Goal: Task Accomplishment & Management: Complete application form

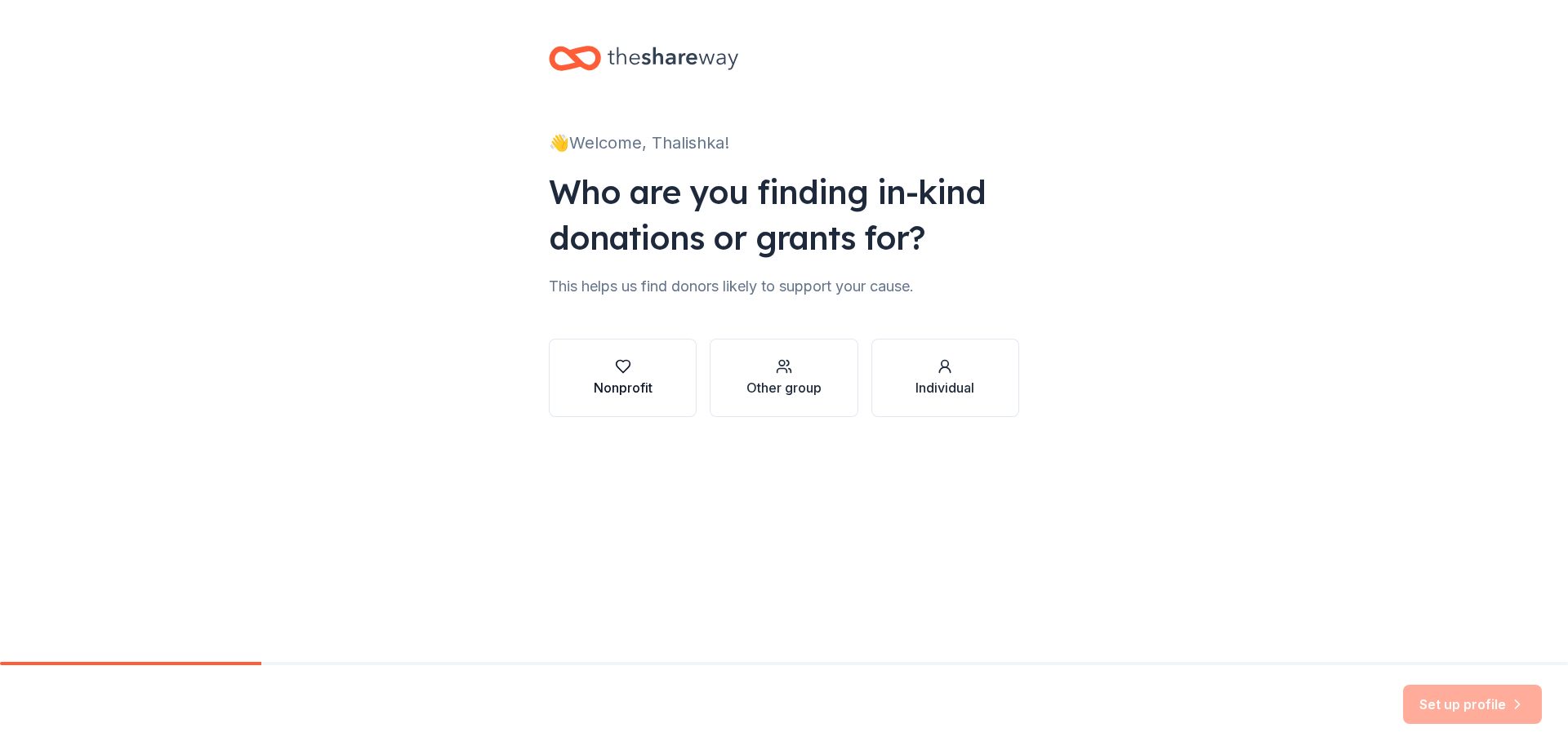
click at [667, 360] on button "Nonprofit" at bounding box center [623, 378] width 148 height 78
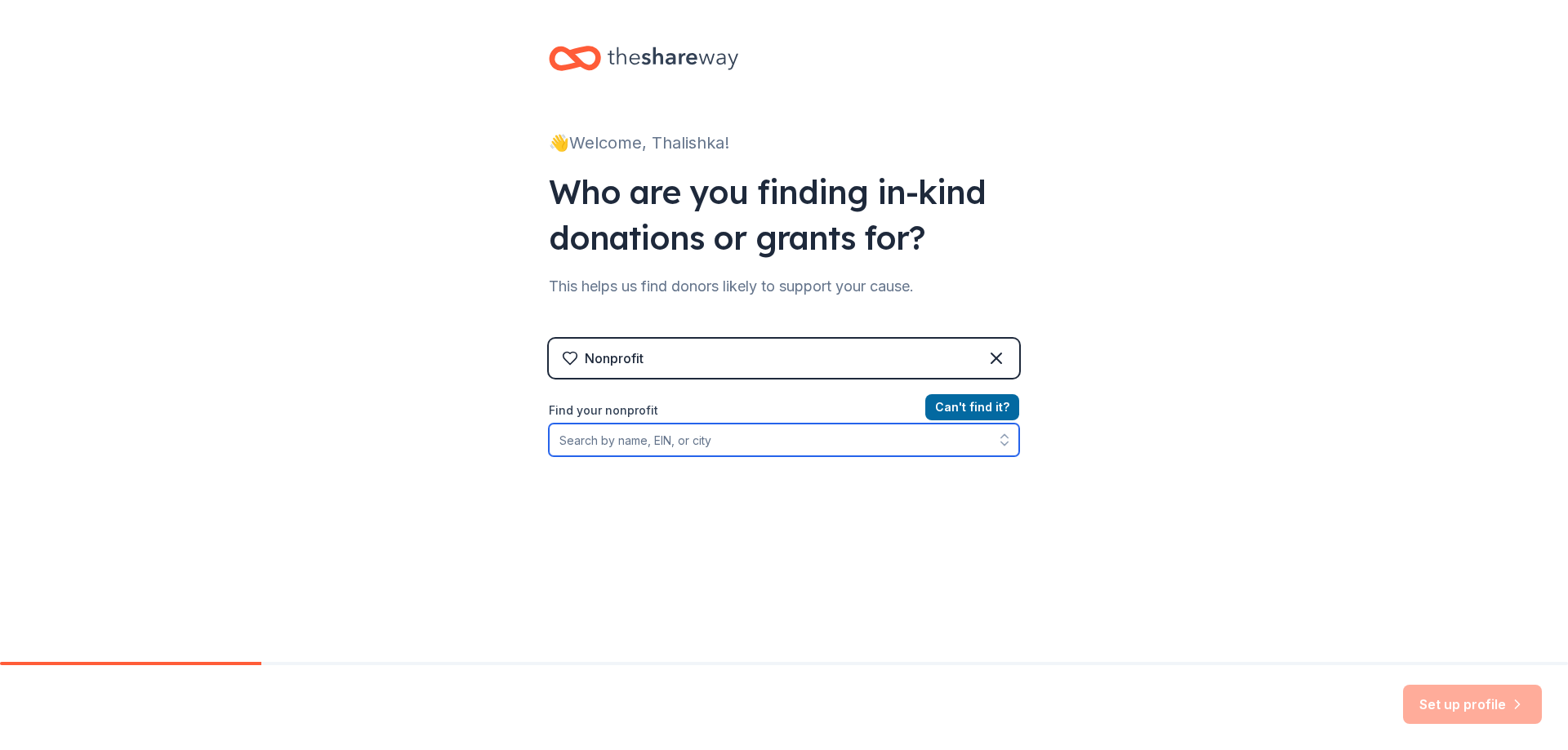
click at [704, 435] on input "Find your nonprofit" at bounding box center [784, 440] width 471 height 33
click at [990, 442] on button "button" at bounding box center [1005, 440] width 29 height 33
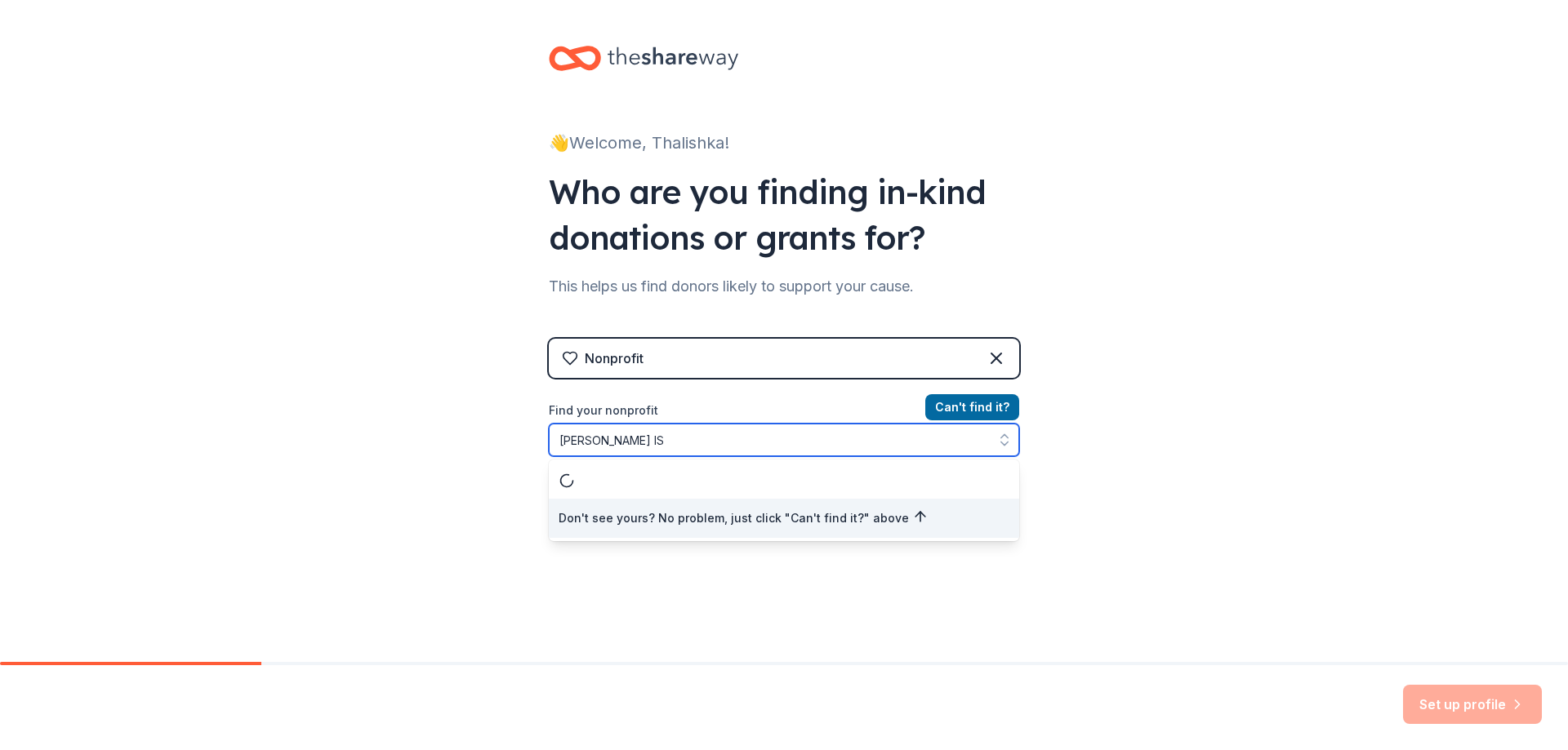
type input "[PERSON_NAME] ISD"
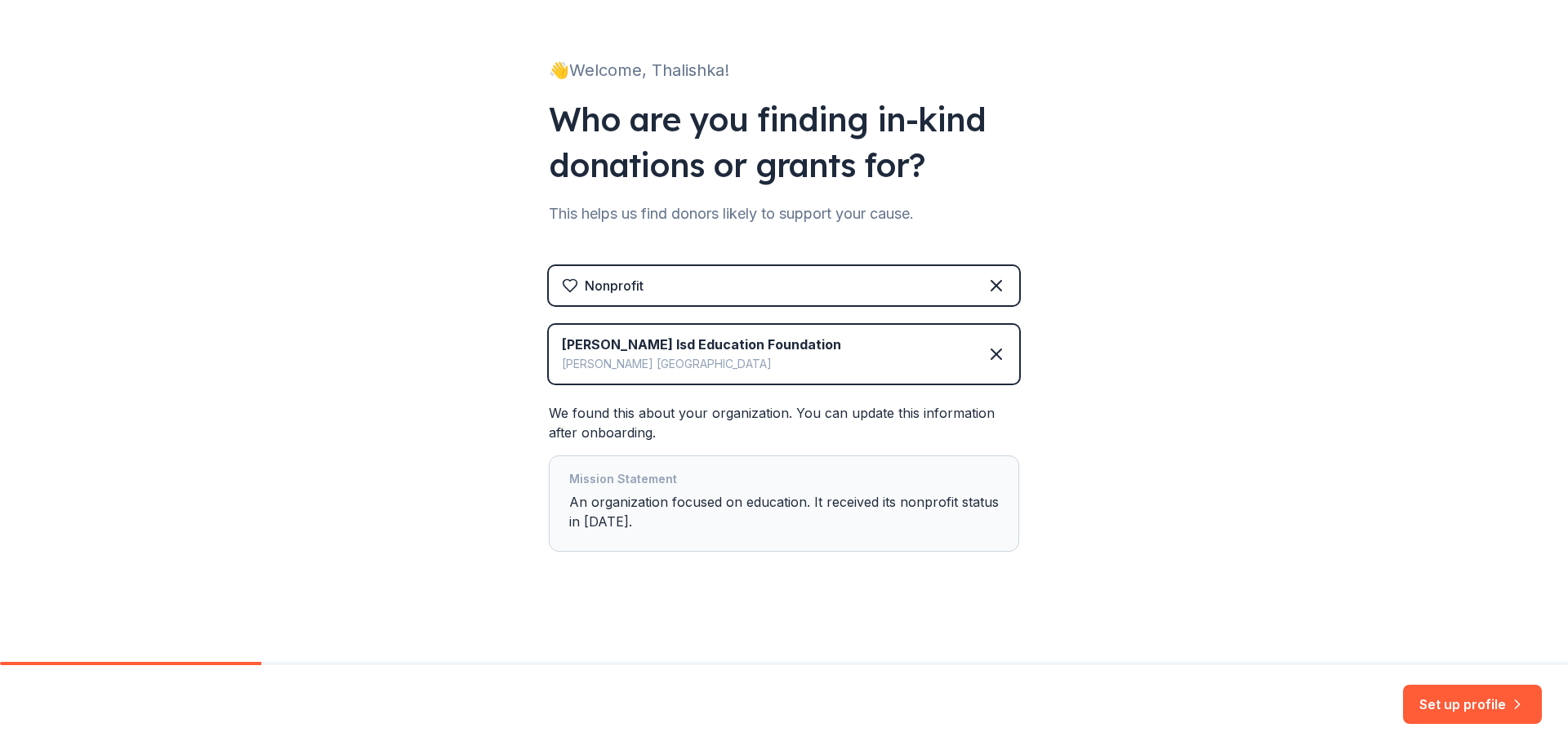
scroll to position [73, 0]
click at [1439, 702] on button "Set up profile" at bounding box center [1472, 704] width 138 height 39
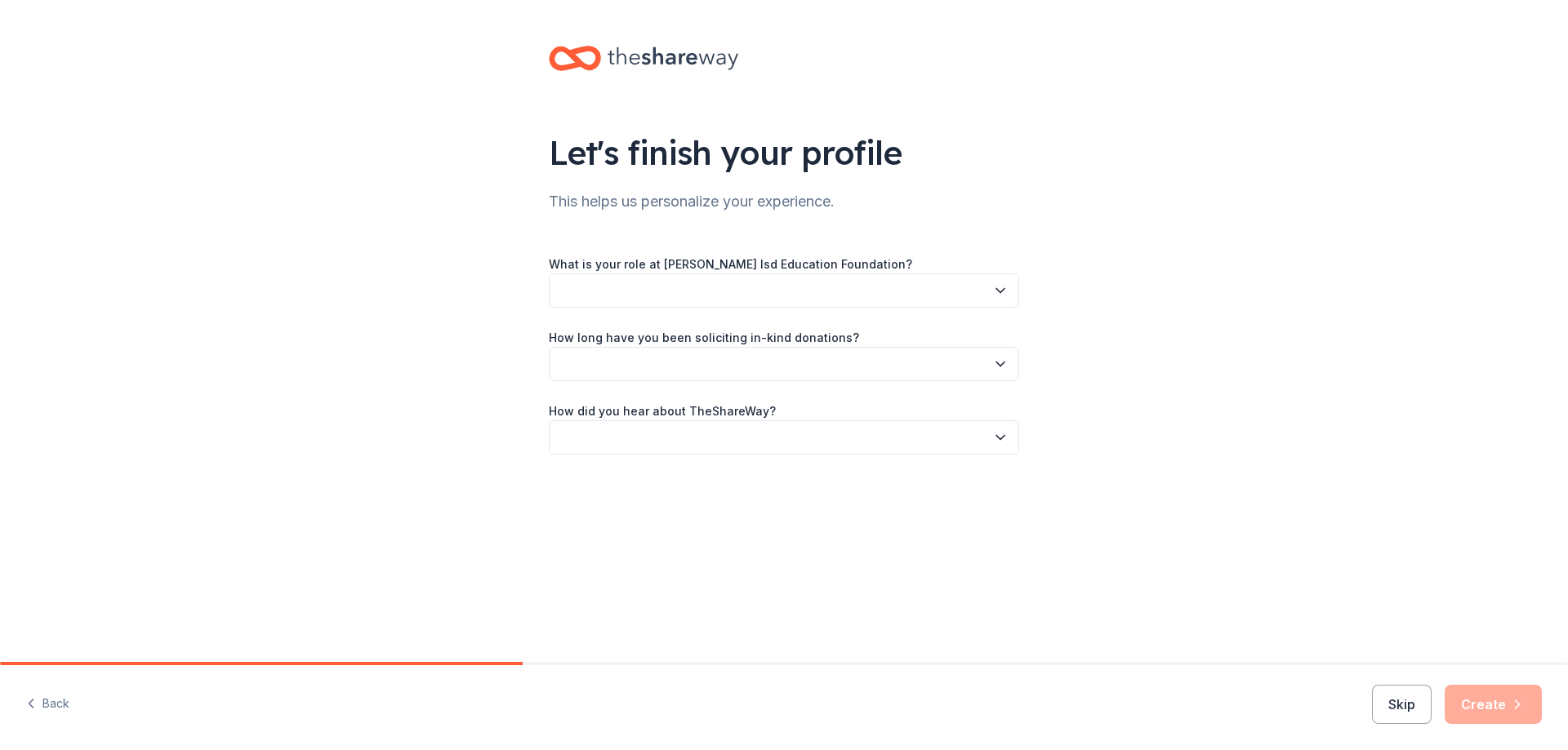
click at [675, 284] on button "button" at bounding box center [784, 290] width 471 height 34
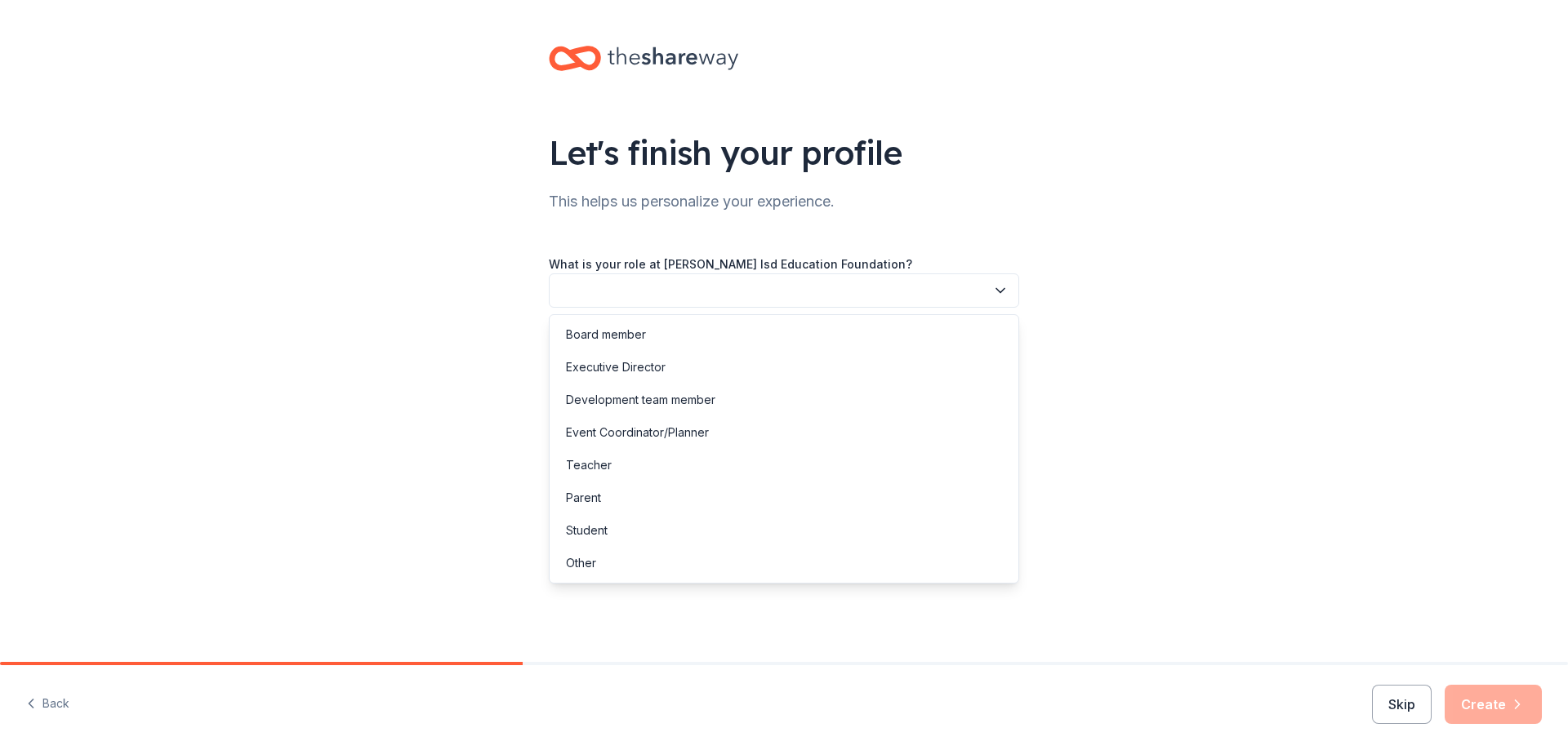
drag, startPoint x: 610, startPoint y: 476, endPoint x: 627, endPoint y: 461, distance: 22.7
click at [610, 475] on div "Teacher" at bounding box center [784, 466] width 462 height 33
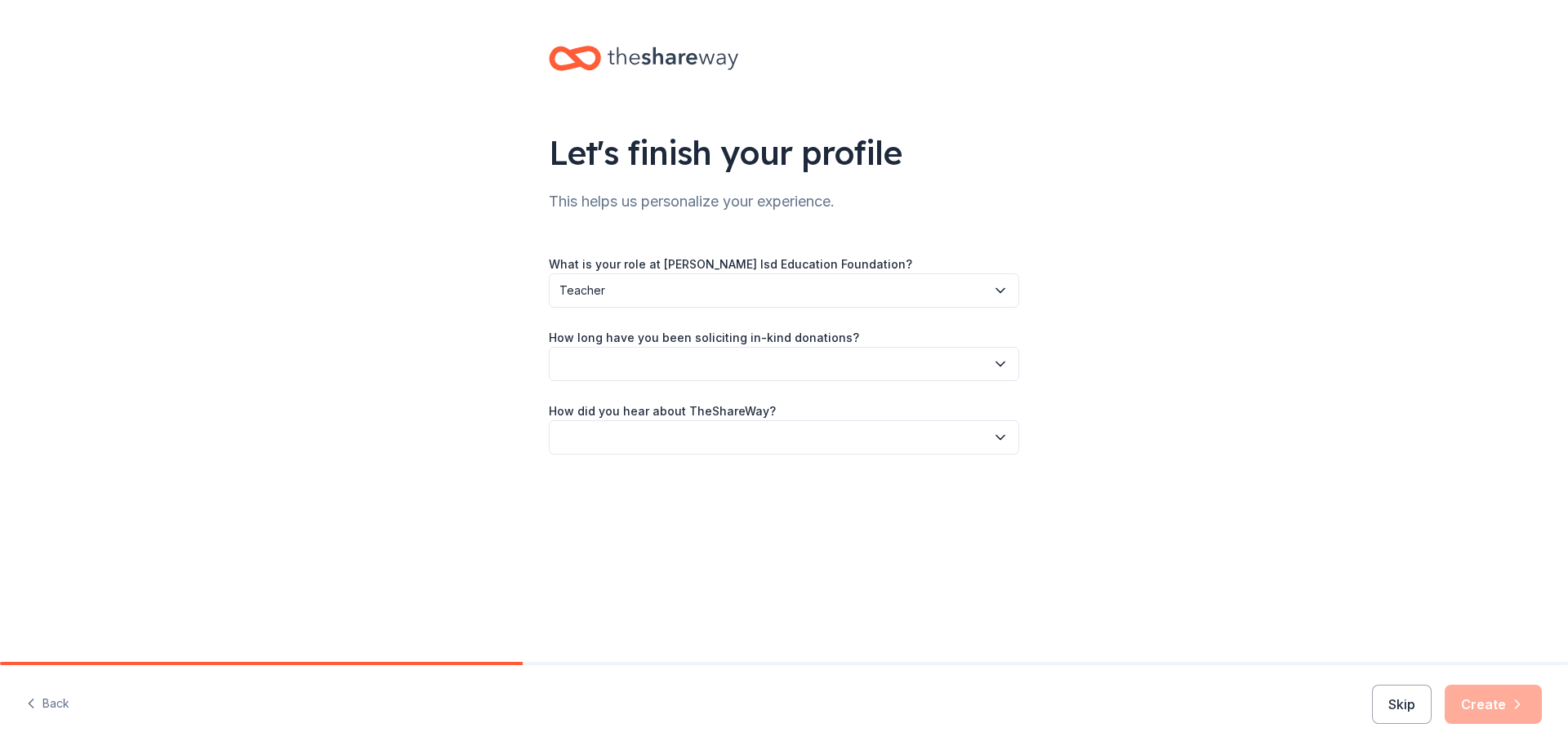
click at [642, 365] on button "button" at bounding box center [784, 363] width 471 height 34
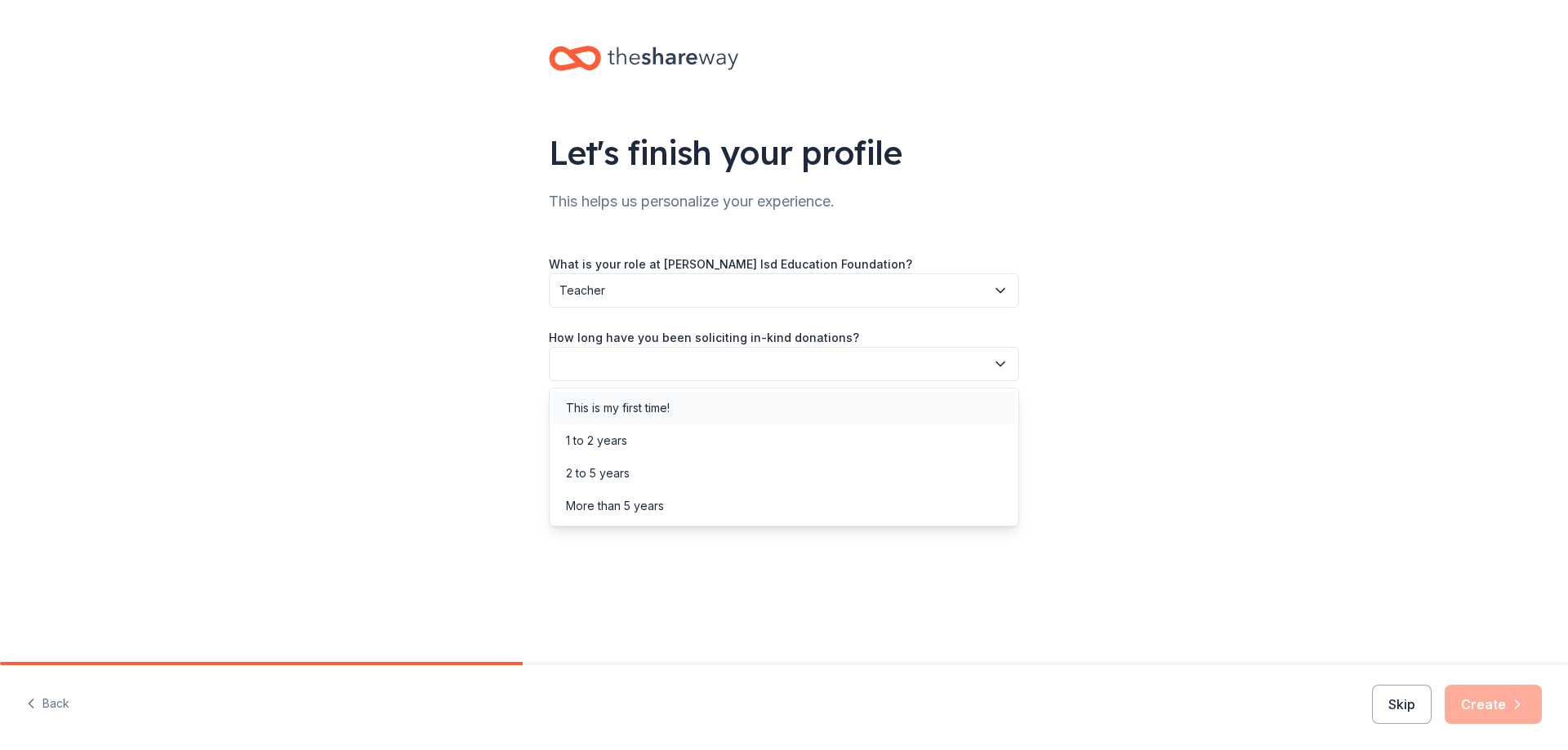
click at [632, 406] on div "This is my first time!" at bounding box center [618, 408] width 103 height 19
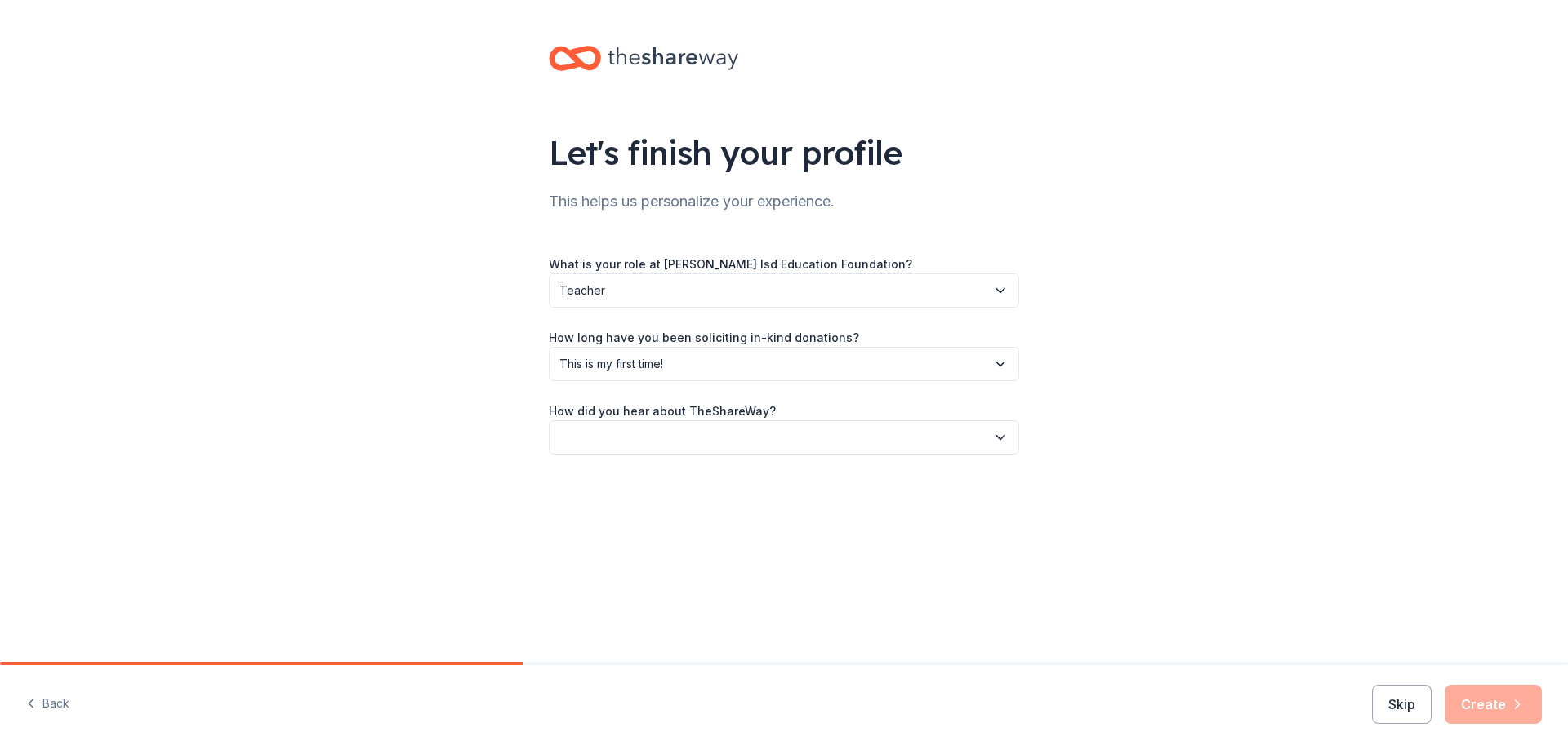
click at [645, 429] on button "button" at bounding box center [784, 437] width 471 height 34
click at [635, 512] on div "Online search" at bounding box center [603, 514] width 74 height 19
click at [1517, 713] on button "Create" at bounding box center [1493, 704] width 97 height 39
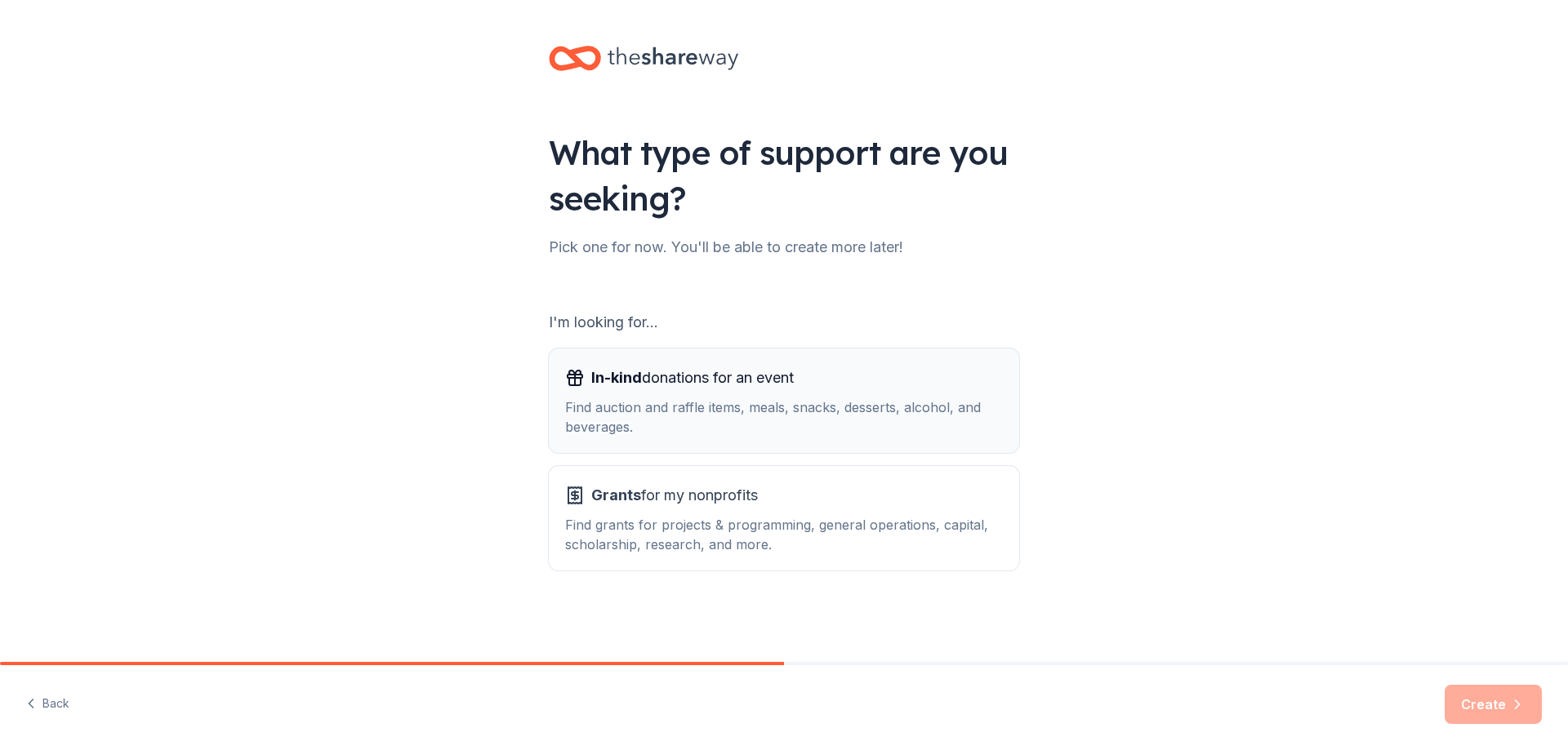
click at [744, 416] on div "Find auction and raffle items, meals, snacks, desserts, alcohol, and beverages." at bounding box center [784, 417] width 438 height 39
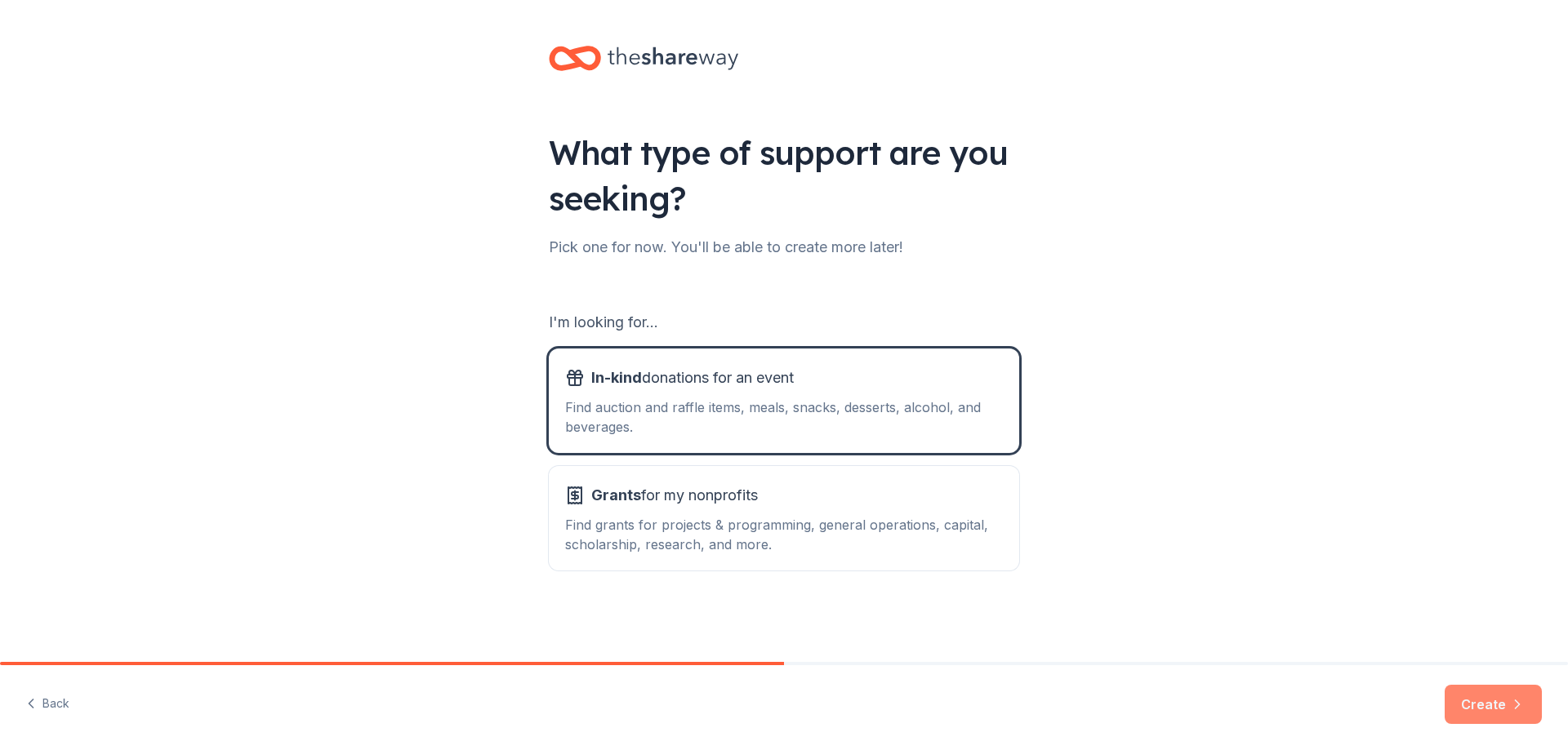
click at [1476, 706] on button "Create" at bounding box center [1493, 704] width 97 height 39
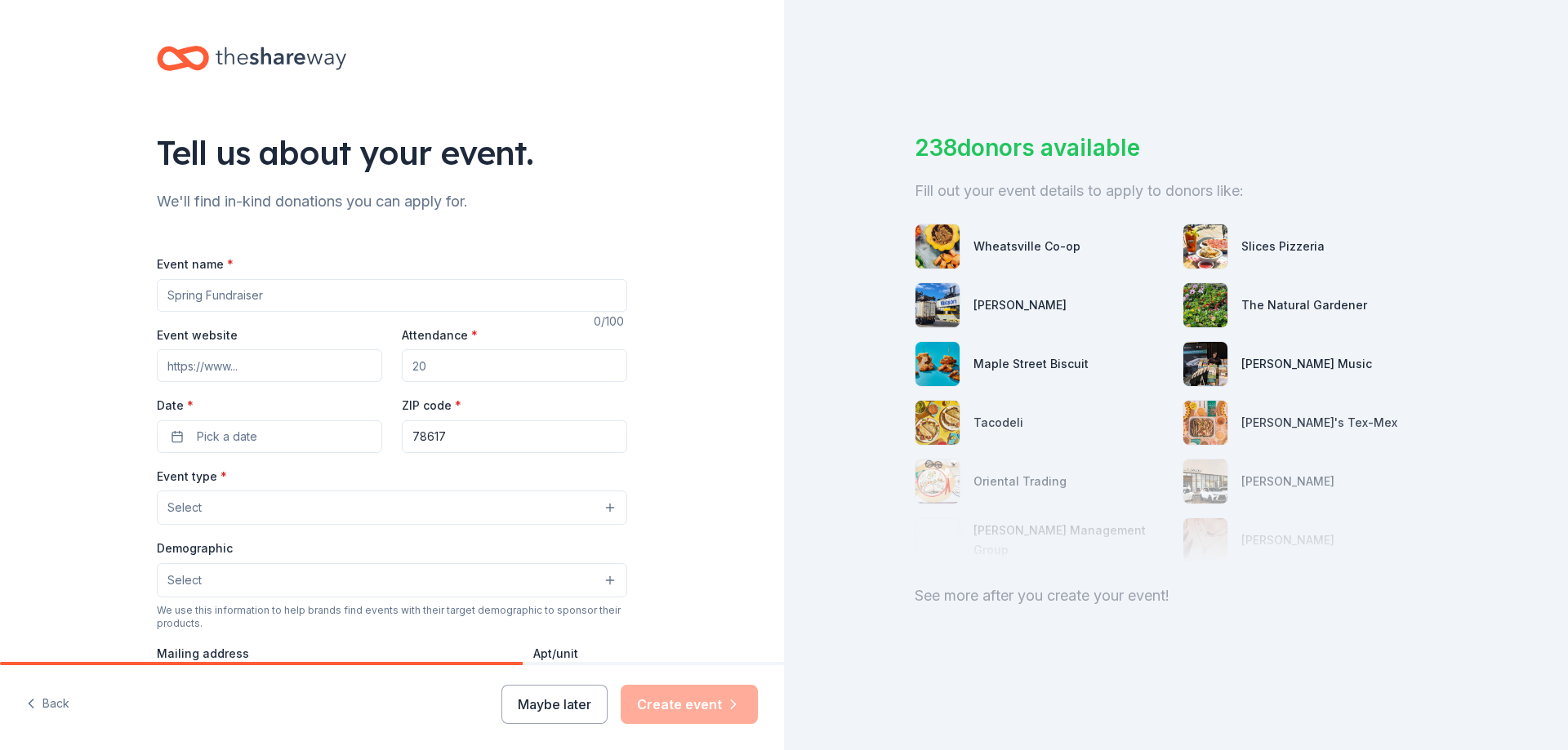
click at [244, 294] on input "Event name *" at bounding box center [392, 296] width 471 height 33
type input "Teacher Appreciation"
click at [338, 379] on input "Event website" at bounding box center [269, 366] width 225 height 33
click at [458, 370] on input "Attendance *" at bounding box center [514, 366] width 225 height 33
click at [459, 370] on input "Attendance *" at bounding box center [514, 366] width 225 height 33
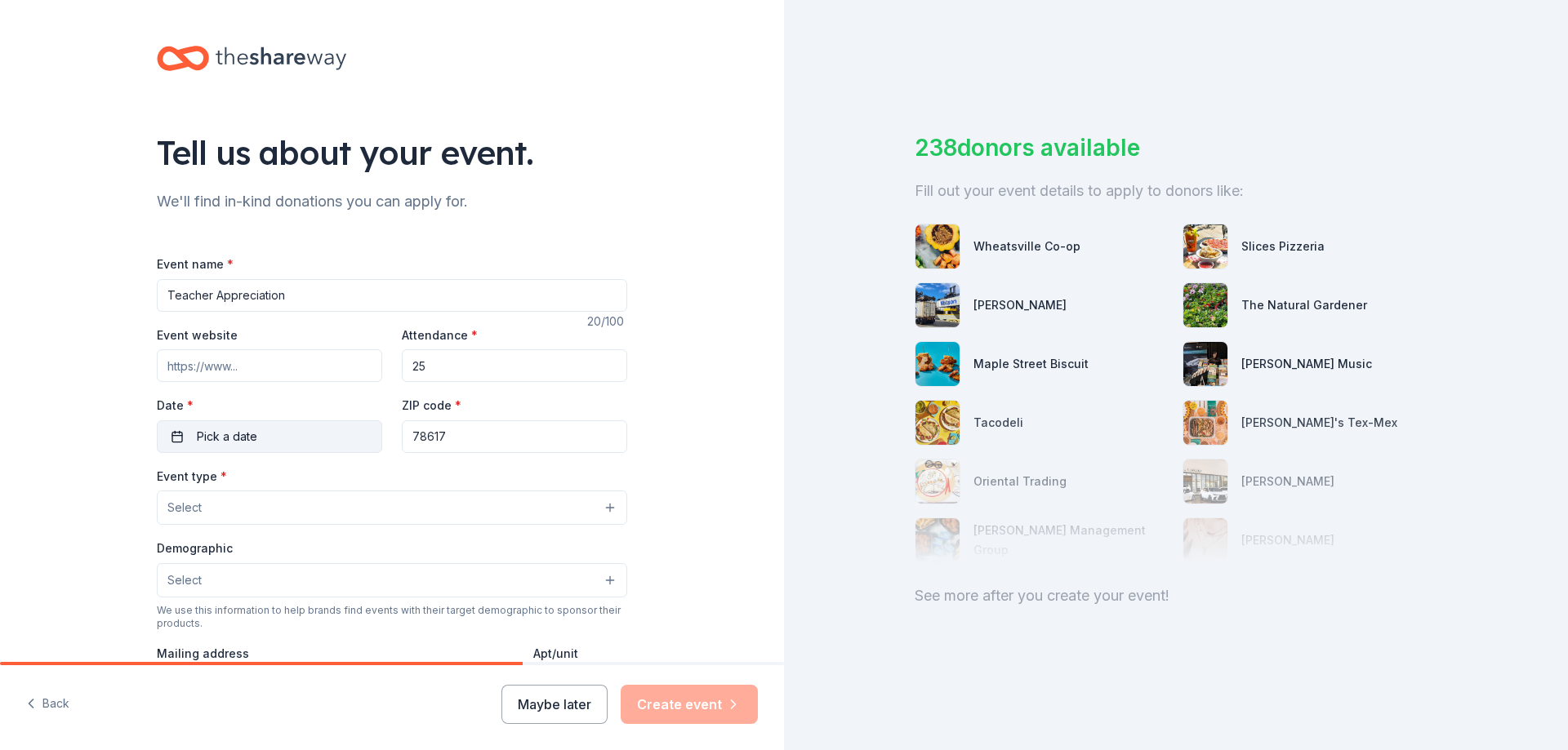
type input "25"
click at [363, 426] on button "Pick a date" at bounding box center [269, 437] width 225 height 33
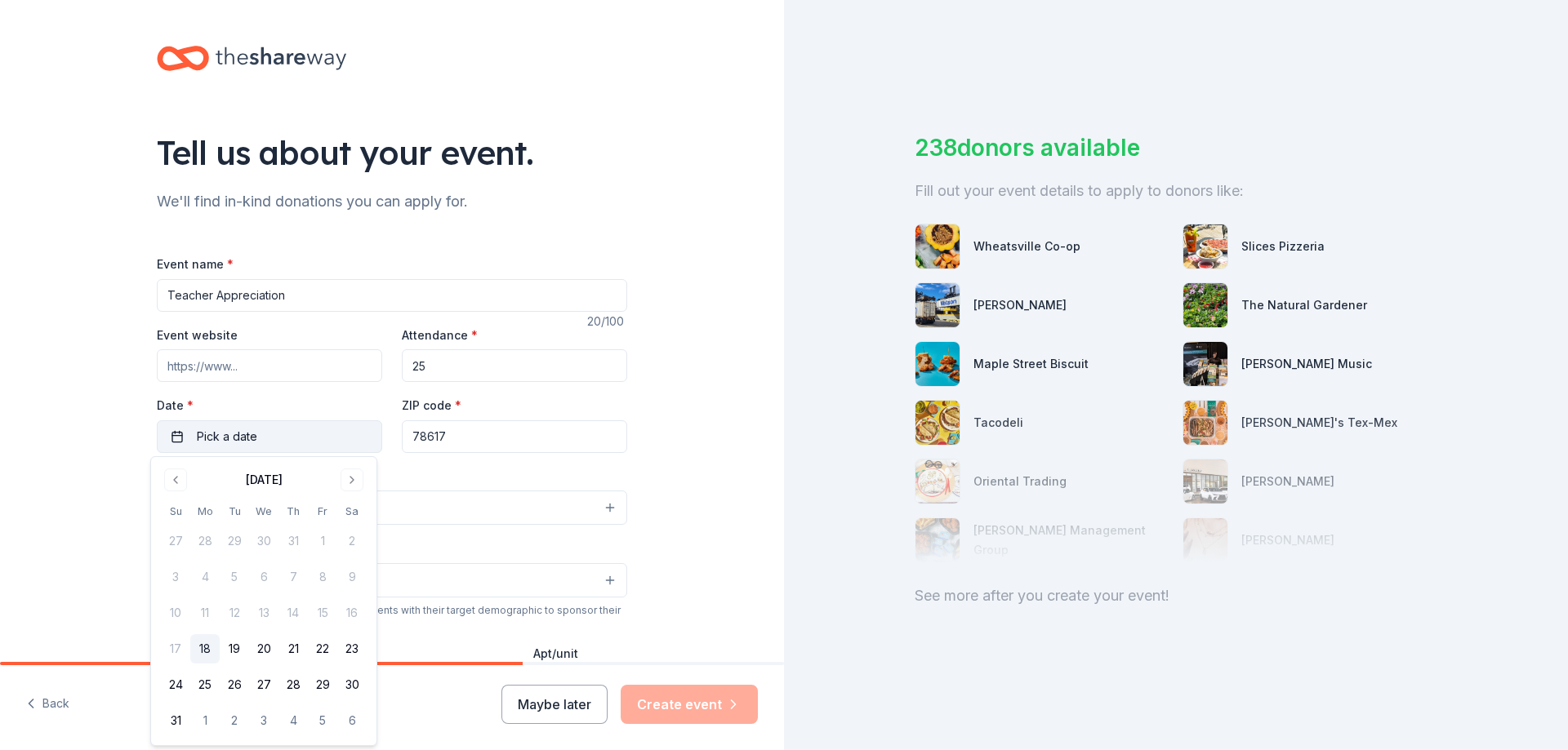
click at [362, 423] on button "Pick a date" at bounding box center [269, 437] width 225 height 33
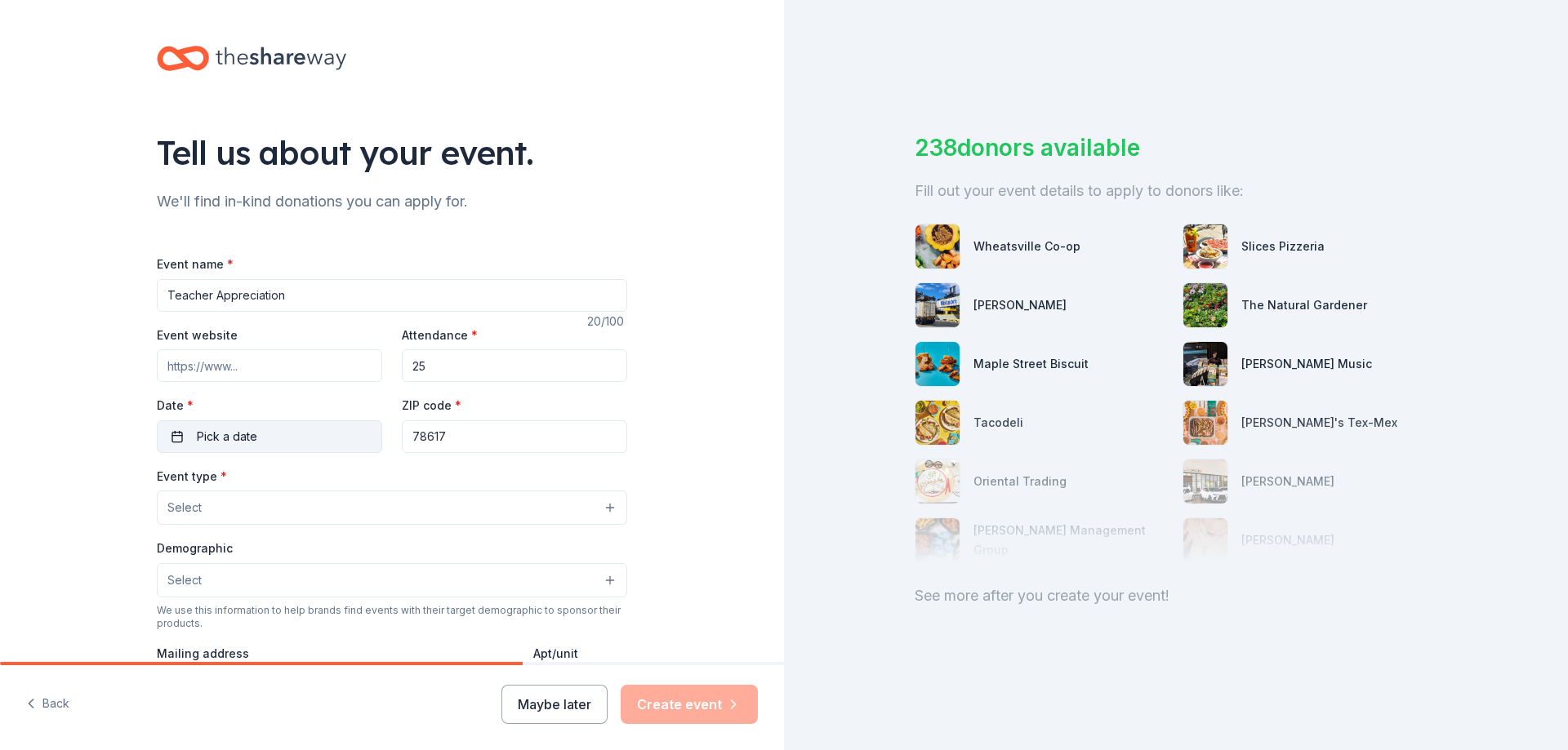
click at [215, 445] on span "Pick a date" at bounding box center [227, 436] width 60 height 19
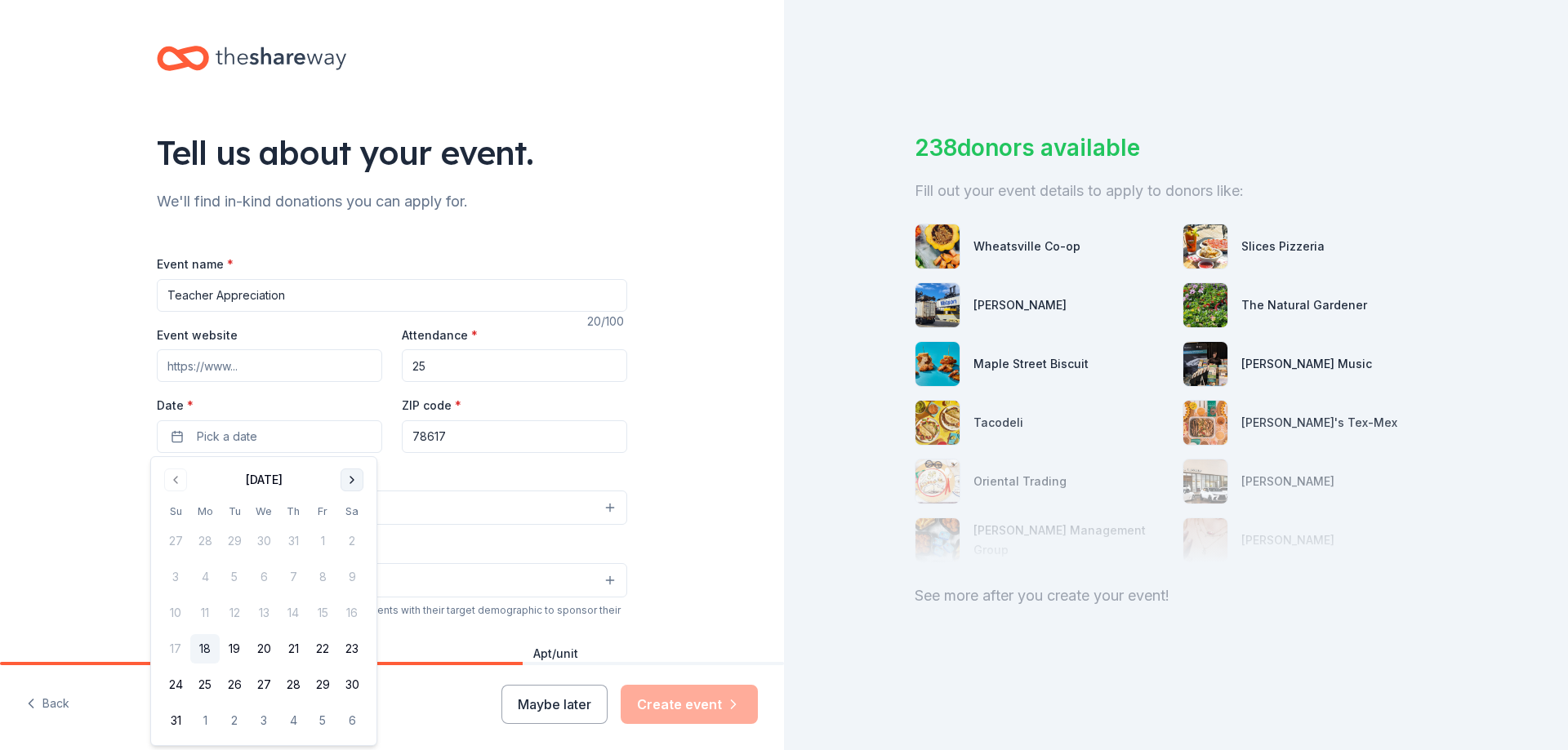
click at [340, 480] on button "Go to next month" at bounding box center [351, 479] width 22 height 22
click at [289, 643] on button "25" at bounding box center [293, 649] width 29 height 29
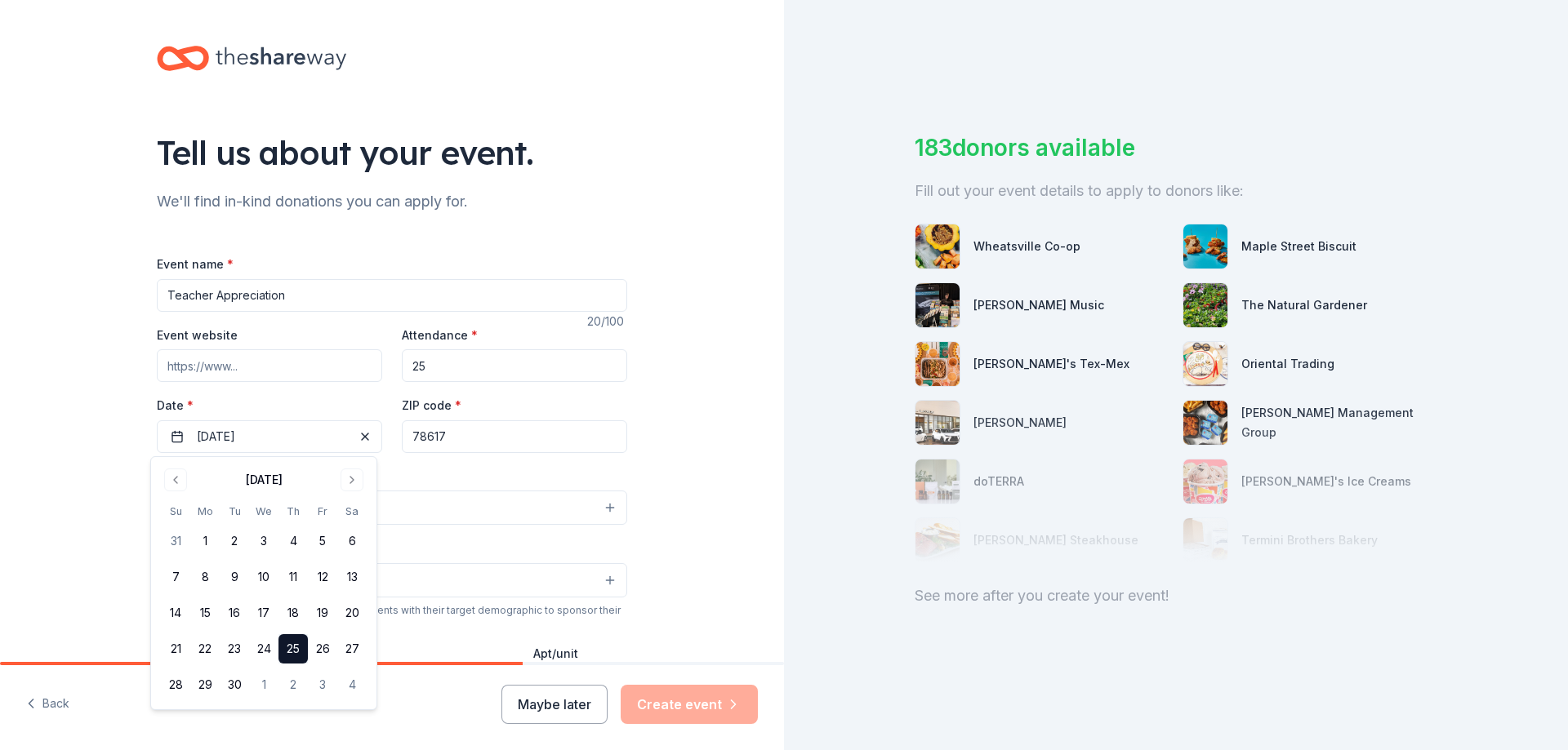
click at [487, 441] on input "78617" at bounding box center [514, 437] width 225 height 33
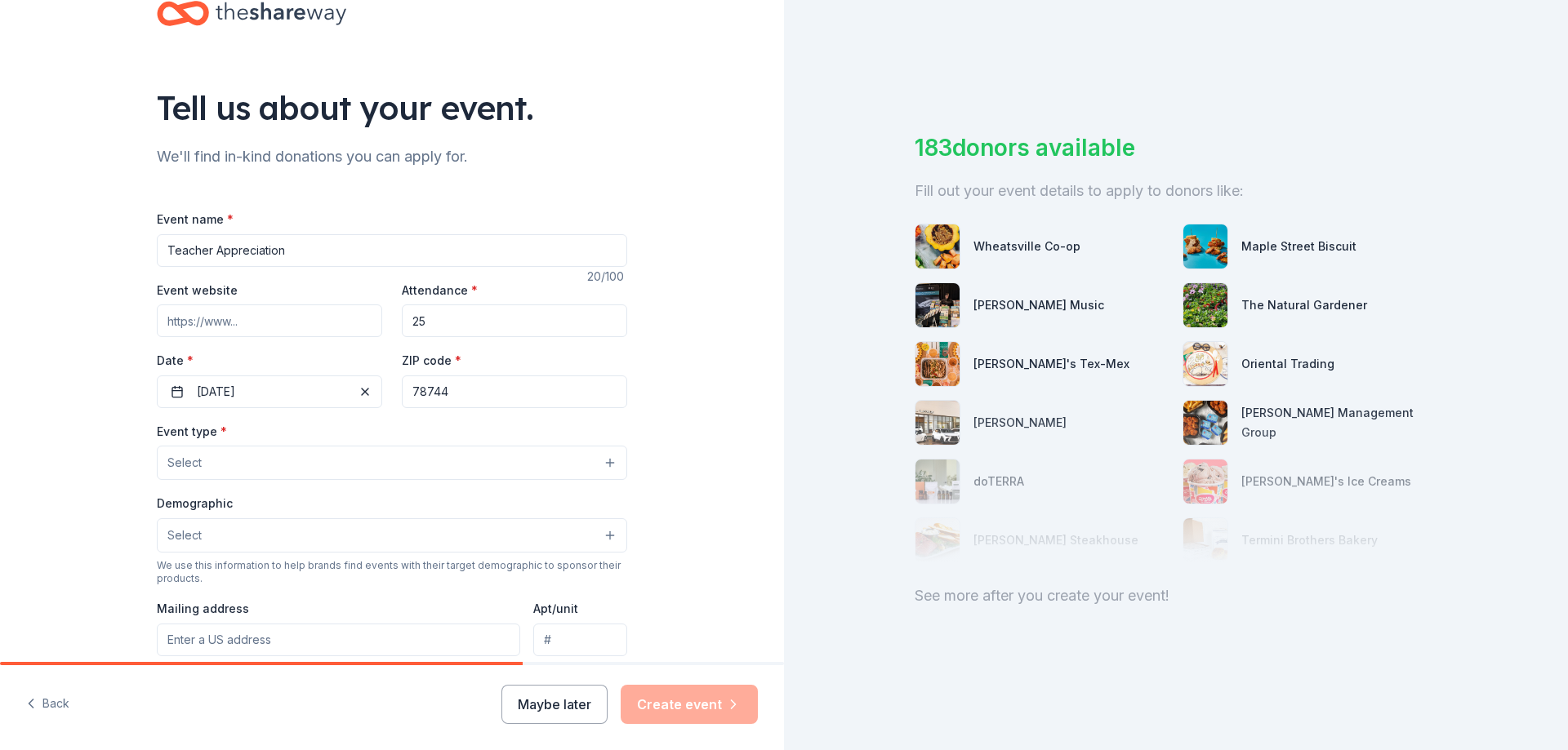
scroll to position [82, 0]
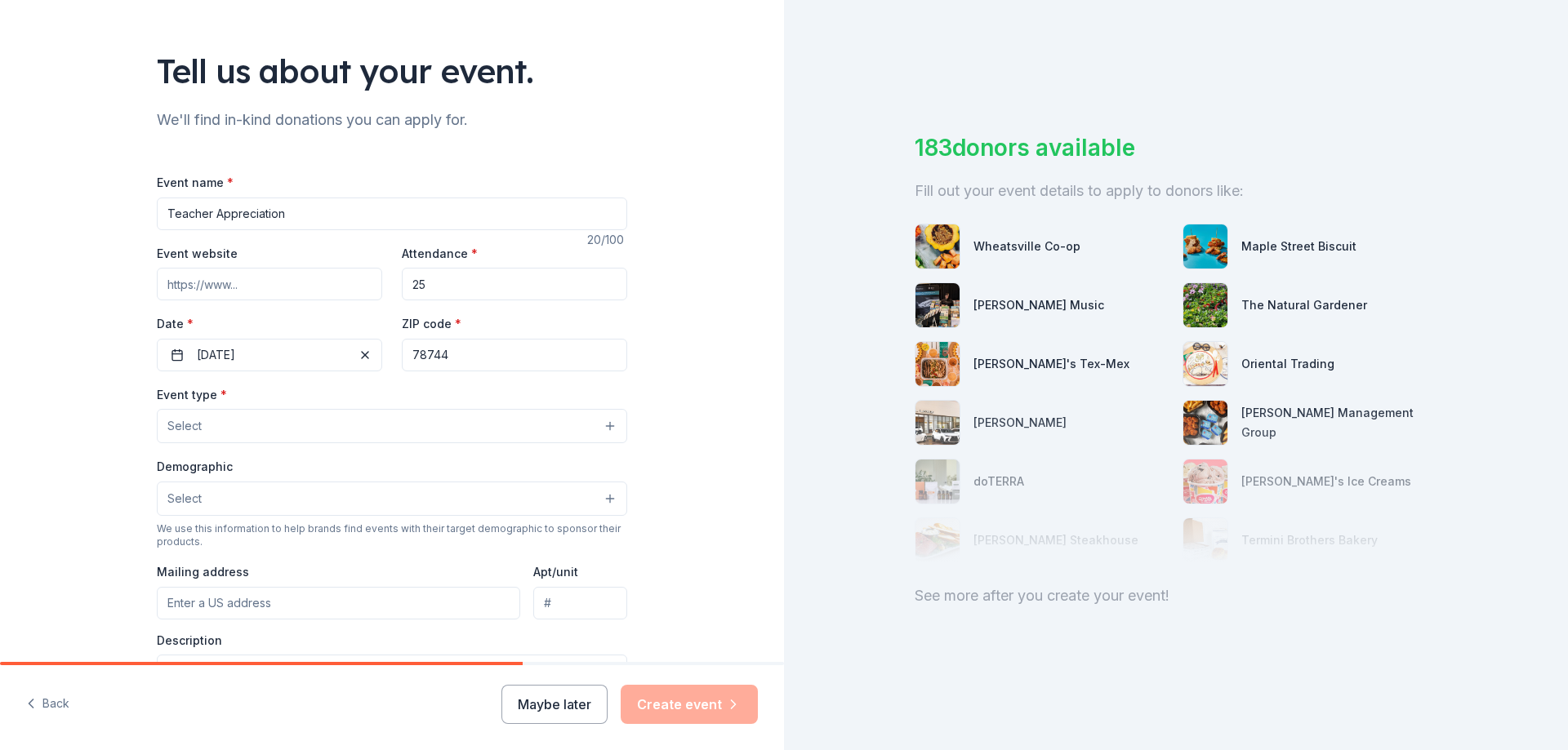
type input "78744"
click at [294, 416] on button "Select" at bounding box center [392, 426] width 471 height 34
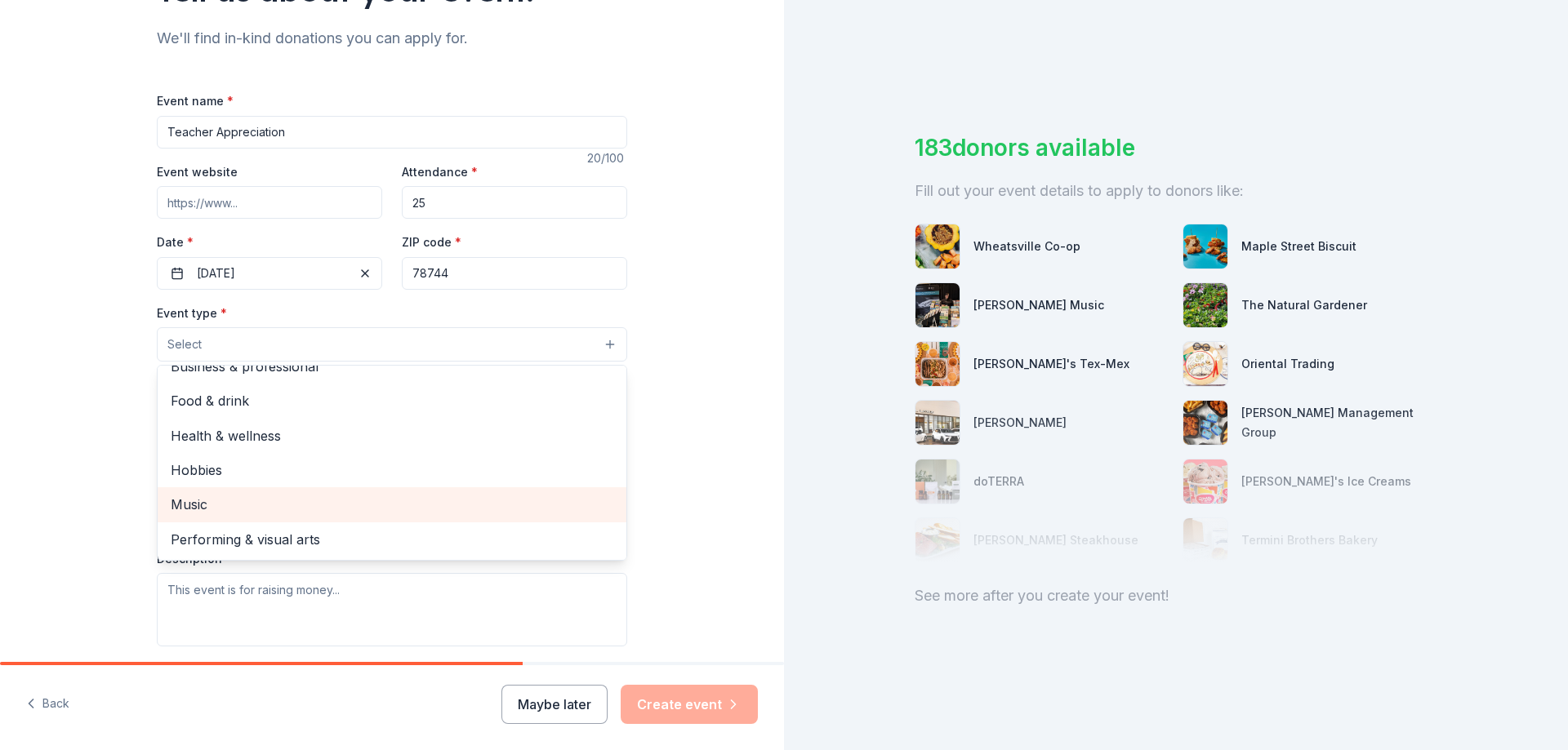
scroll to position [0, 0]
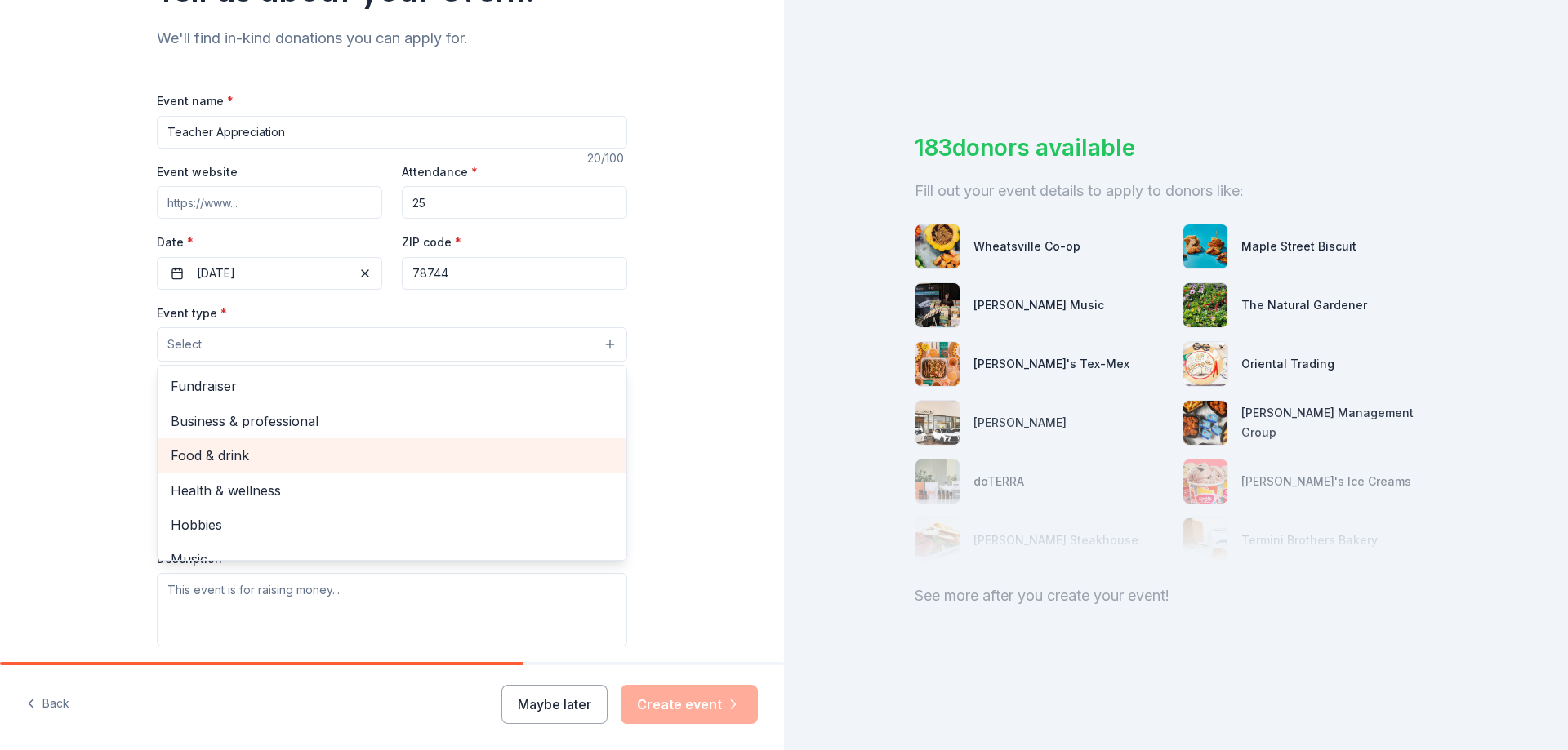
click at [231, 451] on span "Food & drink" at bounding box center [392, 456] width 442 height 21
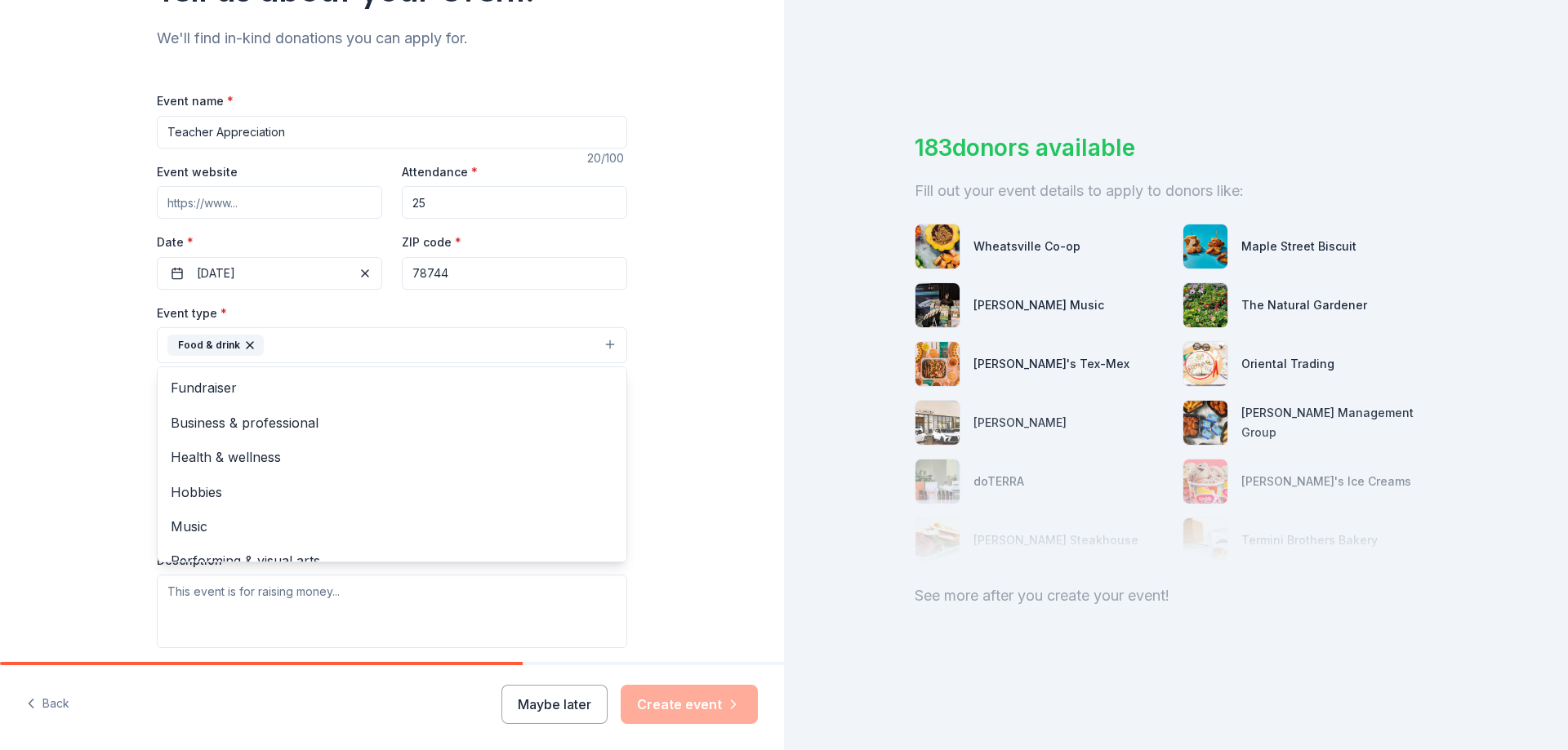
drag, startPoint x: 748, startPoint y: 410, endPoint x: 735, endPoint y: 407, distance: 13.3
click at [746, 410] on div "Tell us about your event. We'll find in-kind donations you can apply for. Event…" at bounding box center [392, 380] width 784 height 1088
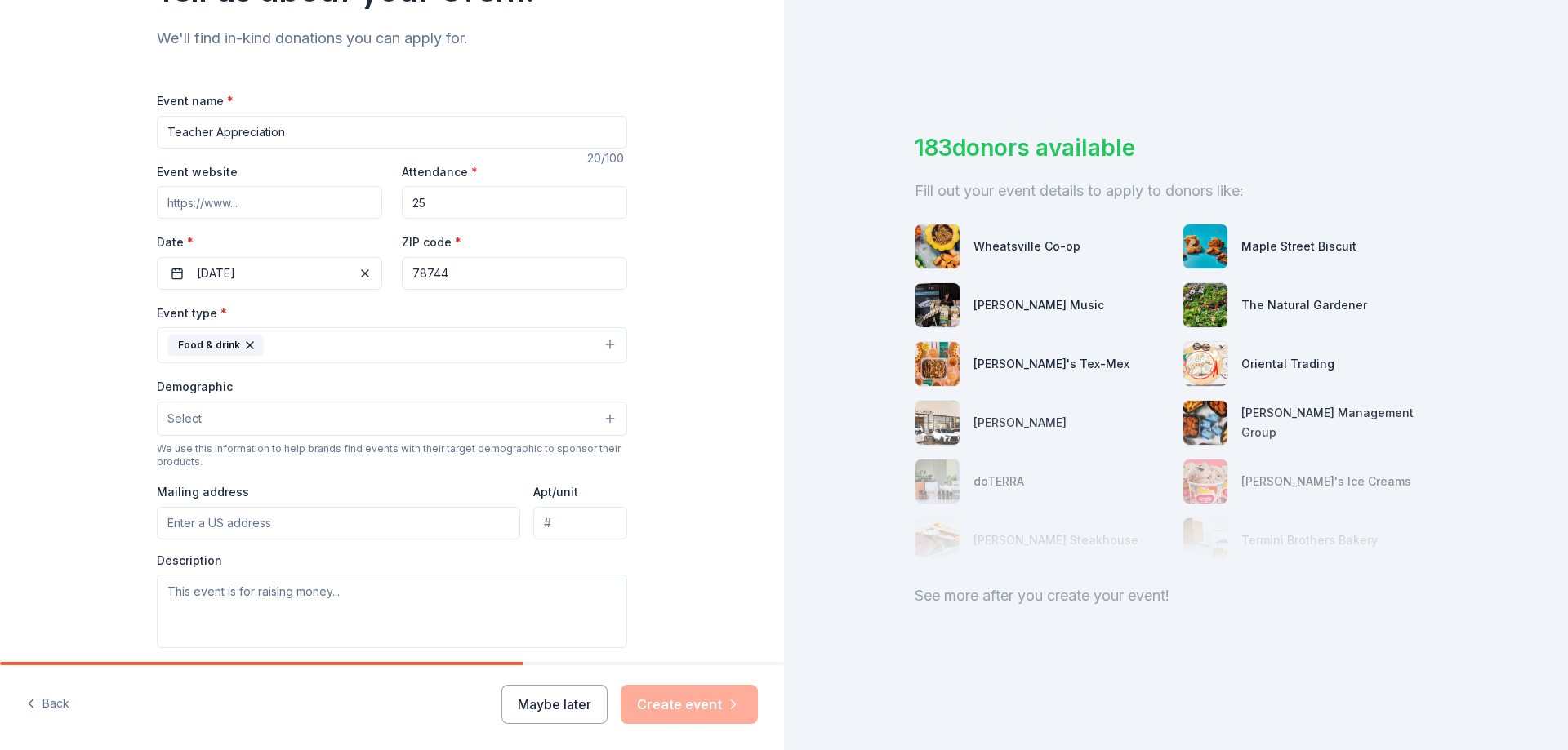
click at [456, 356] on button "Food & drink" at bounding box center [392, 345] width 471 height 36
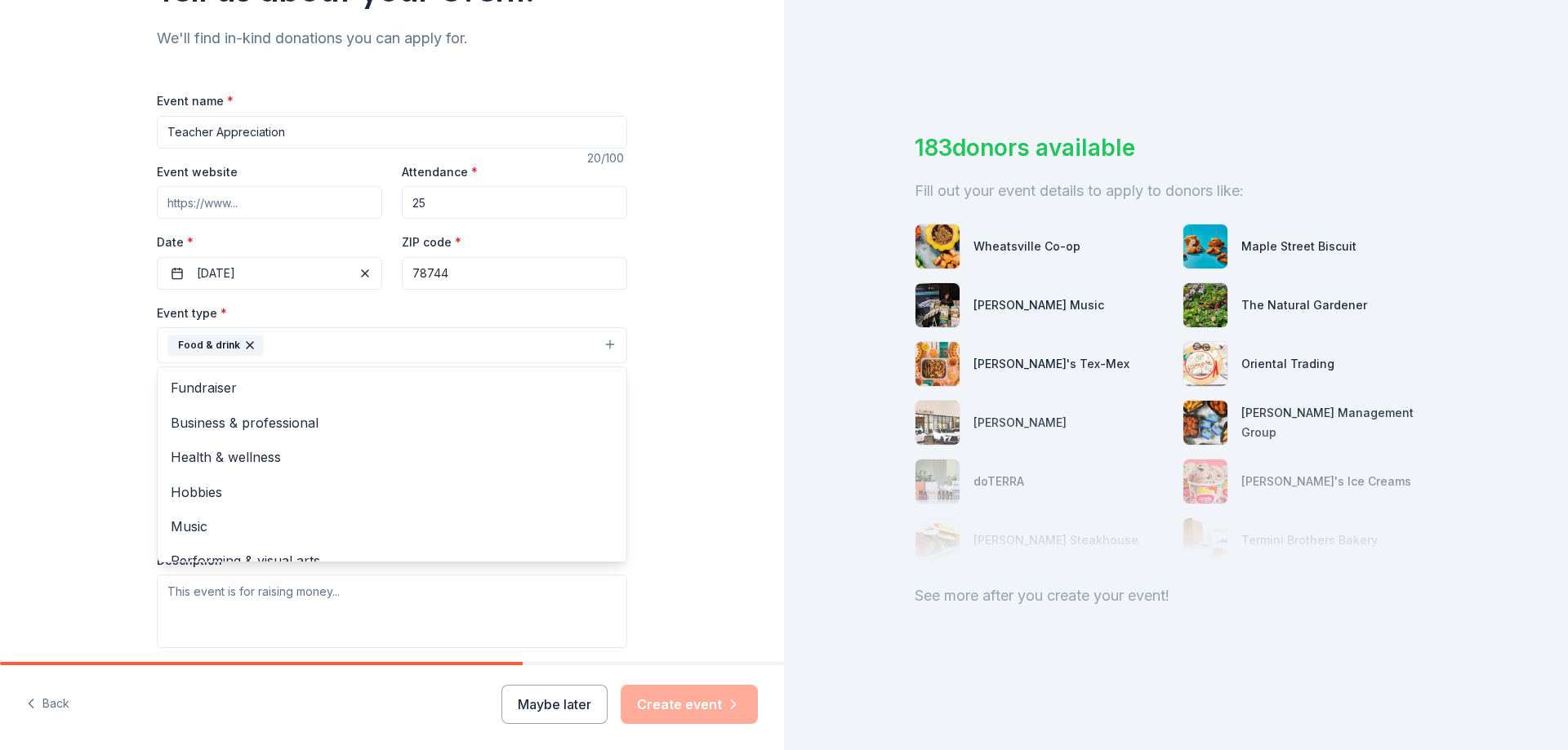
click at [725, 411] on div "Tell us about your event. We'll find in-kind donations you can apply for. Event…" at bounding box center [392, 380] width 784 height 1088
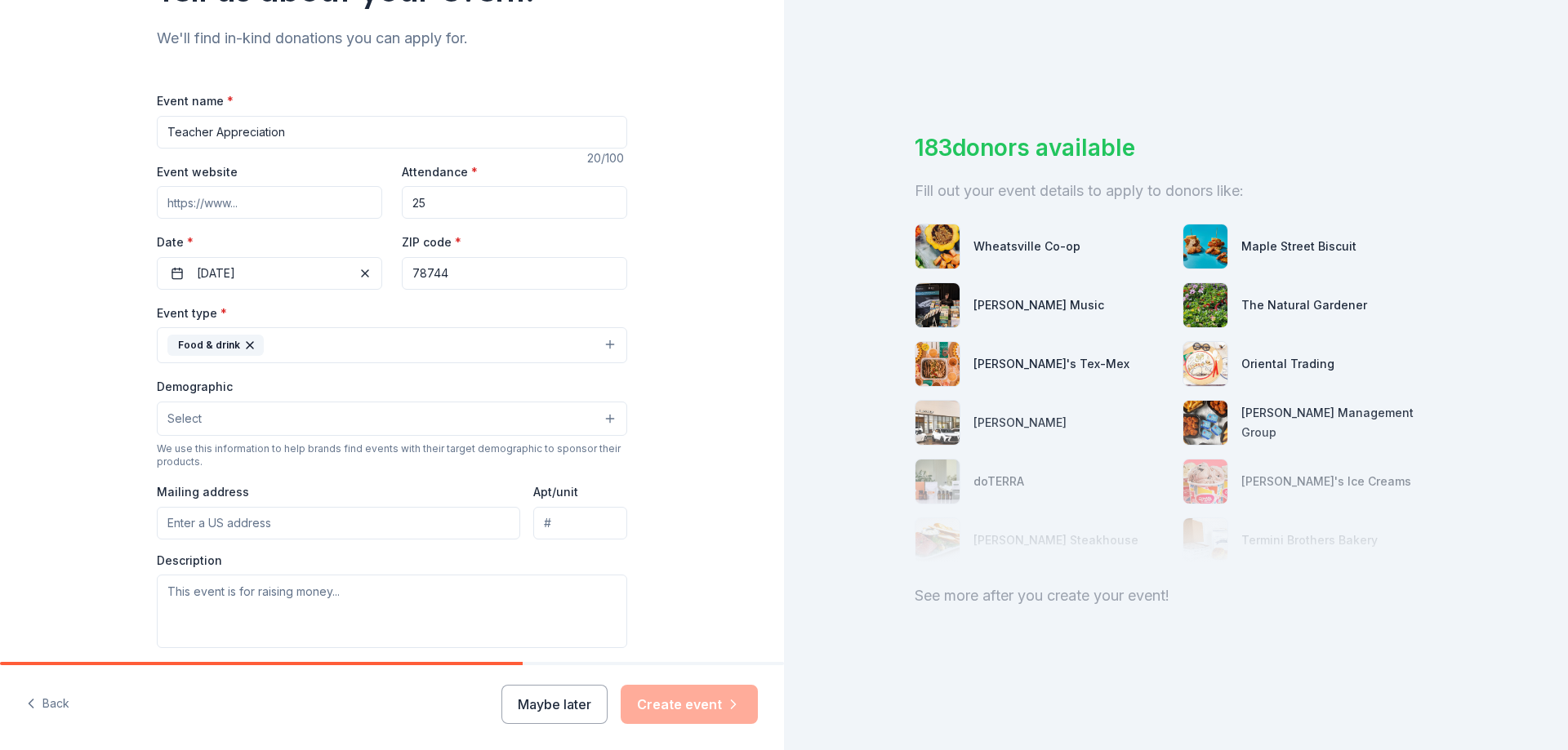
click at [372, 414] on button "Select" at bounding box center [392, 418] width 471 height 34
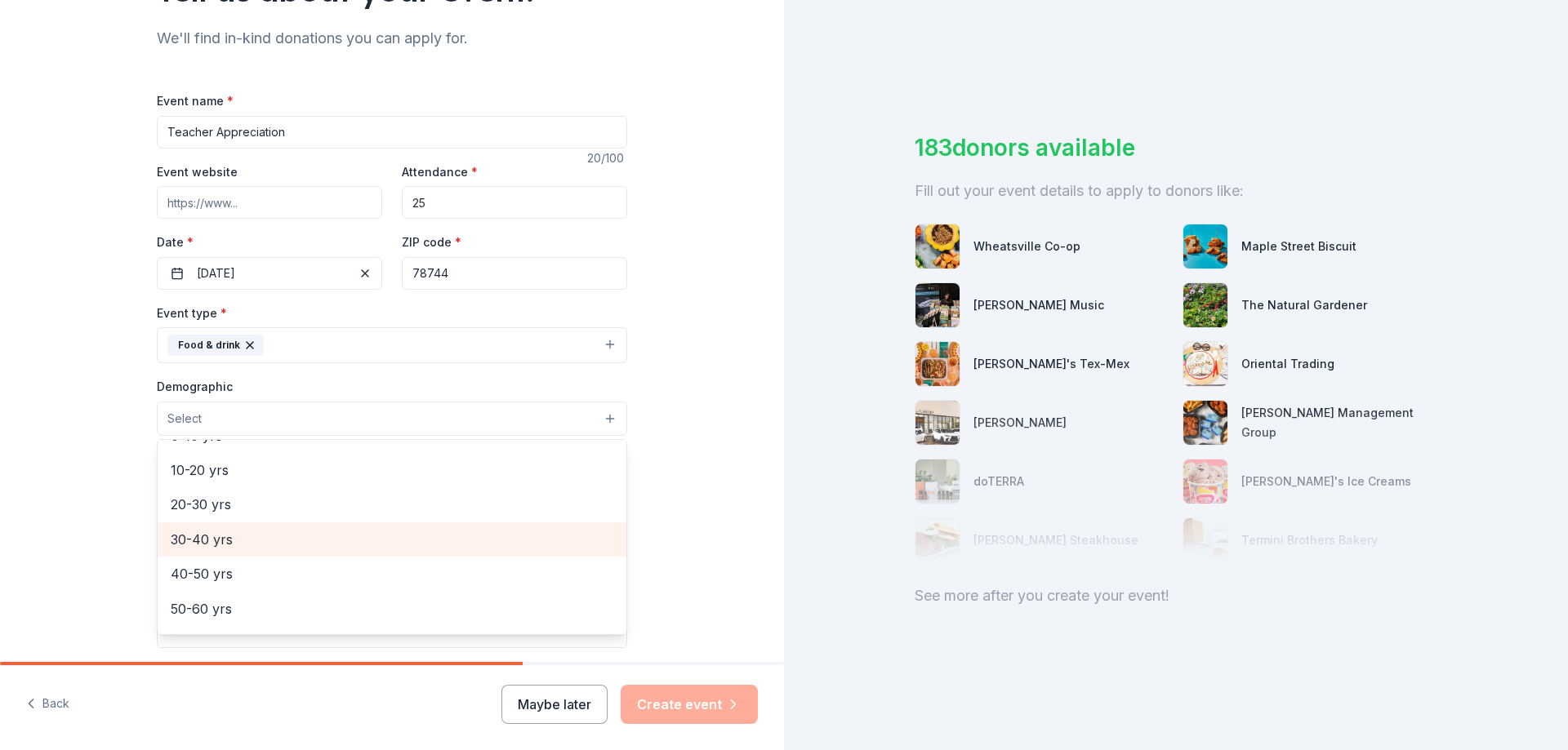
scroll to position [82, 0]
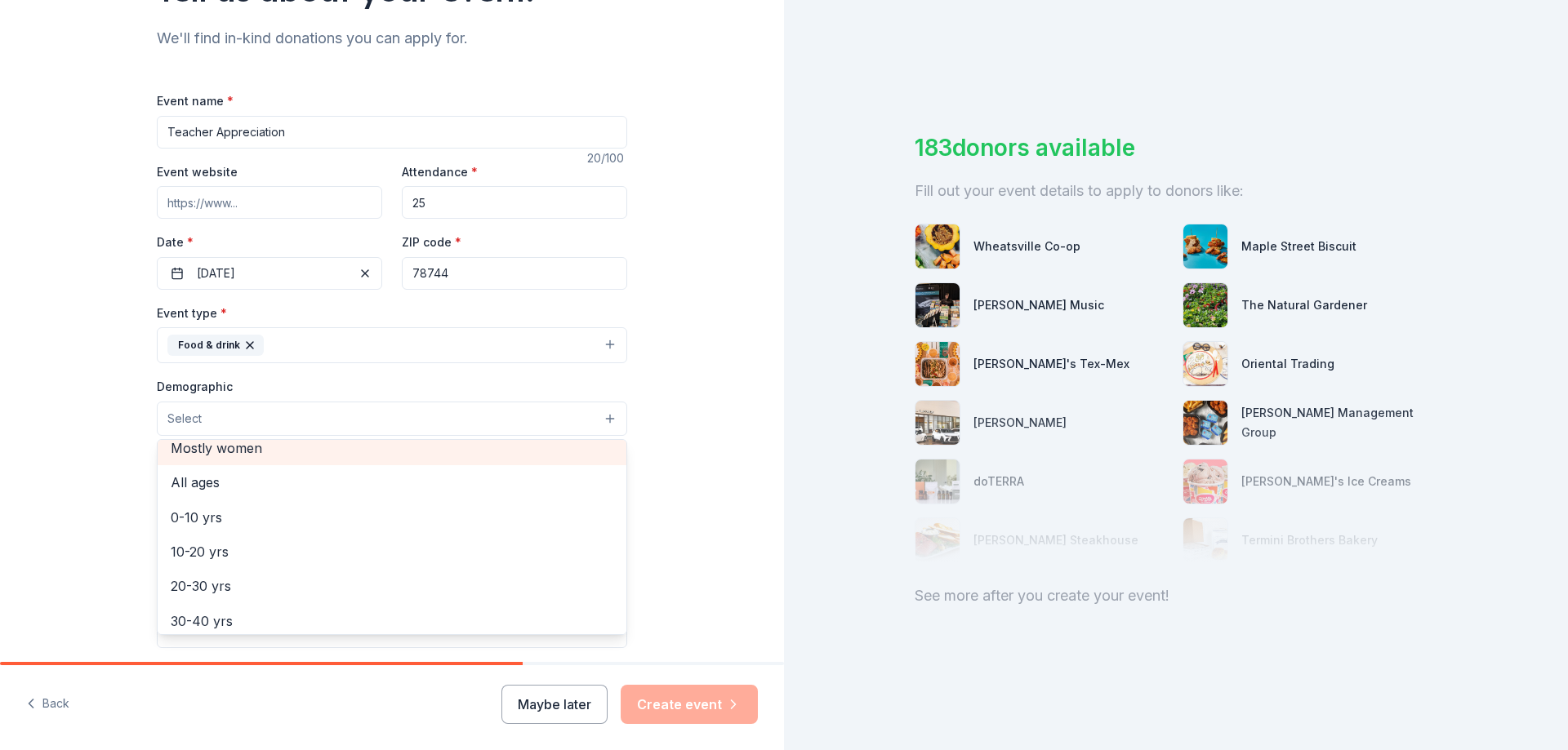
click at [283, 456] on span "Mostly women" at bounding box center [392, 448] width 442 height 21
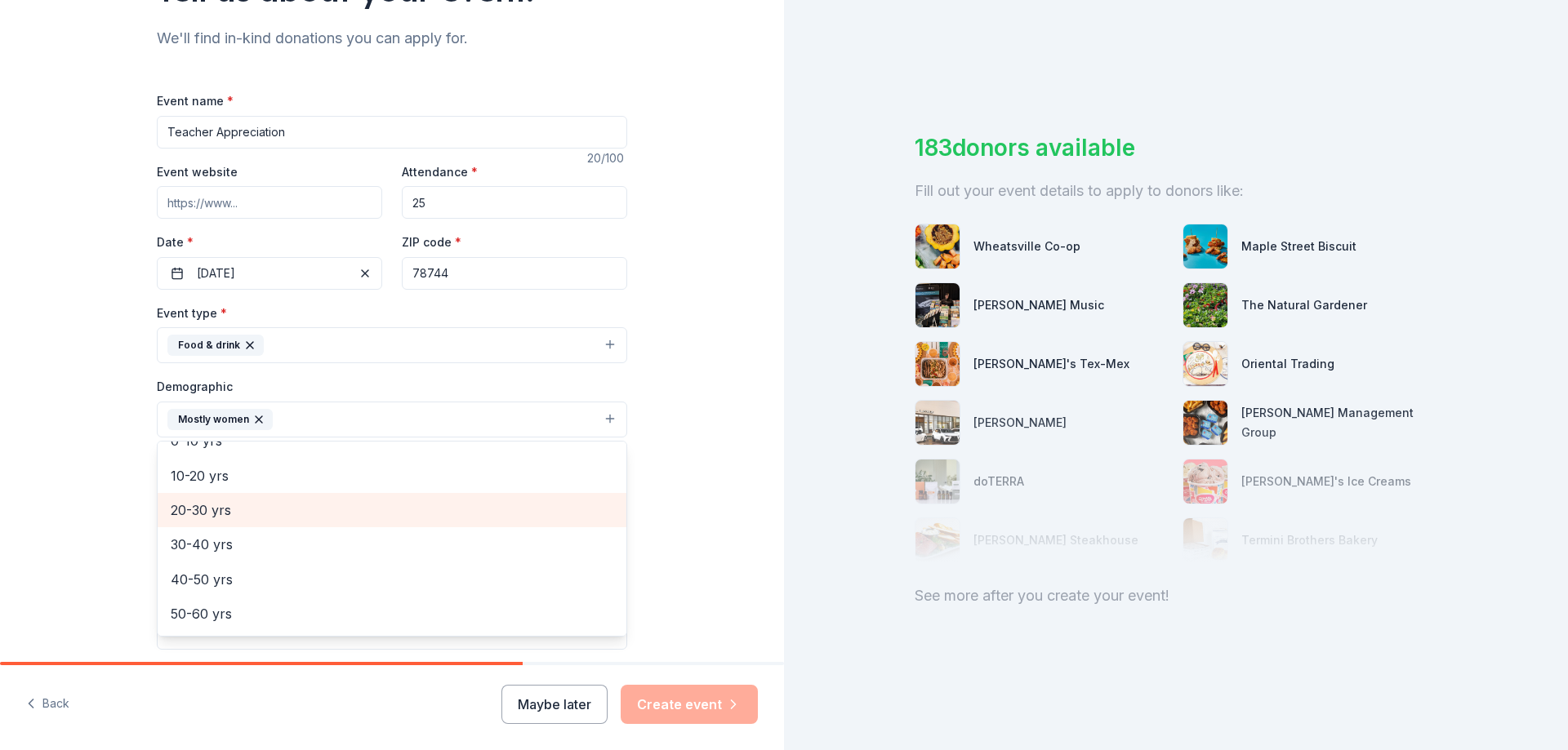
scroll to position [154, 0]
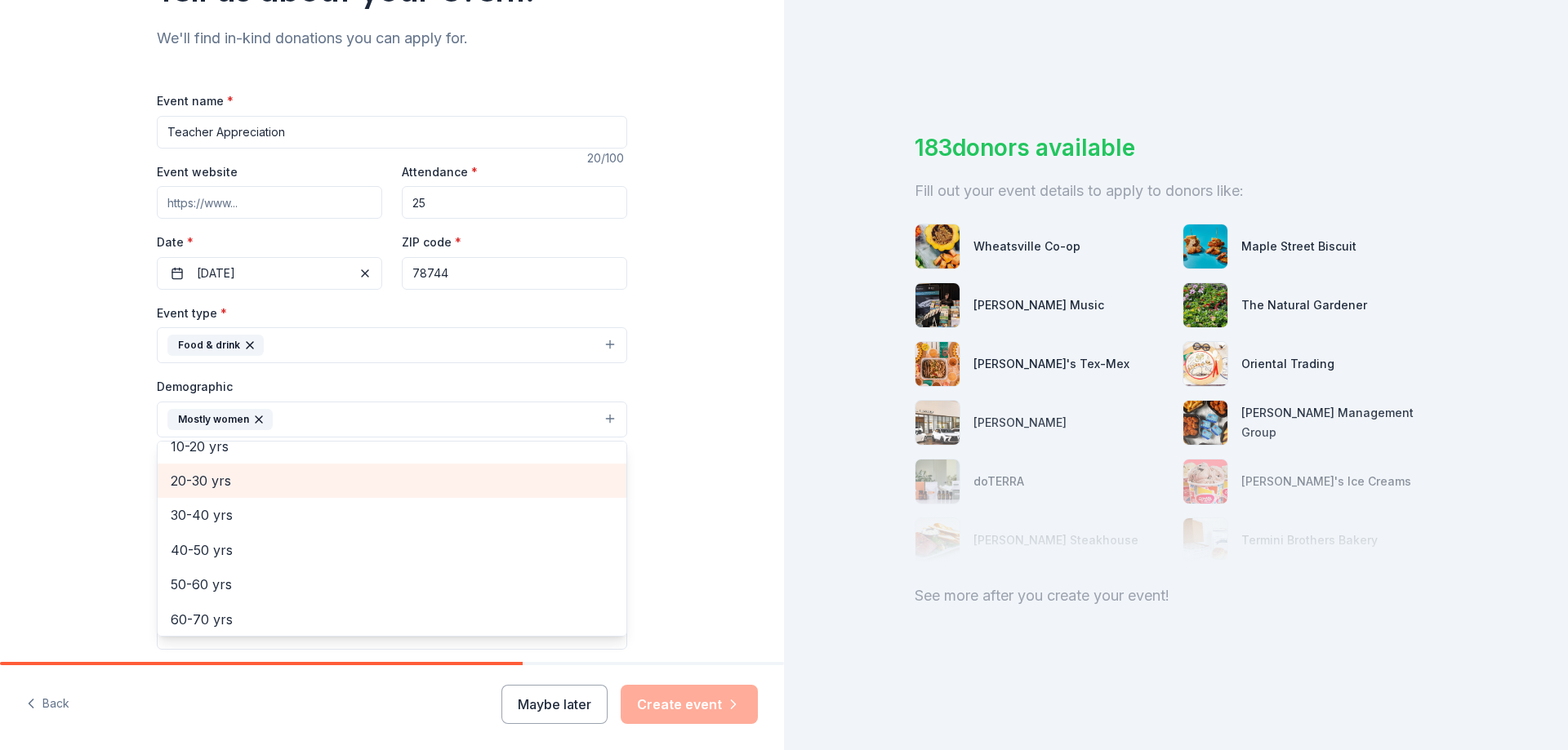
click at [296, 483] on span "20-30 yrs" at bounding box center [392, 481] width 442 height 21
click at [326, 486] on span "30-40 yrs" at bounding box center [392, 481] width 442 height 21
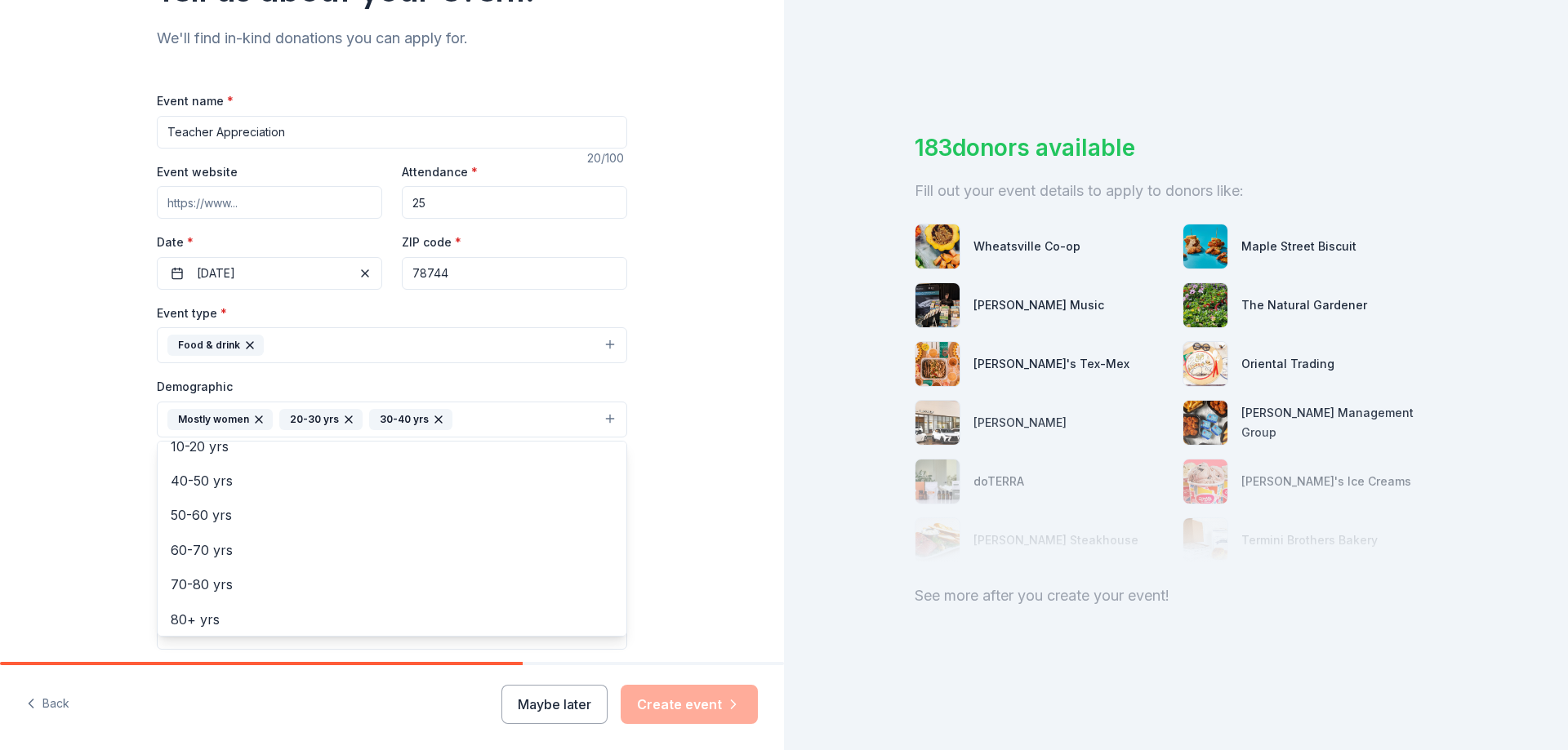
click at [695, 394] on div "Tell us about your event. We'll find in-kind donations you can apply for. Event…" at bounding box center [392, 381] width 784 height 1090
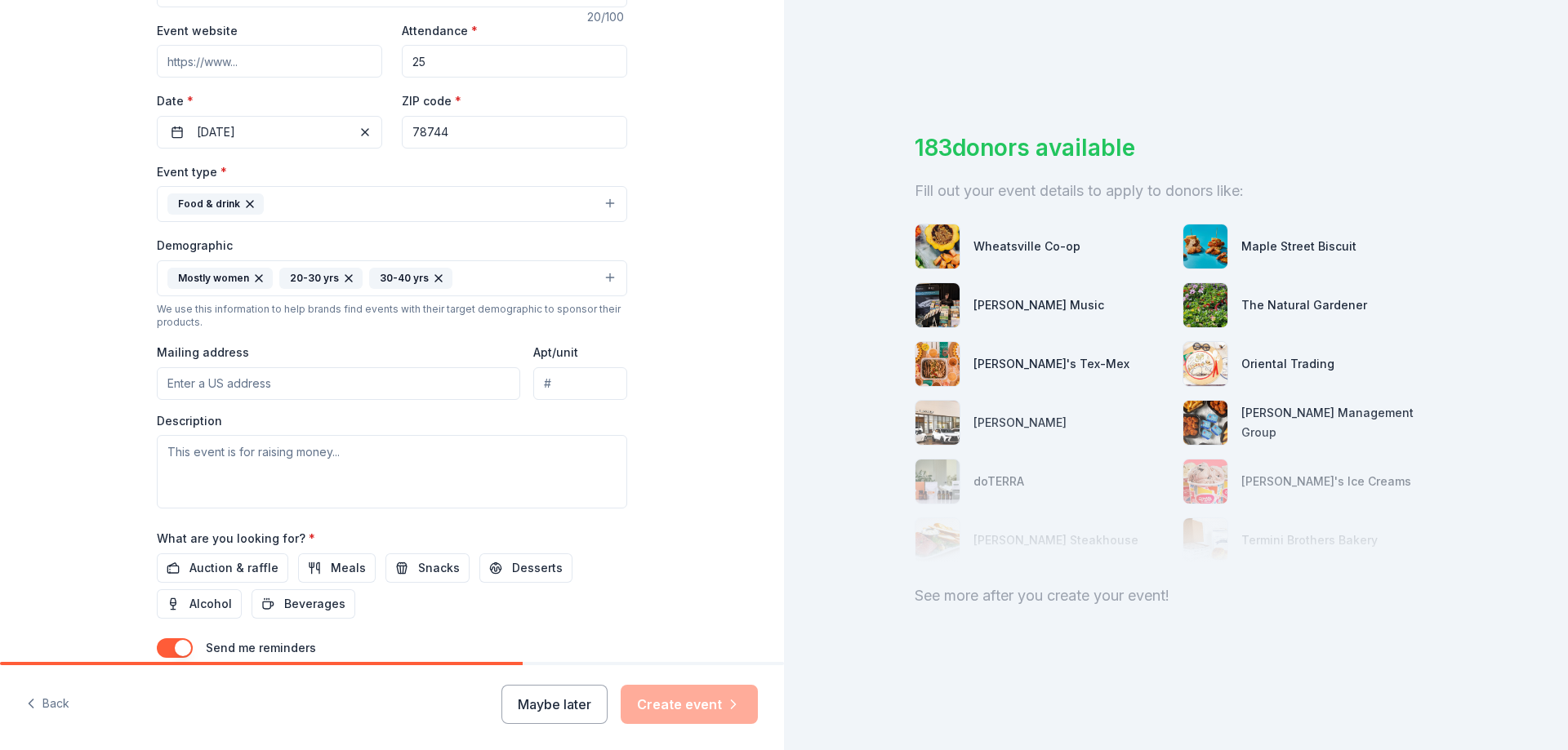
scroll to position [326, 0]
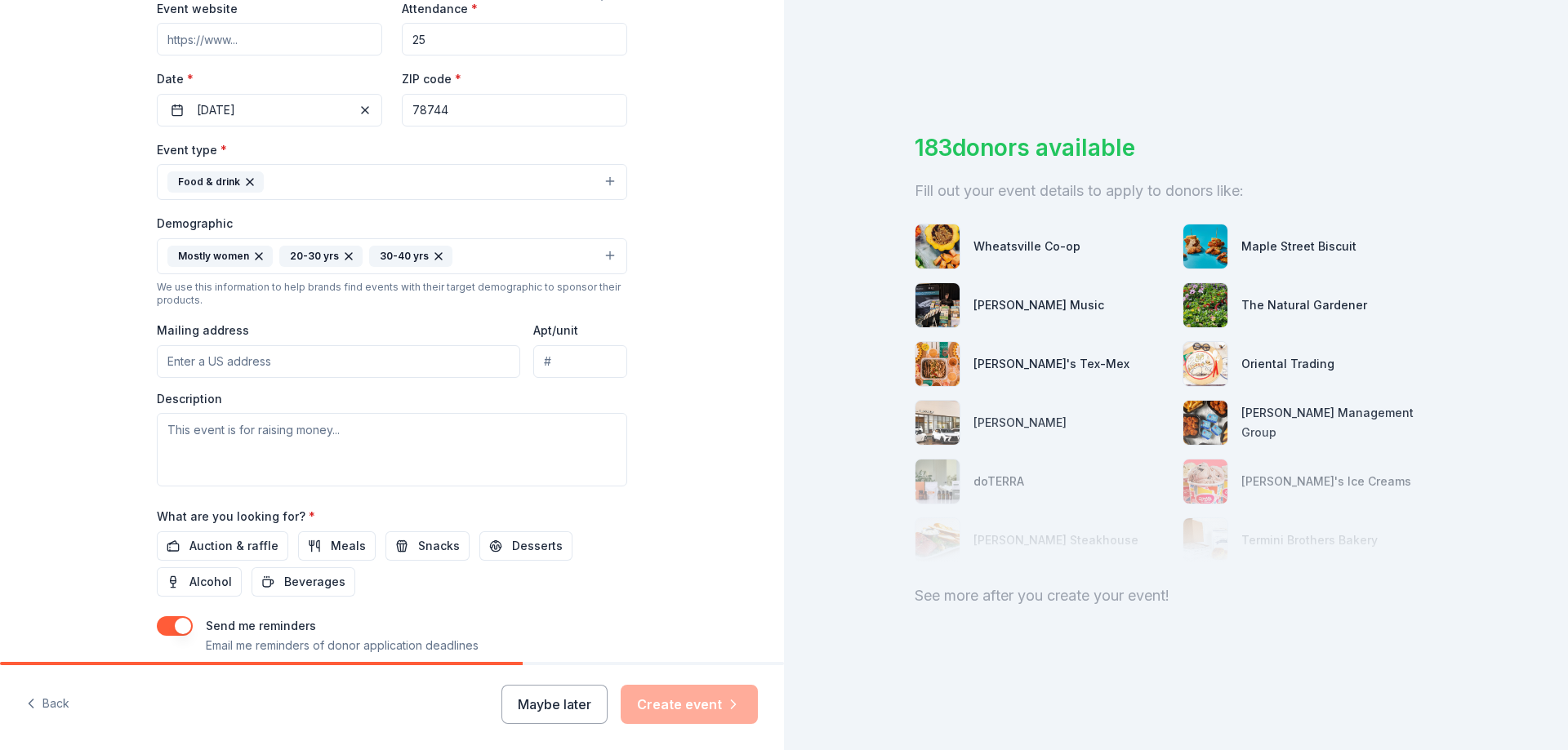
click at [342, 373] on input "Mailing address" at bounding box center [338, 361] width 363 height 33
type input "4215 Smith School Road, Austin, TX, 78744"
click at [305, 437] on textarea at bounding box center [392, 449] width 471 height 73
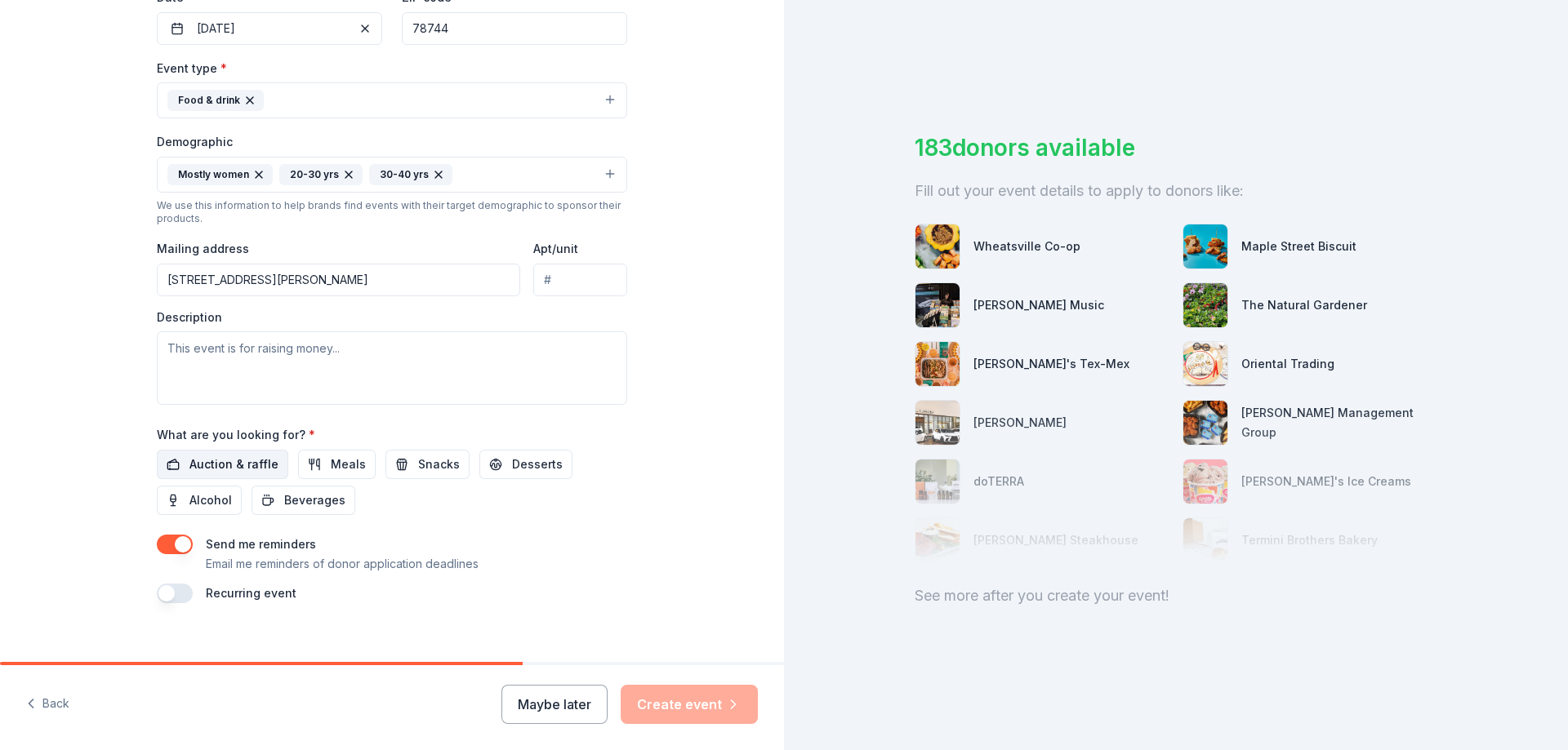
click at [238, 466] on span "Auction & raffle" at bounding box center [233, 465] width 89 height 19
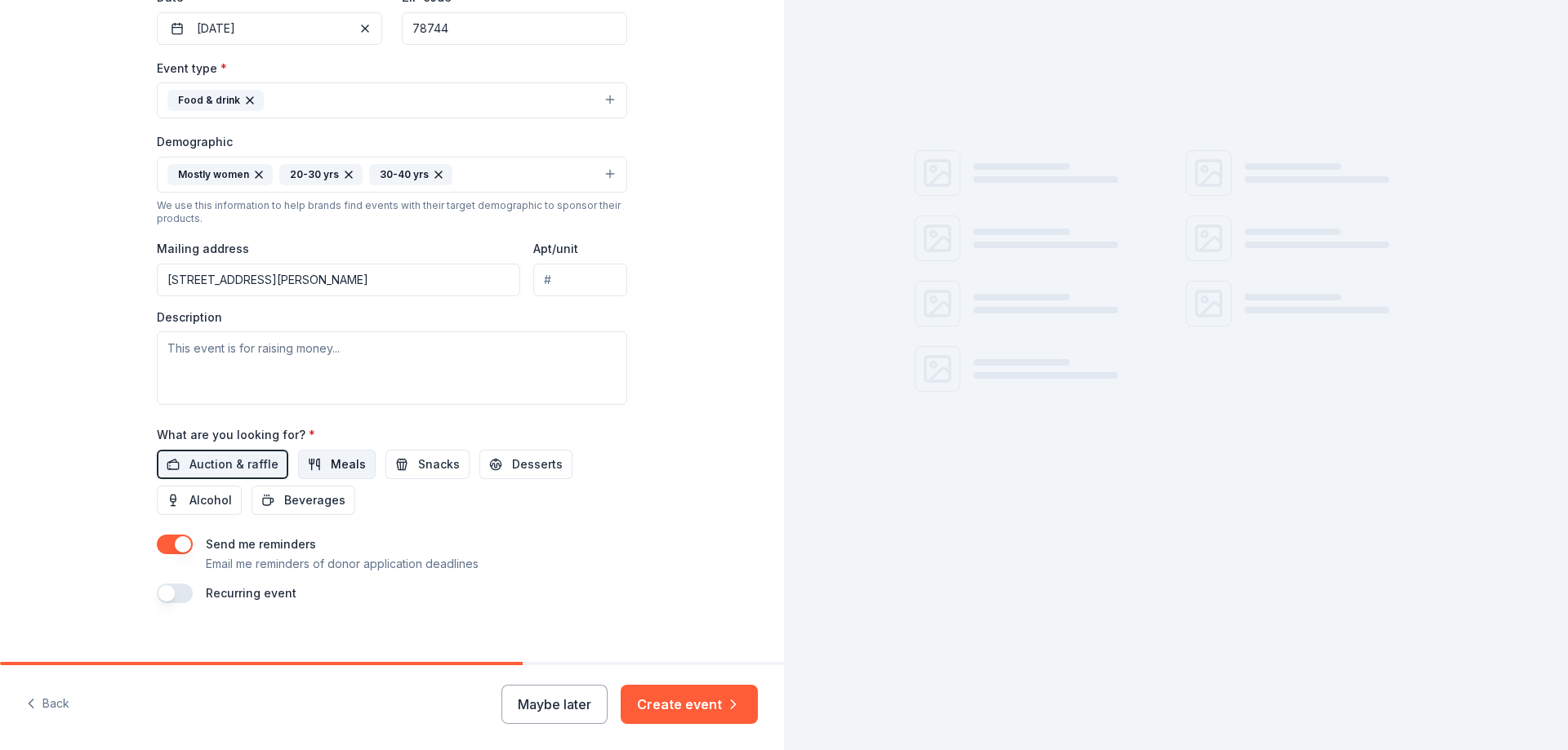
click at [330, 464] on span "Meals" at bounding box center [348, 465] width 35 height 19
click at [432, 460] on span "Snacks" at bounding box center [439, 465] width 42 height 19
click at [495, 462] on button "Desserts" at bounding box center [526, 465] width 94 height 29
click at [325, 509] on span "Beverages" at bounding box center [315, 501] width 61 height 19
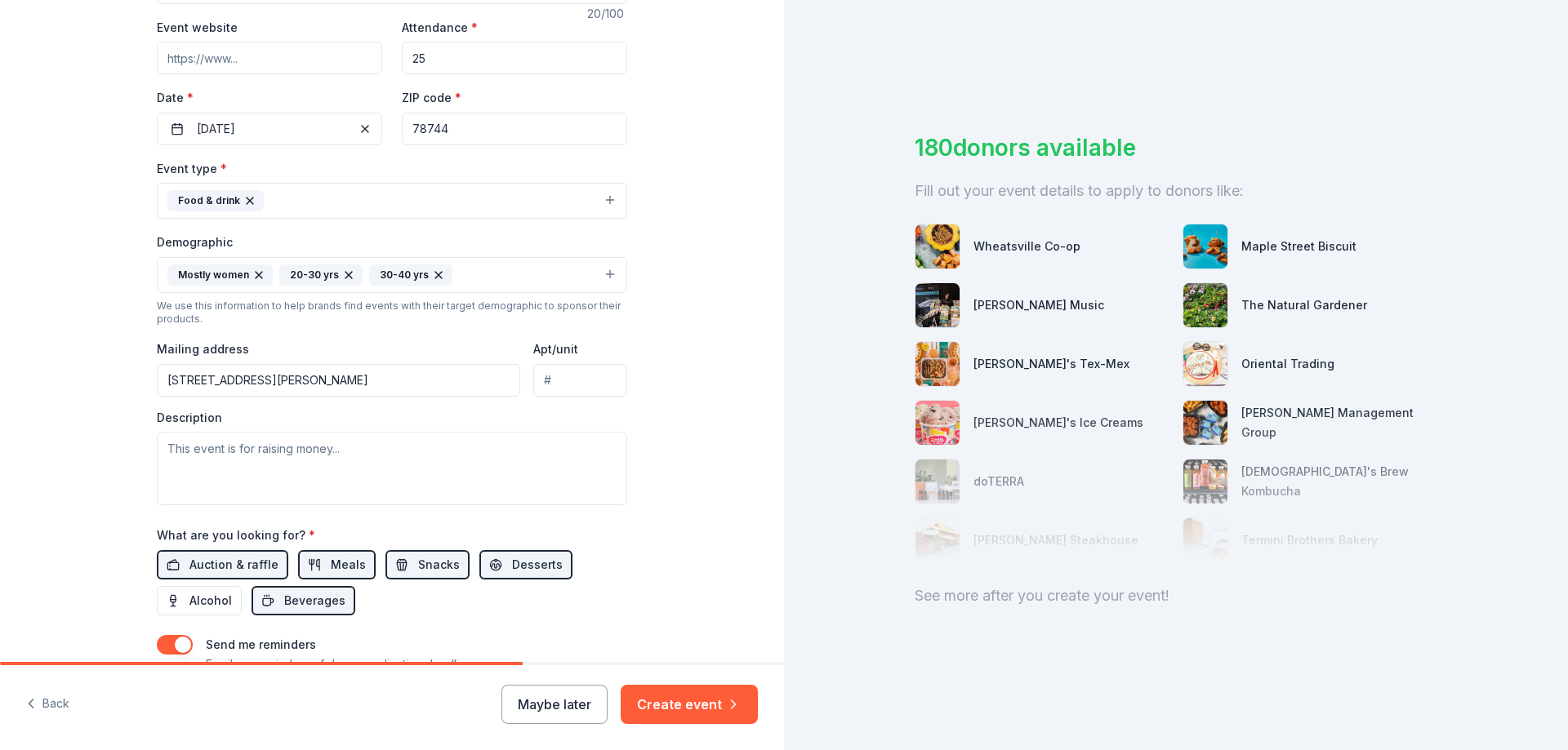
scroll to position [265, 0]
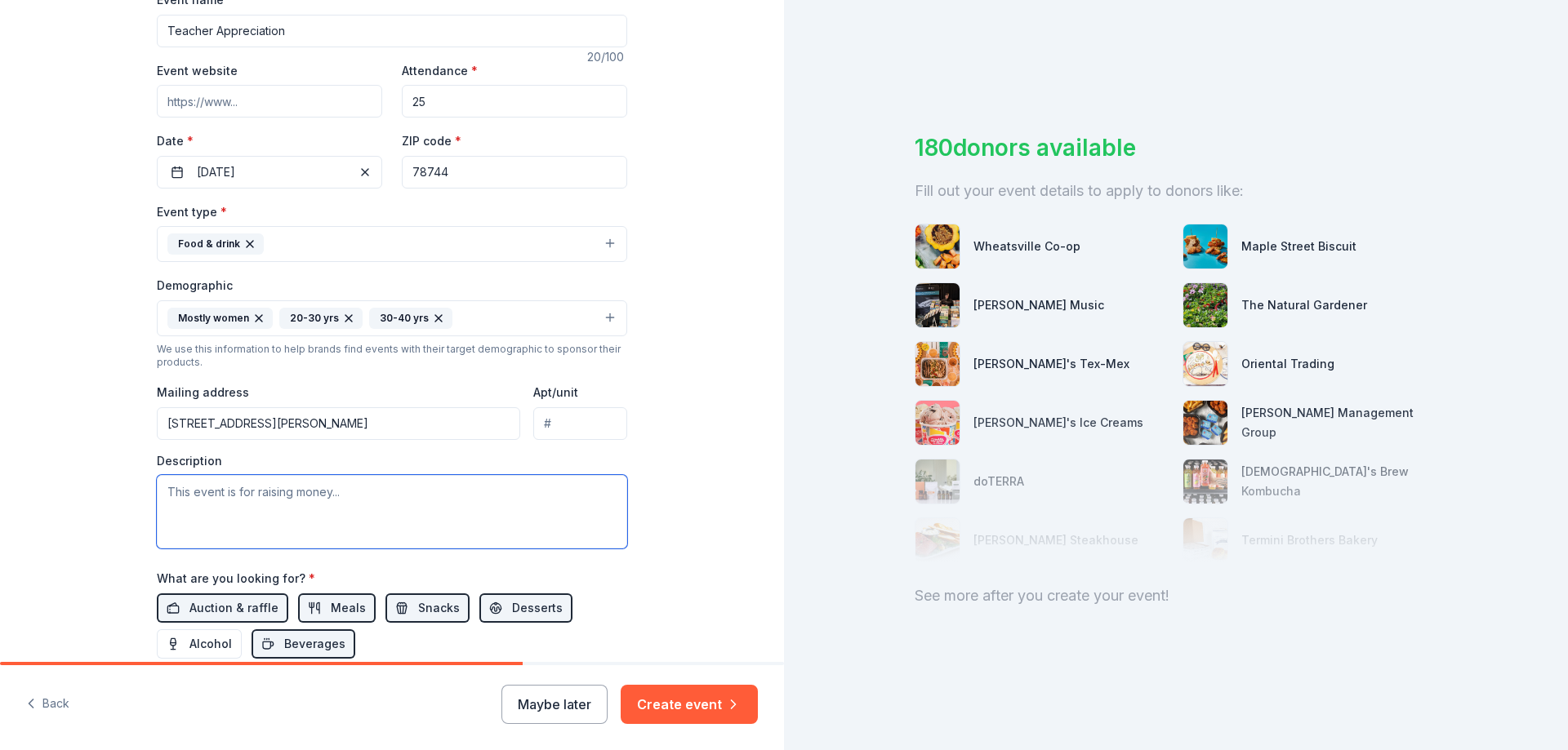
click at [280, 498] on textarea at bounding box center [392, 511] width 471 height 73
click at [280, 497] on textarea at bounding box center [392, 511] width 471 height 73
paste textarea "popeyesfoundation@rbi.com"
type textarea "popeyesfoundation@rbi.com"
click at [327, 308] on div "20-30 yrs" at bounding box center [321, 319] width 83 height 21
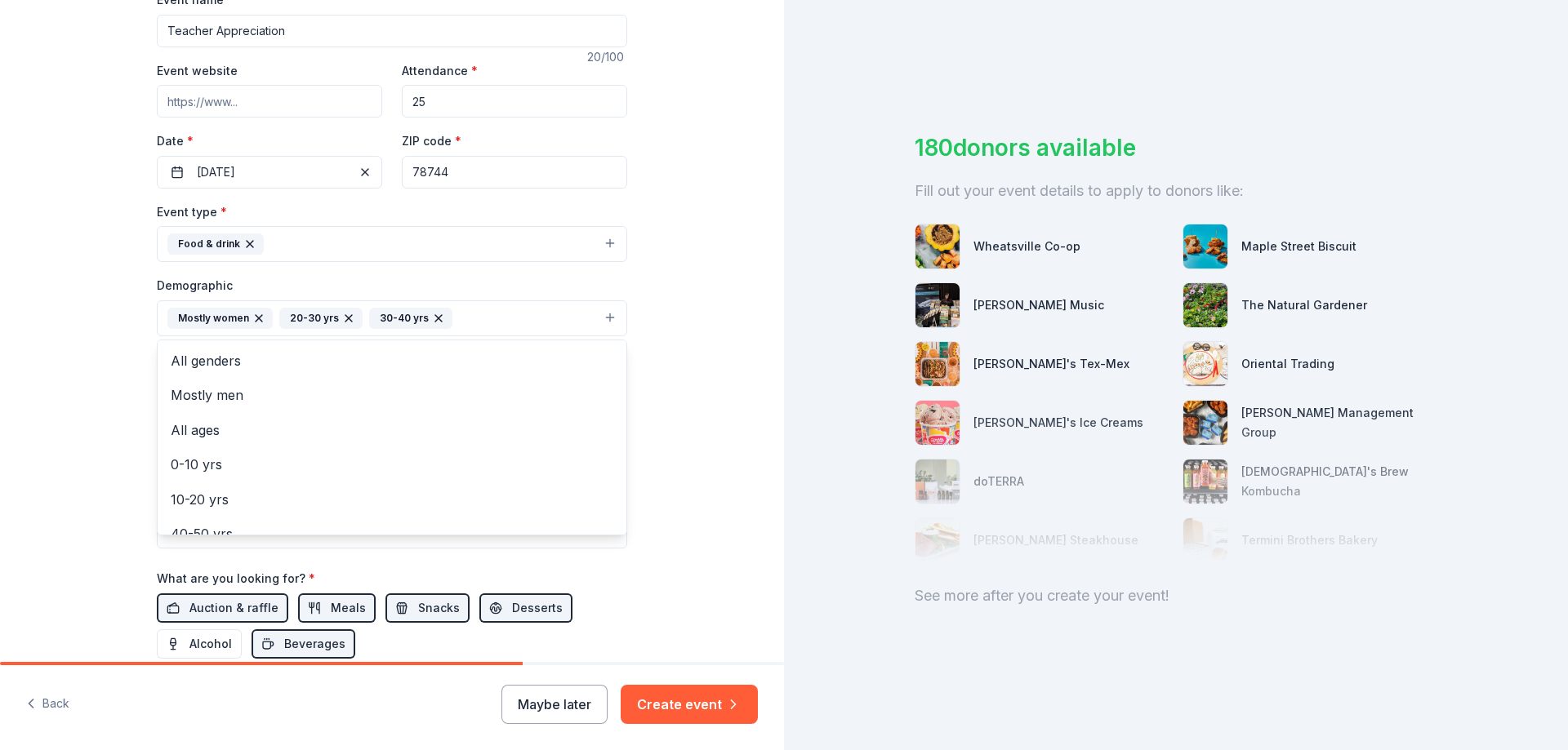
click at [683, 314] on div "Tell us about your event. We'll find in-kind donations you can apply for. Event…" at bounding box center [392, 280] width 784 height 1090
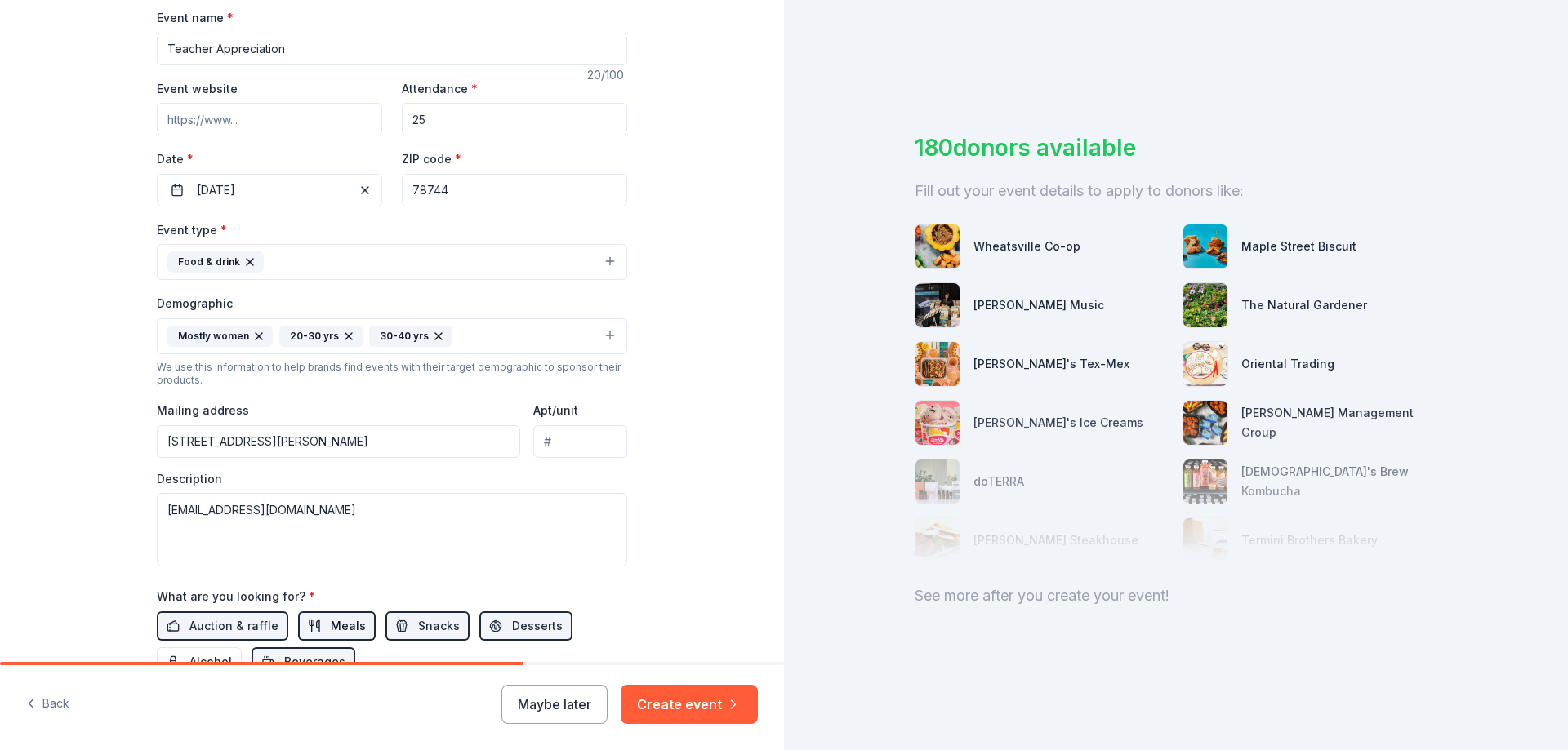
scroll to position [346, 0]
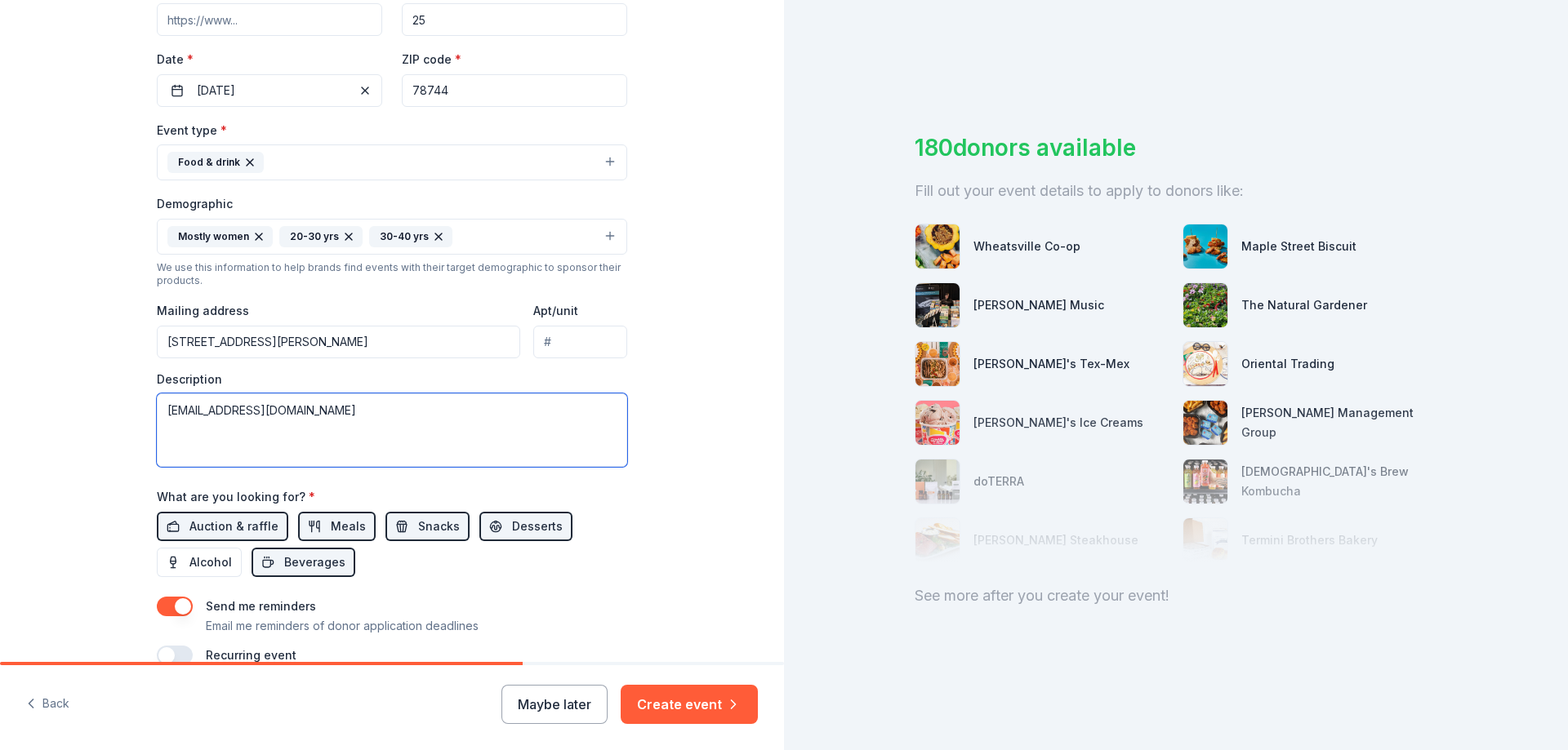
drag, startPoint x: 323, startPoint y: 406, endPoint x: 145, endPoint y: 409, distance: 178.0
click at [145, 409] on div "Tell us about your event. We'll find in-kind donations you can apply for. Event…" at bounding box center [392, 199] width 522 height 1090
paste textarea "Donation Request to Appreciate Our Teachers and Staff Dear [Name or Organizatio…"
click at [227, 216] on div "Demographic Mostly women 20-30 yrs 30-40 yrs" at bounding box center [392, 224] width 471 height 61
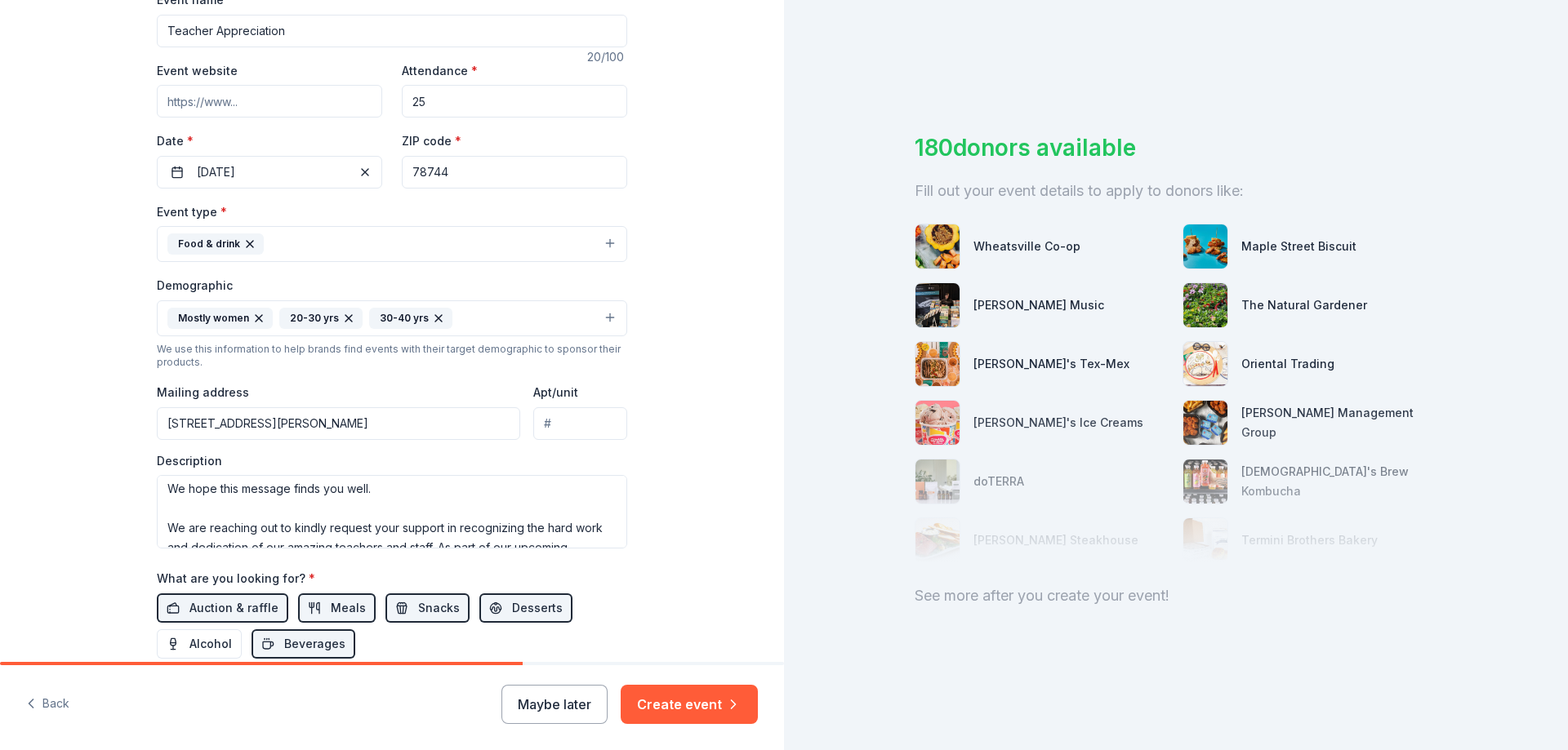
scroll to position [0, 0]
drag, startPoint x: 366, startPoint y: 530, endPoint x: 215, endPoint y: 516, distance: 151.6
click at [215, 516] on textarea "Donation Request to Appreciate Our Teachers and Staff Dear [Name or Organizatio…" at bounding box center [392, 511] width 471 height 73
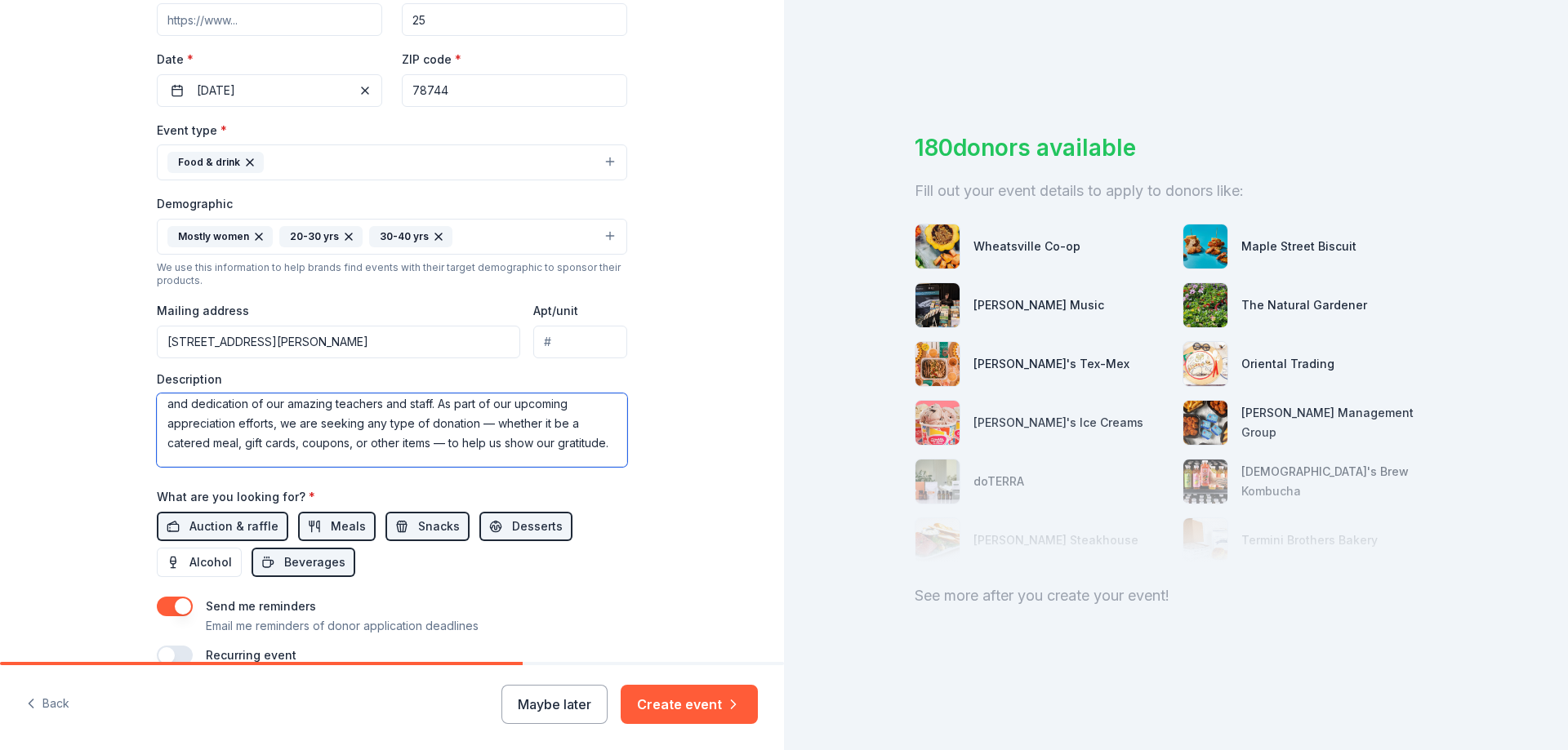
scroll to position [114, 0]
click at [607, 461] on textarea "Donation Request to Appreciate Our Teachers and Staff We hope this message find…" at bounding box center [392, 430] width 471 height 73
click at [505, 442] on textarea "Donation Request to Appreciate Our Teachers and Staff We hope this message find…" at bounding box center [392, 430] width 471 height 73
click at [502, 444] on textarea "Donation Request to Appreciate Our Teachers and Staff We hope this message find…" at bounding box center [392, 430] width 471 height 73
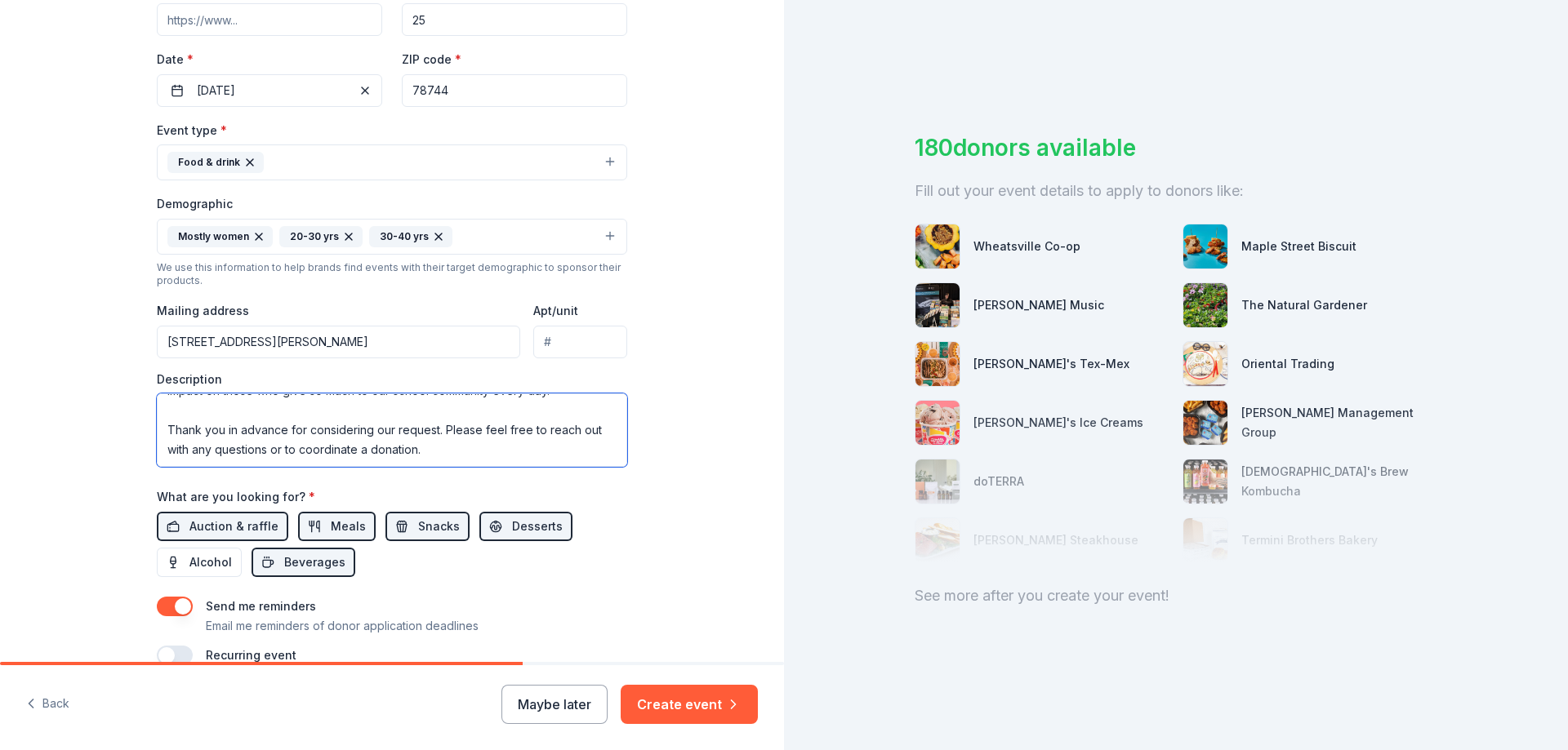
click at [496, 451] on textarea "Donation Request to Appreciate Our Teachers and Staff We hope this message find…" at bounding box center [392, 430] width 471 height 73
paste textarea "Thalishka Fuentes Cirino Team Support DVISD CDC South 512-386-3875"
type textarea "Donation Request to Appreciate Our Teachers and Staff We hope this message find…"
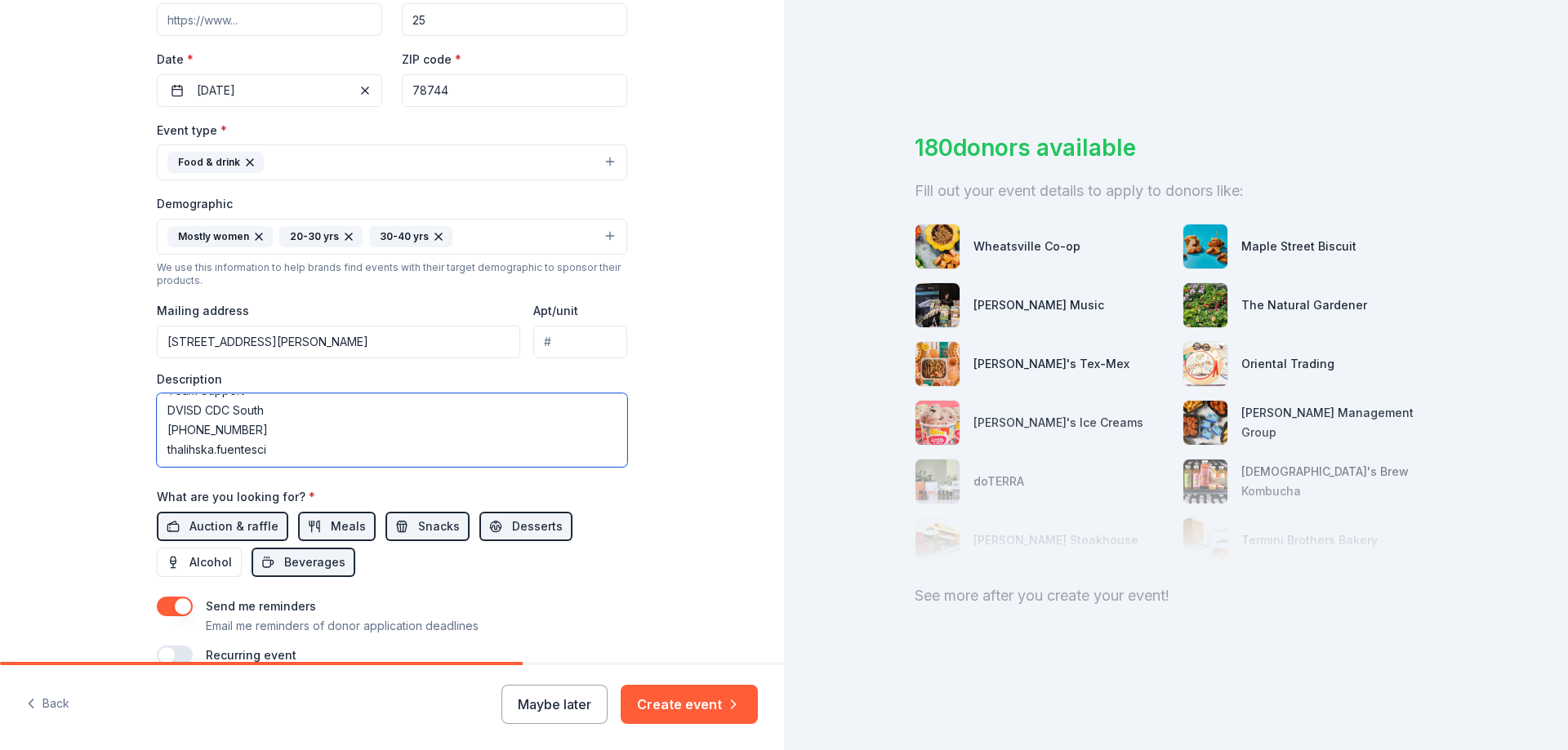
click at [335, 451] on textarea "Donation Request to Appreciate Our Teachers and Staff We hope this message find…" at bounding box center [392, 430] width 471 height 73
click at [196, 462] on textarea "Donation Request to Appreciate Our Teachers and Staff We hope this message find…" at bounding box center [392, 430] width 471 height 73
click at [341, 450] on textarea "Donation Request to Appreciate Our Teachers and Staff We hope this message find…" at bounding box center [392, 430] width 471 height 73
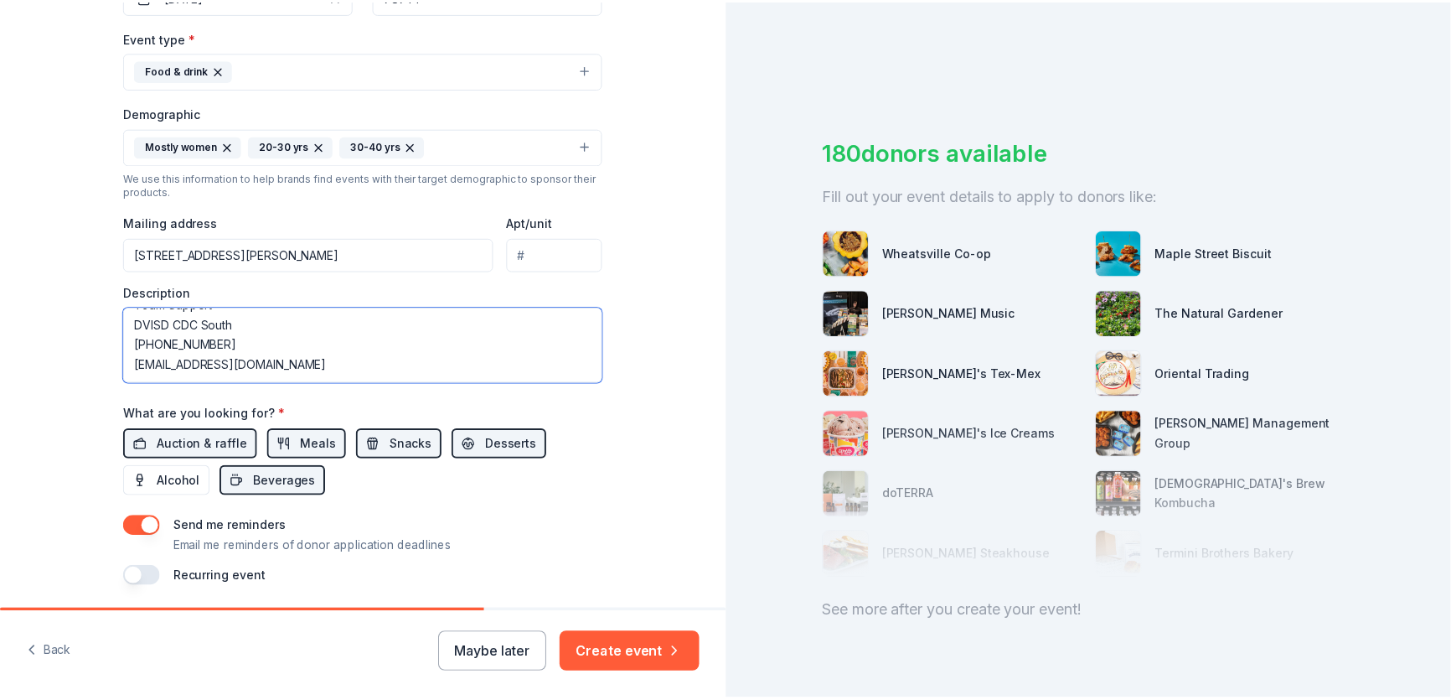
scroll to position [506, 0]
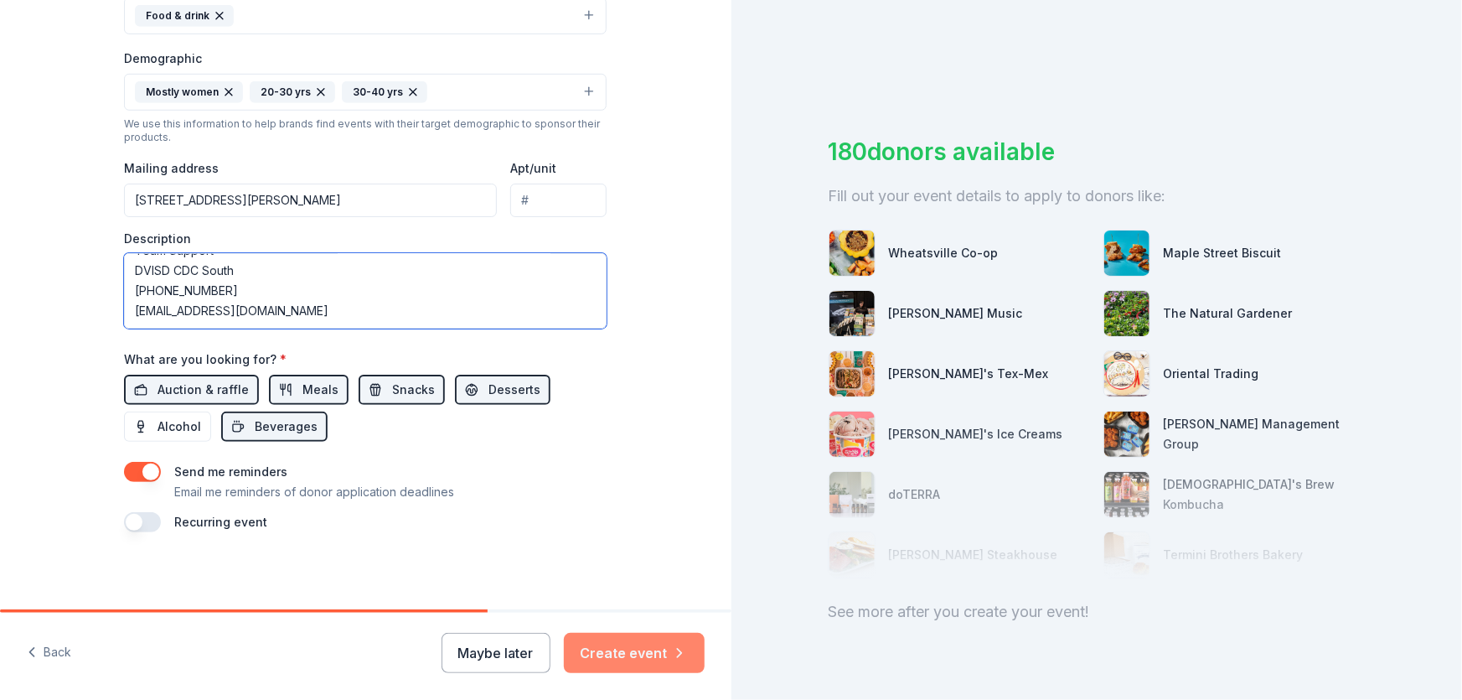
type textarea "Donation Request to Appreciate Our Teachers and Staff We hope this message find…"
click at [609, 649] on button "Create event" at bounding box center [634, 653] width 141 height 40
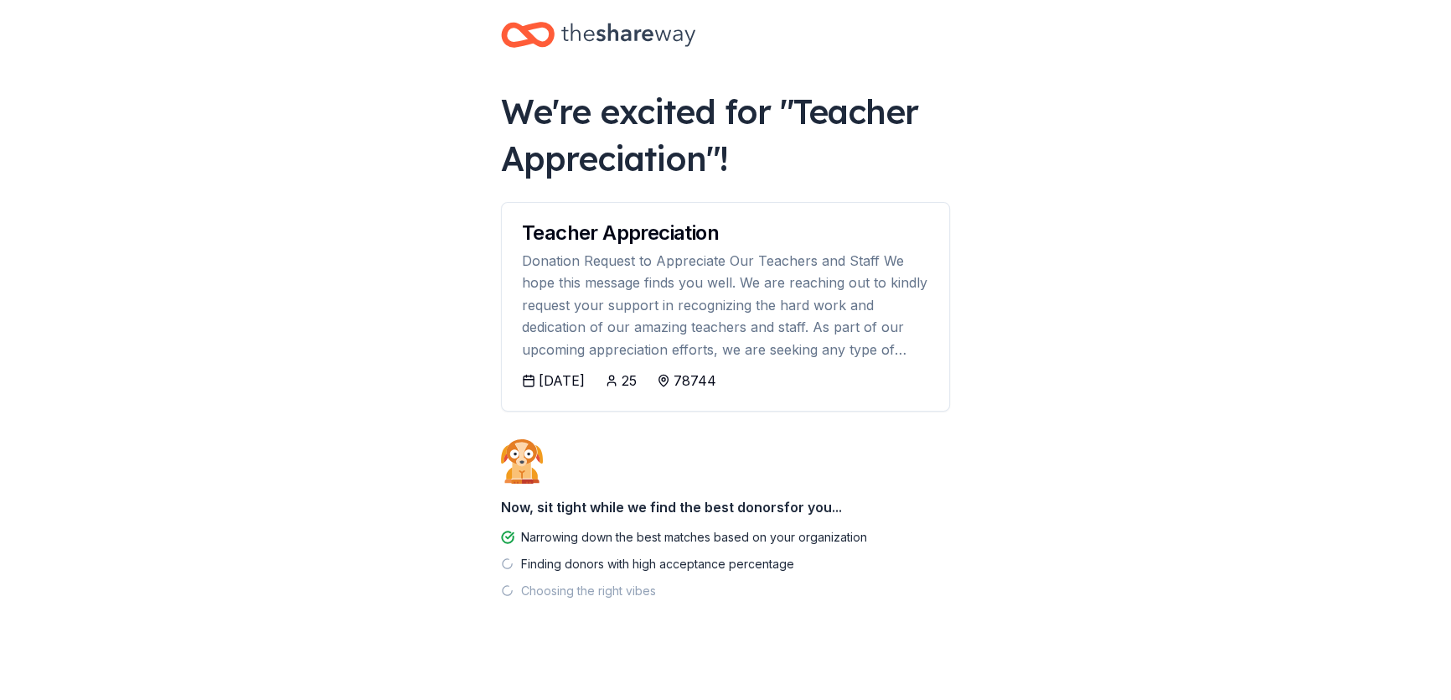
scroll to position [29, 0]
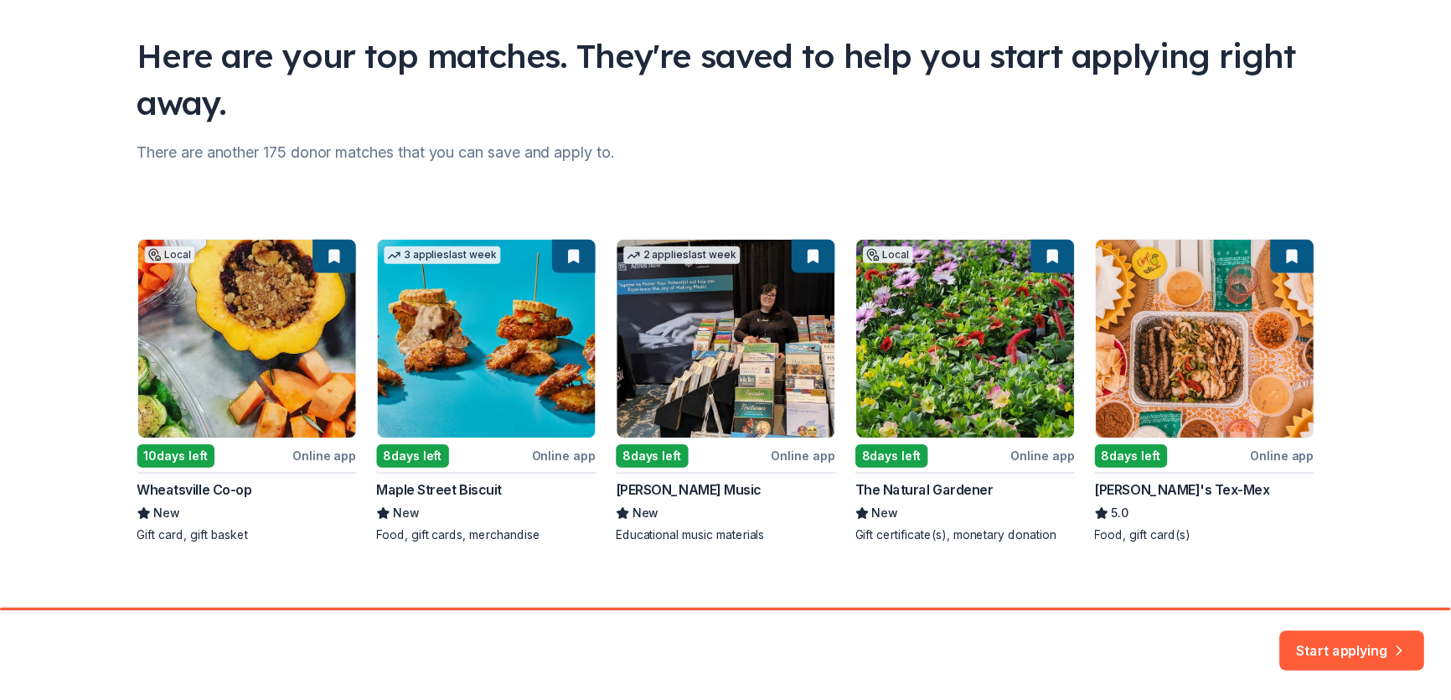
scroll to position [118, 0]
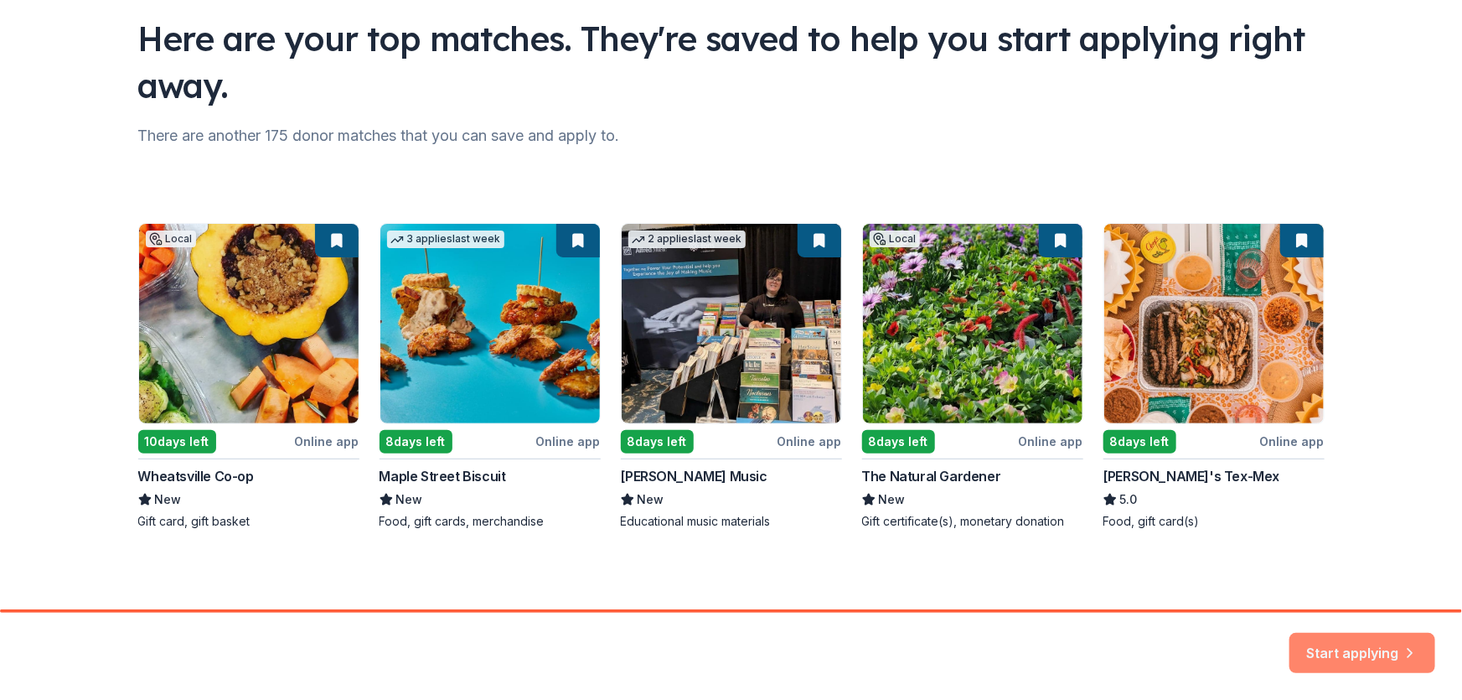
click at [1363, 634] on button "Start applying" at bounding box center [1363, 643] width 146 height 40
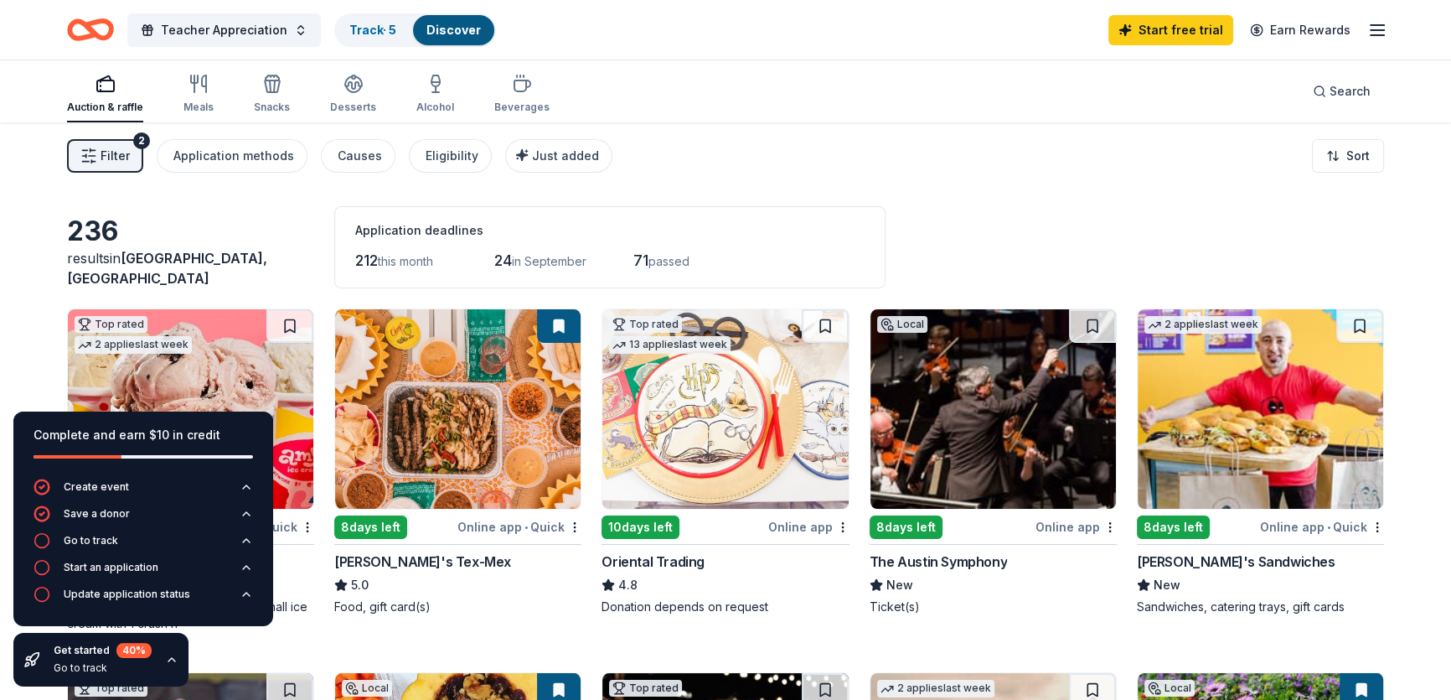
click at [1006, 132] on div "Filter 2 Application methods Causes Eligibility Just added Sort" at bounding box center [725, 155] width 1451 height 67
click at [499, 469] on img at bounding box center [458, 408] width 246 height 199
click at [1090, 216] on div "236 results in Austin, TX Application deadlines 212 this month 24 in September …" at bounding box center [725, 247] width 1317 height 82
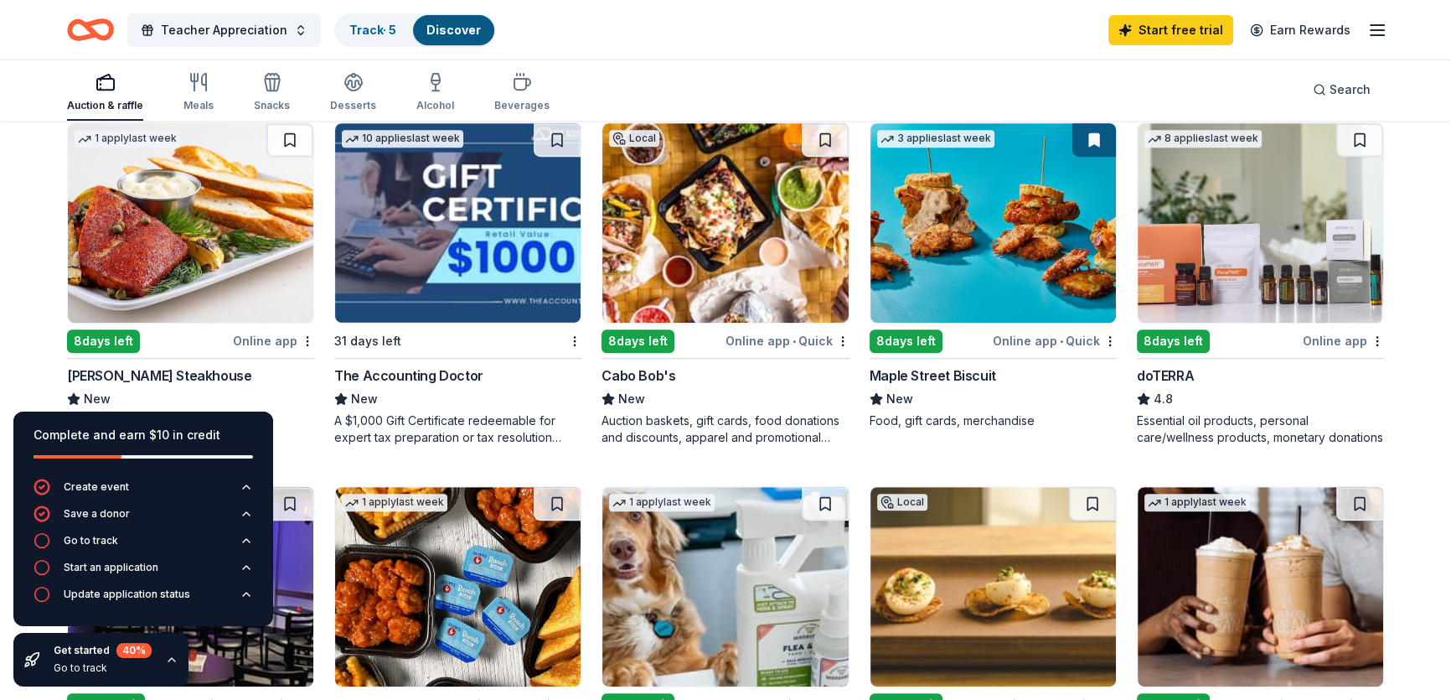
scroll to position [913, 0]
click at [798, 249] on img at bounding box center [726, 222] width 246 height 199
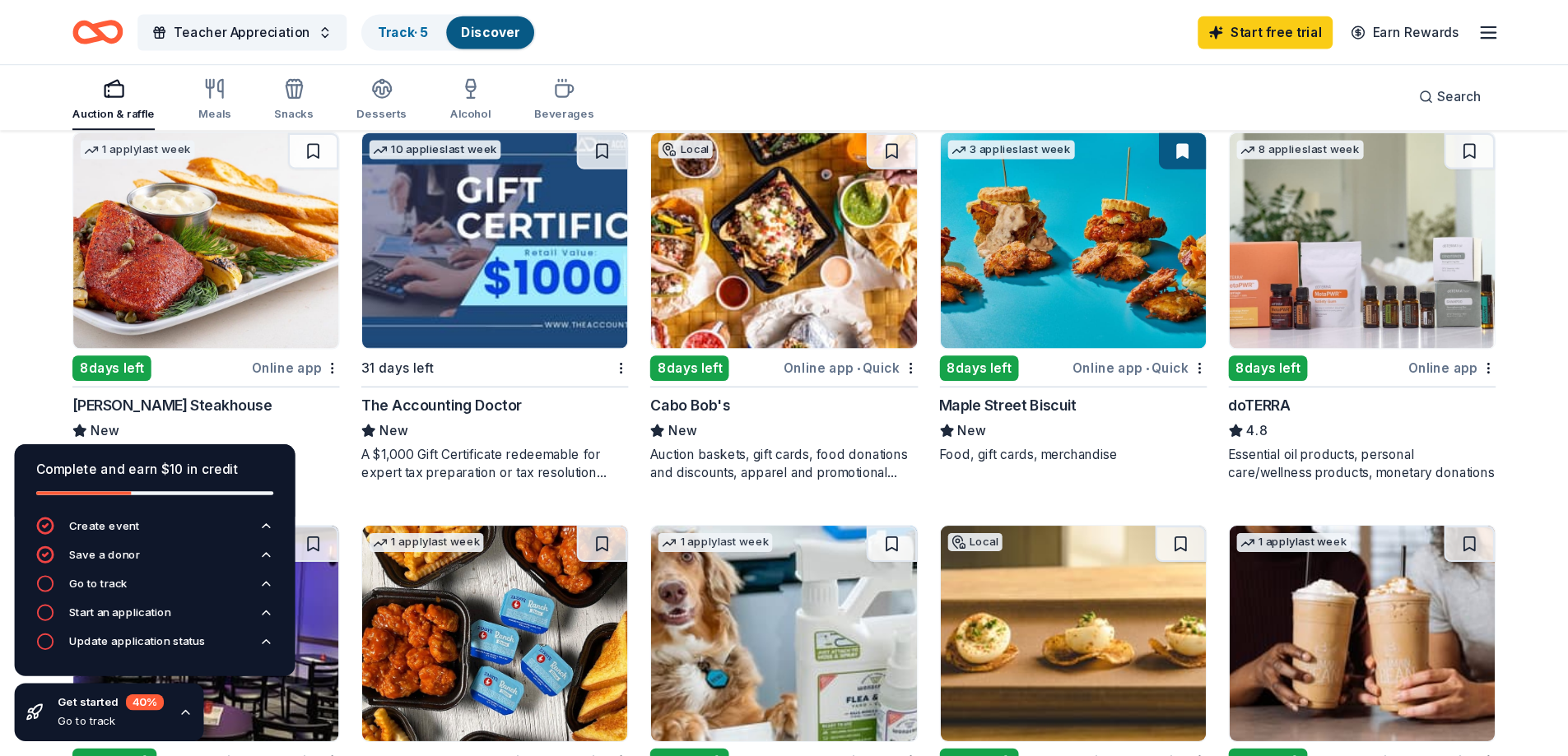
scroll to position [897, 0]
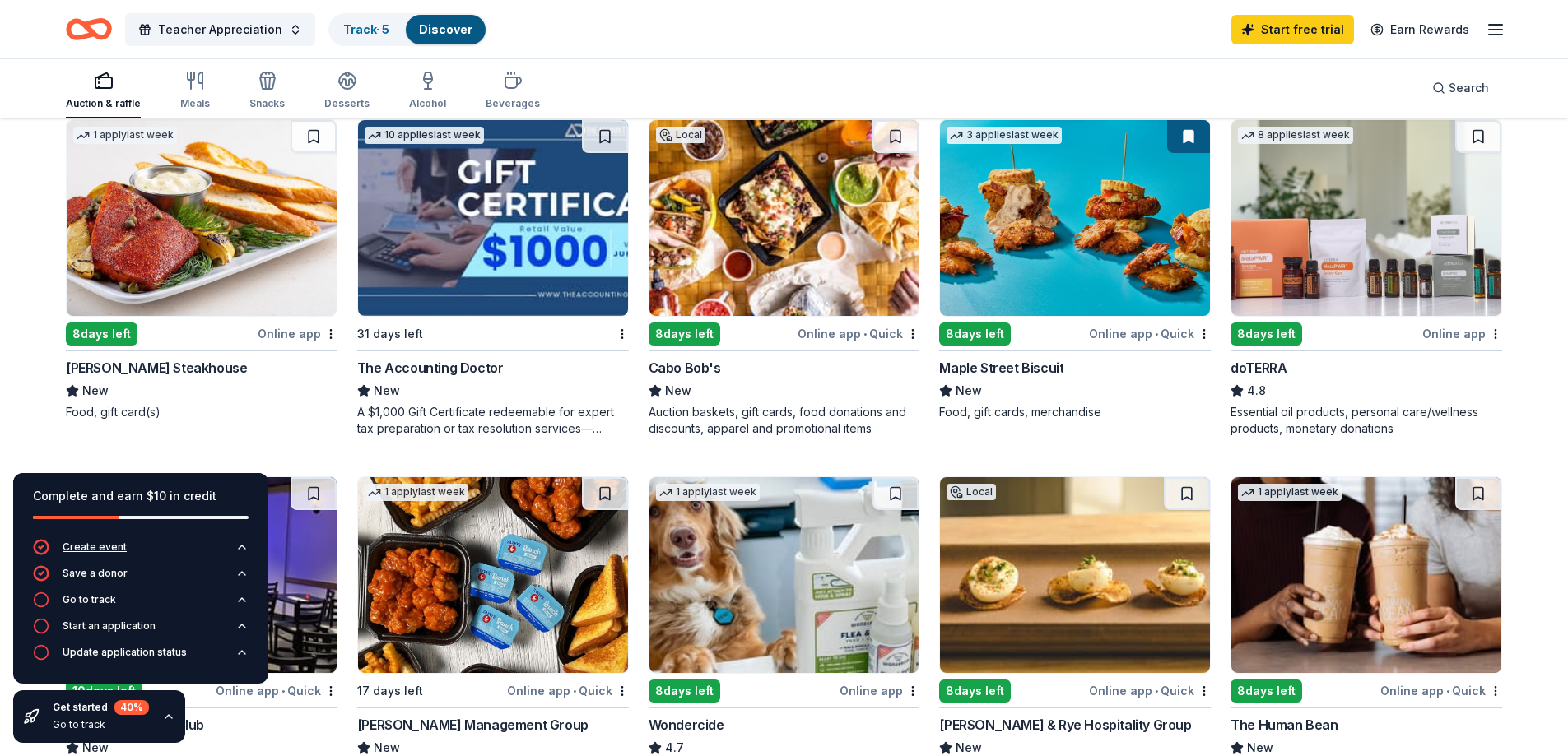
click at [234, 544] on button "Create event" at bounding box center [141, 552] width 216 height 27
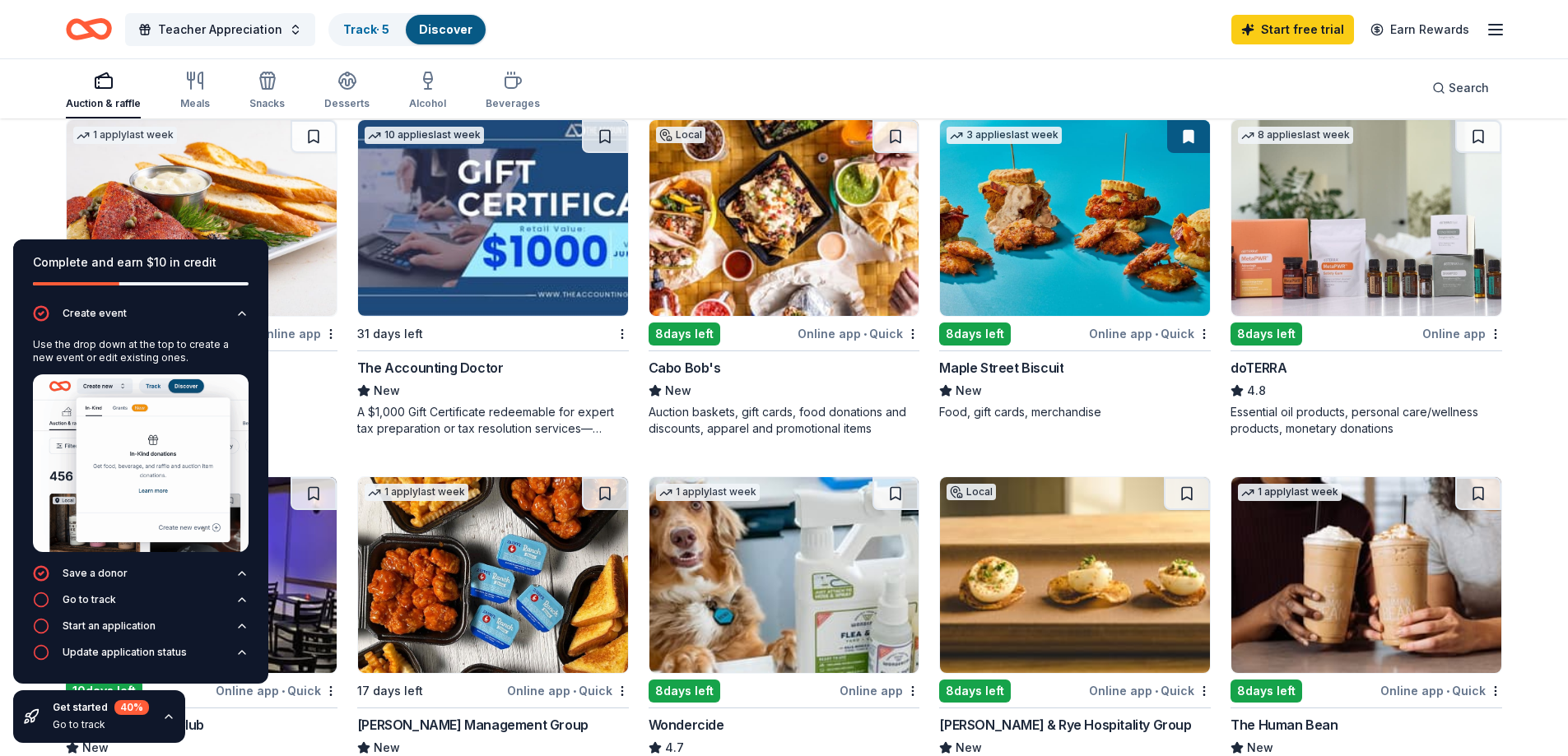
click at [245, 313] on icon "button" at bounding box center [242, 313] width 13 height 13
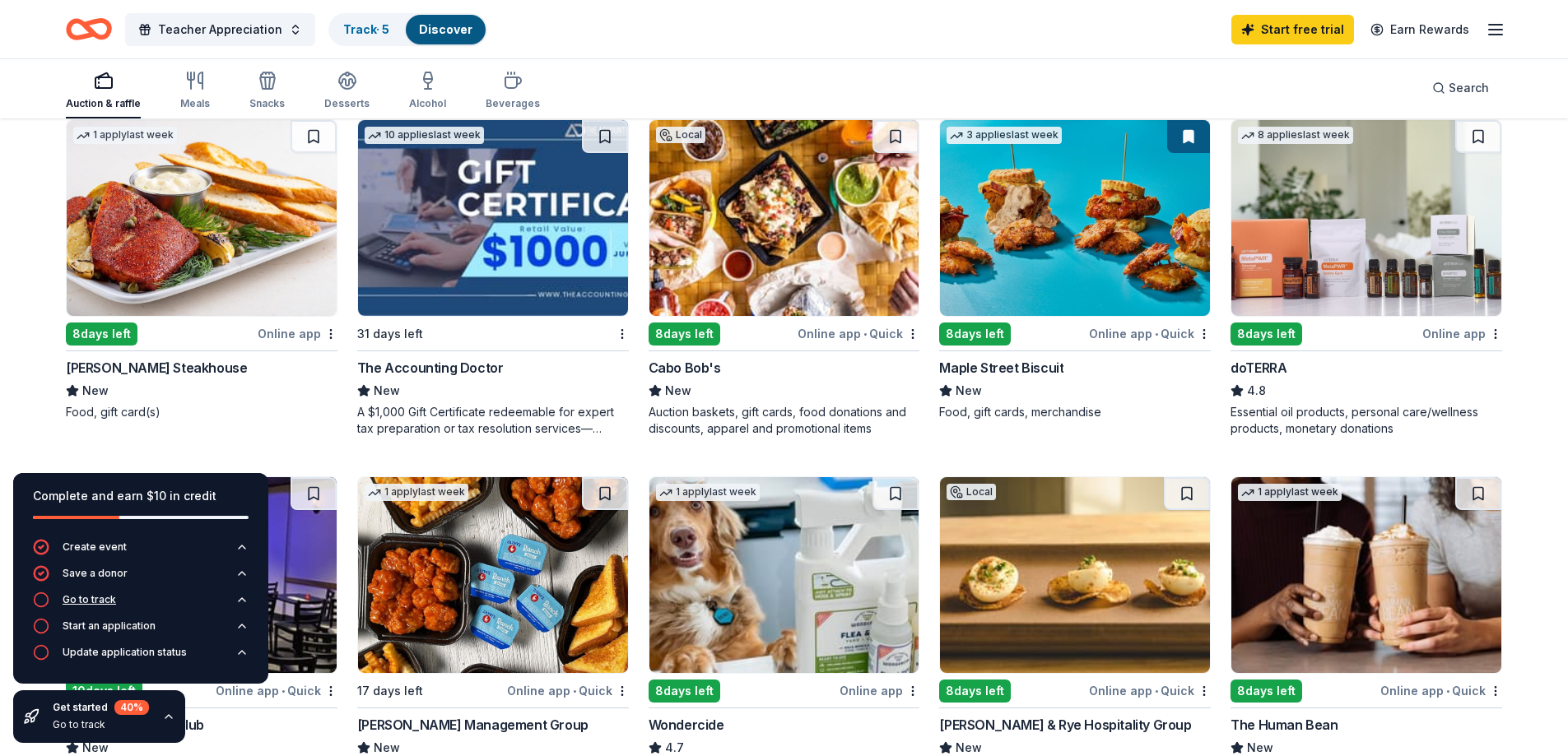
click at [158, 594] on button "Go to track" at bounding box center [141, 605] width 216 height 27
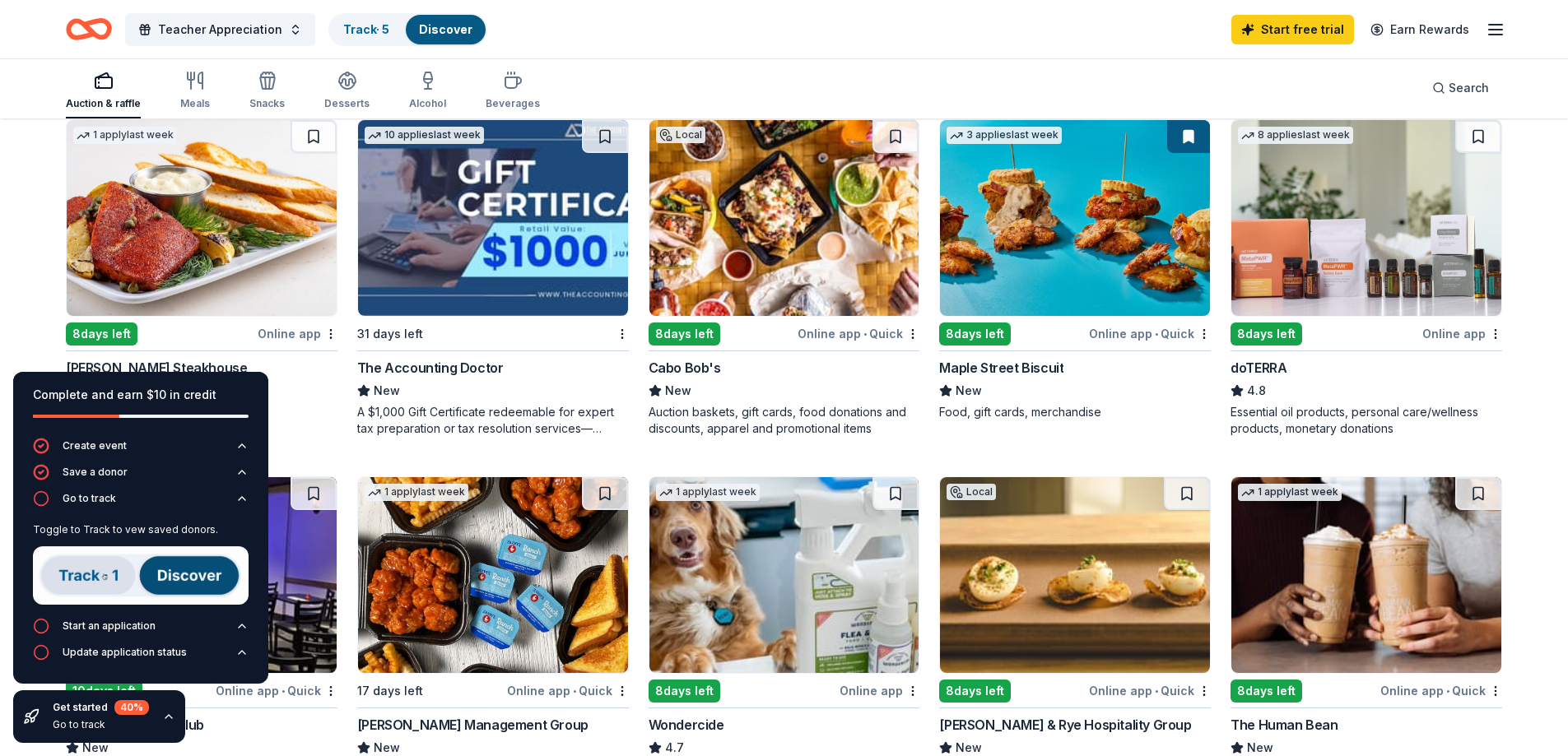
click at [297, 373] on div "Perry's Steakhouse" at bounding box center [201, 368] width 272 height 20
click at [1089, 257] on img at bounding box center [1075, 217] width 270 height 195
click at [1111, 245] on img at bounding box center [1075, 217] width 270 height 195
click at [82, 576] on img at bounding box center [141, 574] width 216 height 58
click at [74, 494] on div "Go to track" at bounding box center [89, 498] width 53 height 13
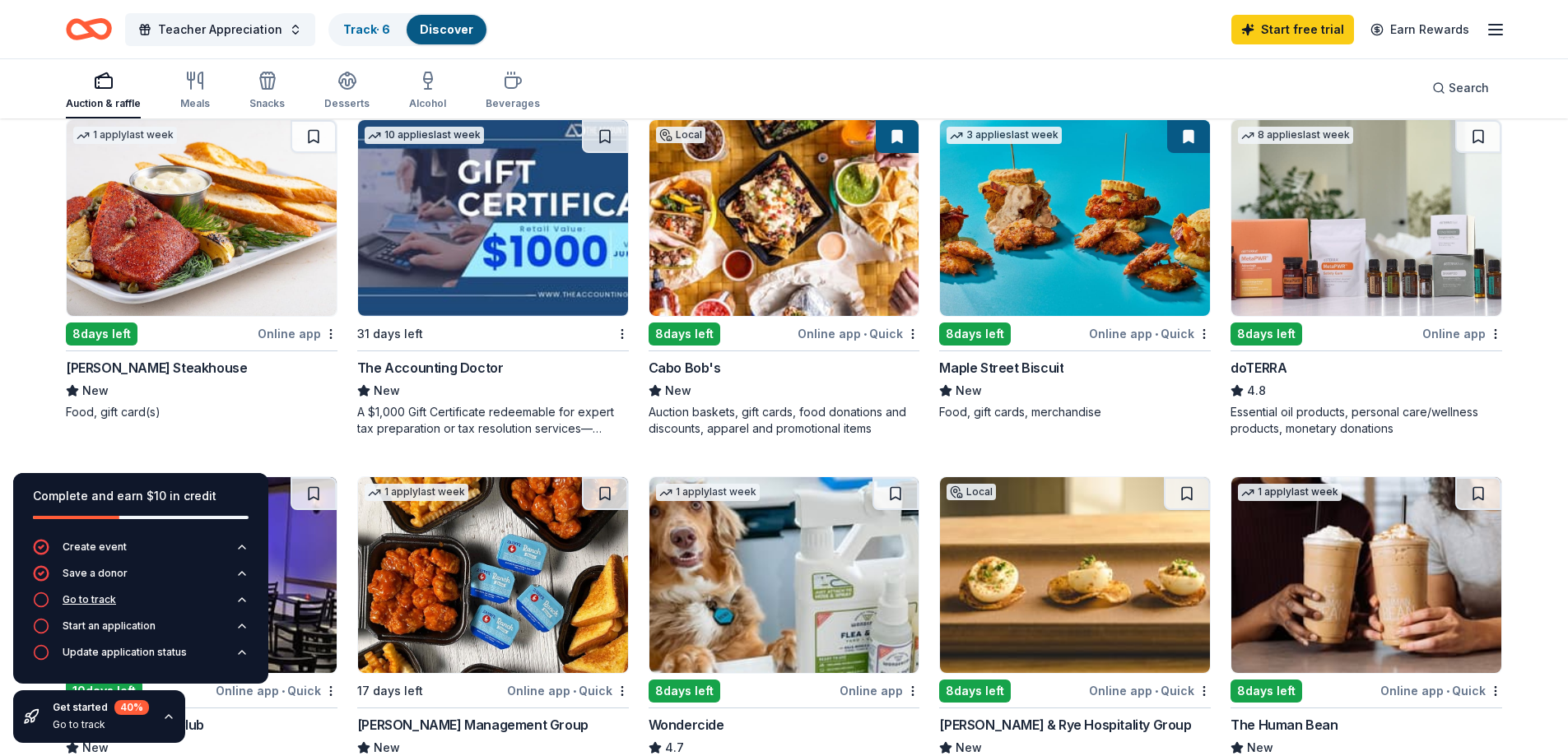
click at [90, 596] on div "Go to track" at bounding box center [89, 599] width 53 height 13
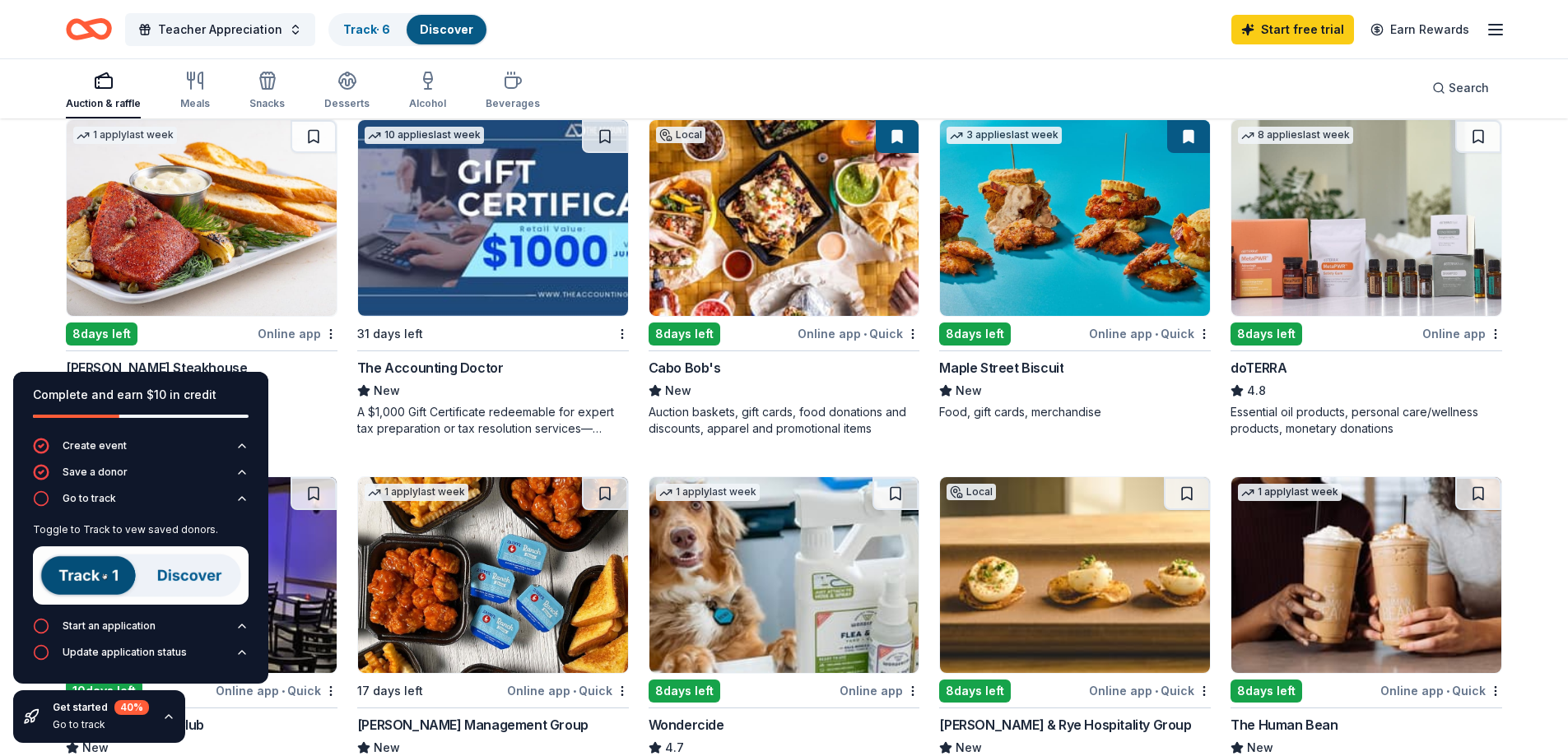
click at [94, 585] on img at bounding box center [141, 574] width 216 height 58
click at [107, 569] on img at bounding box center [141, 574] width 216 height 58
click at [364, 35] on link "Track · 6" at bounding box center [366, 29] width 47 height 14
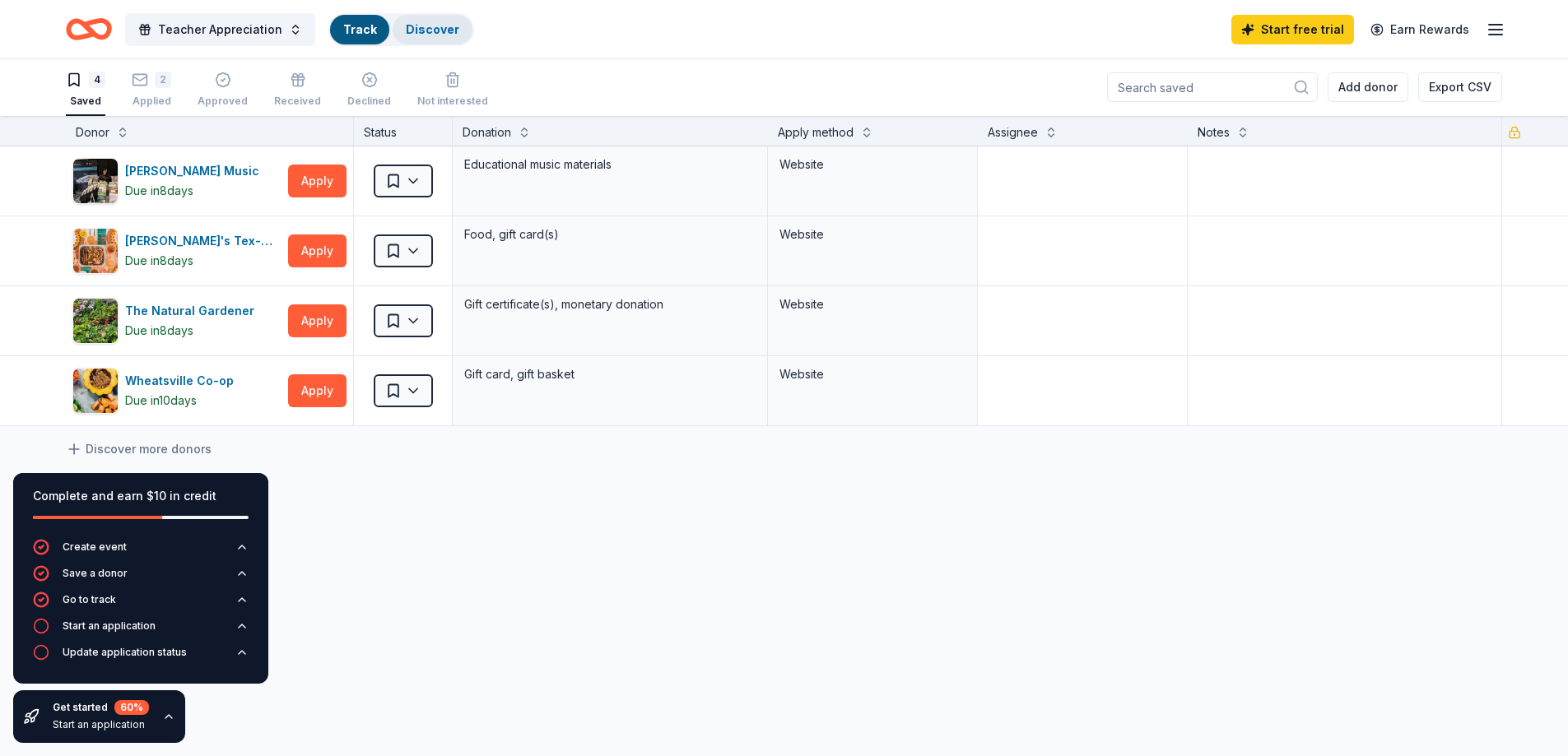
scroll to position [1, 0]
click at [439, 18] on div "Discover" at bounding box center [432, 29] width 80 height 29
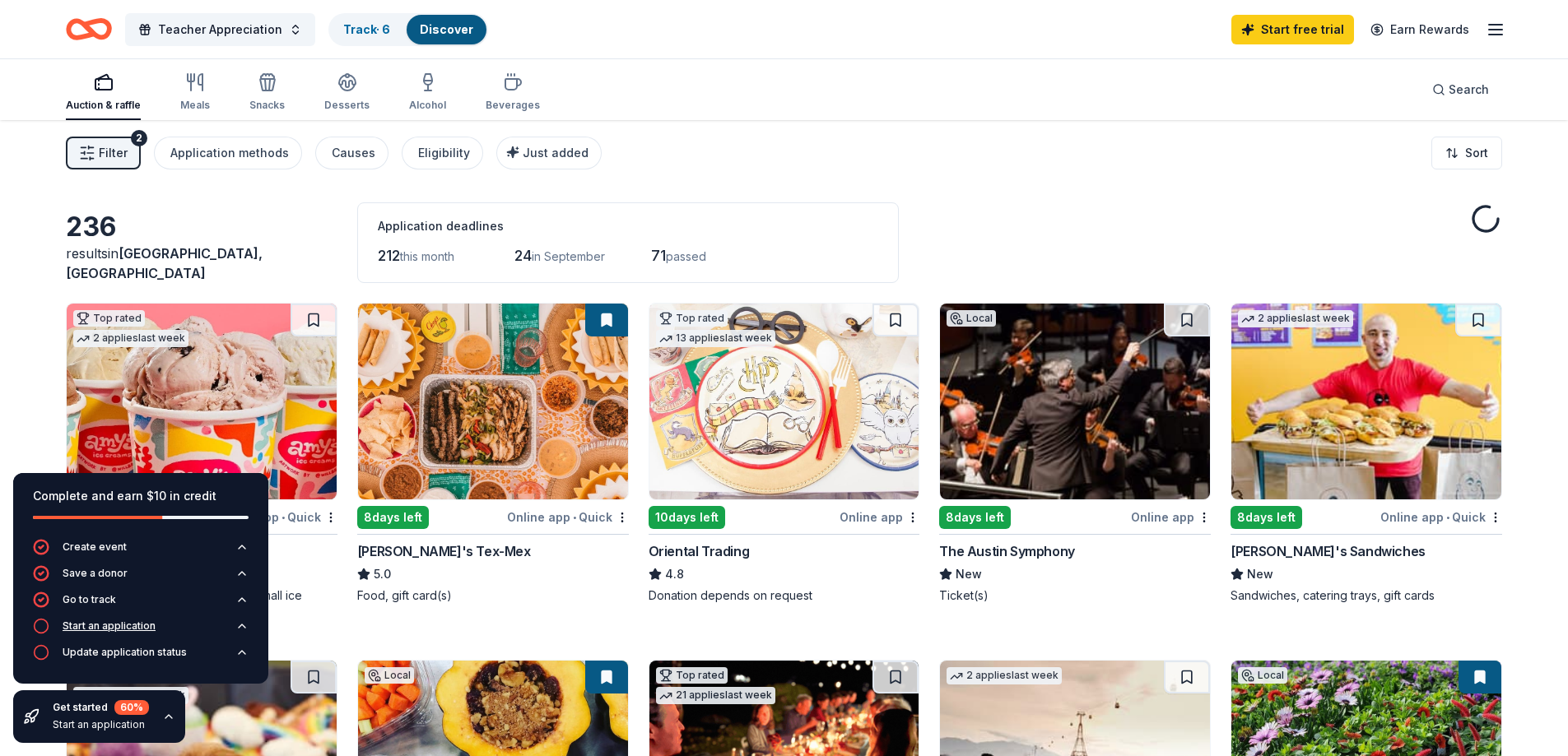
click at [123, 630] on div "Start an application" at bounding box center [109, 625] width 93 height 13
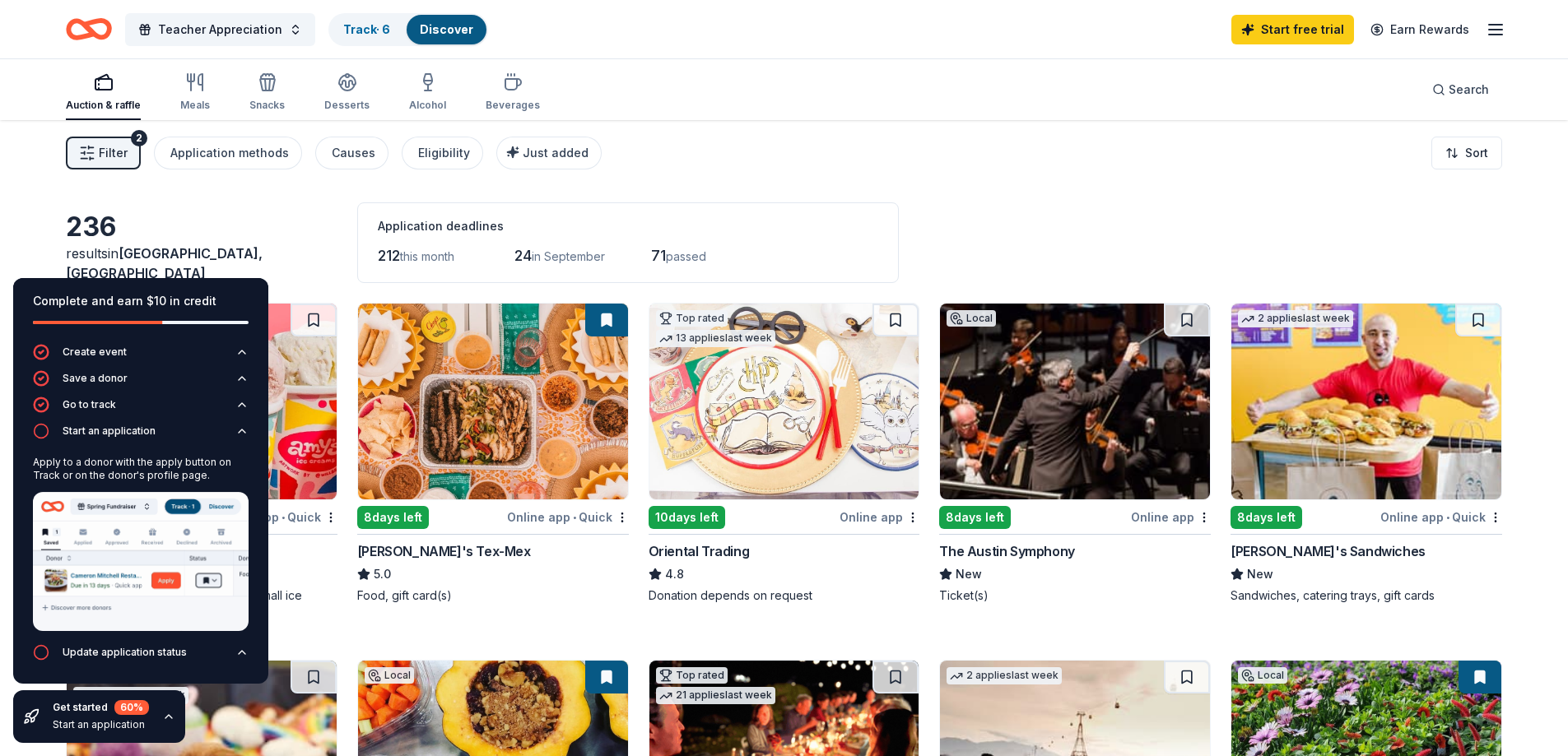
click at [217, 292] on div "Complete and earn $10 in credit" at bounding box center [141, 301] width 216 height 20
click at [272, 204] on div "236 results in Austin, TX Application deadlines 212 this month 24 in September …" at bounding box center [784, 243] width 1436 height 81
click at [158, 580] on img at bounding box center [141, 562] width 216 height 139
click at [163, 581] on img at bounding box center [141, 562] width 216 height 139
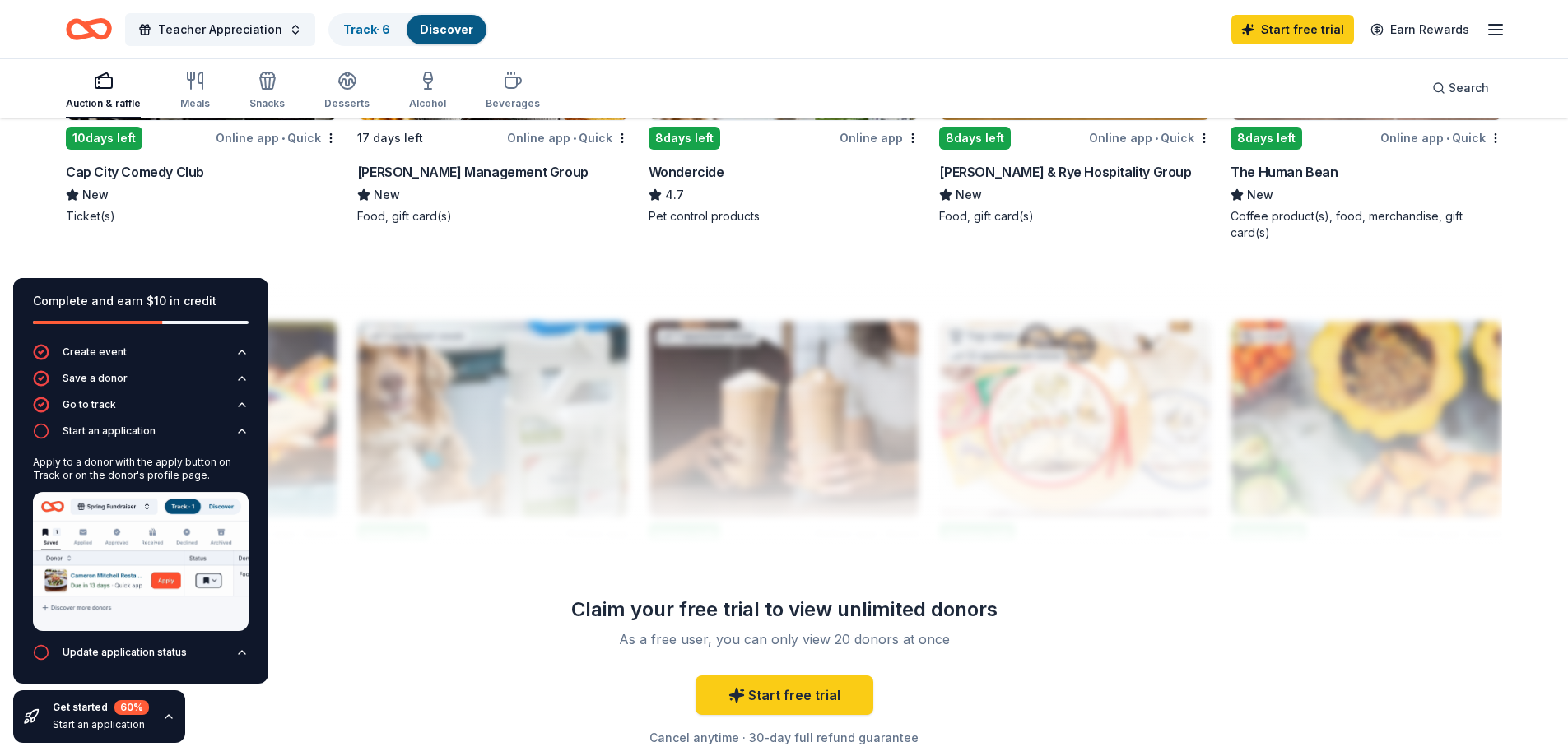
scroll to position [1618, 0]
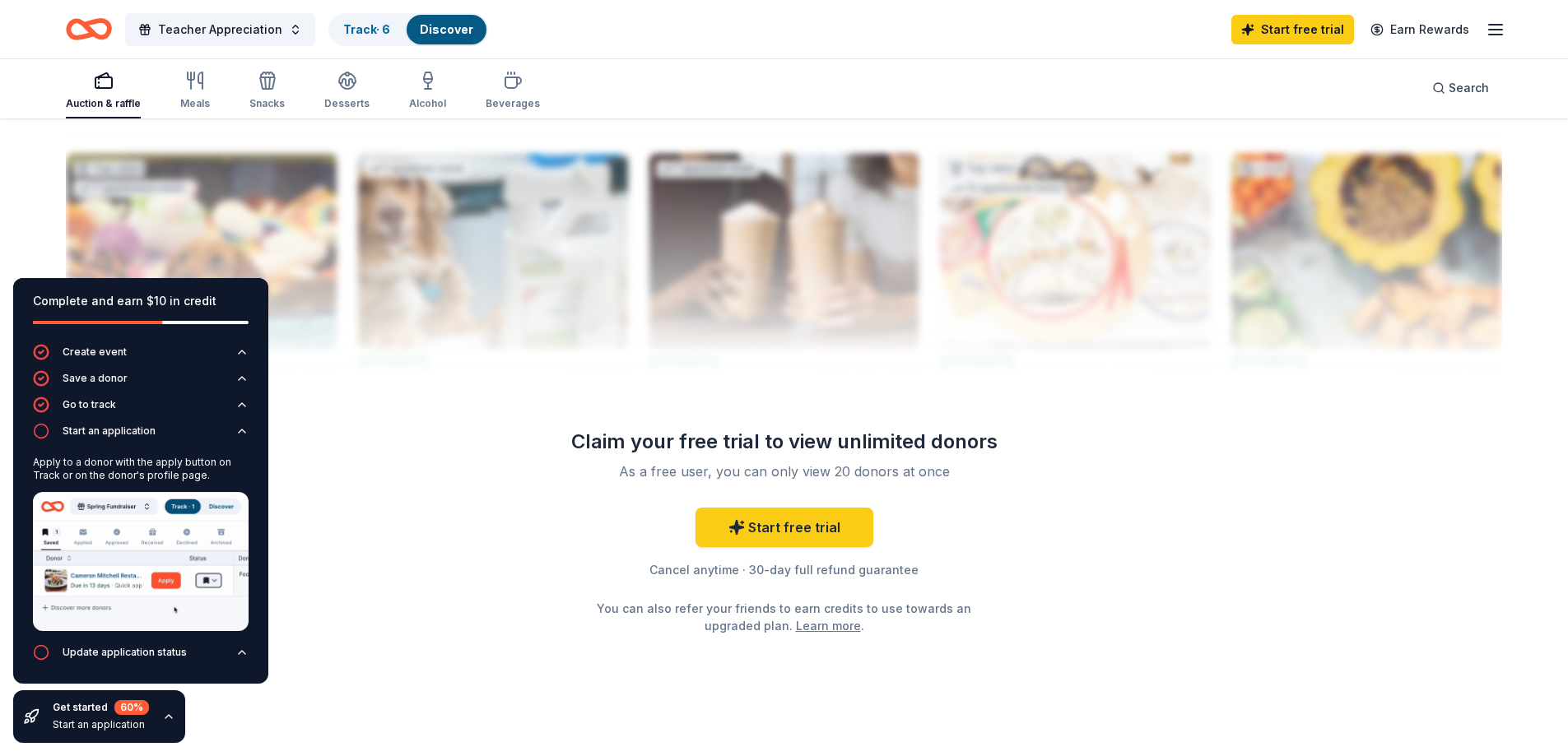
click at [244, 658] on icon "button" at bounding box center [242, 652] width 13 height 13
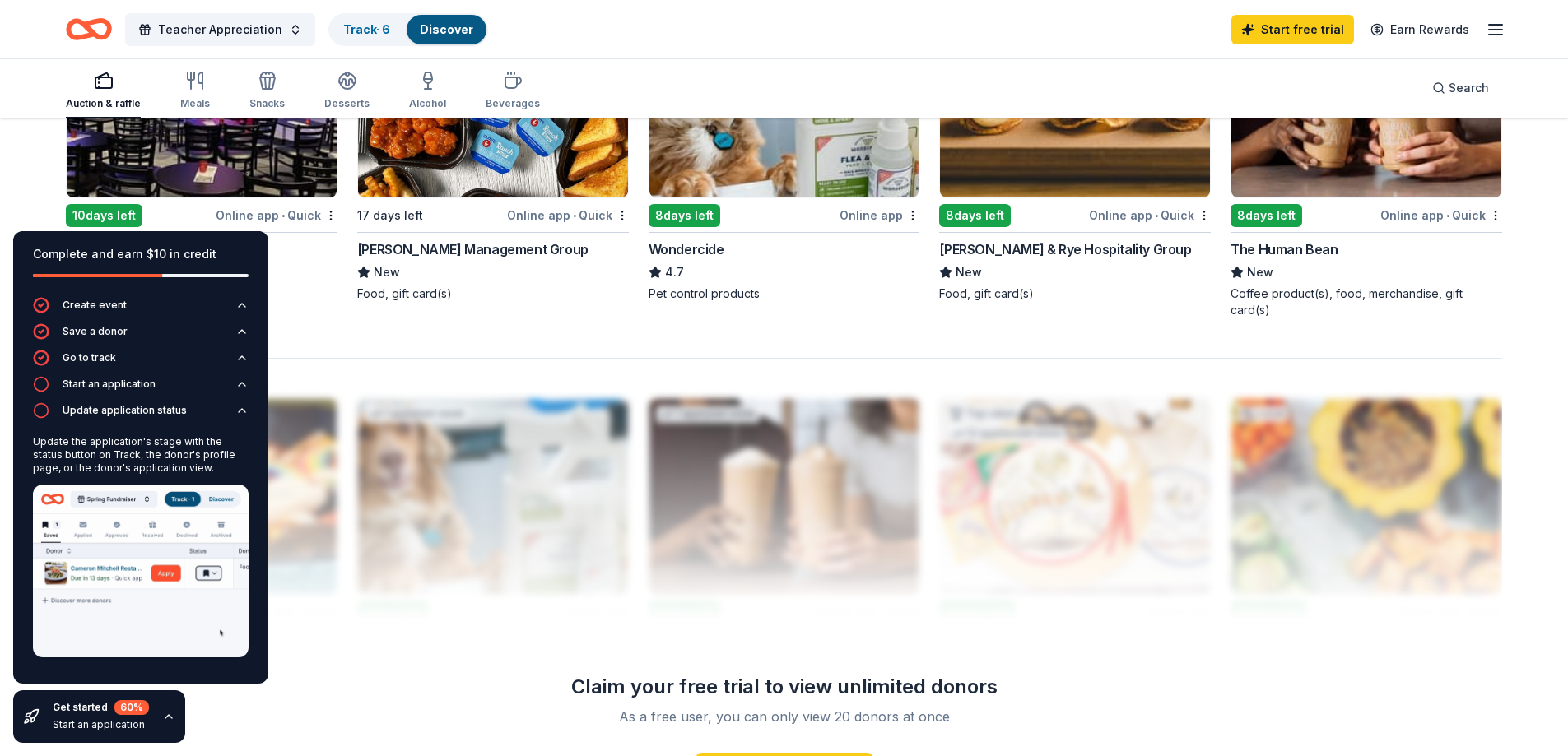
scroll to position [1372, 0]
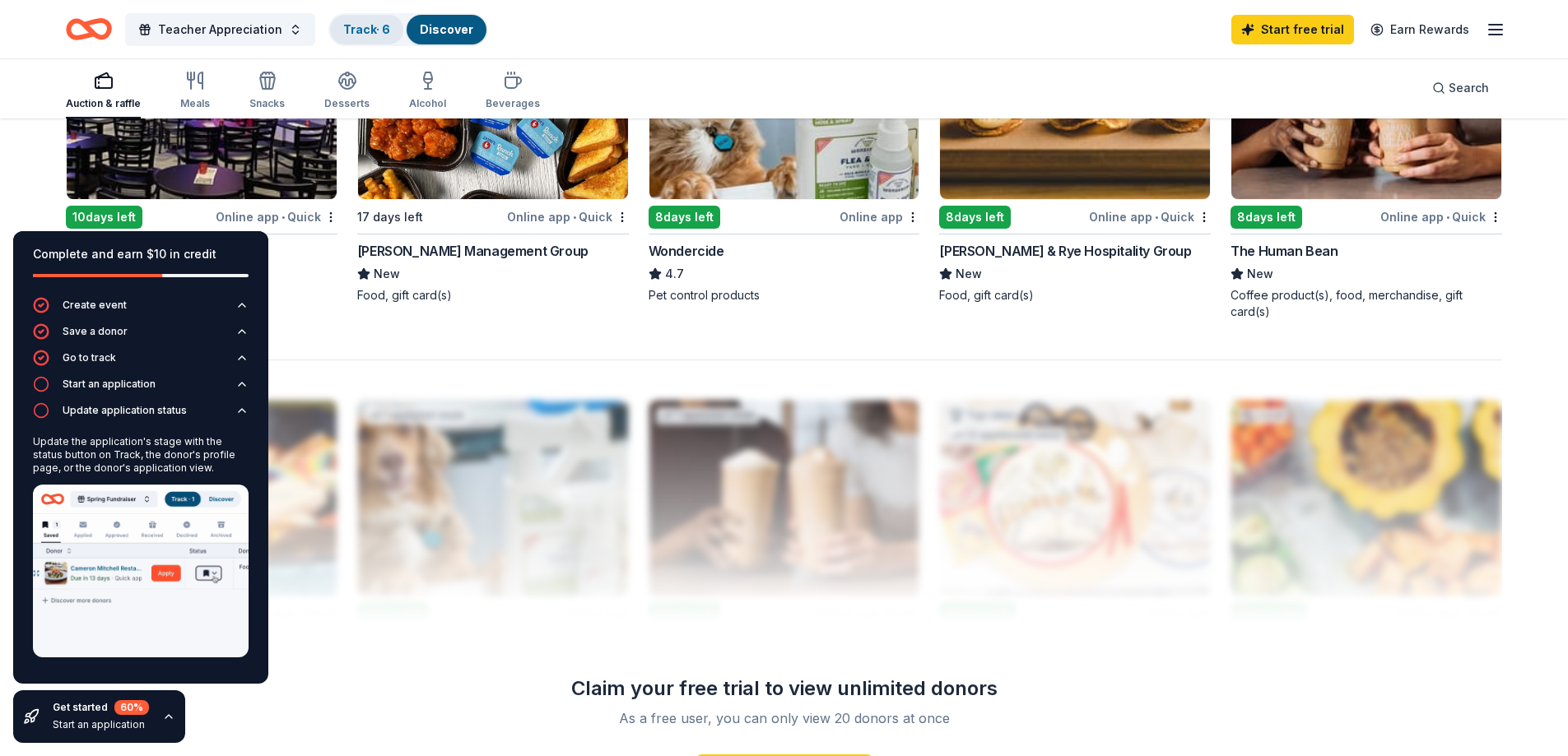
click at [371, 34] on link "Track · 6" at bounding box center [366, 29] width 47 height 14
click at [368, 28] on link "Track · 6" at bounding box center [366, 29] width 47 height 14
click at [363, 27] on link "Track · 6" at bounding box center [366, 29] width 47 height 14
click at [385, 22] on div "Track · 6" at bounding box center [366, 29] width 74 height 29
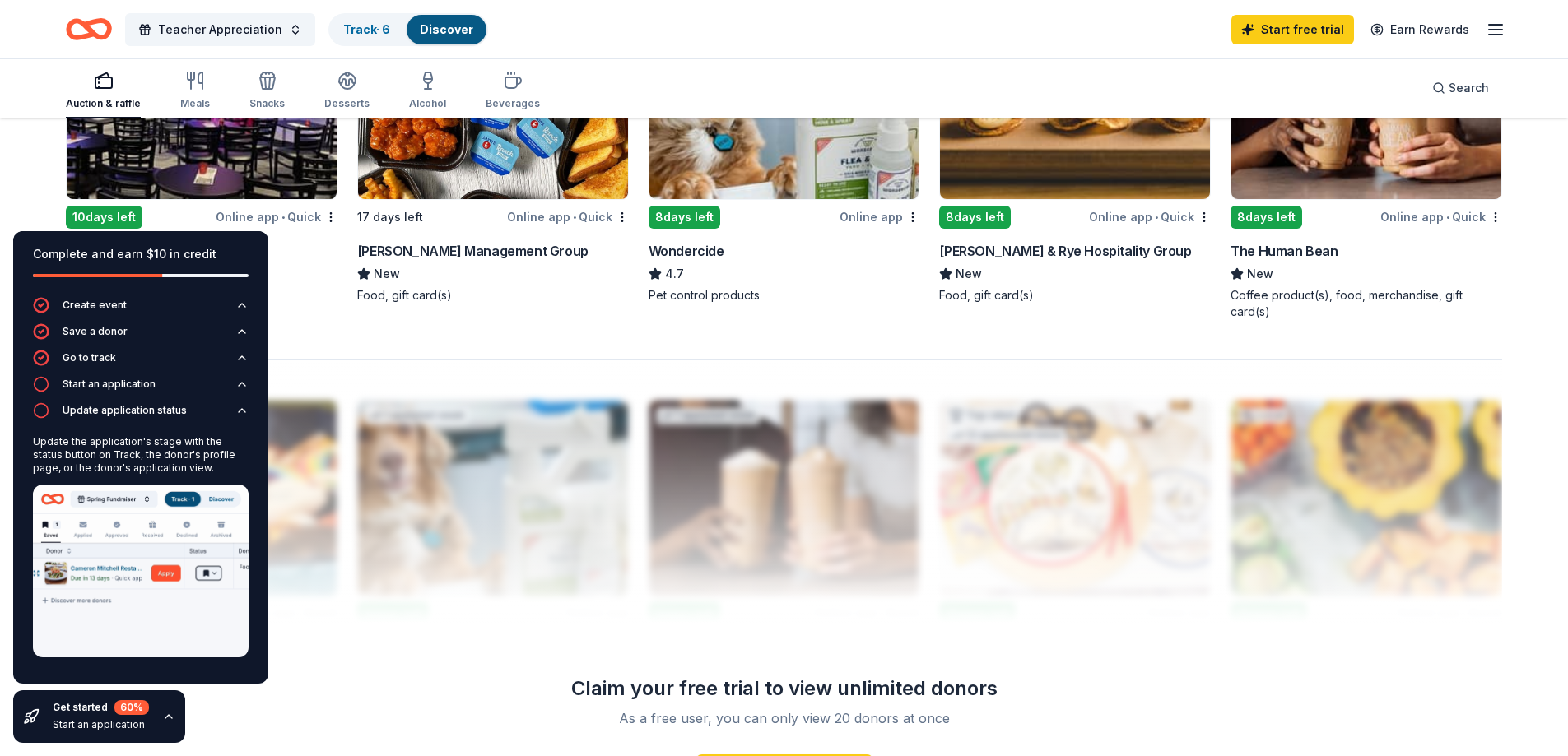
click at [426, 24] on link "Discover" at bounding box center [446, 29] width 53 height 14
click at [381, 26] on link "Track · 6" at bounding box center [366, 29] width 47 height 14
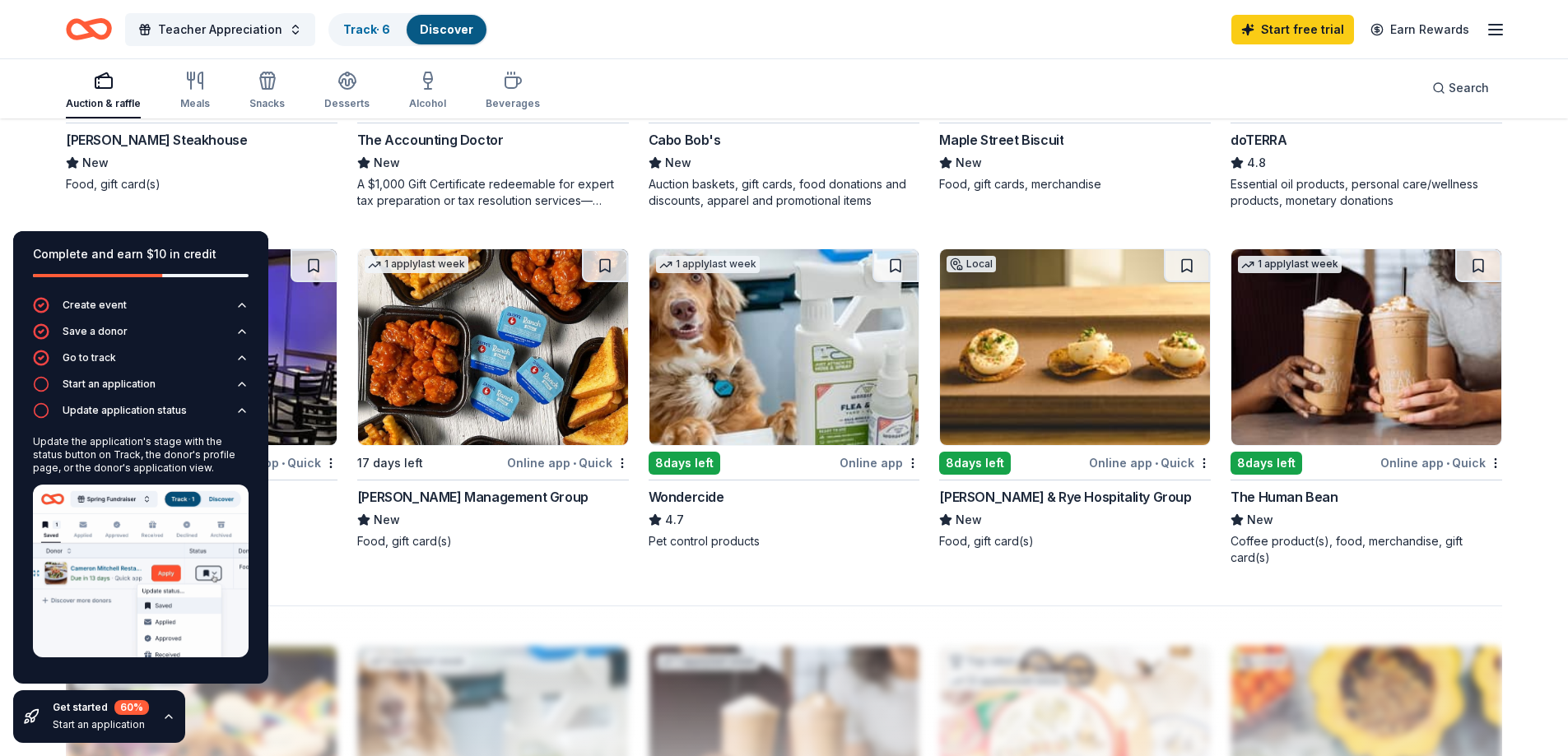
scroll to position [1125, 0]
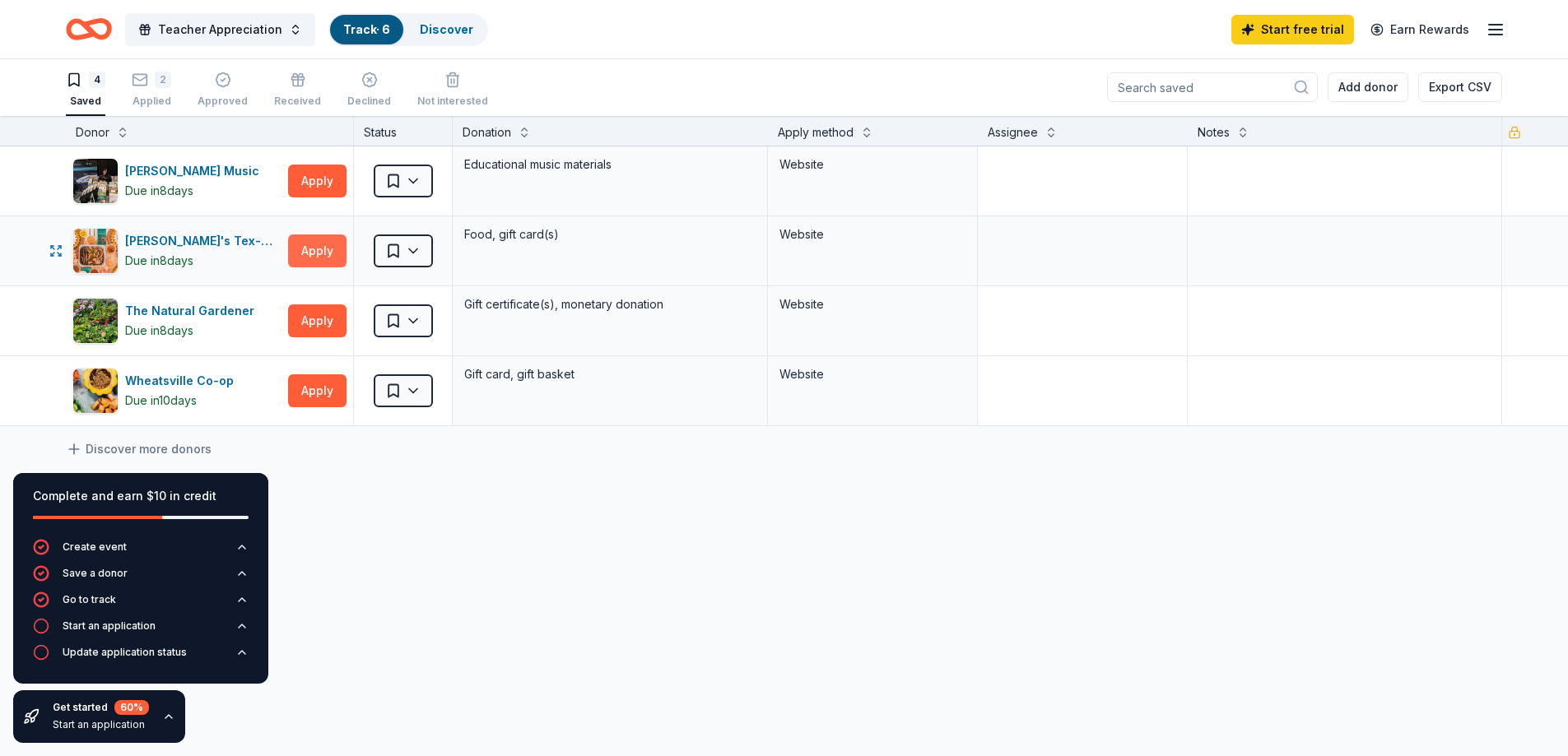
click at [316, 258] on button "Apply" at bounding box center [316, 251] width 58 height 33
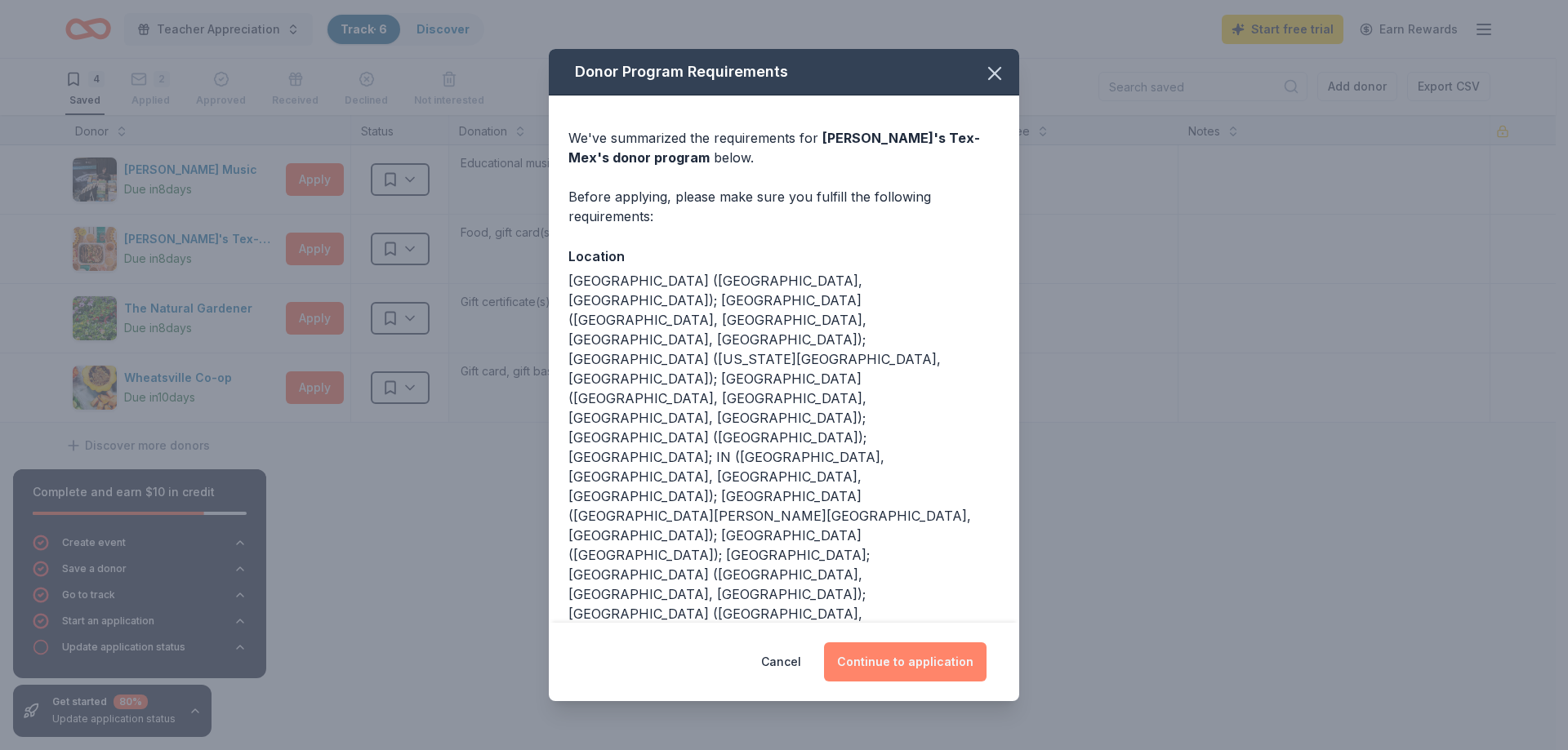
click at [885, 643] on button "Continue to application" at bounding box center [905, 662] width 163 height 39
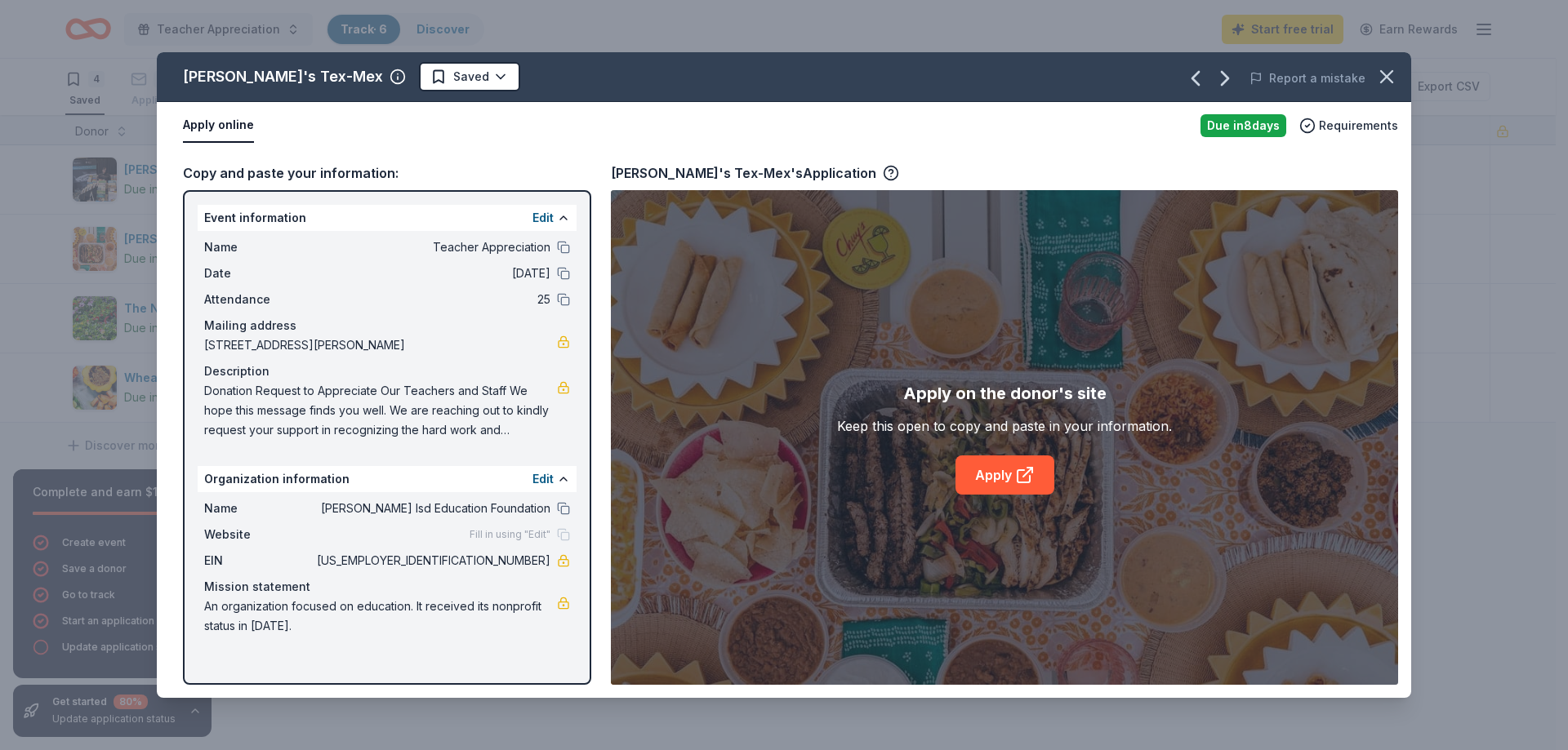
click at [51, 512] on div "Chuy's Tex-Mex Saved Report a mistake Apply online Due in 8 days Requirements C…" at bounding box center [784, 375] width 1568 height 750
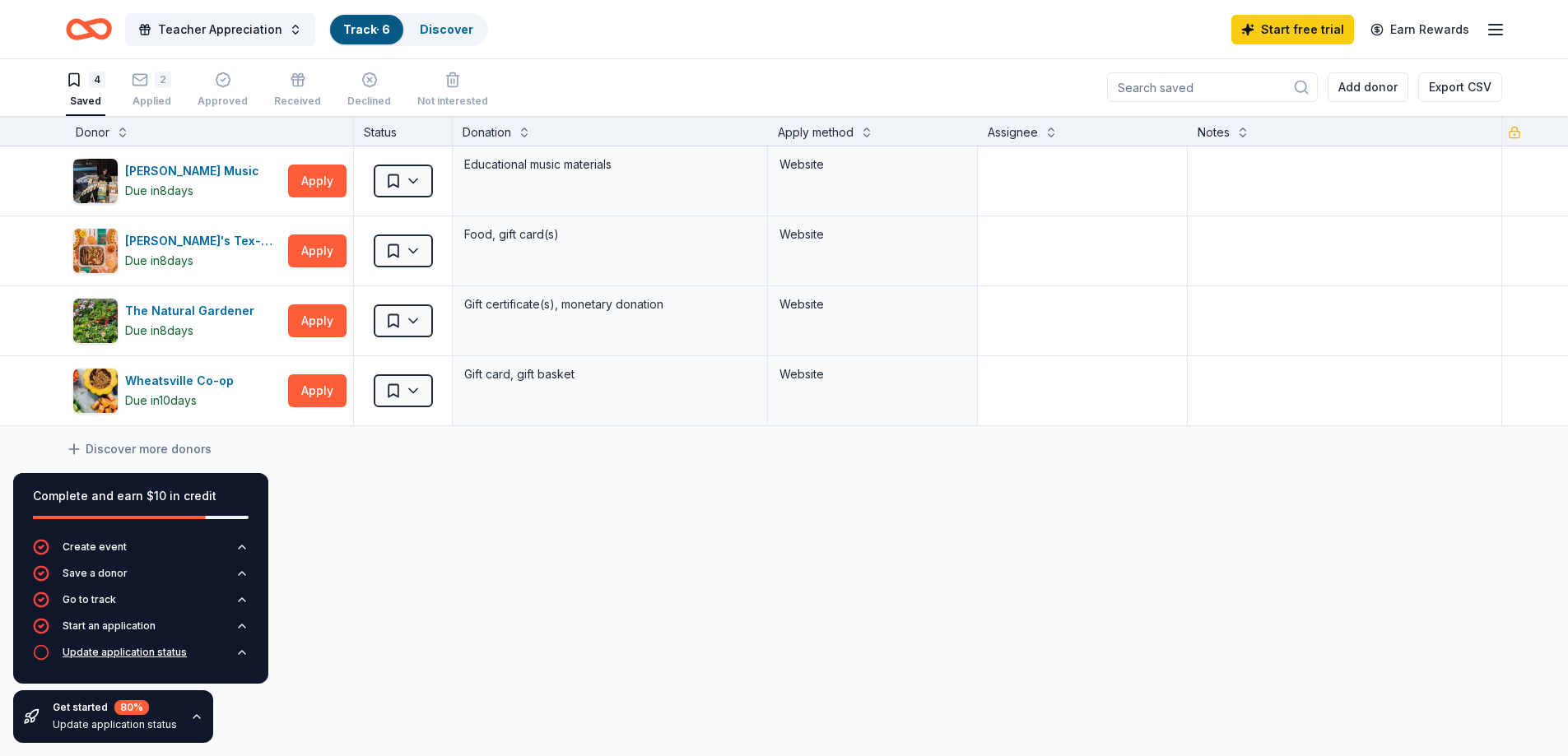
click at [133, 652] on div "Update application status" at bounding box center [125, 652] width 125 height 13
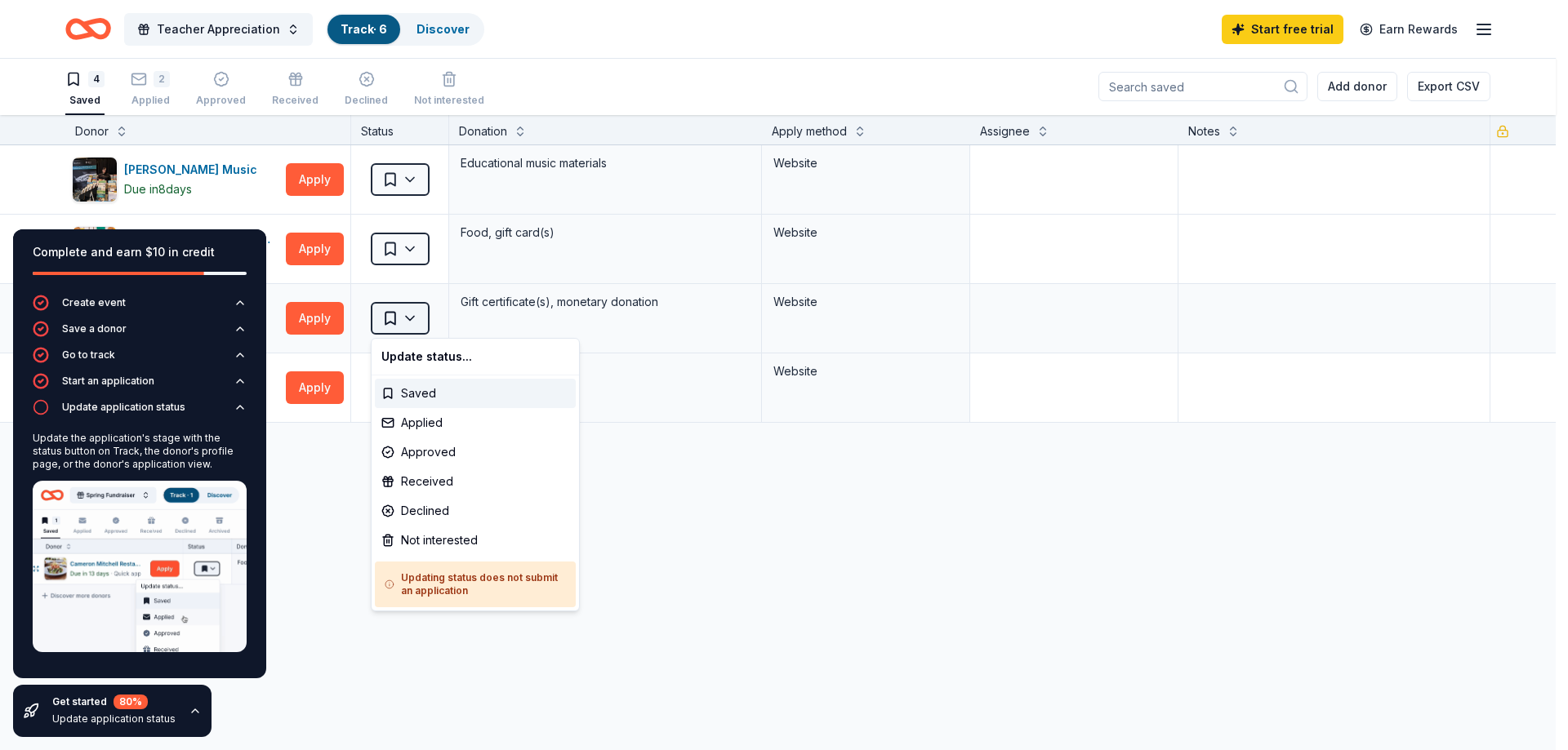
click at [406, 317] on html "Teacher Appreciation Track · 6 Discover Start free trial Earn Rewards 4 Saved 2…" at bounding box center [784, 374] width 1568 height 750
click at [298, 560] on html "Teacher Appreciation Track · 6 Discover Start free trial Earn Rewards 4 Saved 2…" at bounding box center [784, 374] width 1568 height 750
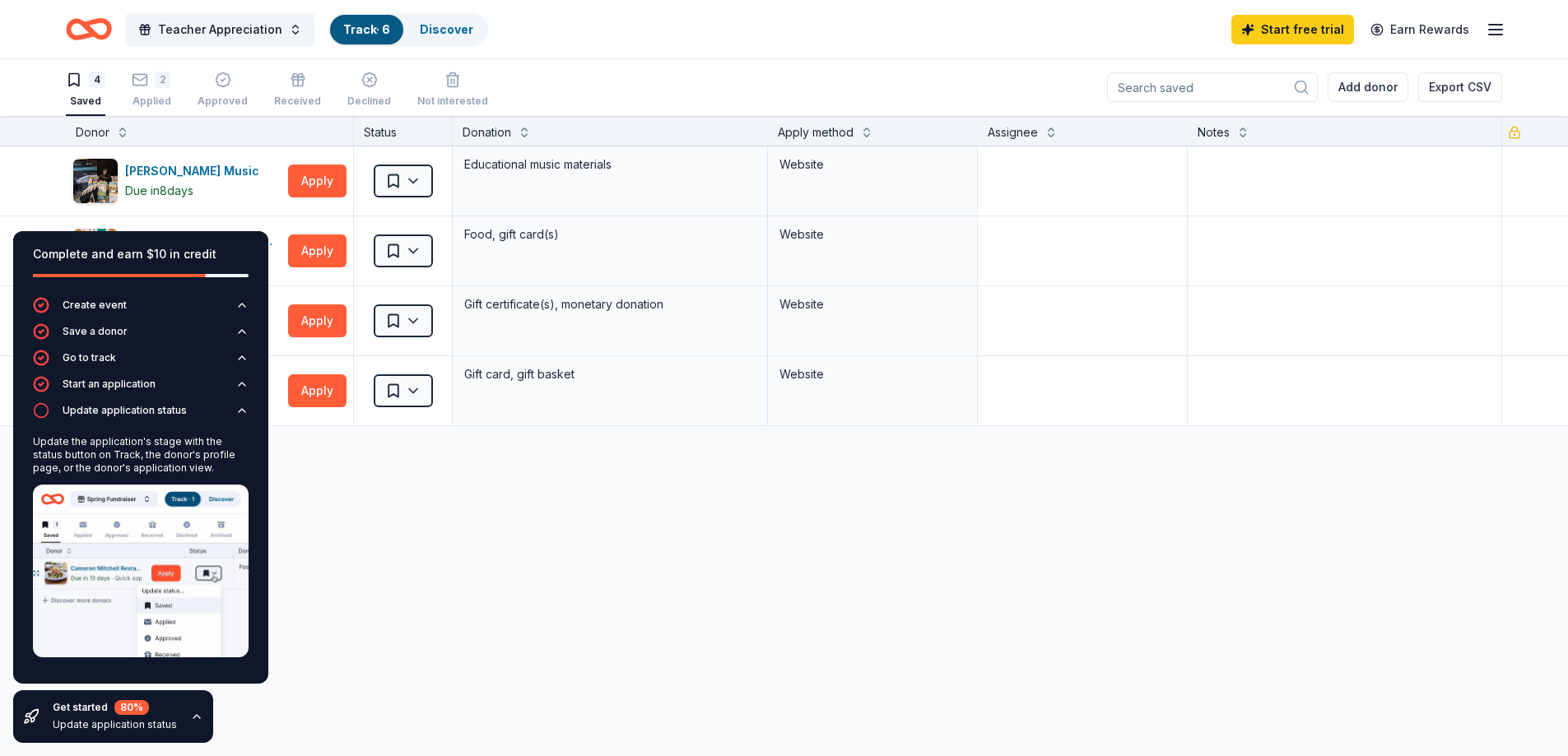
click at [175, 710] on div "Get started 80 % Update application status" at bounding box center [113, 717] width 200 height 53
click at [104, 729] on div "Update application status" at bounding box center [115, 725] width 125 height 13
click at [205, 256] on div "Complete and earn $10 in credit" at bounding box center [141, 254] width 216 height 20
click at [36, 710] on icon at bounding box center [33, 714] width 9 height 9
click at [312, 670] on div "Alfred Music Due in 8 days Apply Saved Educational music materials Website Chuy…" at bounding box center [784, 441] width 1568 height 589
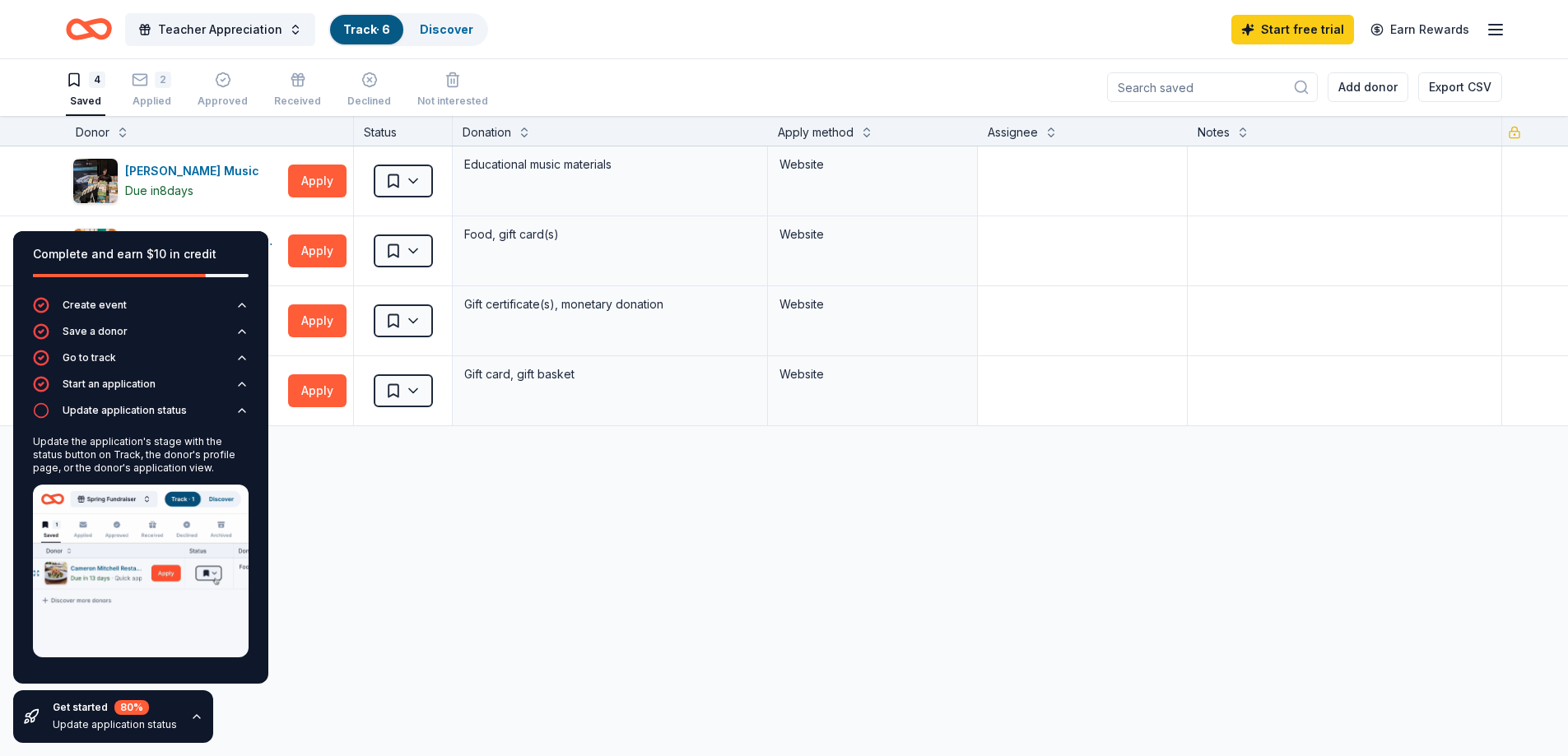
drag, startPoint x: 364, startPoint y: 626, endPoint x: 367, endPoint y: 618, distance: 8.5
click at [363, 626] on div "Alfred Music Due in 8 days Apply Saved Educational music materials Website Chuy…" at bounding box center [784, 441] width 1568 height 589
drag, startPoint x: 379, startPoint y: 597, endPoint x: 384, endPoint y: 586, distance: 12.1
click at [376, 598] on div "Alfred Music Due in 8 days Apply Saved Educational music materials Website Chuy…" at bounding box center [784, 441] width 1568 height 589
drag, startPoint x: 384, startPoint y: 586, endPoint x: 389, endPoint y: 551, distance: 35.4
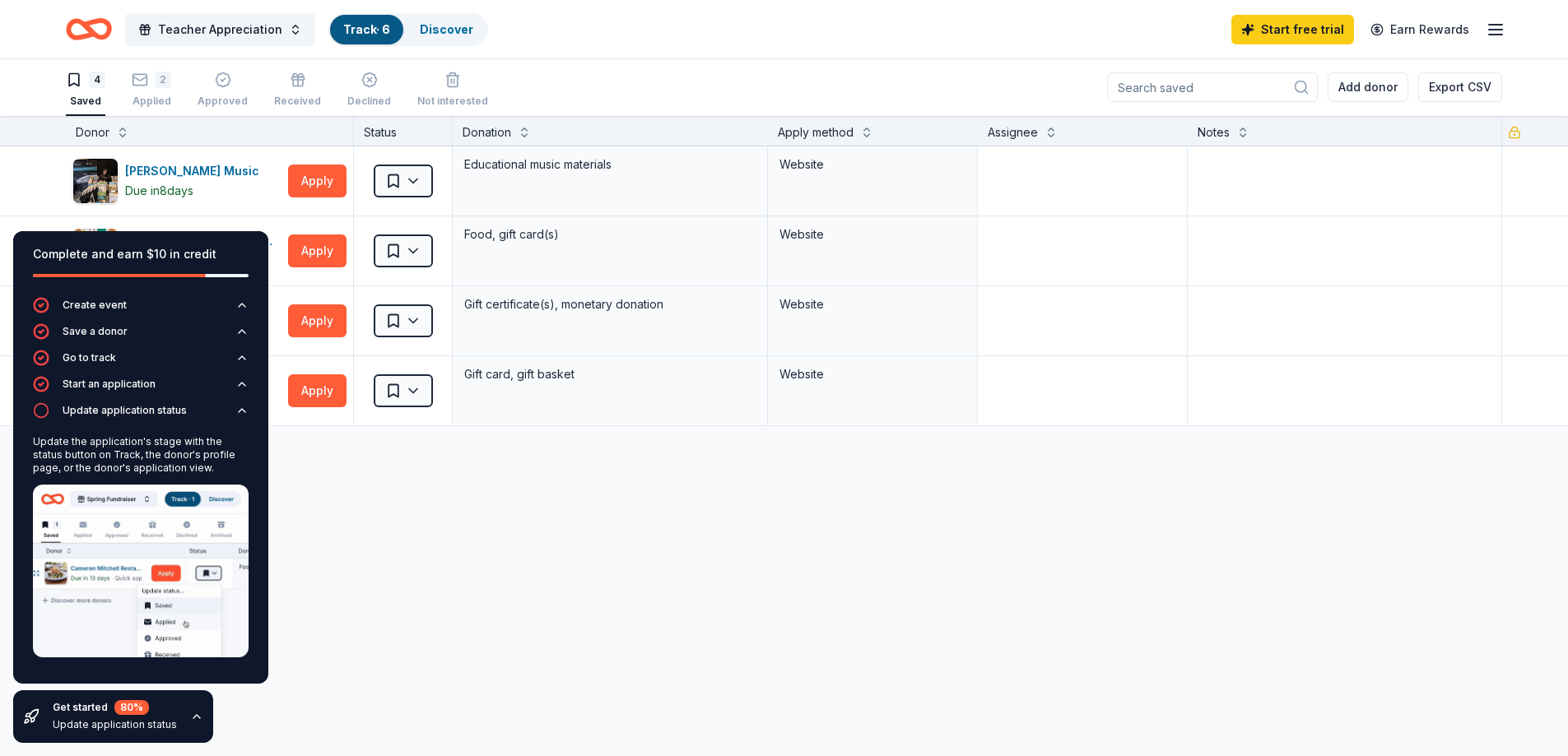
click at [384, 583] on div "Alfred Music Due in 8 days Apply Saved Educational music materials Website Chuy…" at bounding box center [784, 441] width 1568 height 589
drag, startPoint x: 229, startPoint y: 246, endPoint x: 252, endPoint y: 300, distance: 58.7
click at [230, 299] on div "Complete and earn $10 in credit Create event Save a donor Go to track Start an …" at bounding box center [140, 457] width 255 height 453
click at [416, 328] on html "Teacher Appreciation Track · 6 Discover Start free trial Earn Rewards 4 Saved 2…" at bounding box center [784, 378] width 1568 height 756
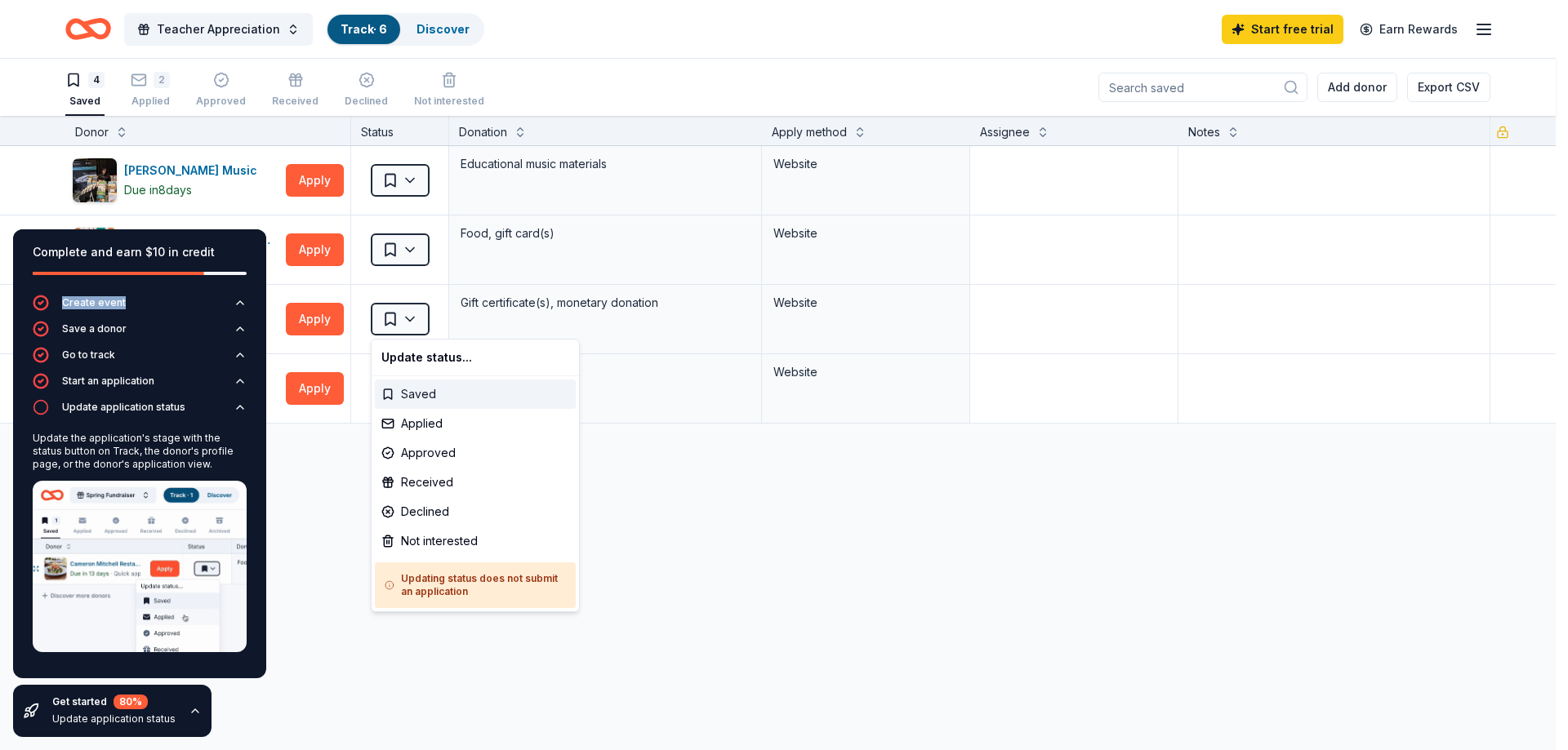
click at [415, 397] on div "Saved" at bounding box center [476, 394] width 201 height 29
click at [416, 396] on div "Saved" at bounding box center [476, 394] width 201 height 29
click at [415, 325] on html "Teacher Appreciation Track · 6 Discover Start free trial Earn Rewards 4 Saved 2…" at bounding box center [784, 375] width 1568 height 750
drag, startPoint x: 868, startPoint y: 628, endPoint x: 860, endPoint y: 625, distance: 8.5
click at [860, 625] on html "Teacher Appreciation Track · 6 Discover Start free trial Earn Rewards 4 Saved 2…" at bounding box center [784, 375] width 1568 height 750
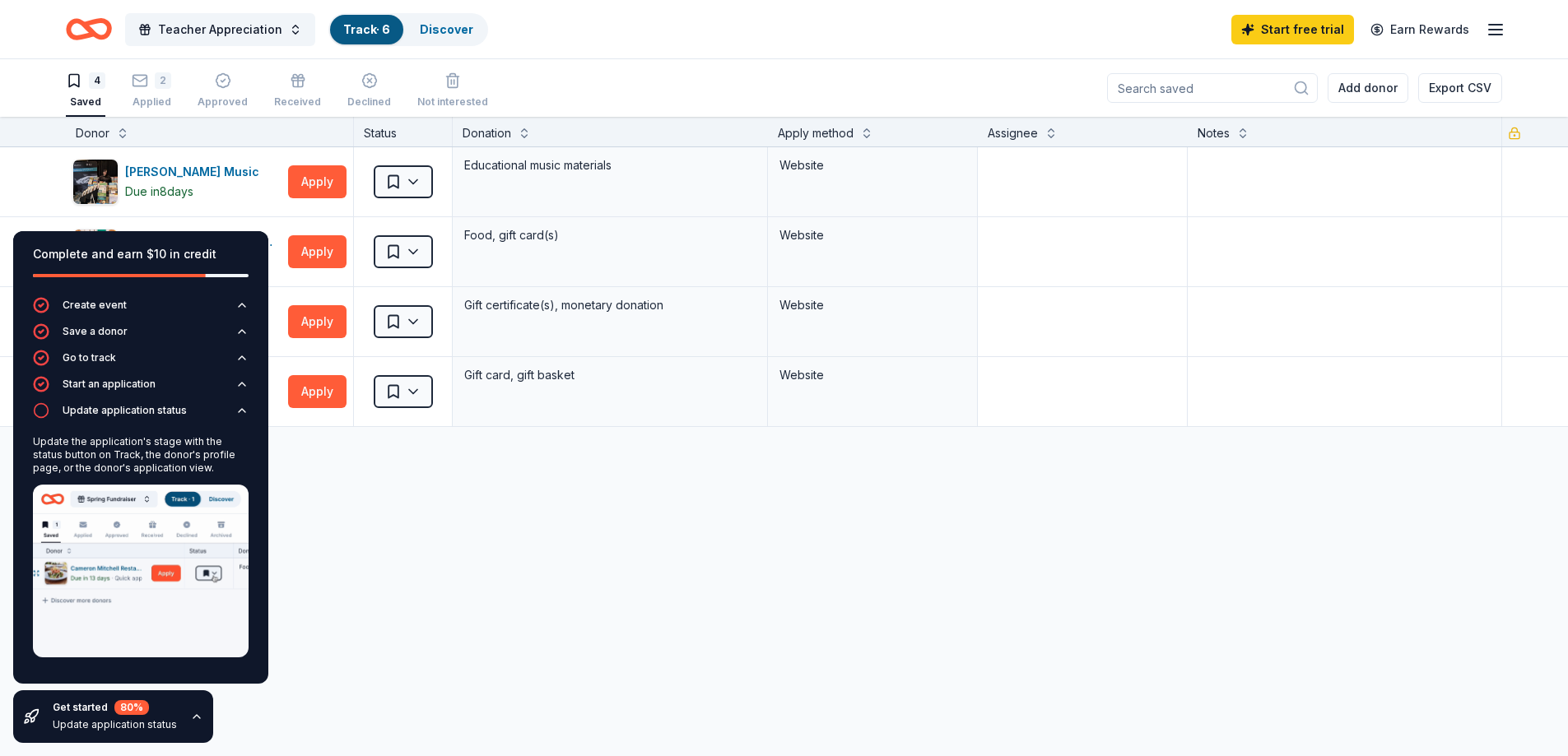
click at [119, 715] on div "Get started 80 % Update application status" at bounding box center [115, 717] width 125 height 33
drag, startPoint x: 399, startPoint y: 32, endPoint x: 450, endPoint y: 24, distance: 51.6
click at [417, 30] on button "Track · 6 Discover" at bounding box center [408, 29] width 160 height 33
click at [450, 24] on link "Discover" at bounding box center [446, 29] width 53 height 14
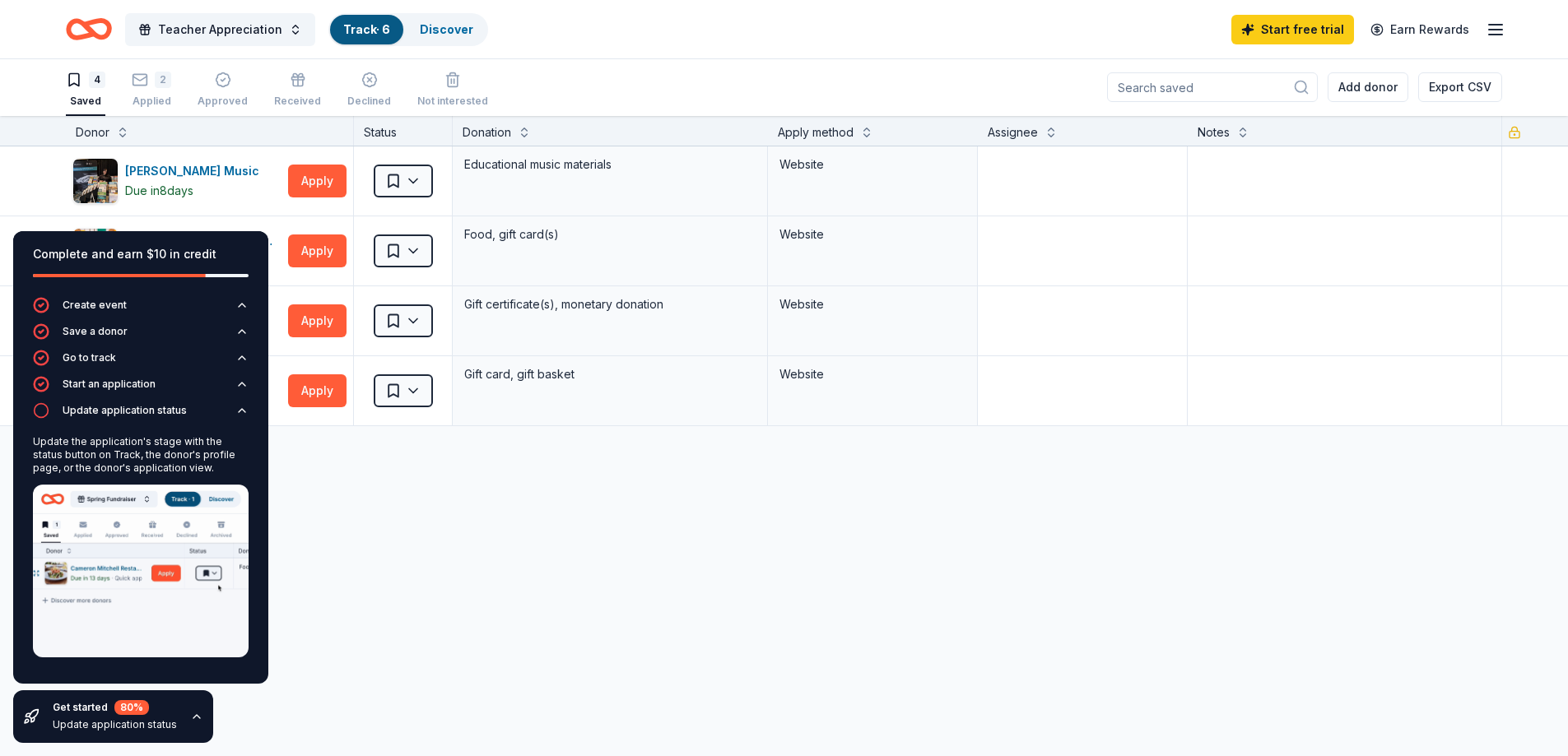
click at [364, 27] on link "Track · 6" at bounding box center [366, 29] width 47 height 14
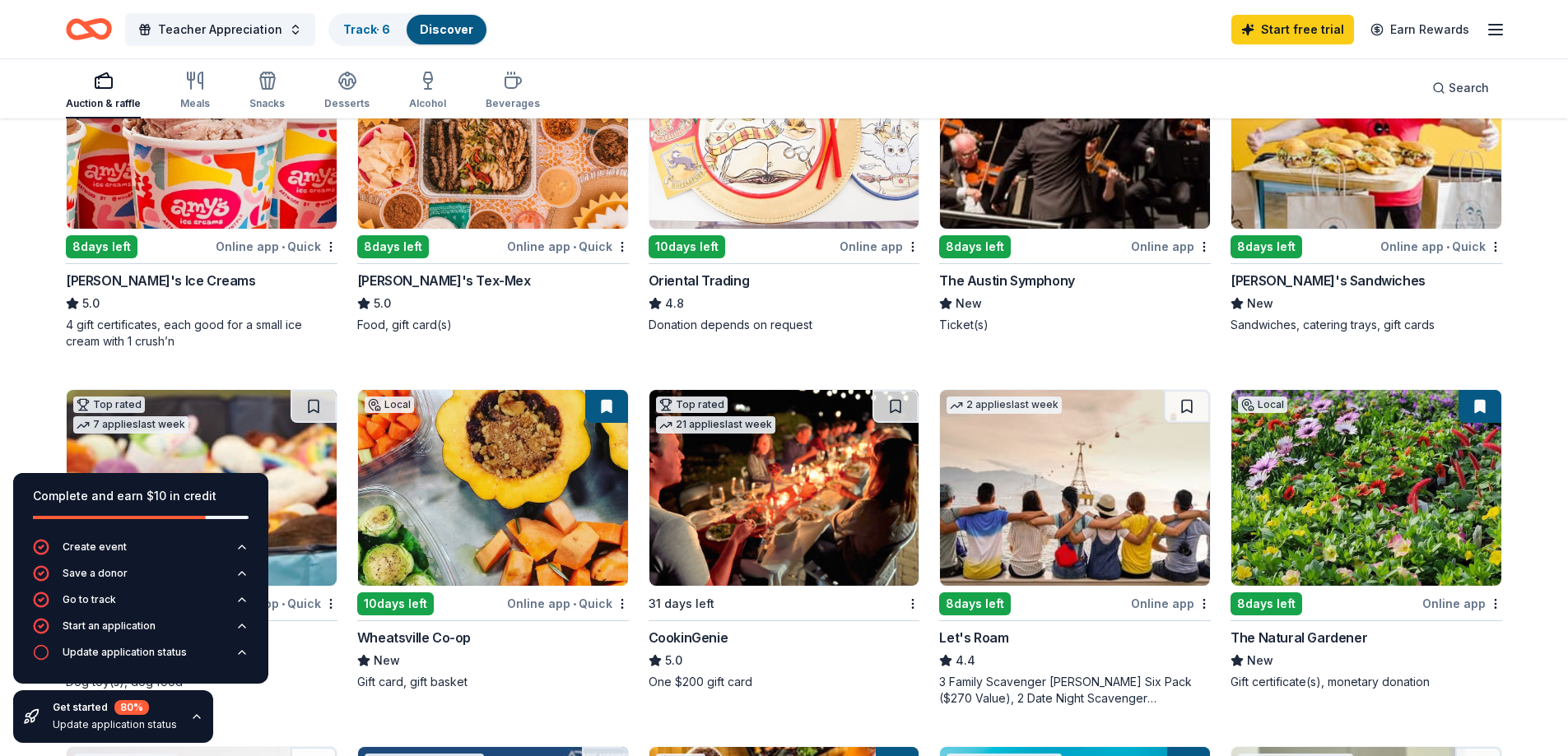
scroll to position [411, 0]
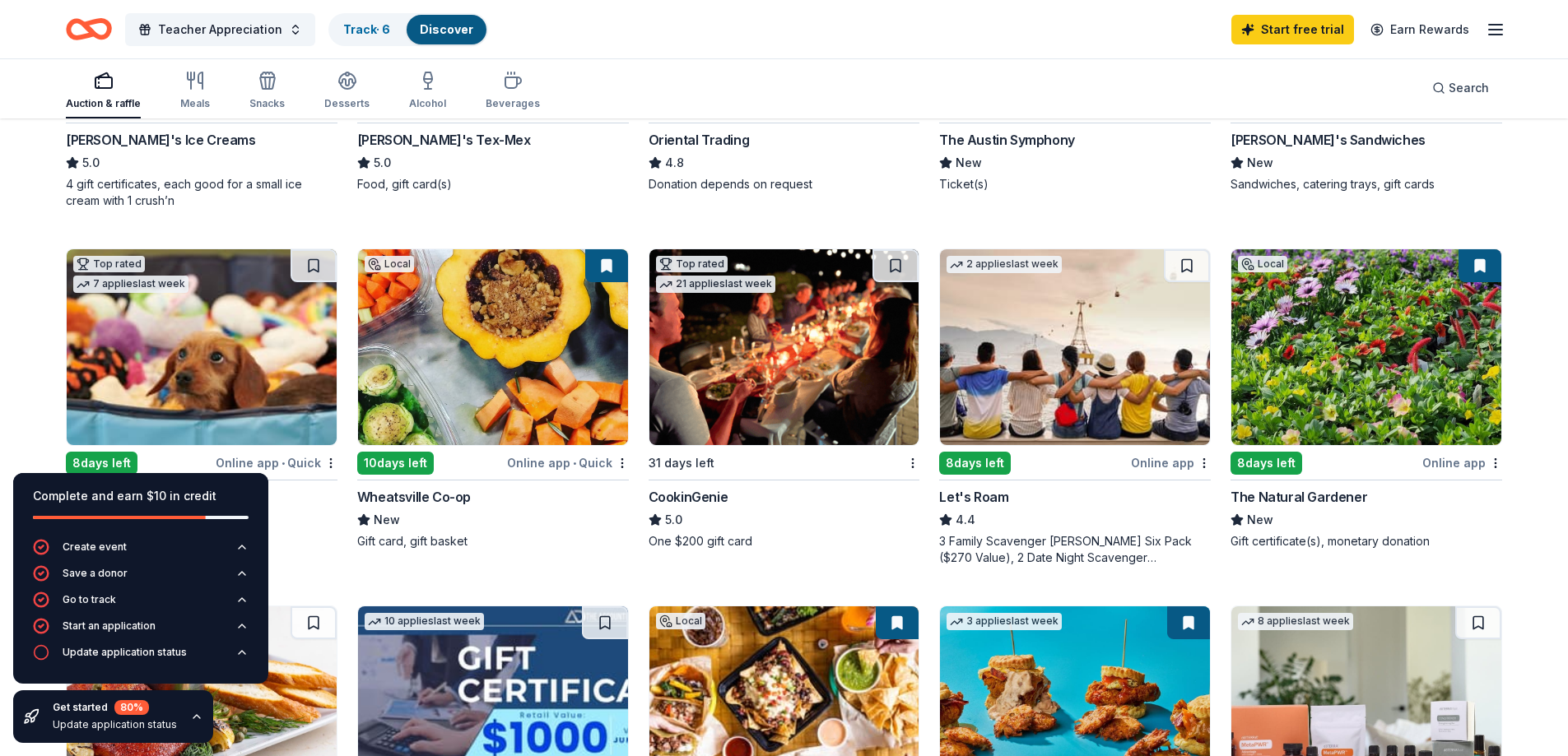
click at [194, 720] on icon "button" at bounding box center [196, 716] width 13 height 13
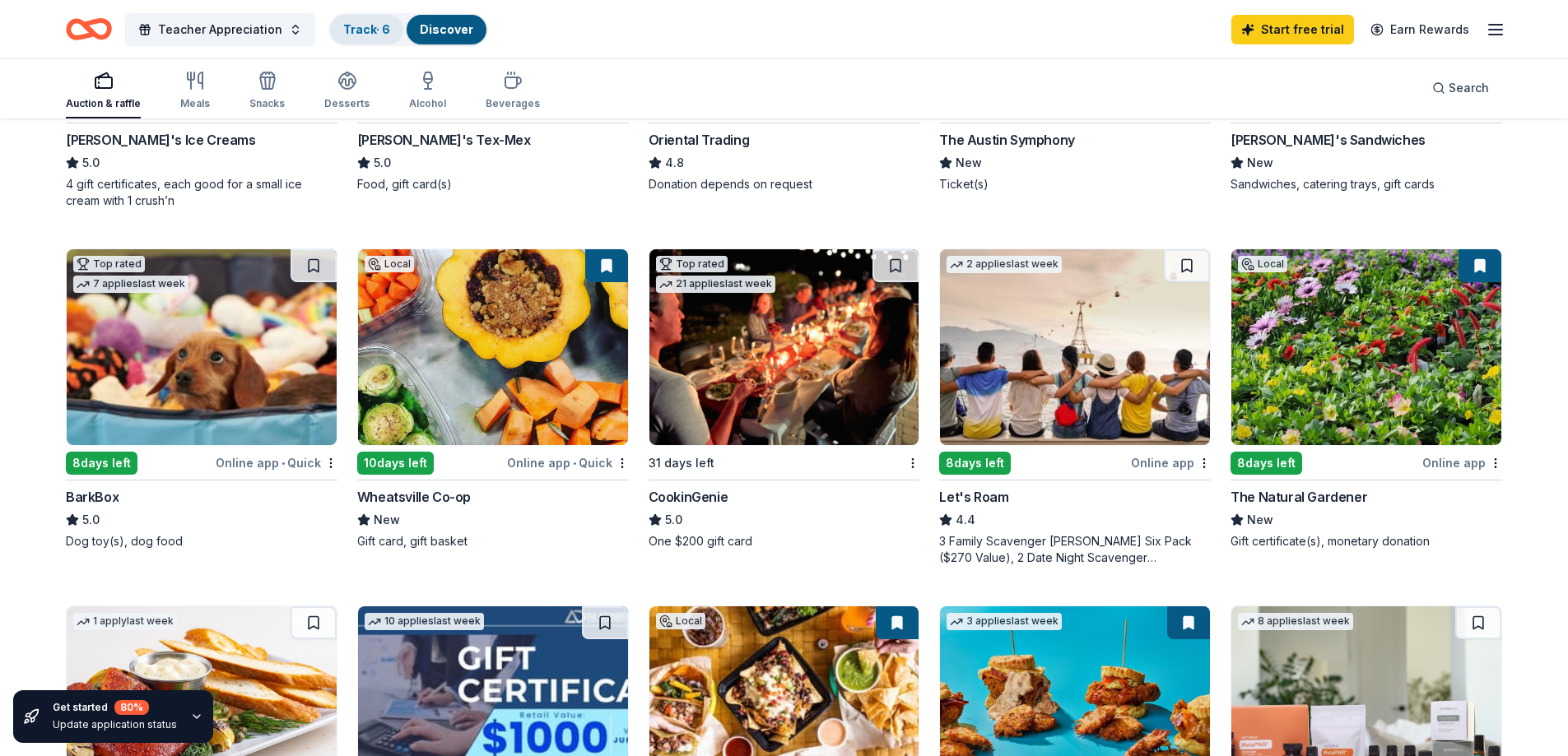
click at [375, 31] on link "Track · 6" at bounding box center [366, 29] width 47 height 14
click at [385, 27] on link "Track · 6" at bounding box center [366, 29] width 47 height 14
click at [366, 26] on link "Track · 6" at bounding box center [366, 29] width 47 height 14
click at [420, 27] on link "Discover" at bounding box center [446, 29] width 53 height 14
click at [361, 23] on link "Track · 6" at bounding box center [366, 29] width 47 height 14
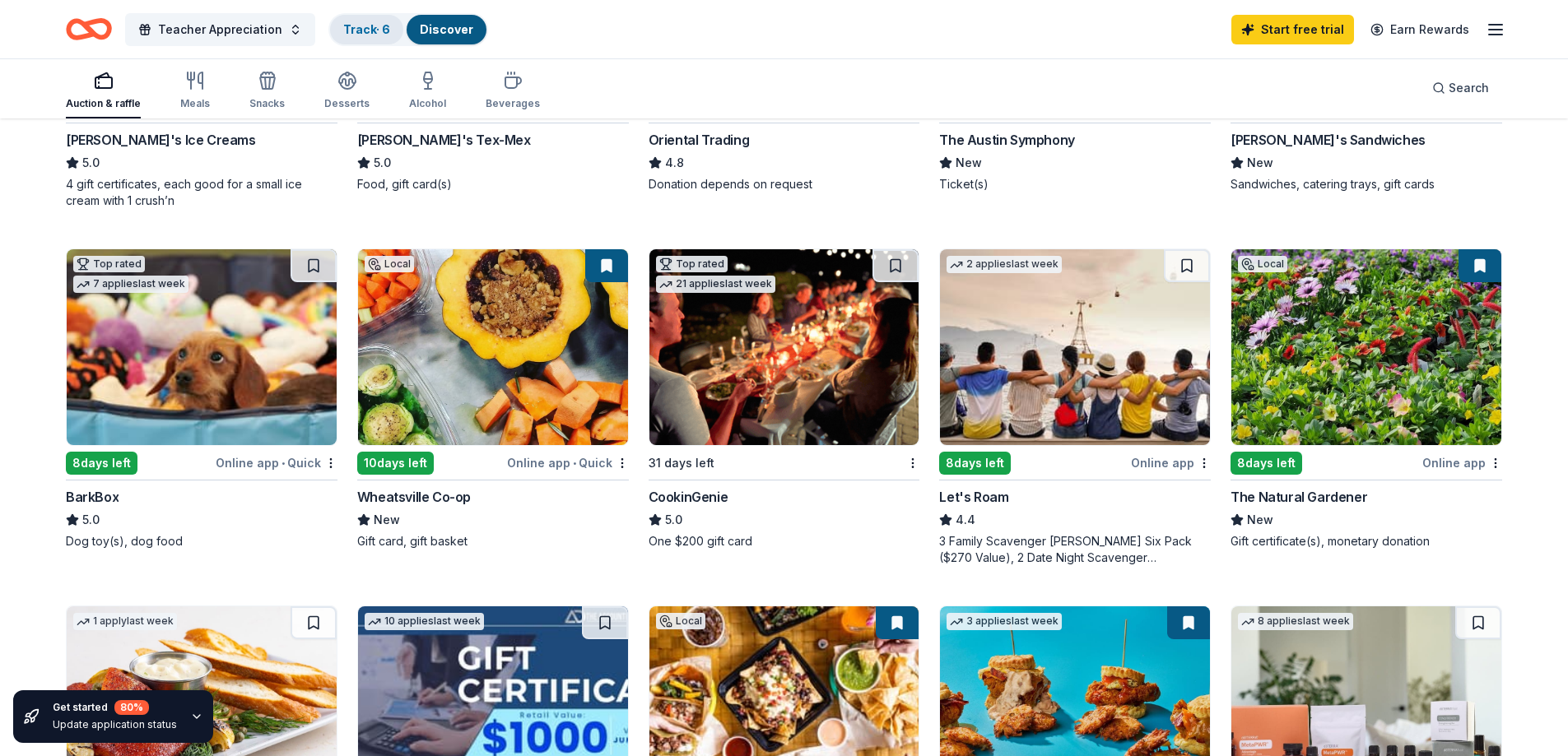
click at [361, 23] on link "Track · 6" at bounding box center [366, 29] width 47 height 14
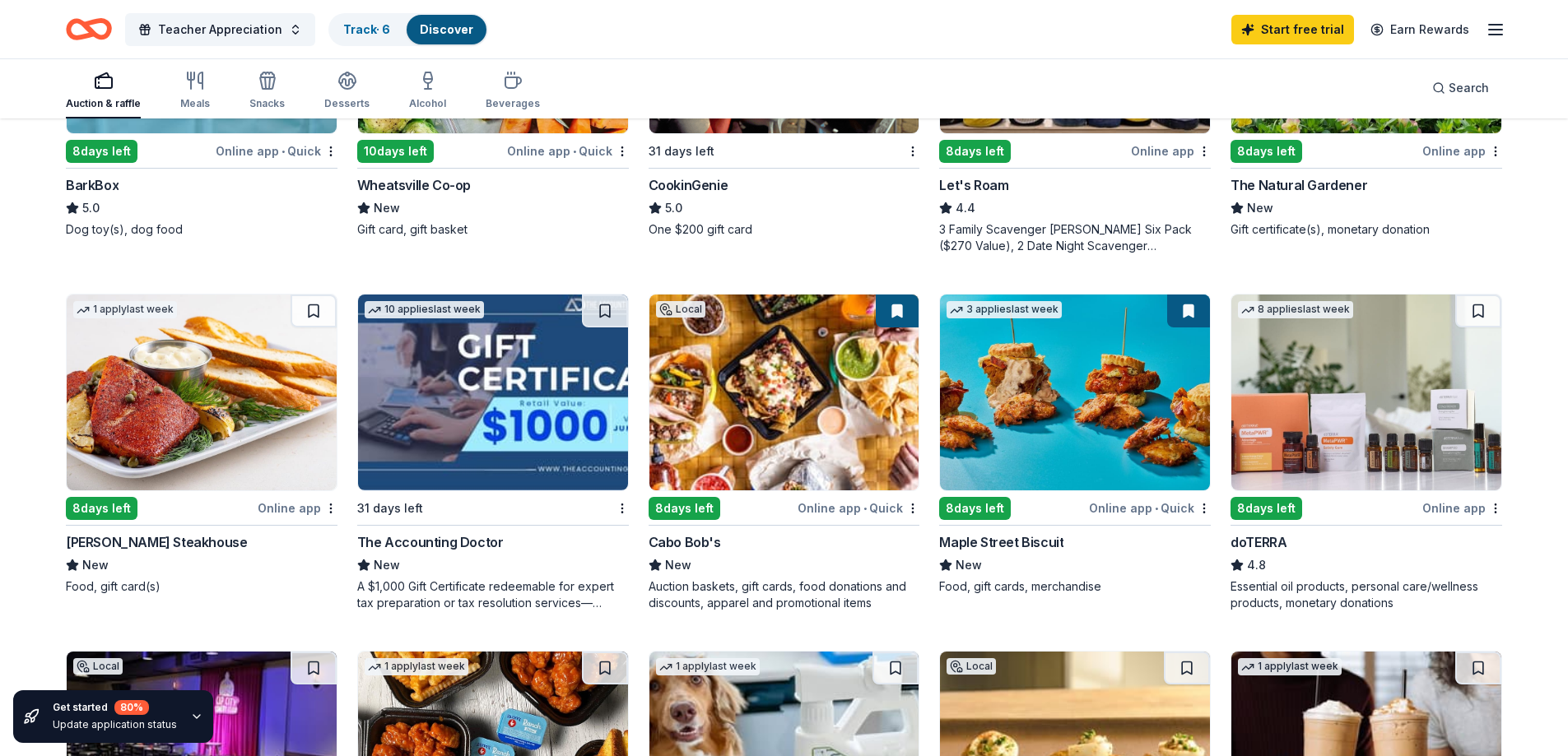
scroll to position [576, 0]
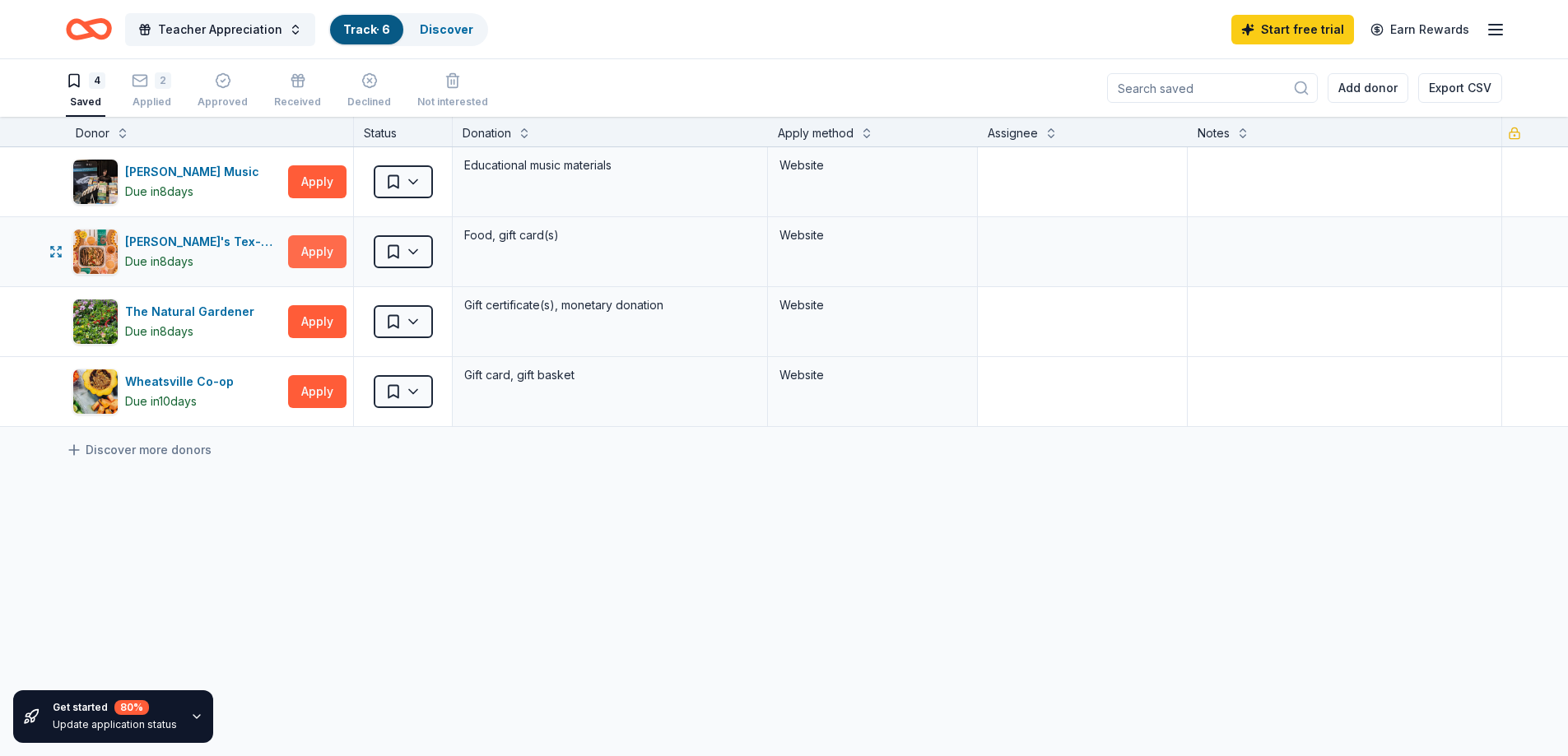
click at [308, 246] on button "Apply" at bounding box center [316, 252] width 58 height 33
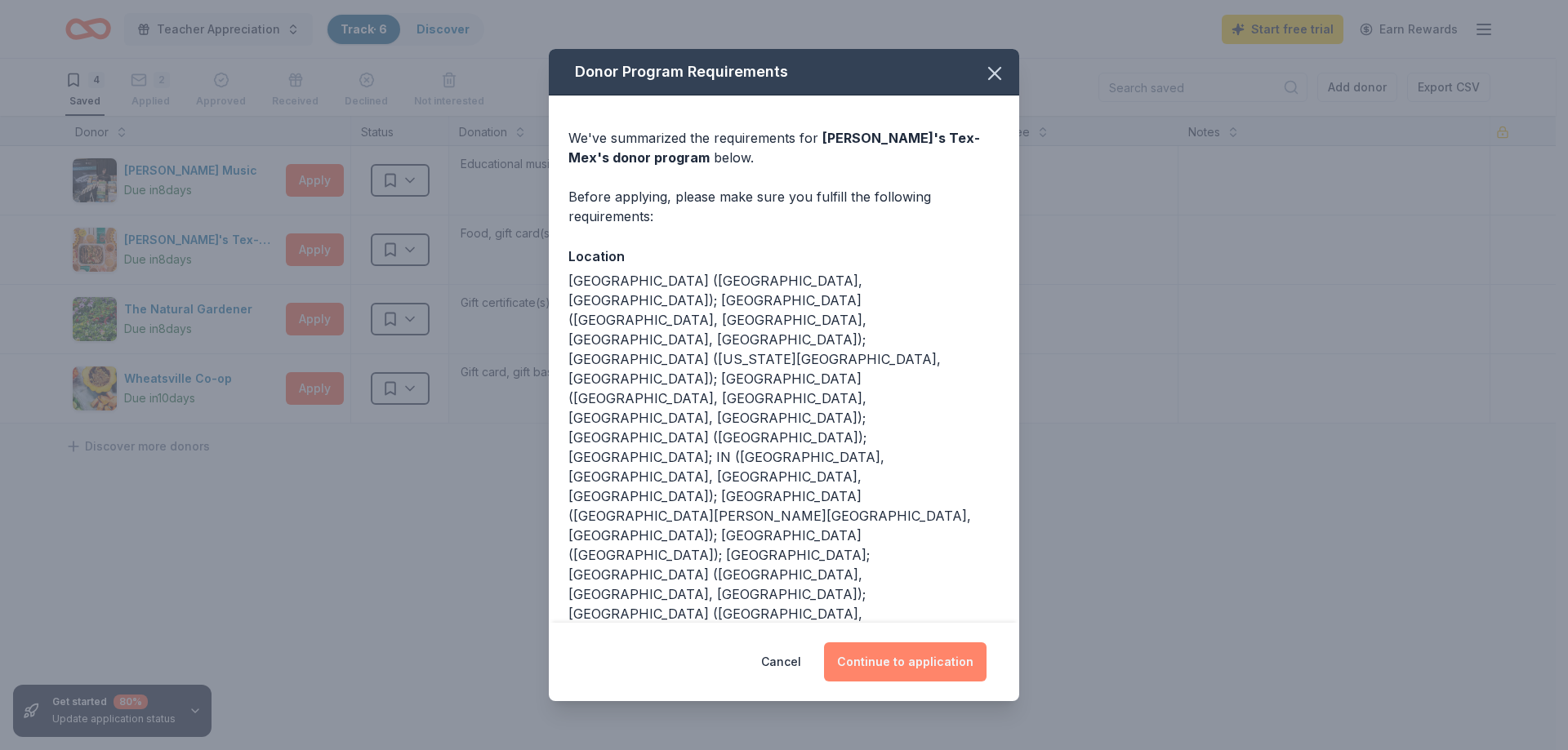
click at [931, 643] on button "Continue to application" at bounding box center [905, 662] width 163 height 39
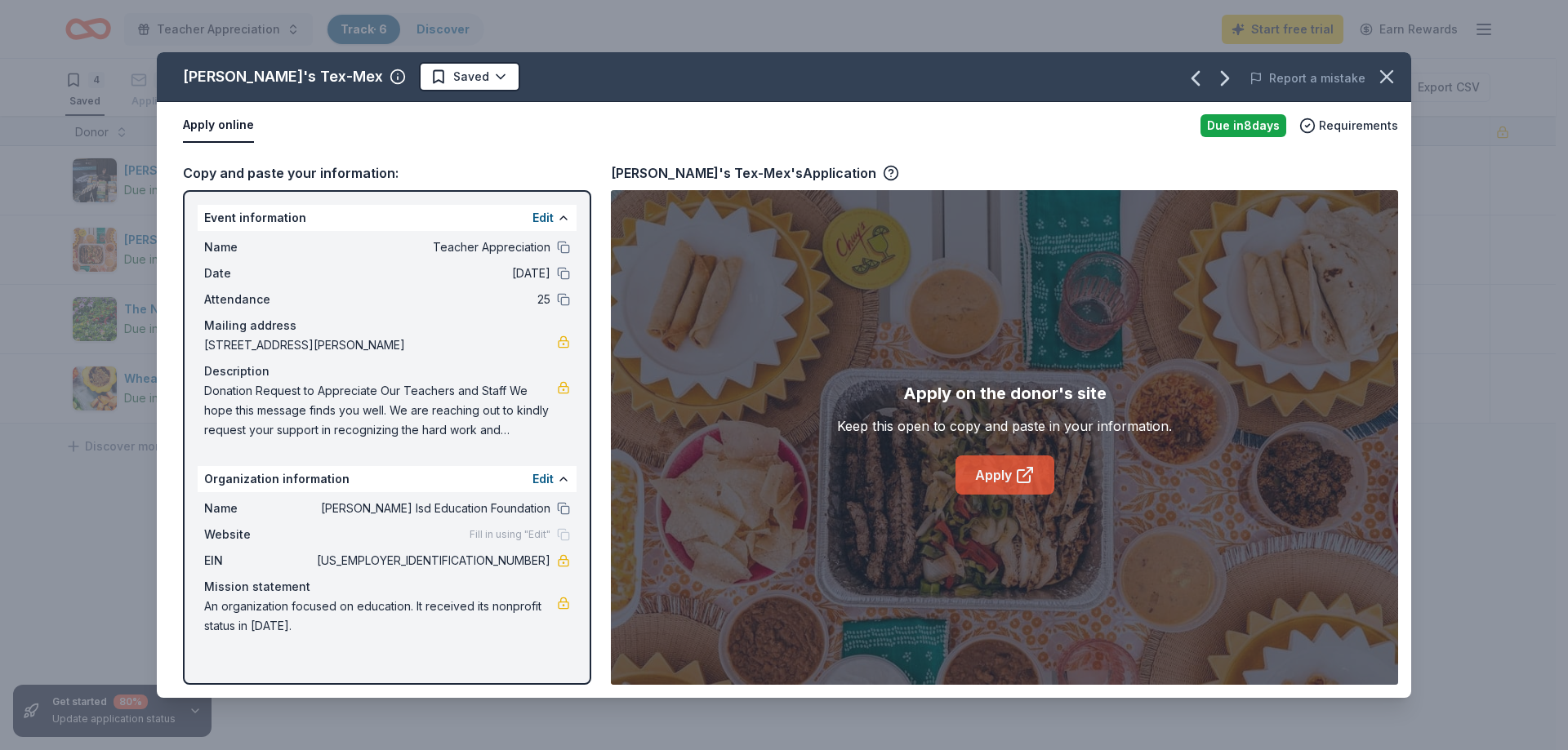
click at [980, 479] on link "Apply" at bounding box center [1004, 475] width 98 height 39
click at [883, 174] on icon "button" at bounding box center [891, 172] width 17 height 17
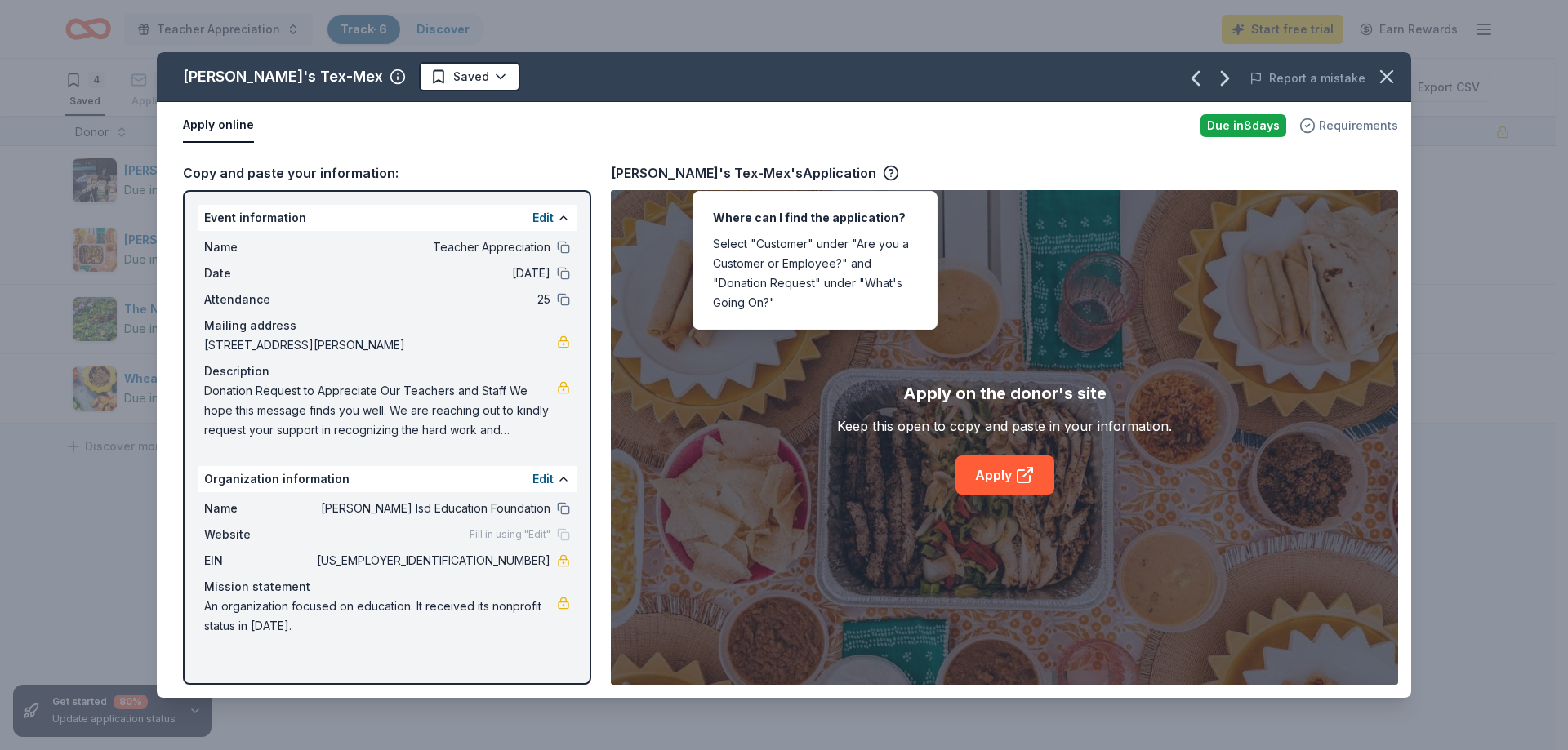
click at [1328, 122] on span "Requirements" at bounding box center [1358, 126] width 79 height 19
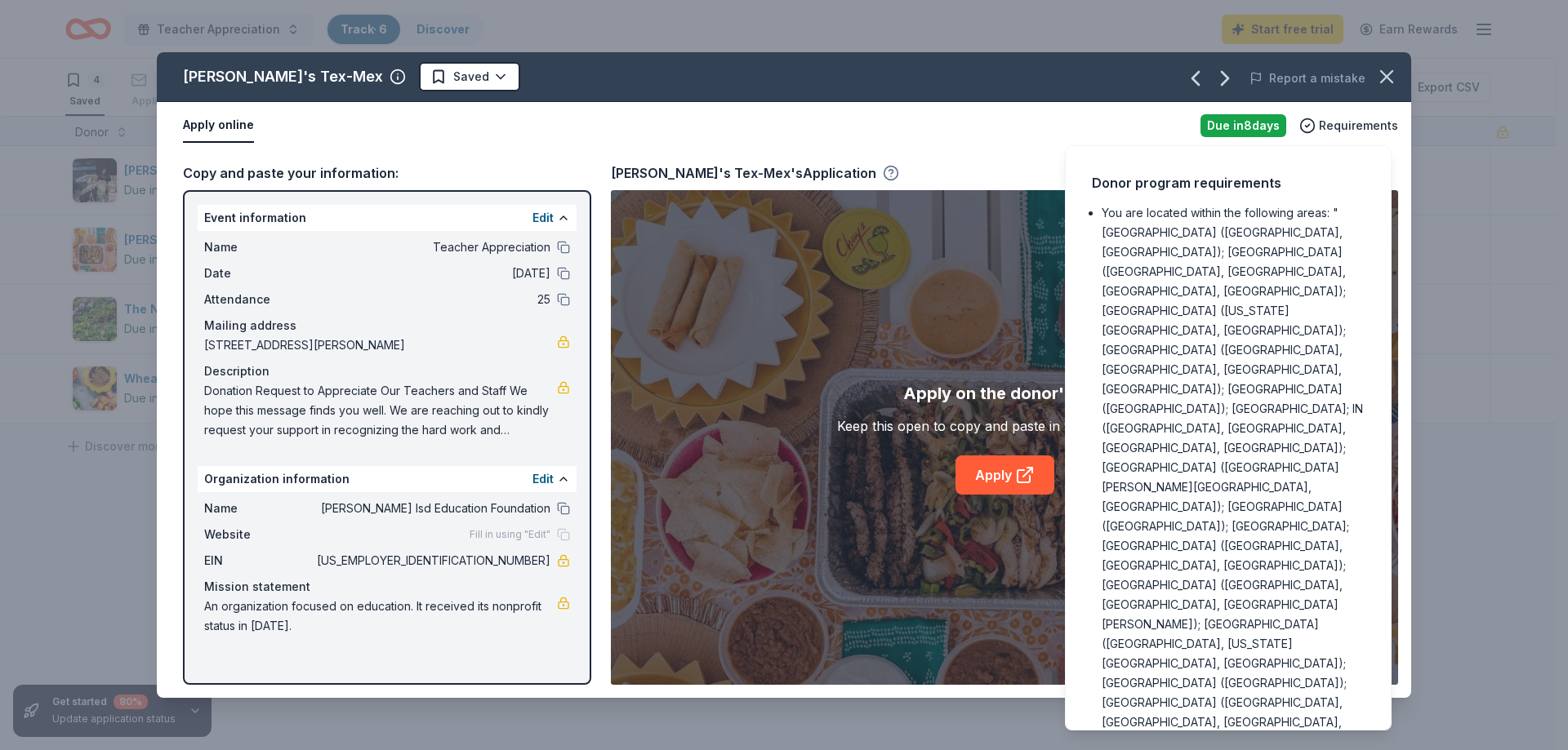
click at [883, 175] on icon "button" at bounding box center [891, 172] width 17 height 17
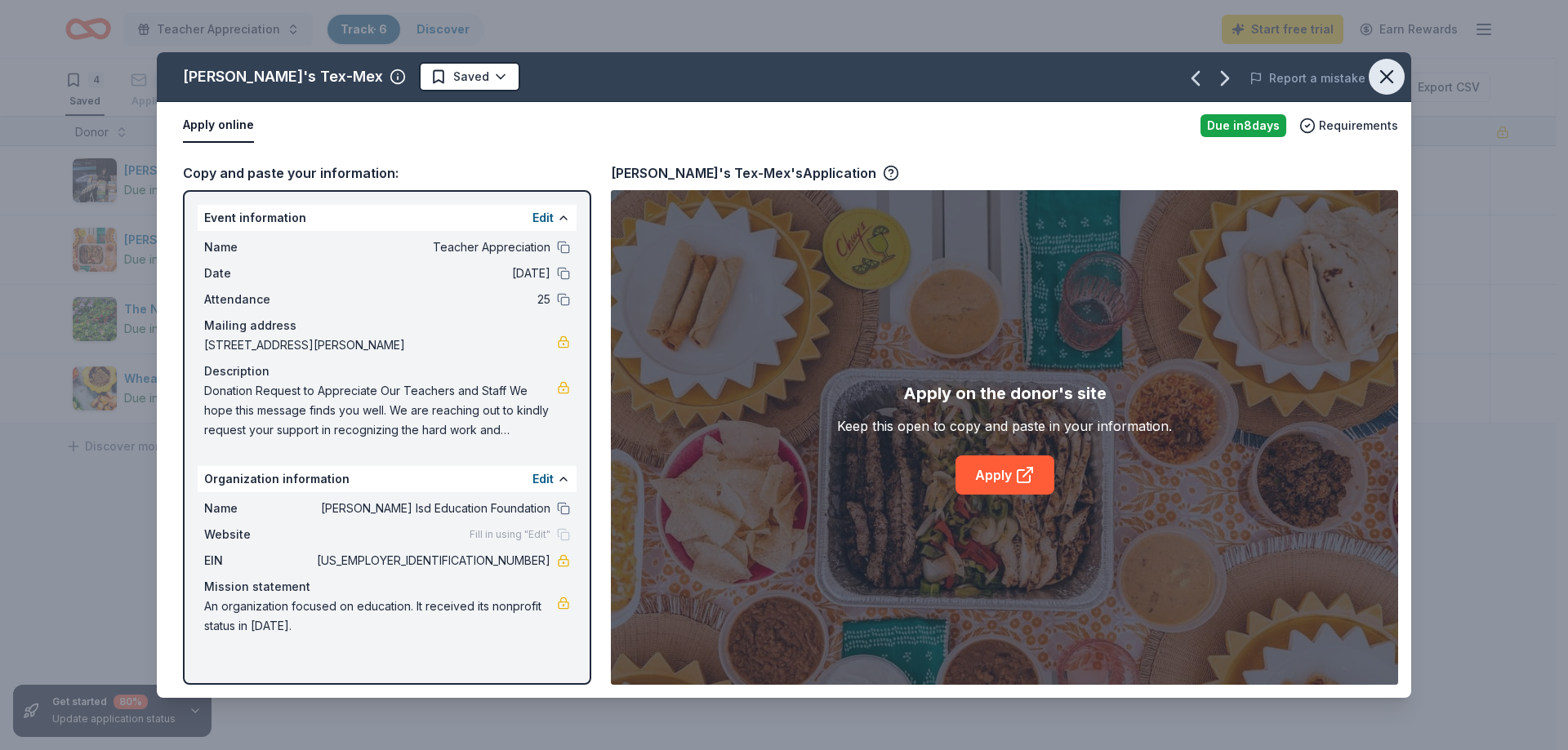
click at [1389, 85] on icon "button" at bounding box center [1386, 76] width 22 height 22
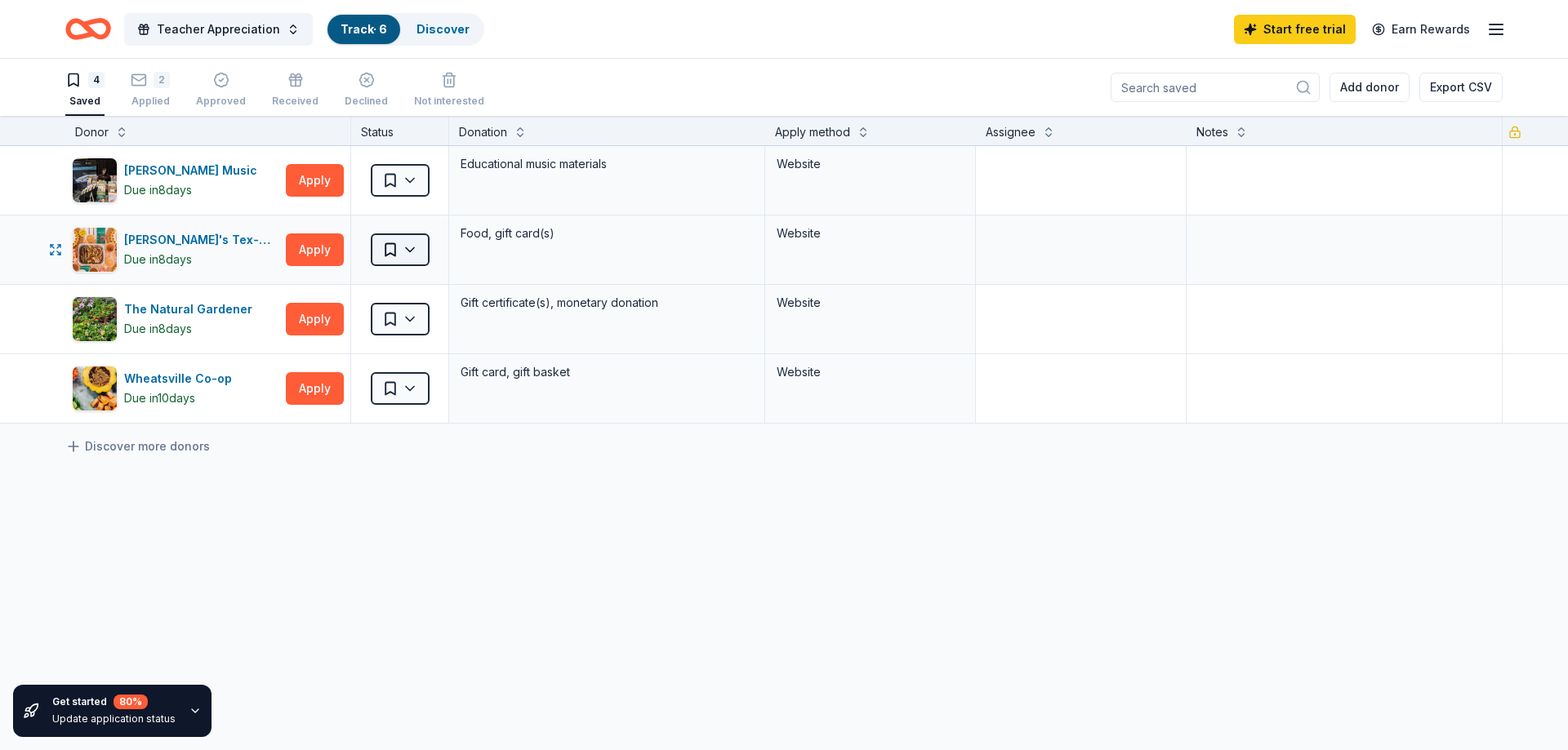
click at [412, 254] on html "Teacher Appreciation Track · 6 Discover Start free trial Earn Rewards 4 Saved 2…" at bounding box center [784, 375] width 1568 height 750
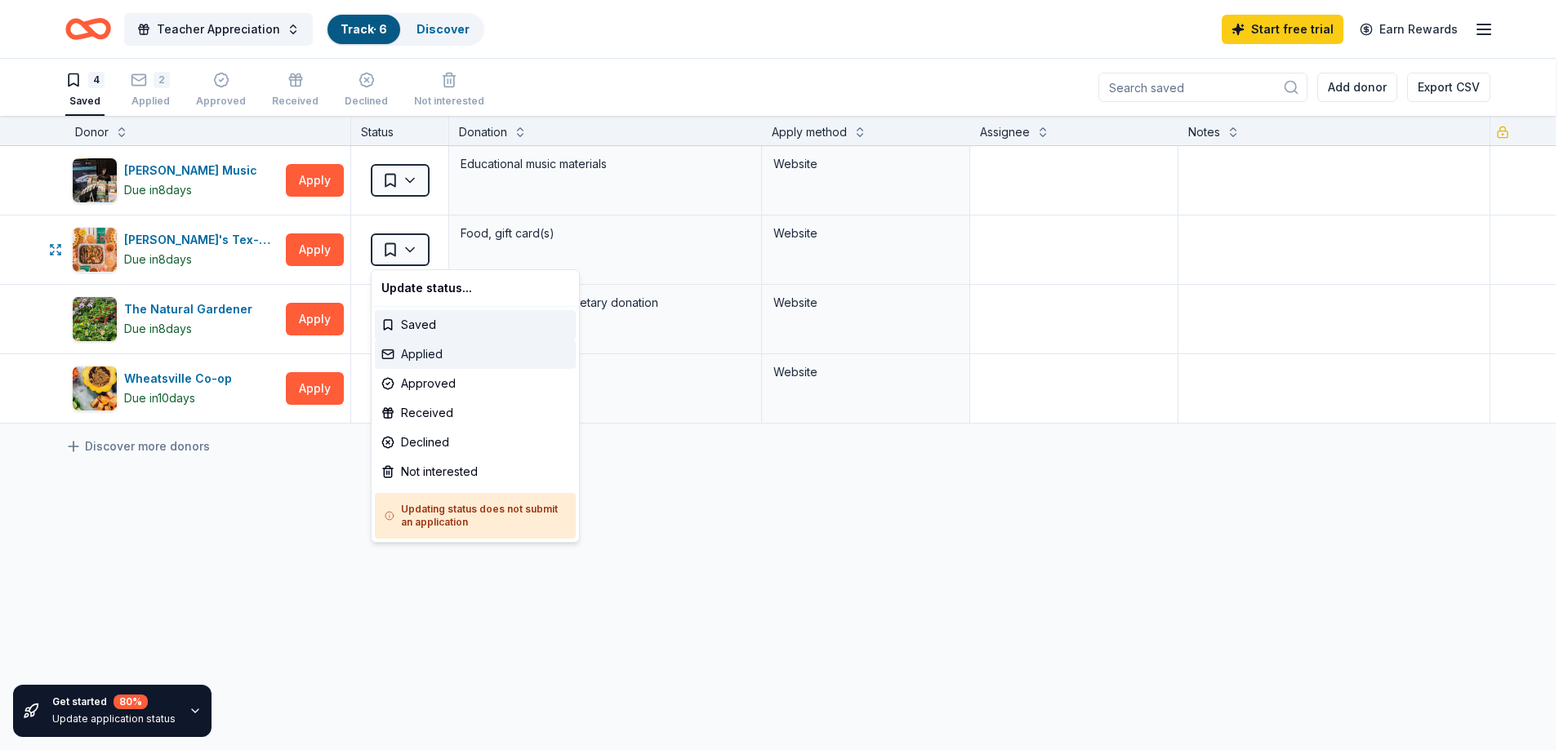
click at [433, 351] on div "Applied" at bounding box center [476, 355] width 201 height 29
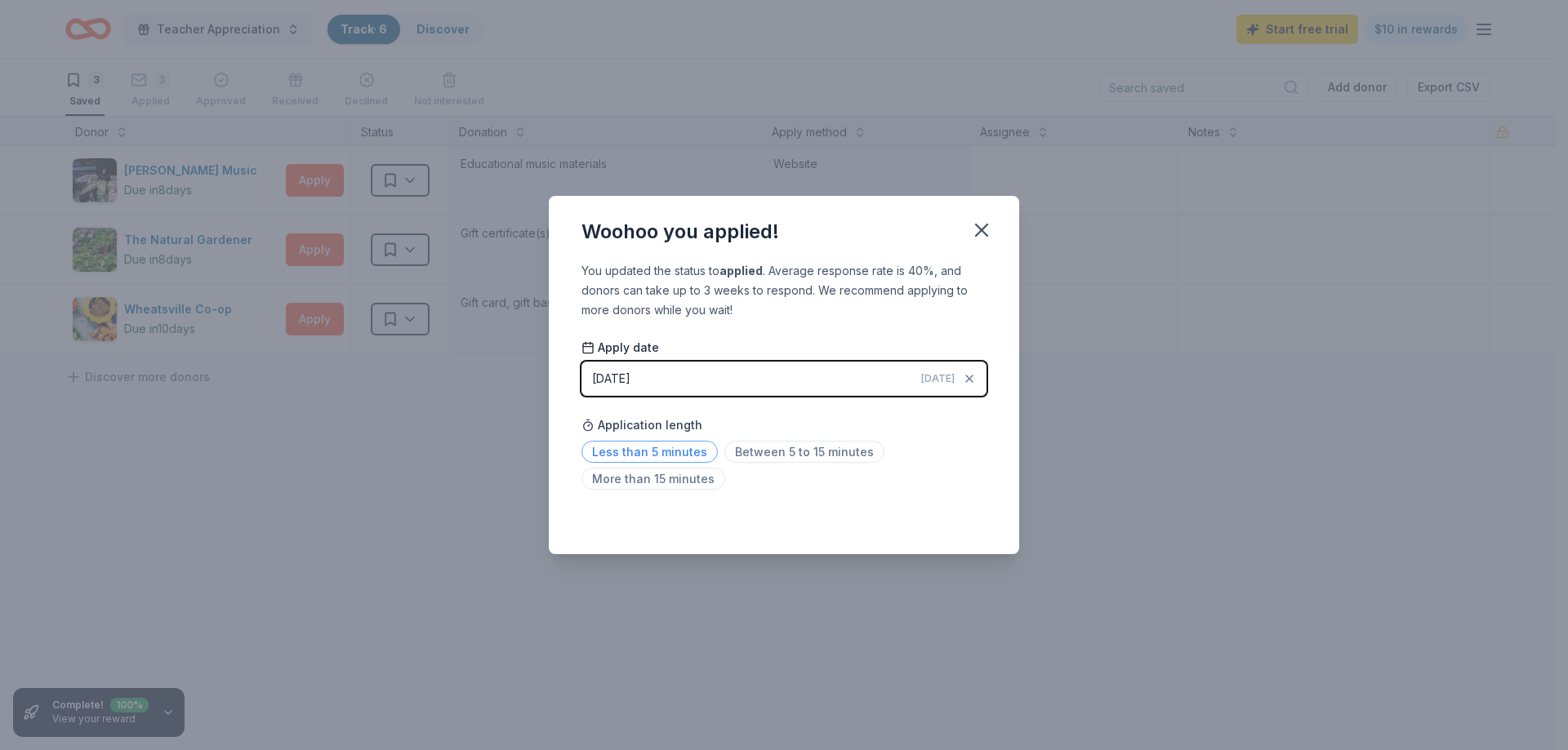
click at [666, 456] on span "Less than 5 minutes" at bounding box center [650, 452] width 136 height 22
click at [991, 226] on icon "button" at bounding box center [981, 230] width 22 height 22
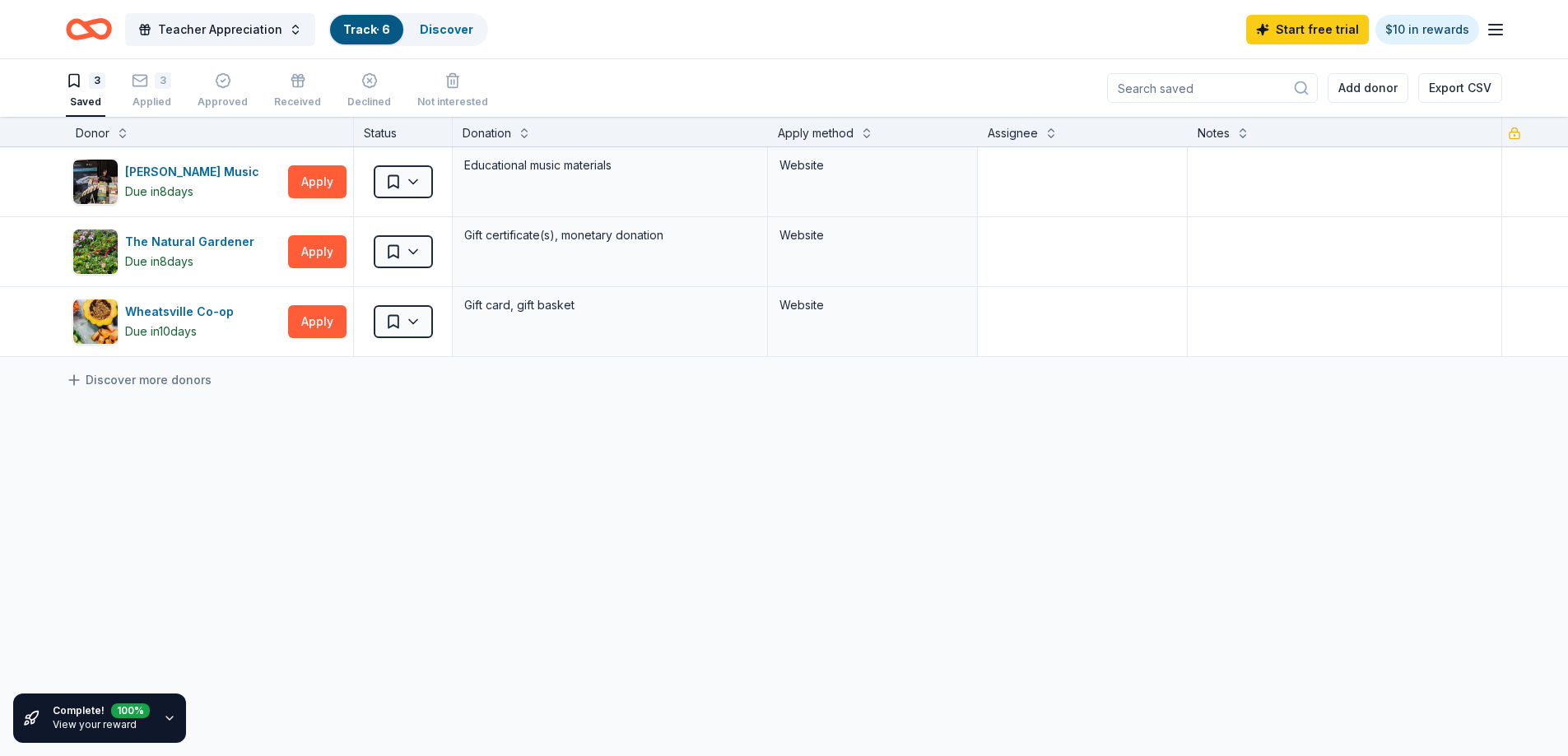
click at [135, 722] on div "Complete! 100 % View your reward" at bounding box center [101, 718] width 97 height 29
click at [158, 724] on div "Complete! 100 % View your reward" at bounding box center [99, 718] width 173 height 49
click at [163, 719] on icon "button" at bounding box center [169, 718] width 13 height 13
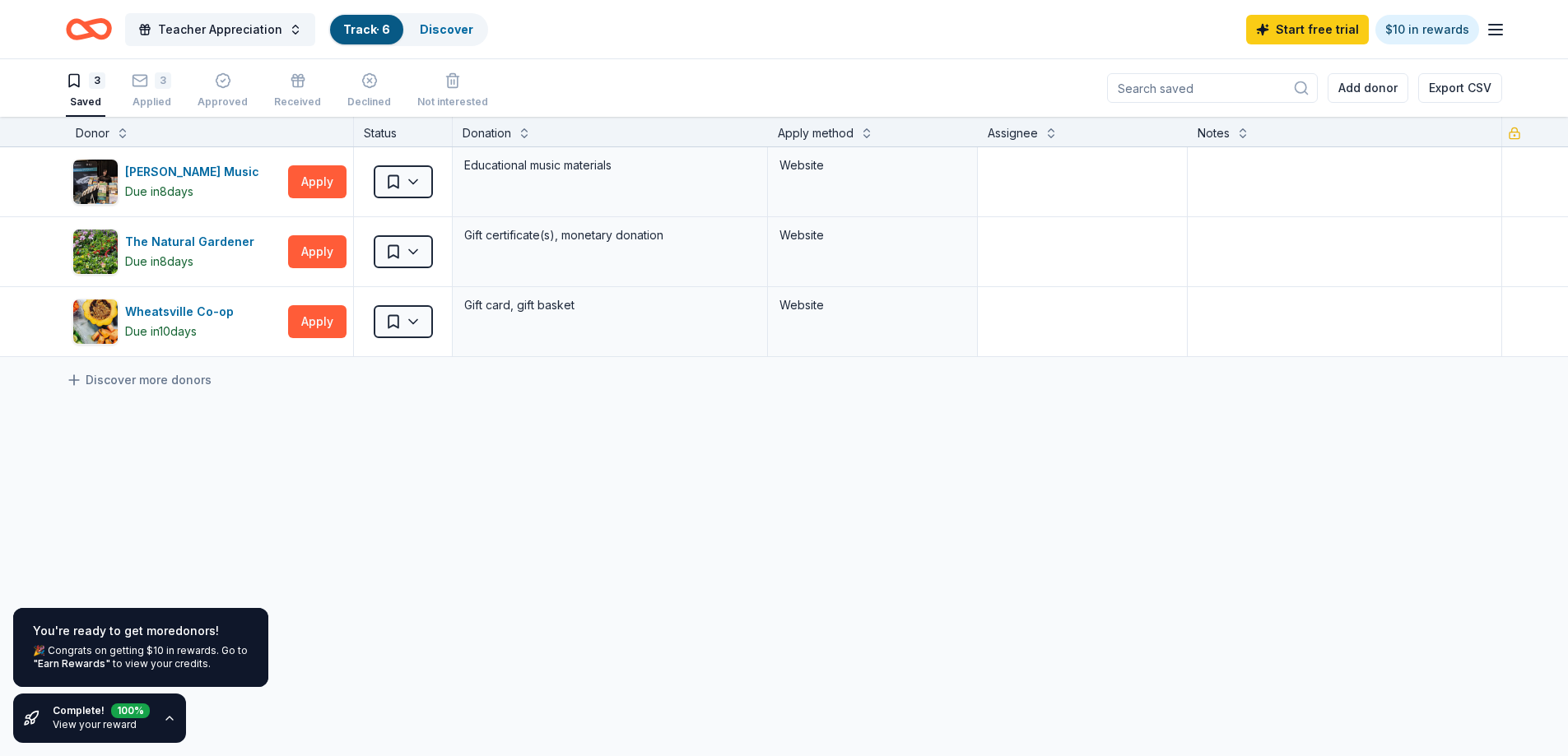
click at [150, 658] on div "🎉 Congrats on getting $10 in rewards. Go to "Earn Rewards" to view your credits." at bounding box center [141, 657] width 216 height 27
click at [484, 591] on div "Alfred Music Due in 8 days Apply Saved Educational music materials Website The …" at bounding box center [784, 406] width 1568 height 519
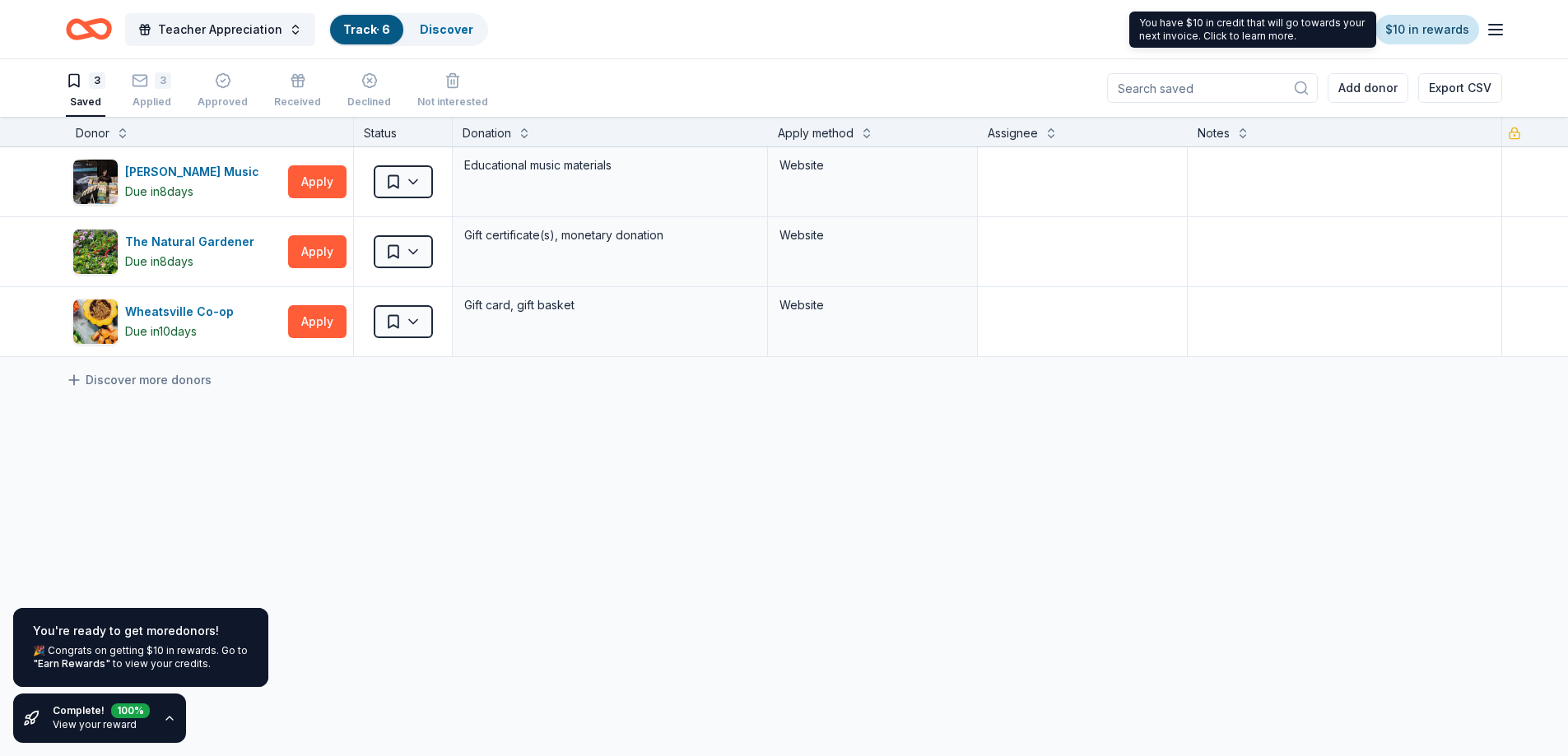
click at [1440, 28] on link "$10 in rewards" at bounding box center [1428, 29] width 104 height 29
click at [1446, 35] on link "$10 in rewards" at bounding box center [1428, 29] width 104 height 29
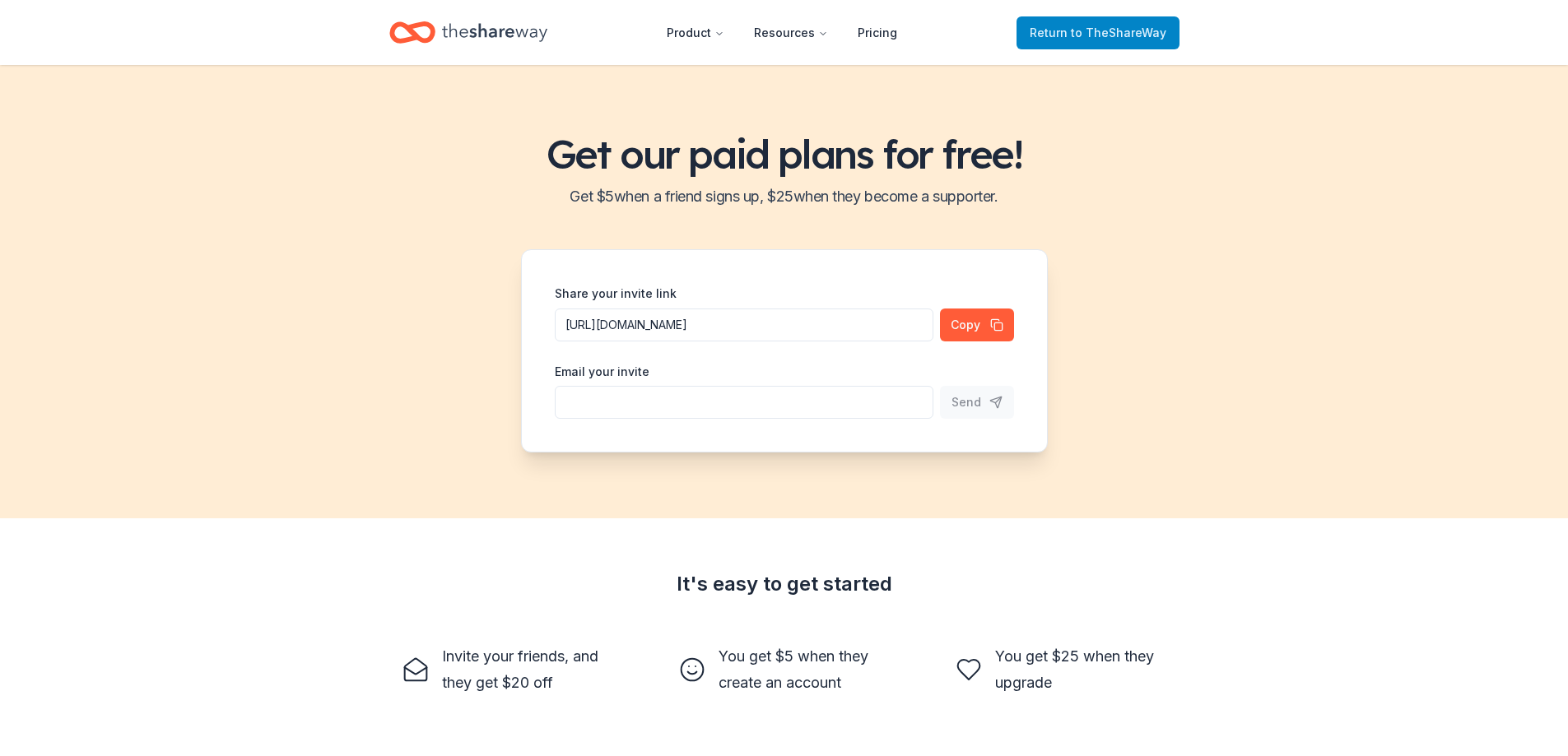
click at [1121, 27] on span "to TheShareWay" at bounding box center [1118, 32] width 95 height 14
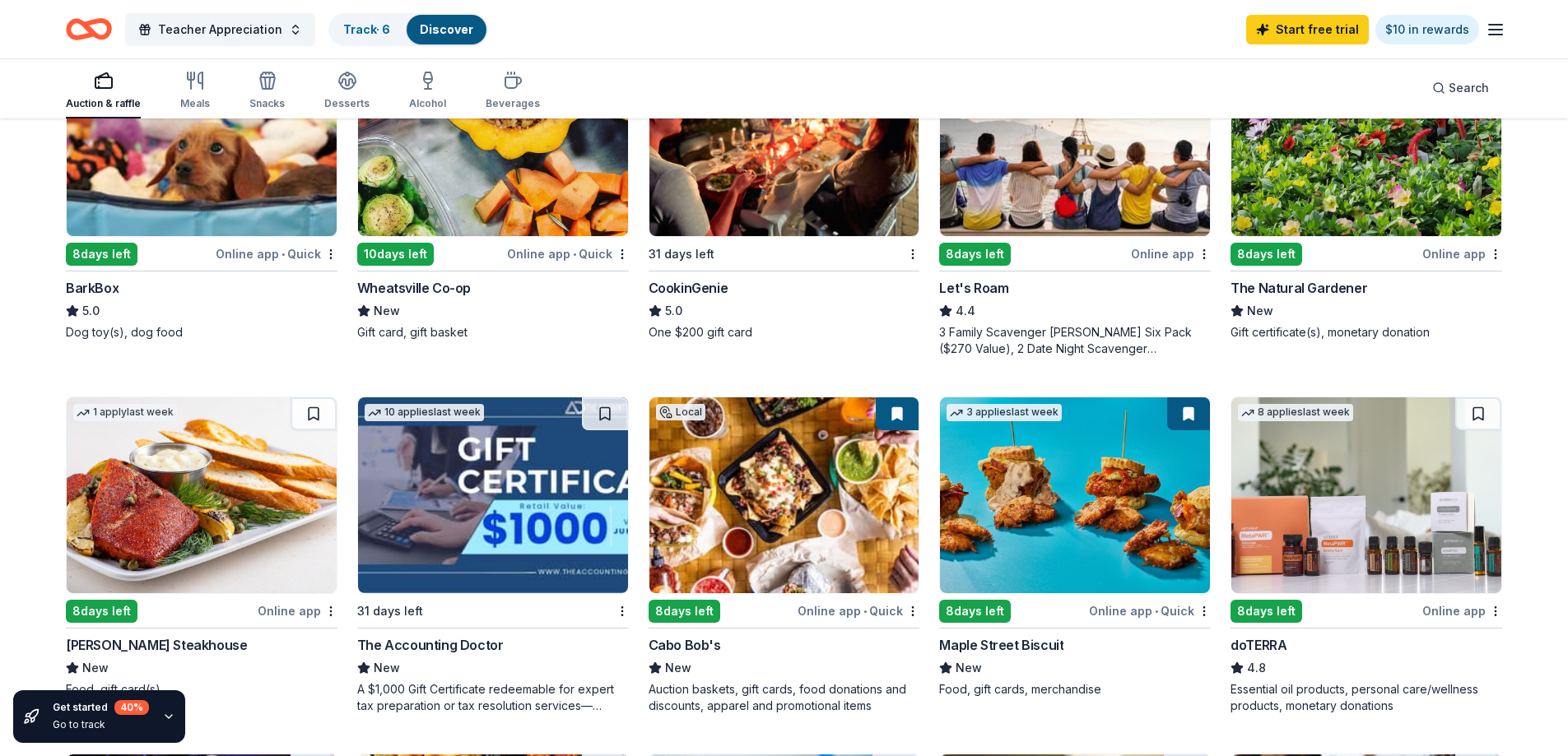
scroll to position [658, 0]
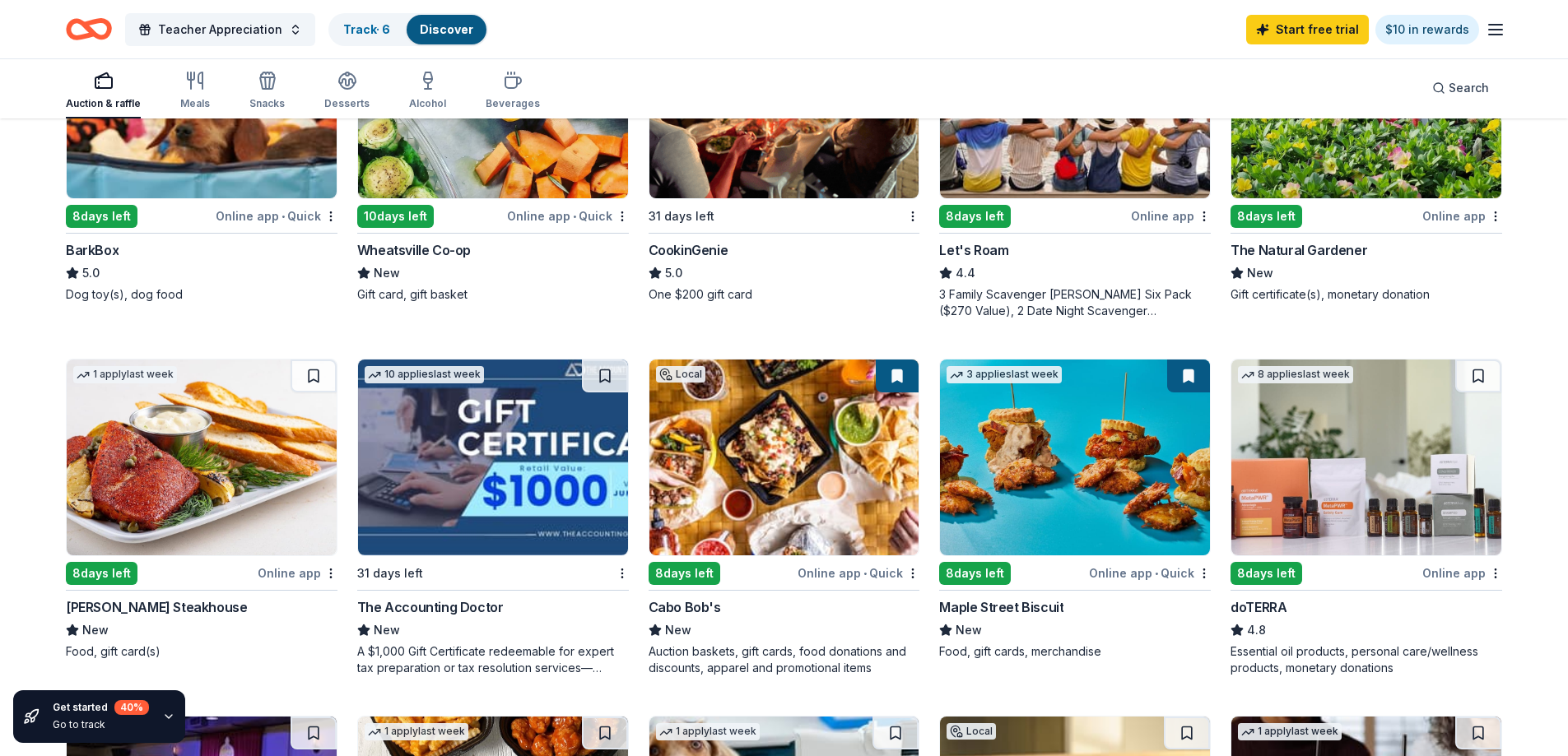
click at [1371, 520] on img at bounding box center [1367, 457] width 270 height 195
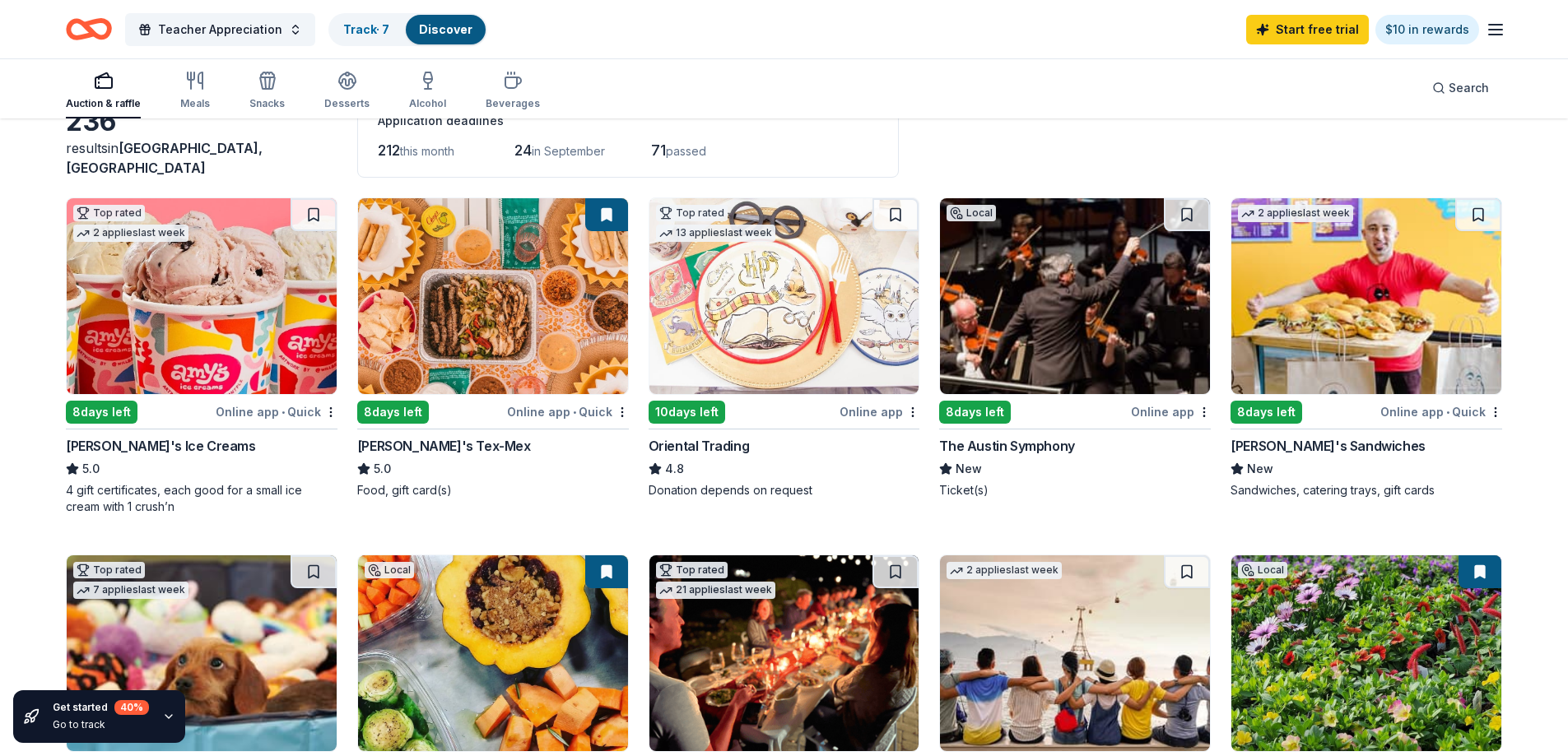
scroll to position [82, 0]
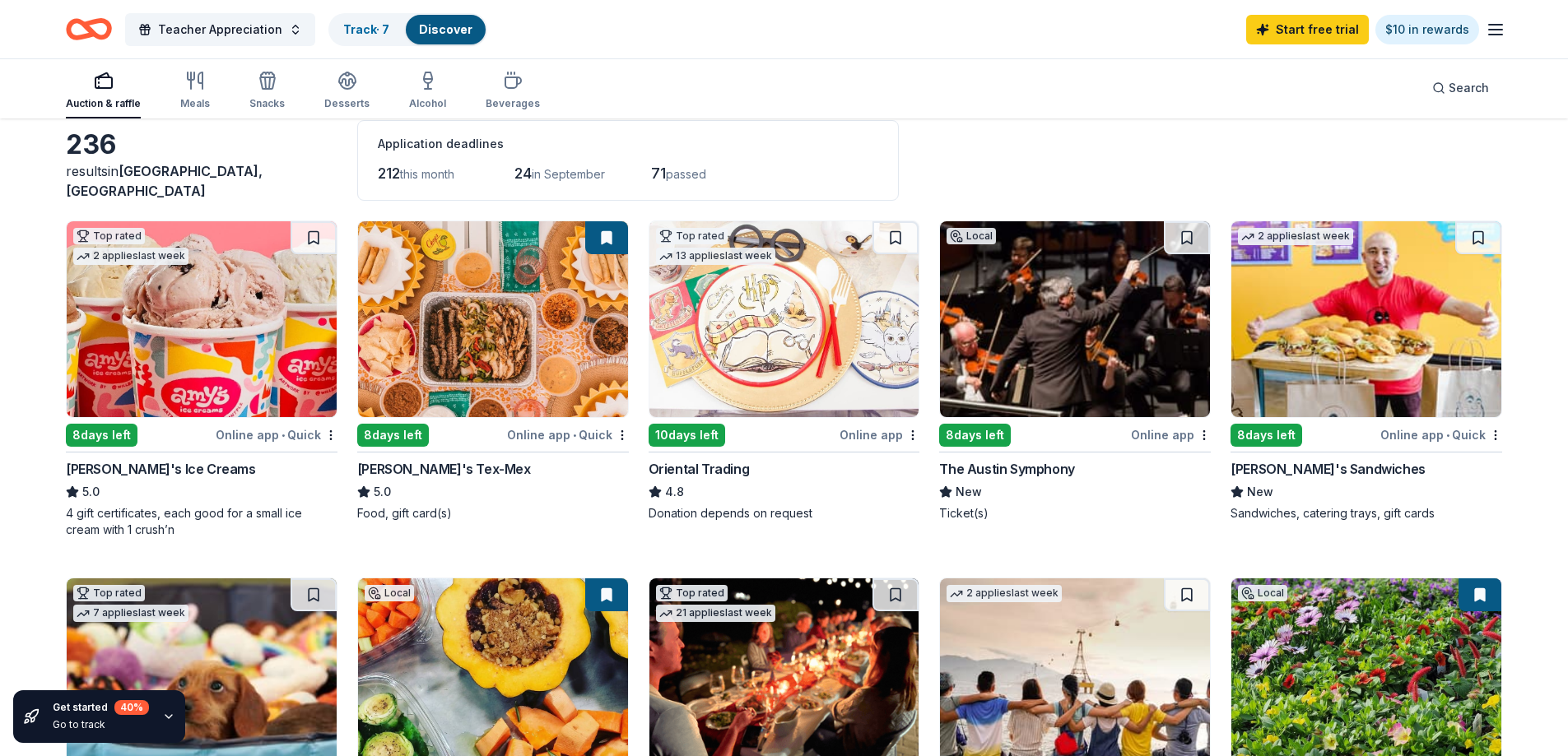
click at [236, 372] on img at bounding box center [201, 318] width 270 height 195
click at [796, 351] on img at bounding box center [784, 318] width 270 height 195
click at [715, 232] on div "Top rated" at bounding box center [692, 236] width 72 height 17
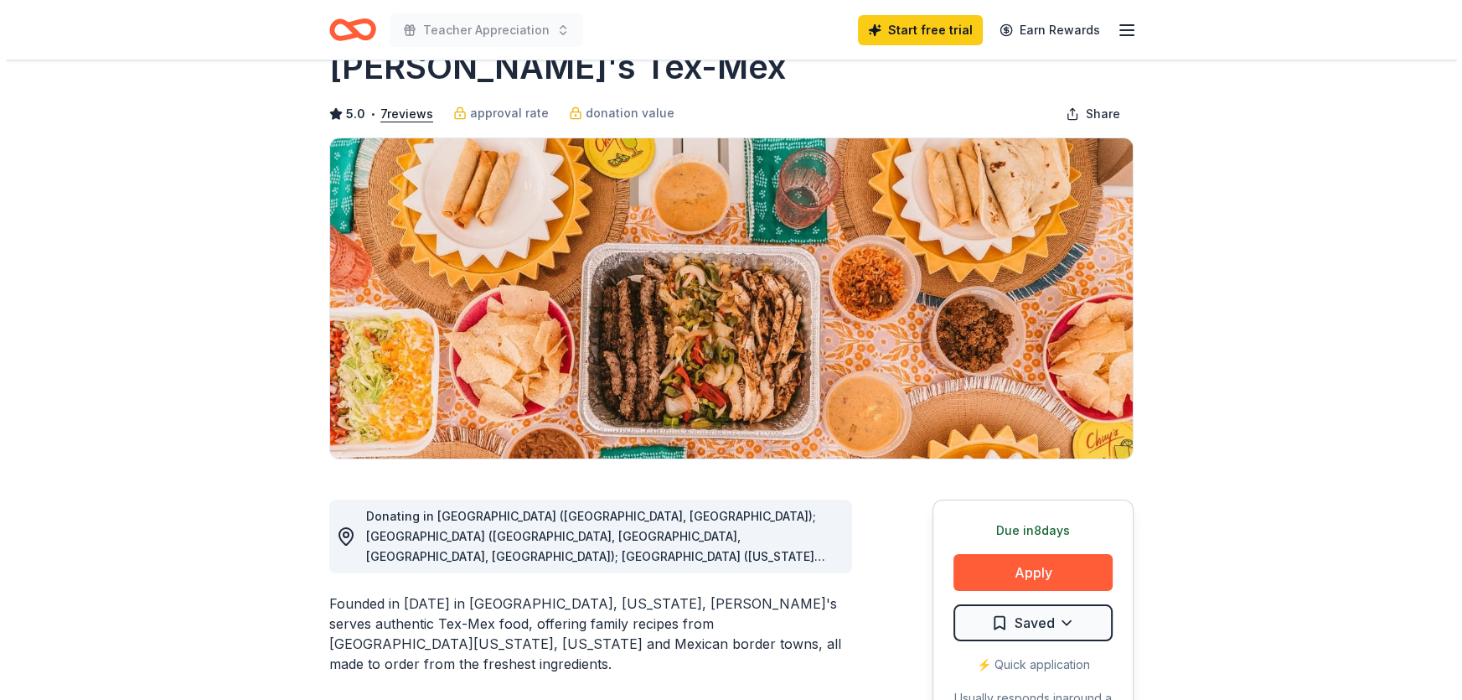
scroll to position [75, 0]
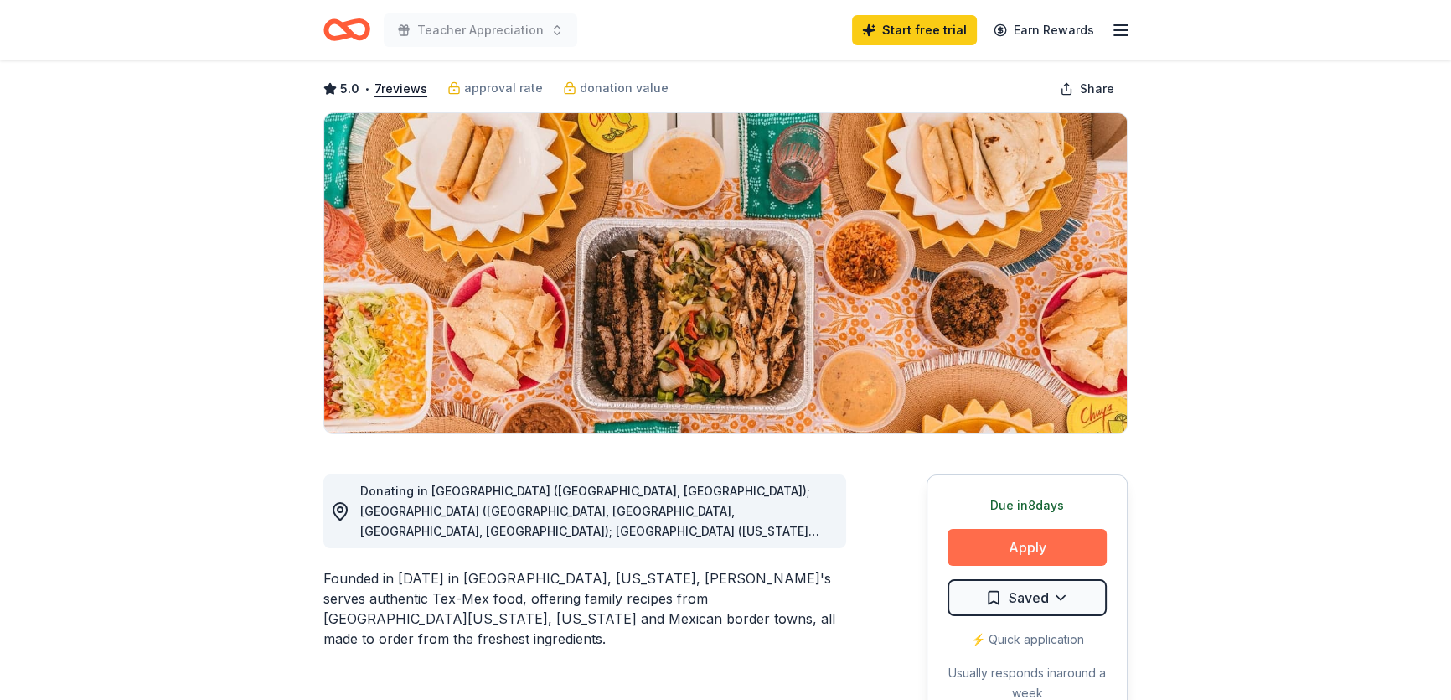
click at [1022, 542] on button "Apply" at bounding box center [1027, 547] width 159 height 37
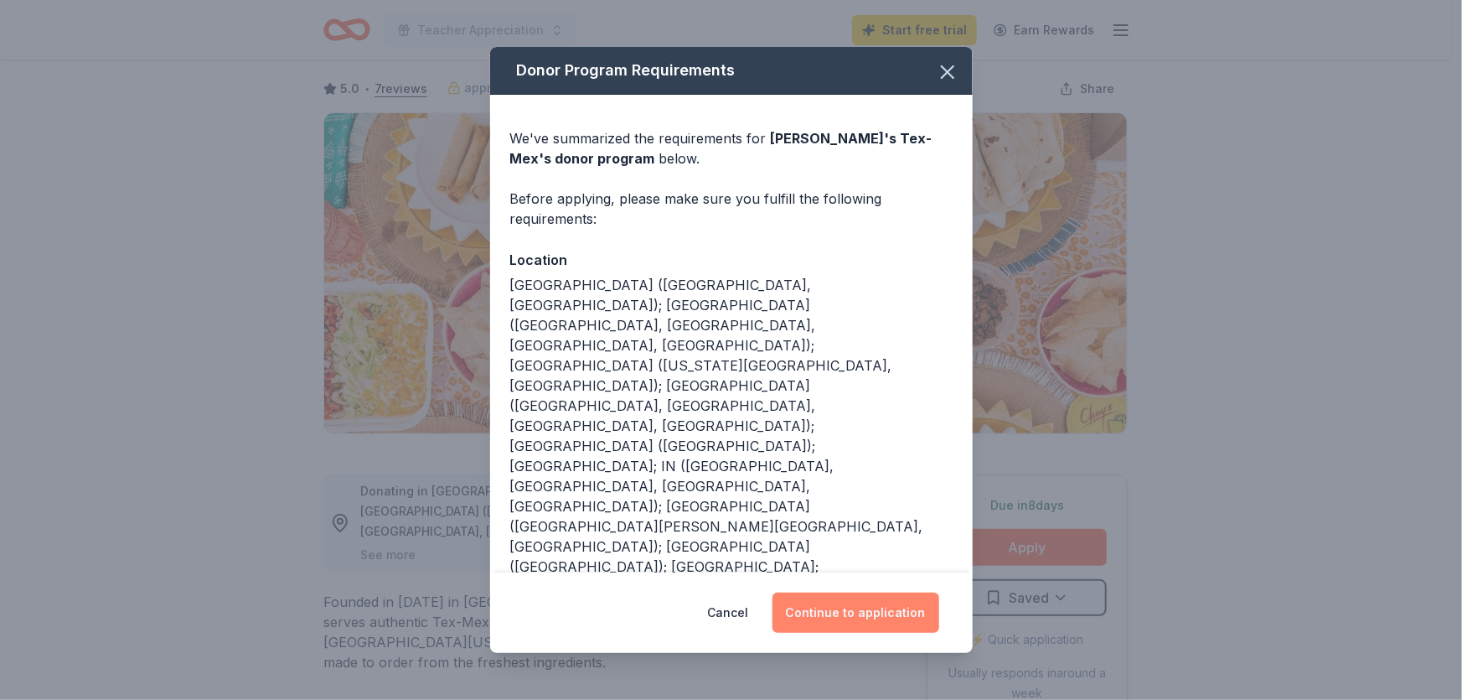
click at [832, 608] on button "Continue to application" at bounding box center [856, 612] width 167 height 40
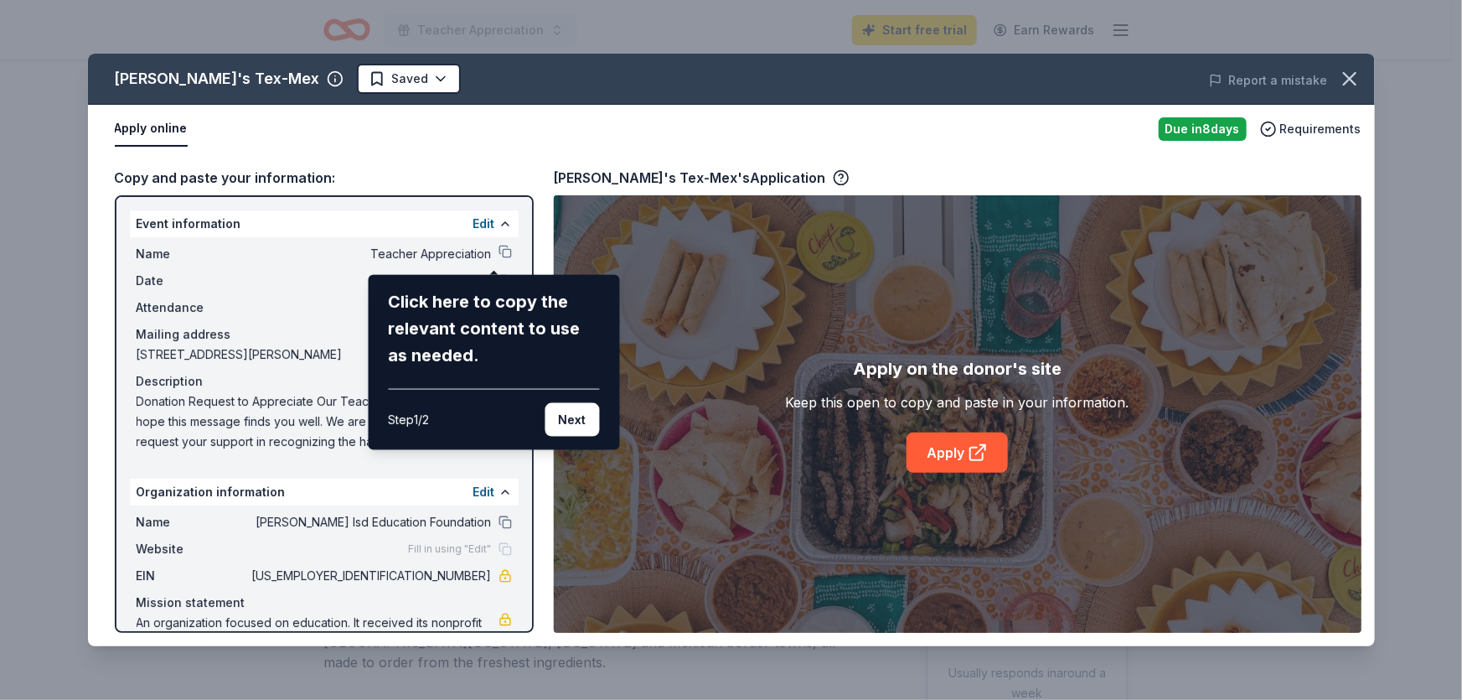
click at [490, 250] on div "Chuy's Tex-Mex Saved Report a mistake Apply online Due in 8 days Requirements C…" at bounding box center [731, 350] width 1287 height 592
click at [561, 419] on button "Next" at bounding box center [572, 420] width 54 height 34
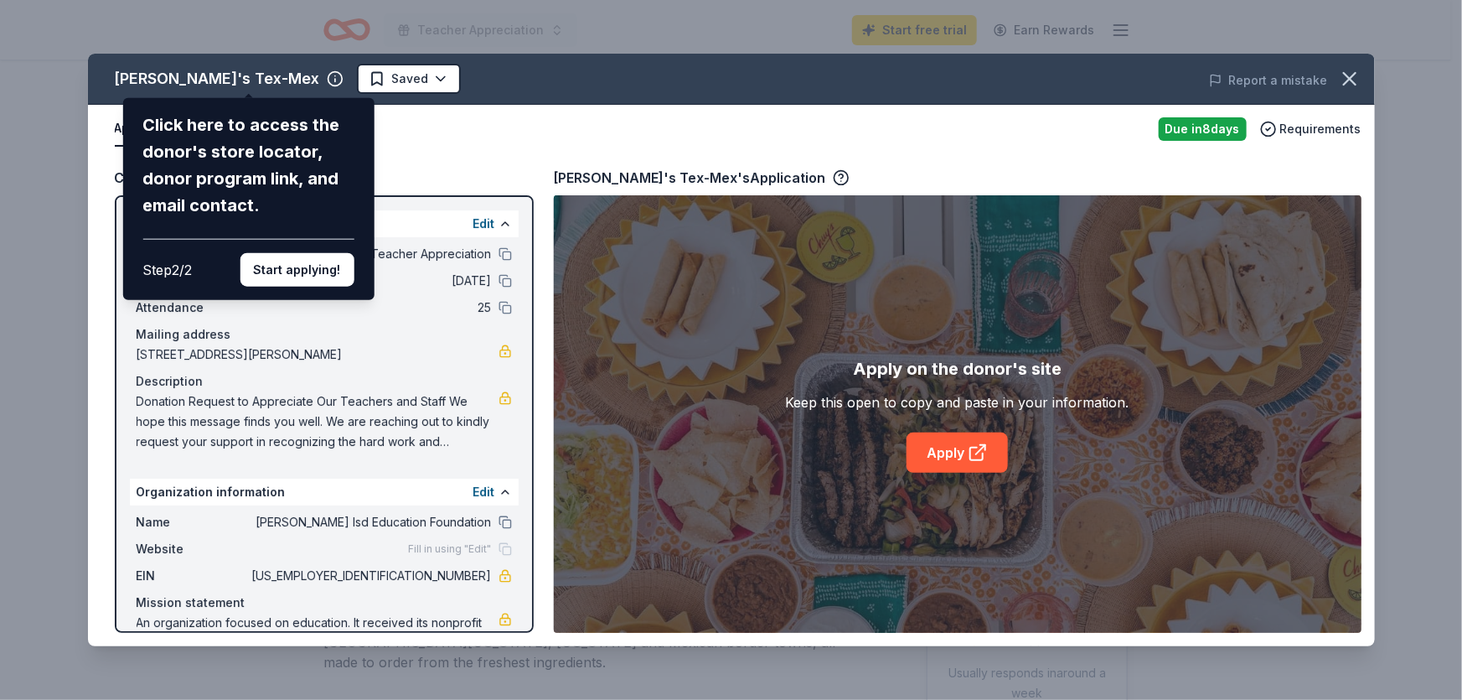
click at [360, 82] on div "Chuy's Tex-Mex Click here to access the donor's store locator, donor program li…" at bounding box center [731, 350] width 1287 height 592
click at [334, 271] on button "Start applying!" at bounding box center [297, 270] width 114 height 34
click at [334, 271] on div "Chuy's Tex-Mex Click here to access the donor's store locator, donor program li…" at bounding box center [731, 350] width 1287 height 592
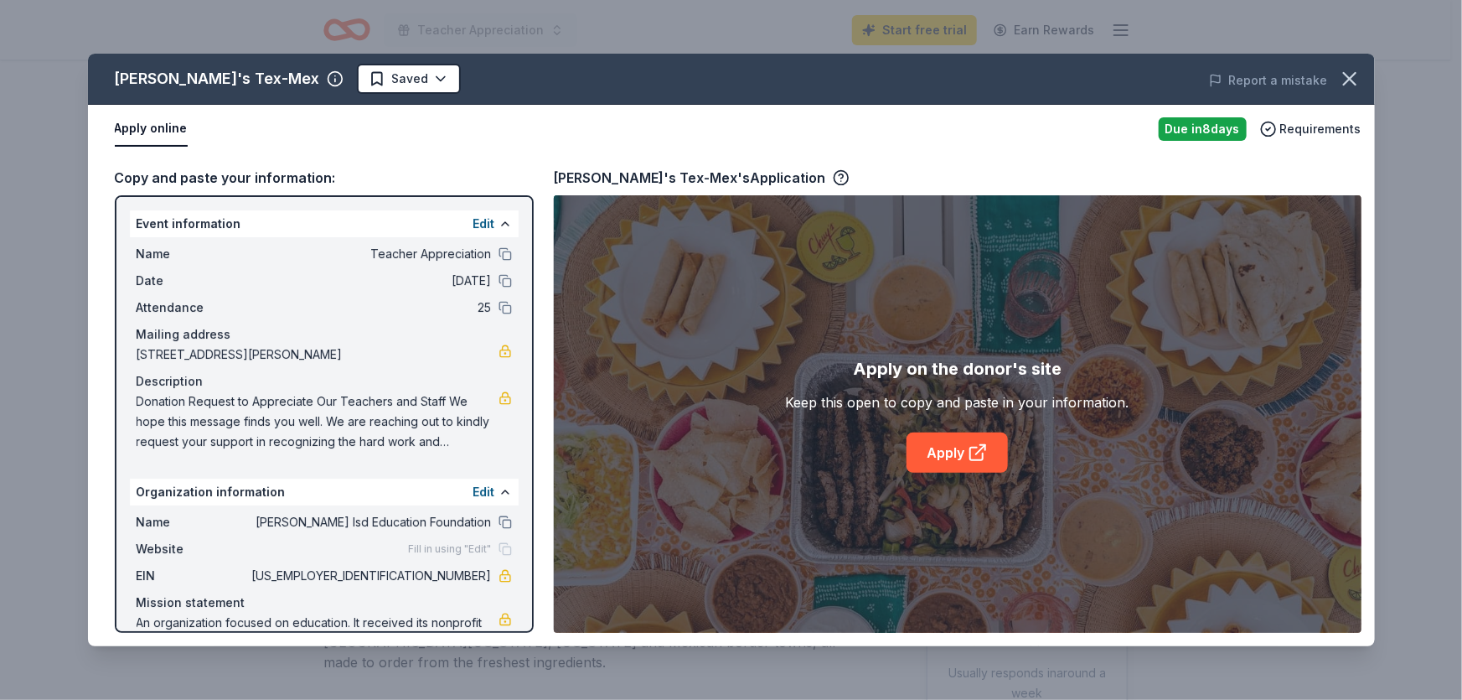
click at [494, 256] on div "Chuy's Tex-Mex Saved Report a mistake Apply online Due in 8 days Requirements C…" at bounding box center [731, 350] width 1287 height 592
click at [491, 251] on div "Chuy's Tex-Mex Saved Report a mistake Apply online Due in 8 days Requirements C…" at bounding box center [731, 350] width 1287 height 592
click at [499, 253] on button at bounding box center [505, 253] width 13 height 13
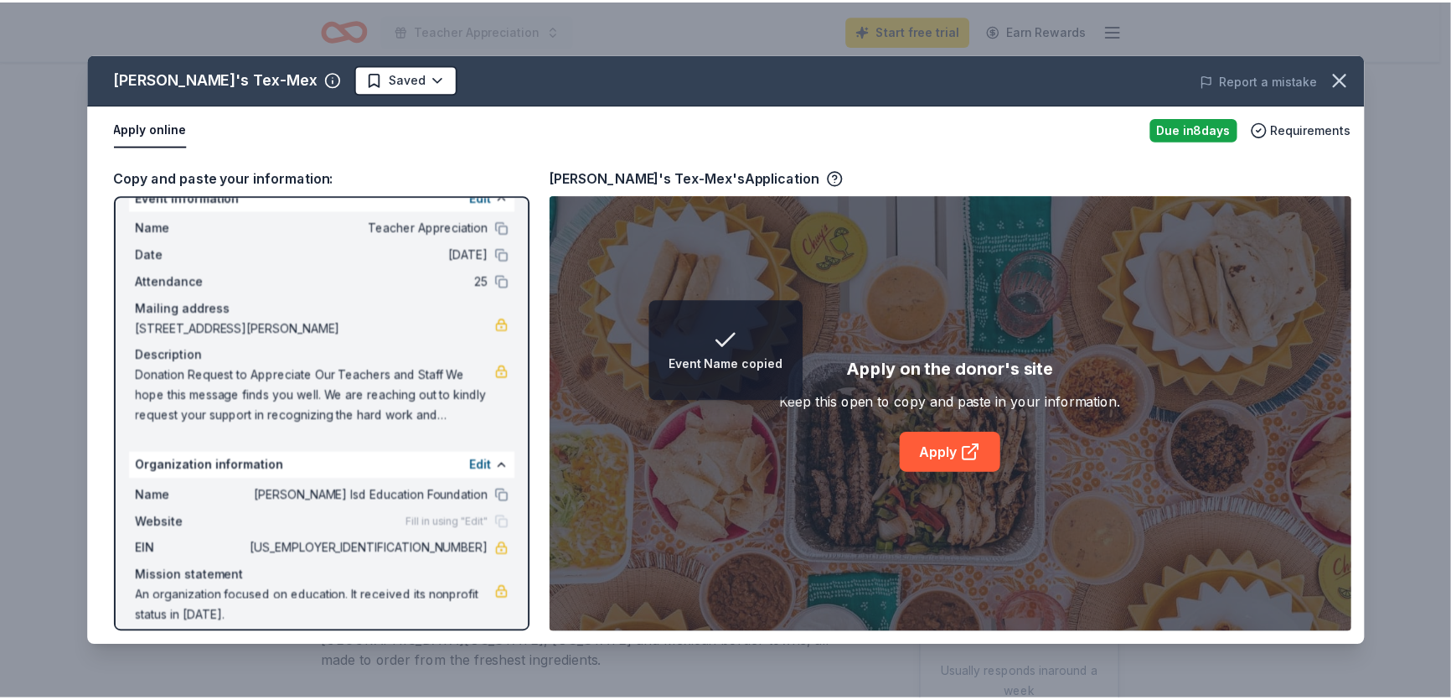
scroll to position [41, 0]
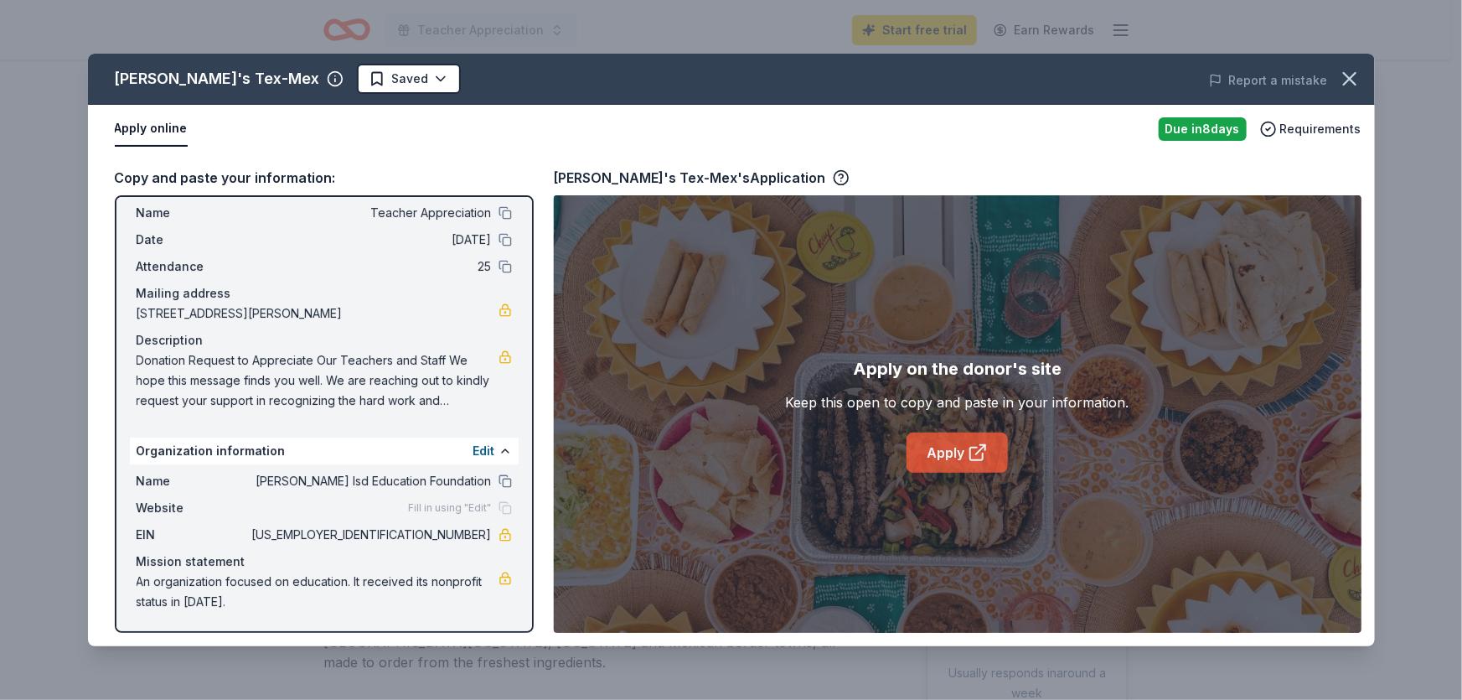
click at [948, 458] on link "Apply" at bounding box center [957, 452] width 101 height 40
click at [1307, 126] on span "Requirements" at bounding box center [1320, 129] width 81 height 20
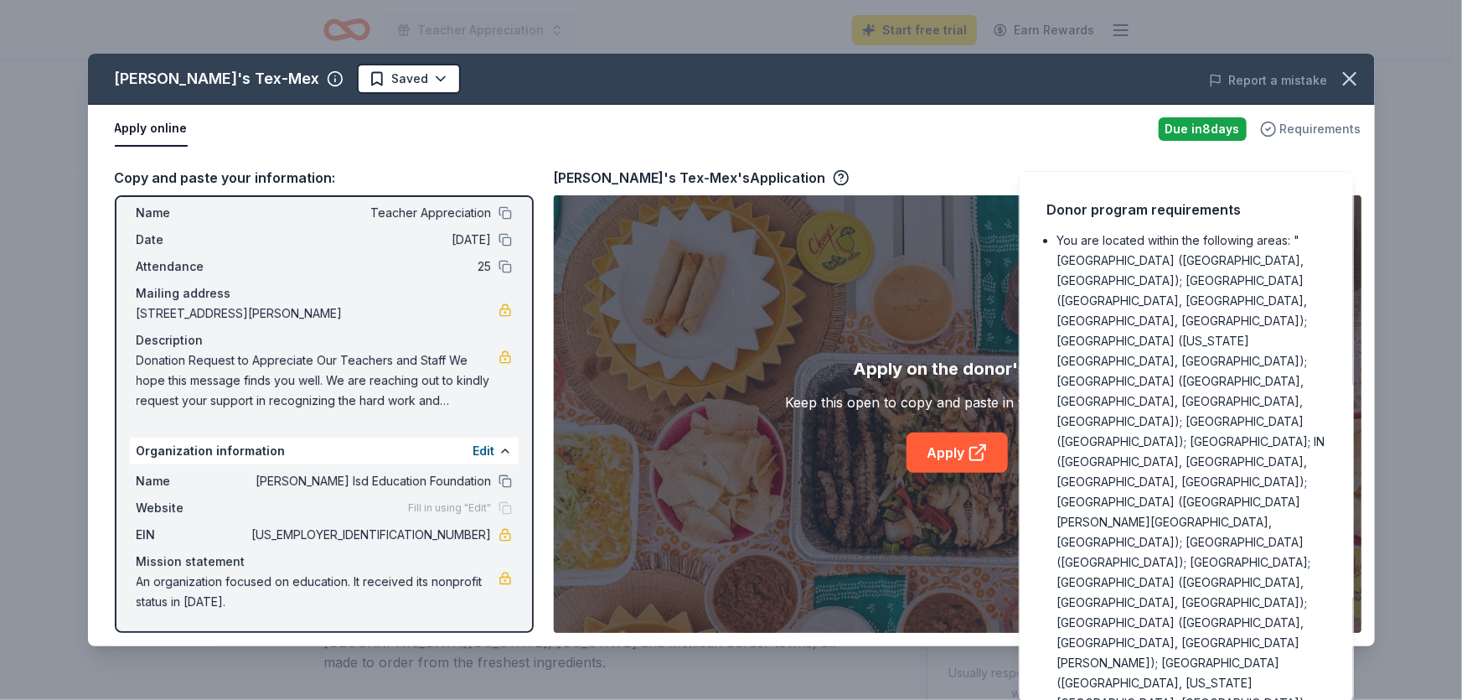
click at [1304, 124] on span "Requirements" at bounding box center [1320, 129] width 81 height 20
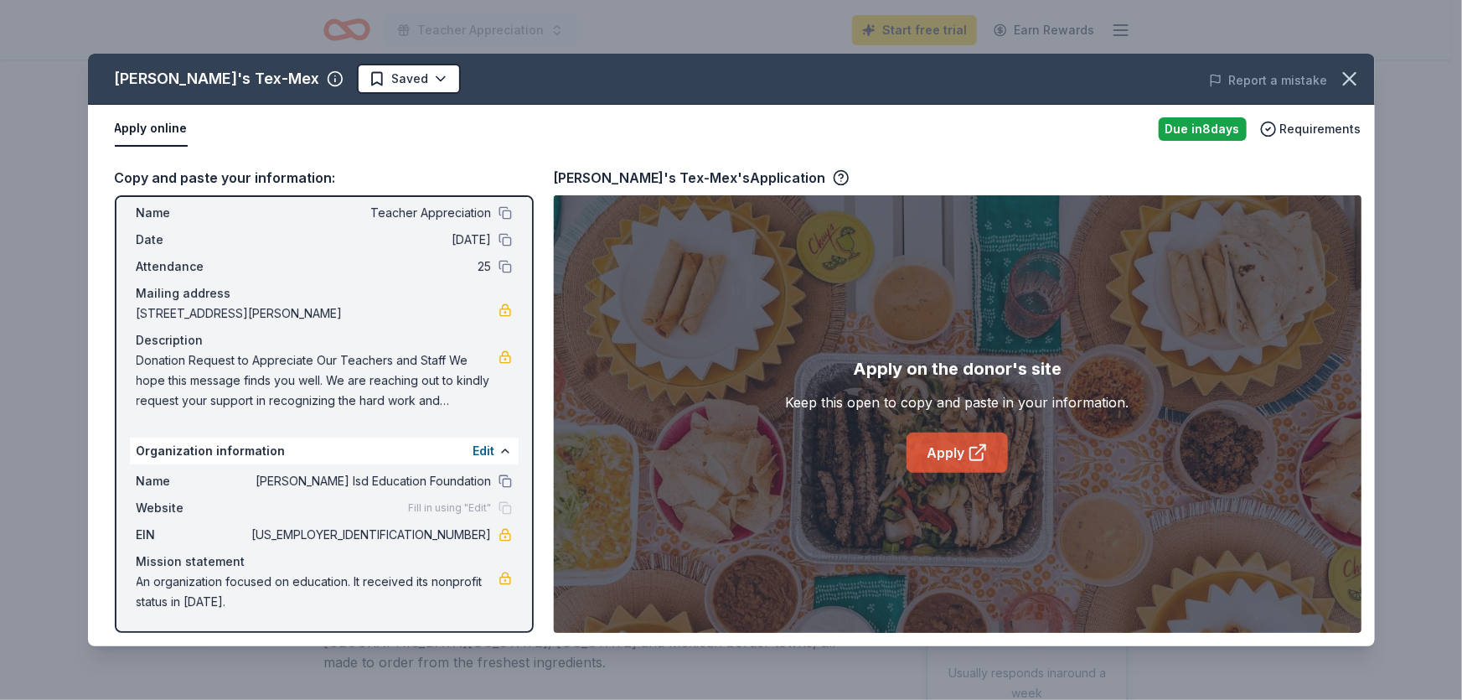
click at [949, 442] on link "Apply" at bounding box center [957, 452] width 101 height 40
click at [833, 174] on icon "button" at bounding box center [841, 177] width 17 height 17
click at [1342, 90] on icon "button" at bounding box center [1349, 78] width 23 height 23
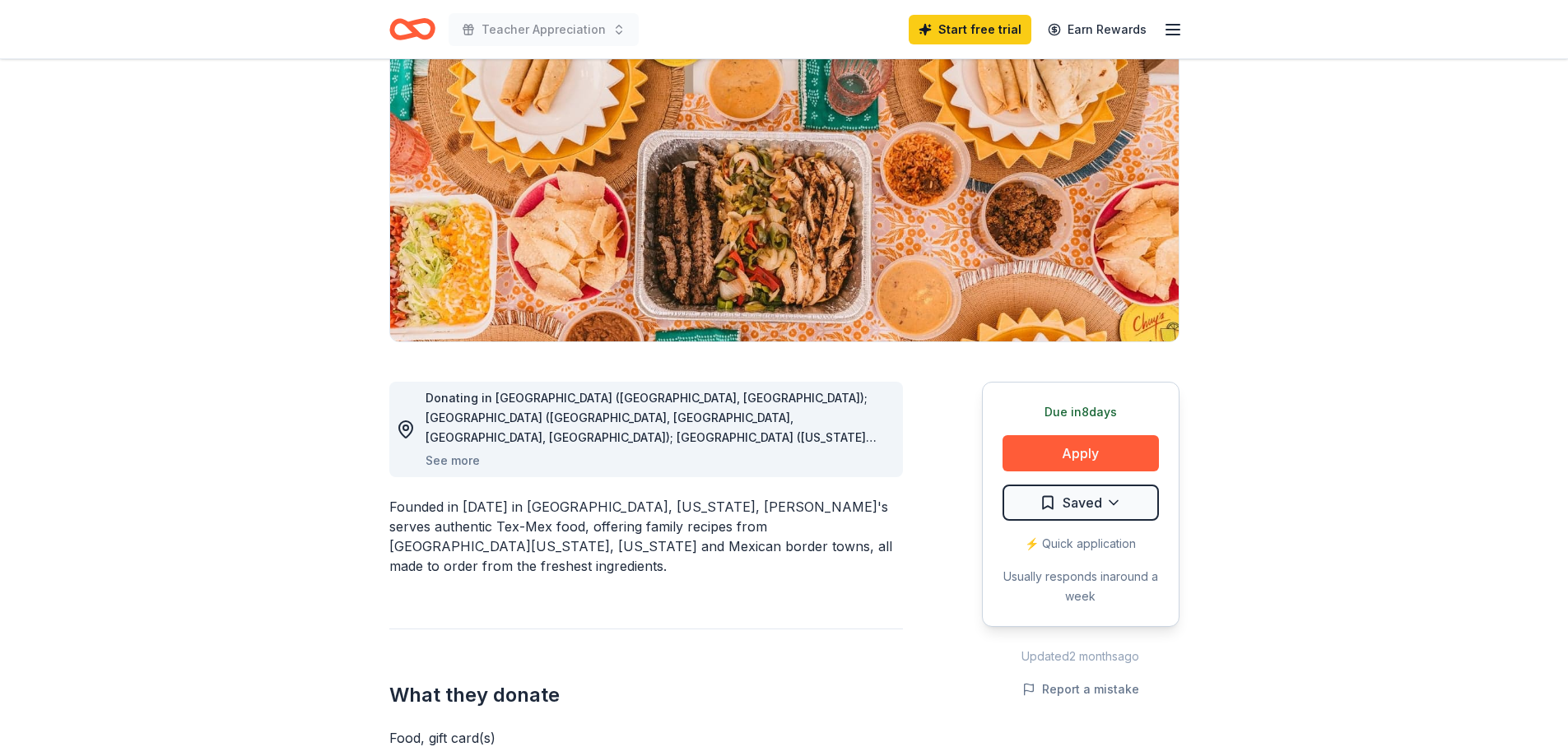
scroll to position [165, 0]
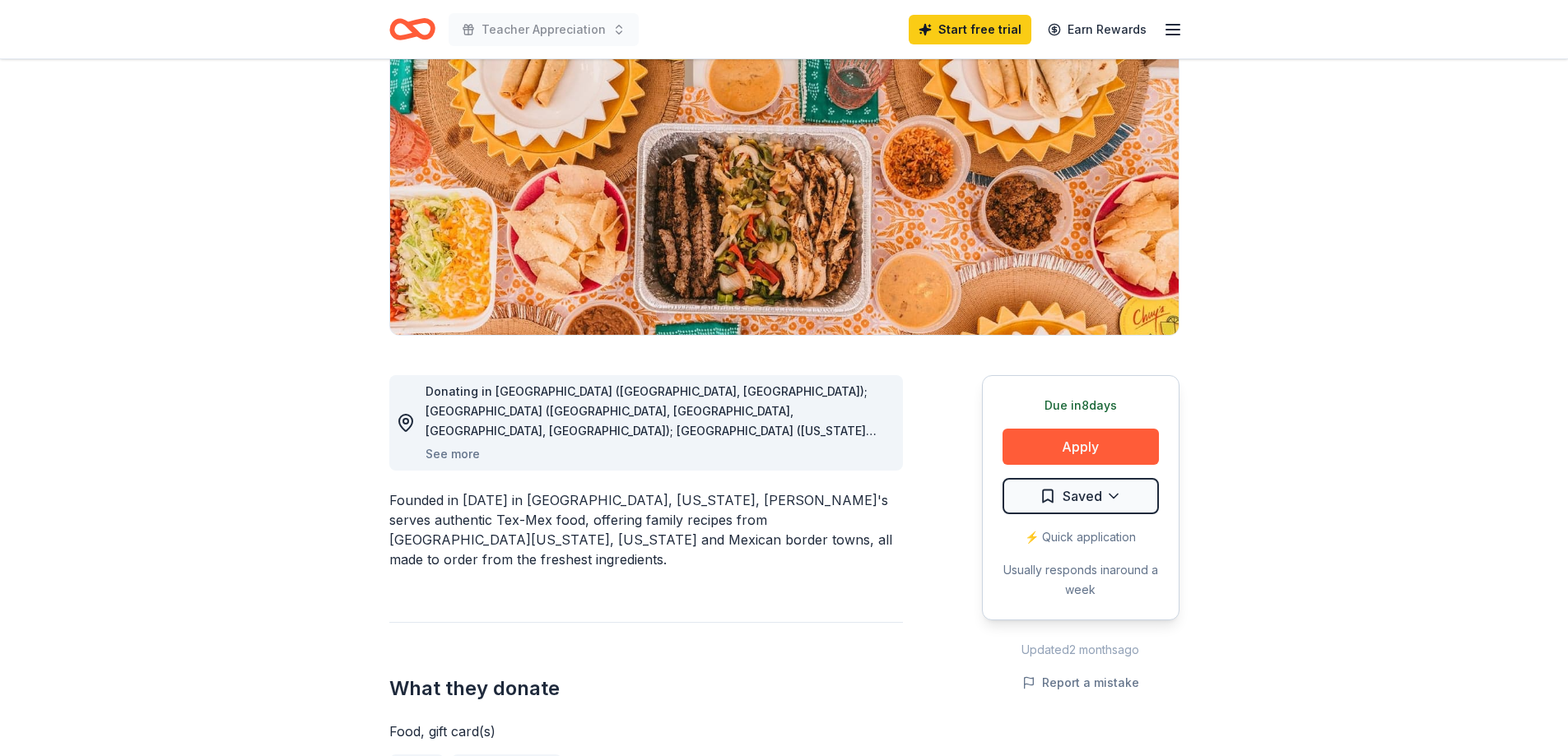
click at [1082, 531] on div "⚡️ Quick application" at bounding box center [1081, 537] width 156 height 20
click at [1085, 539] on div "⚡️ Quick application" at bounding box center [1081, 537] width 156 height 20
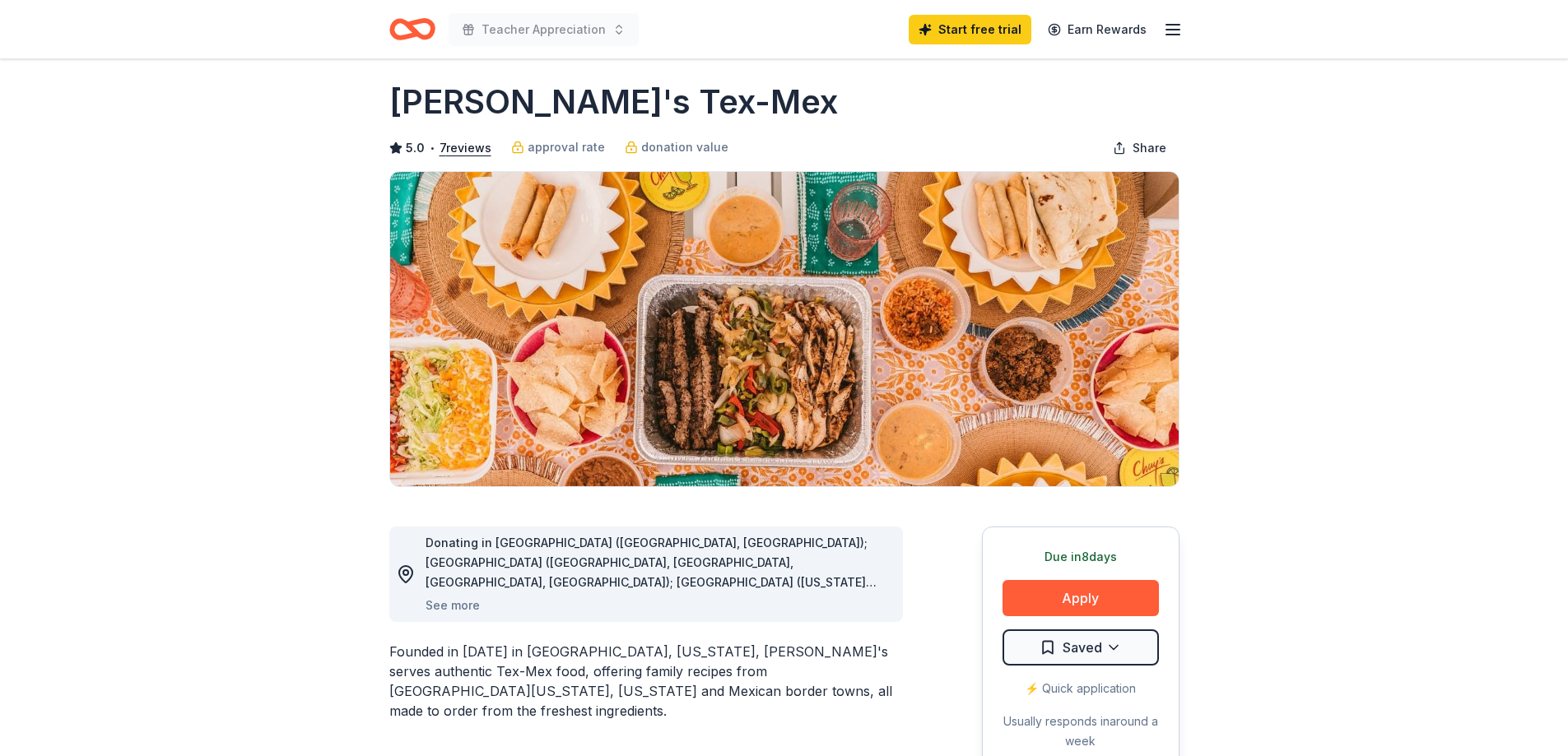
scroll to position [0, 0]
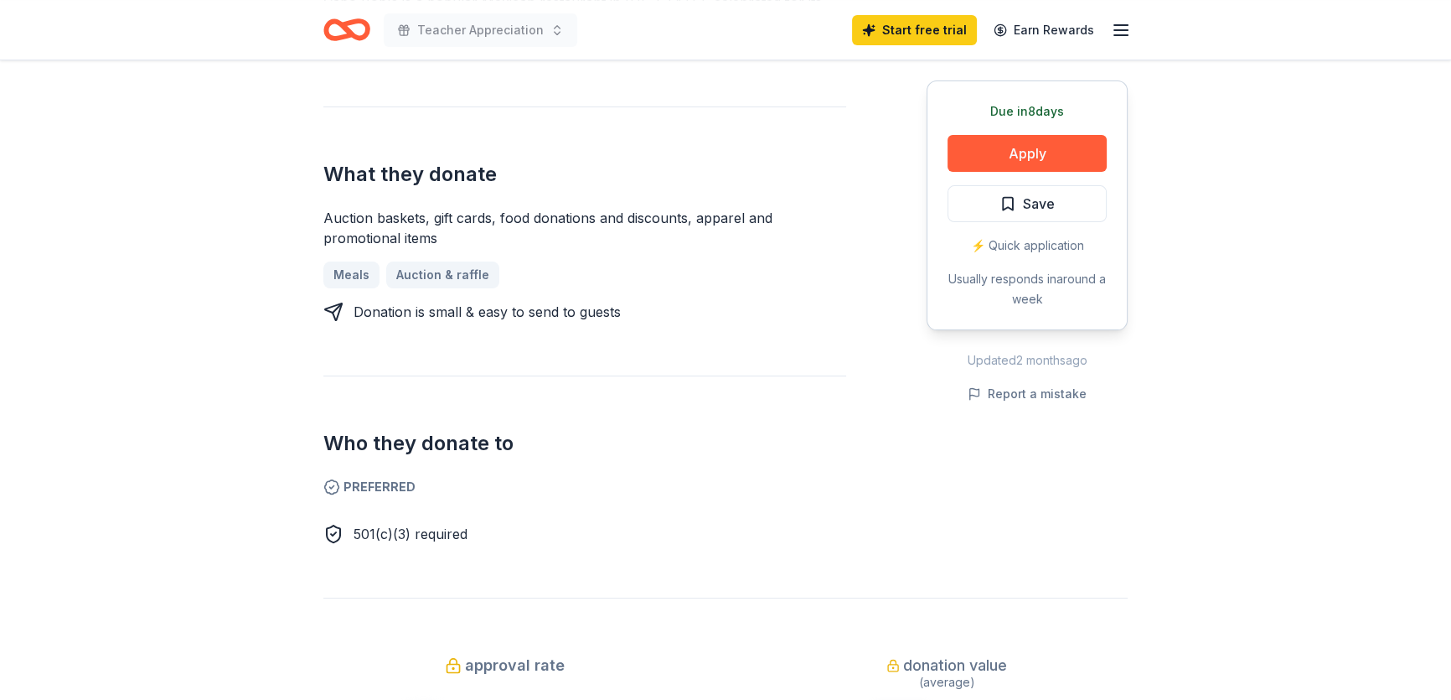
scroll to position [685, 0]
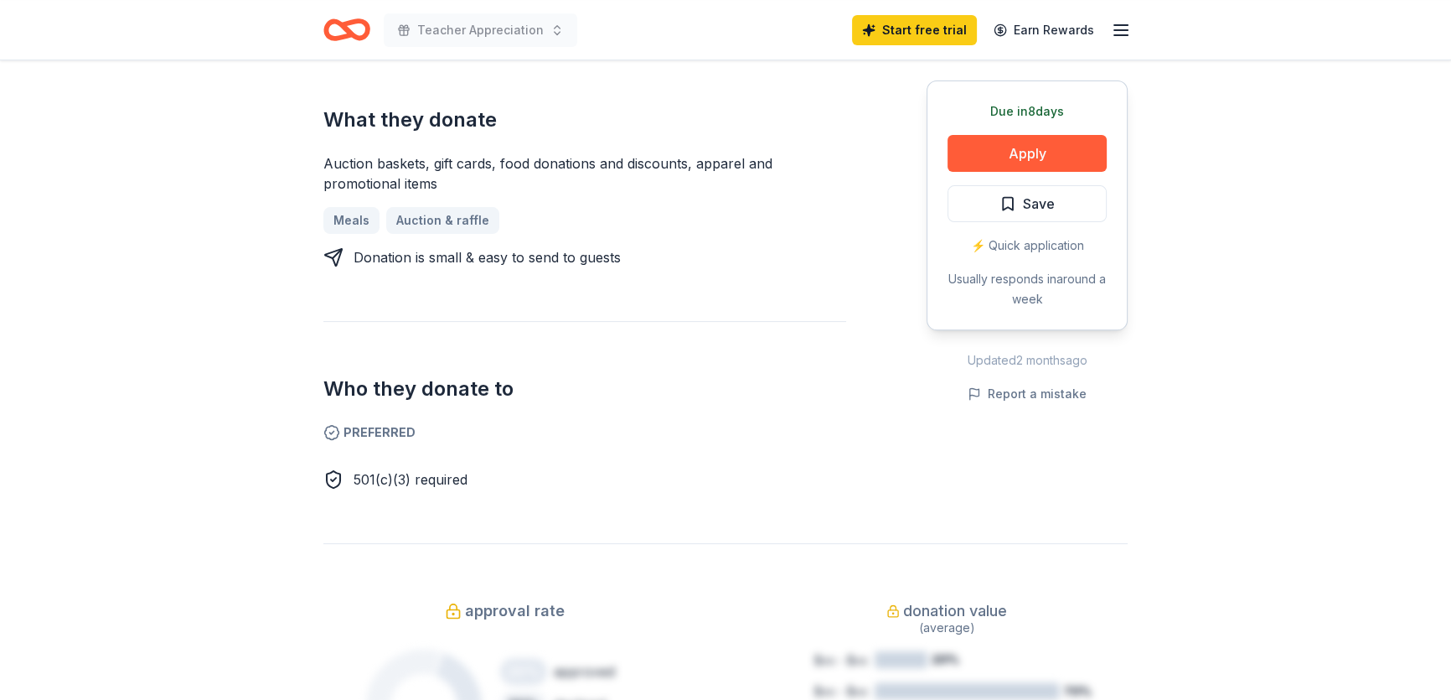
click at [448, 471] on span "501(c)(3) required" at bounding box center [411, 479] width 114 height 17
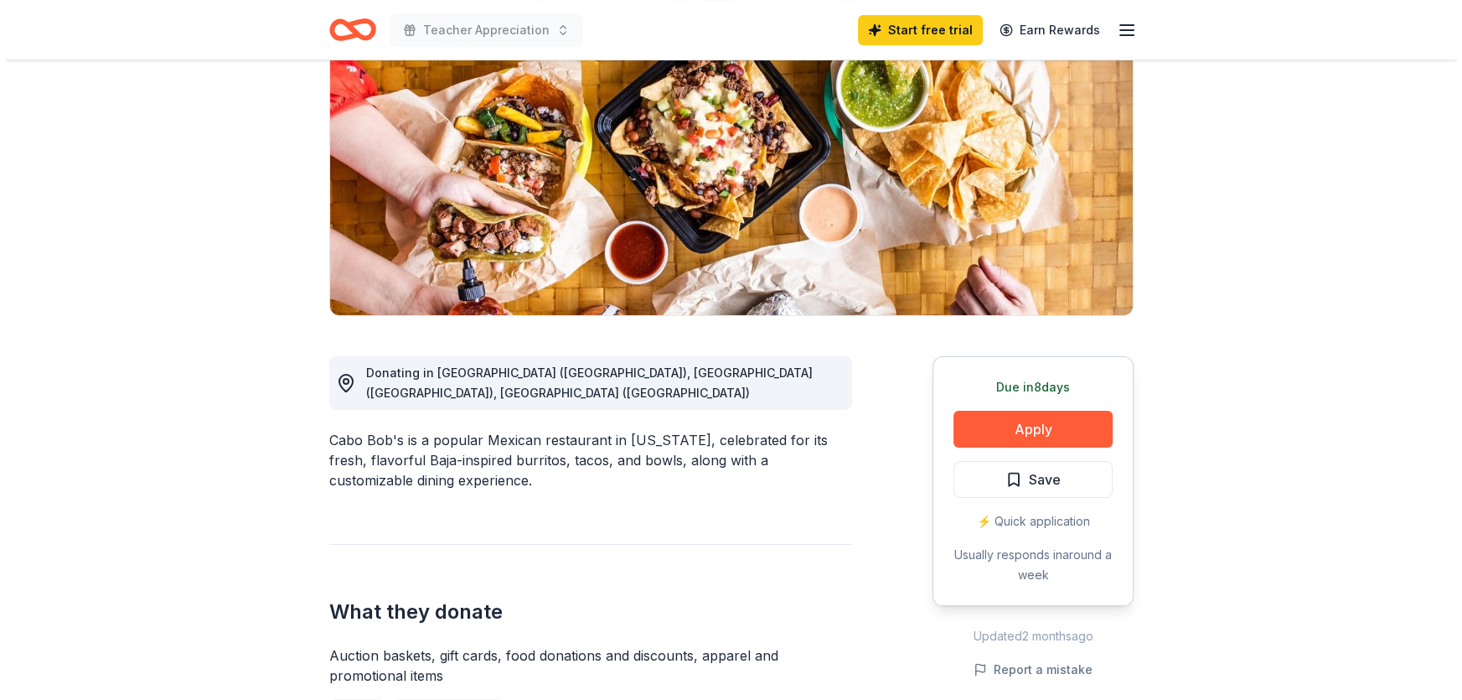
scroll to position [75, 0]
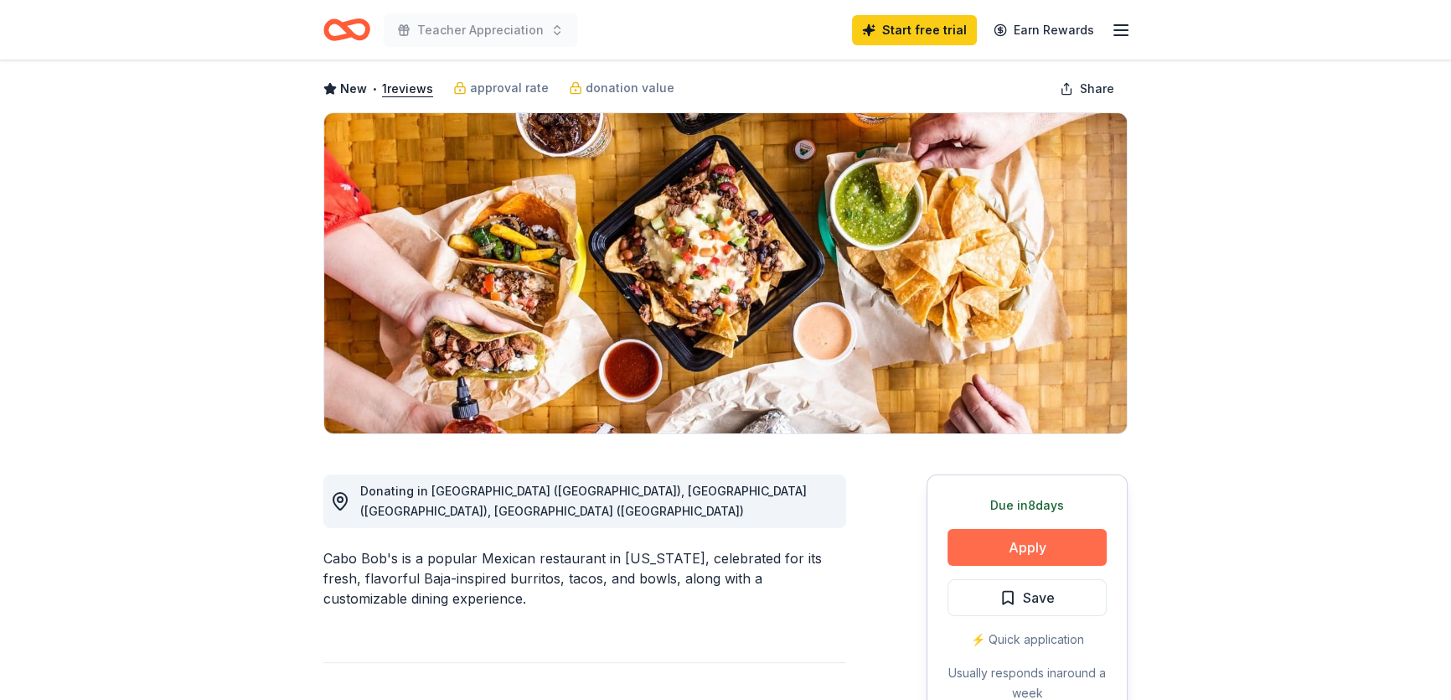
click at [1070, 536] on button "Apply" at bounding box center [1027, 547] width 159 height 37
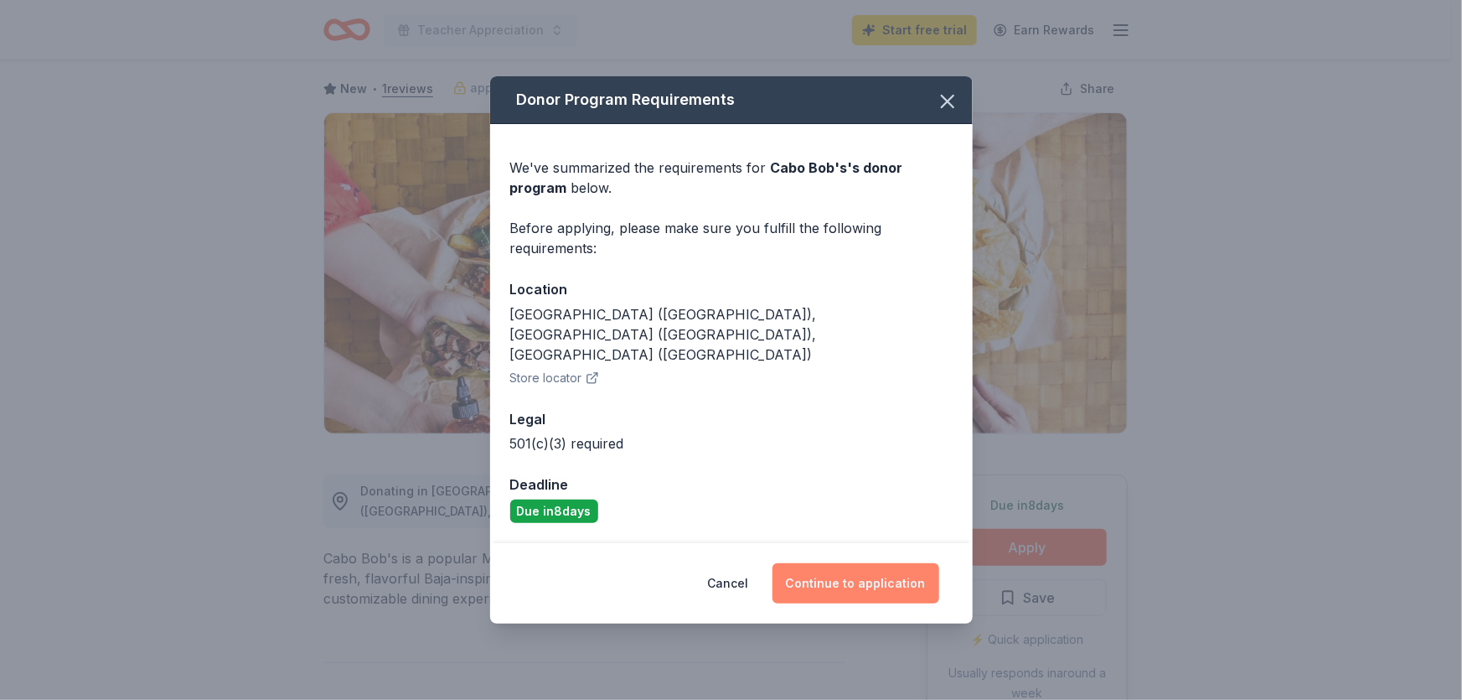
click at [847, 563] on button "Continue to application" at bounding box center [856, 583] width 167 height 40
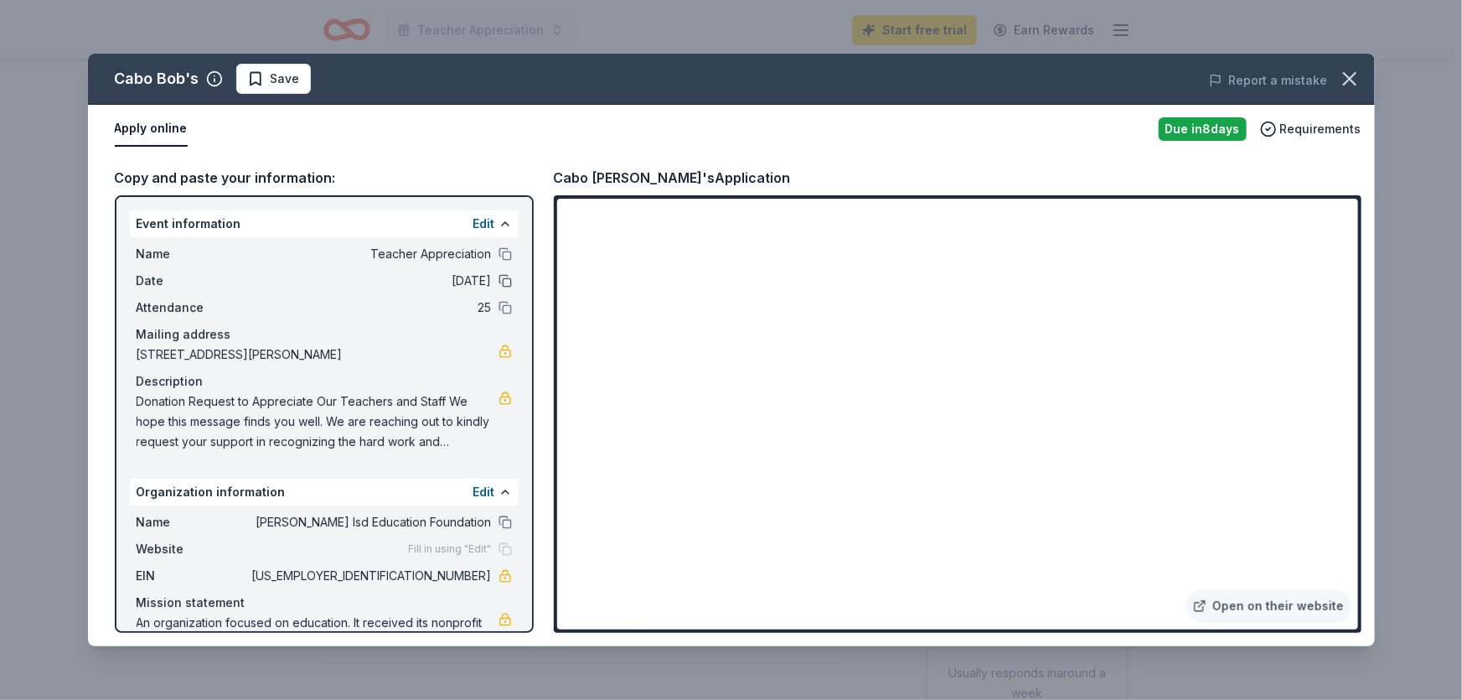
click at [499, 284] on button at bounding box center [505, 280] width 13 height 13
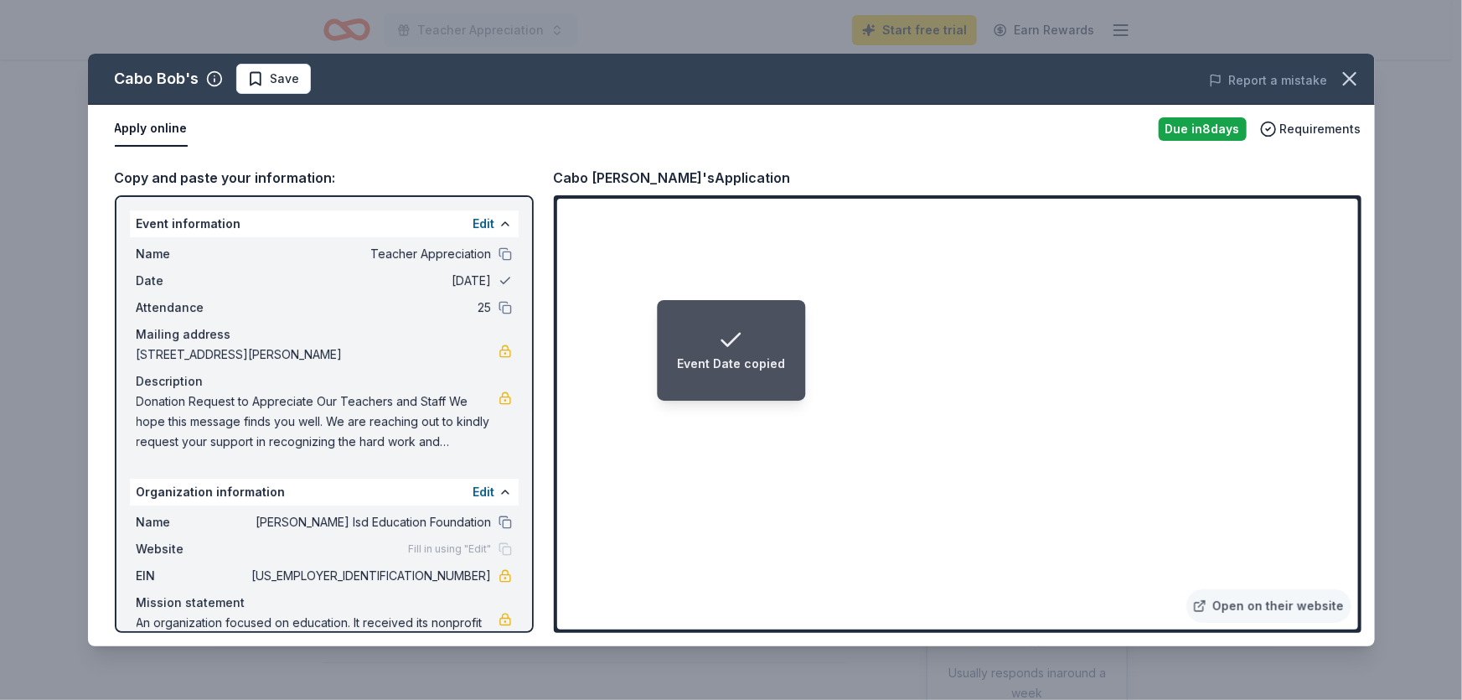
click at [499, 283] on button at bounding box center [505, 280] width 13 height 13
click at [467, 282] on span "[DATE]" at bounding box center [370, 281] width 243 height 20
click at [482, 214] on button "Edit" at bounding box center [484, 224] width 22 height 20
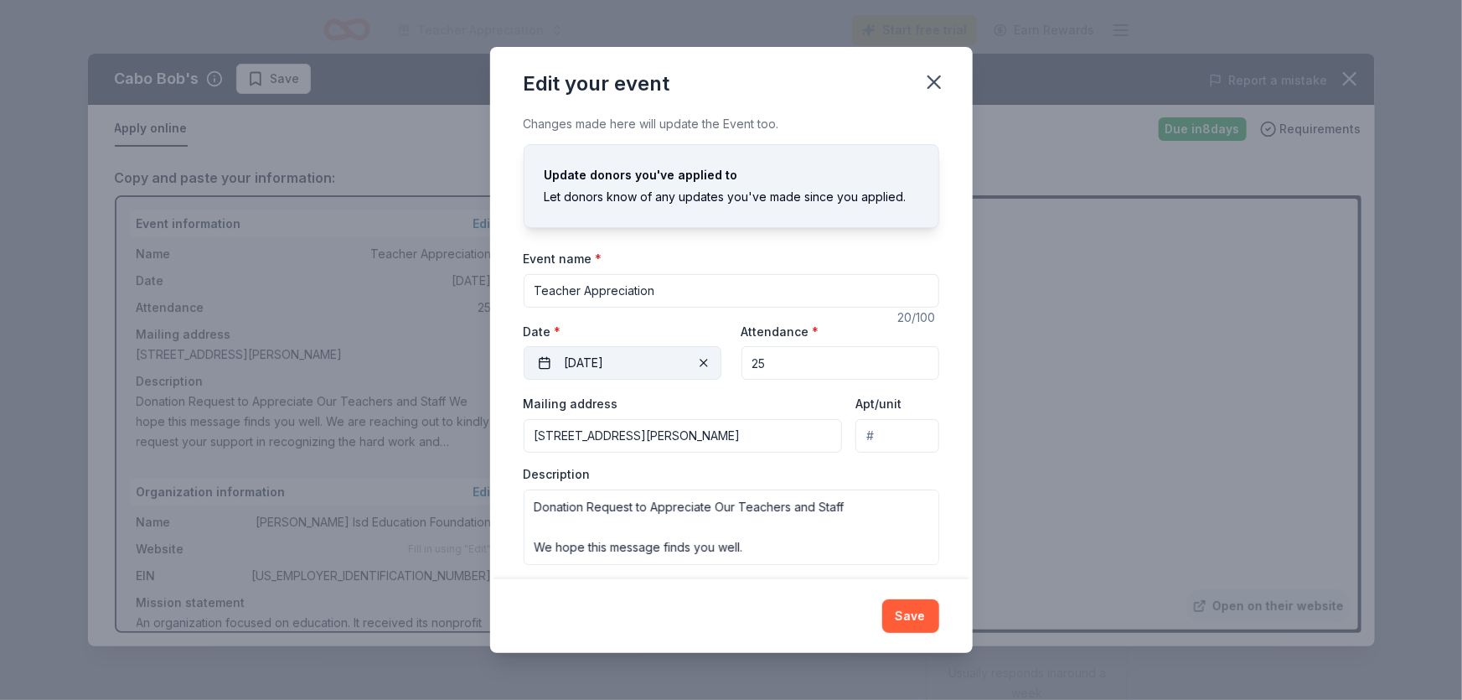
click at [639, 363] on button "09/25/2025" at bounding box center [623, 363] width 198 height 34
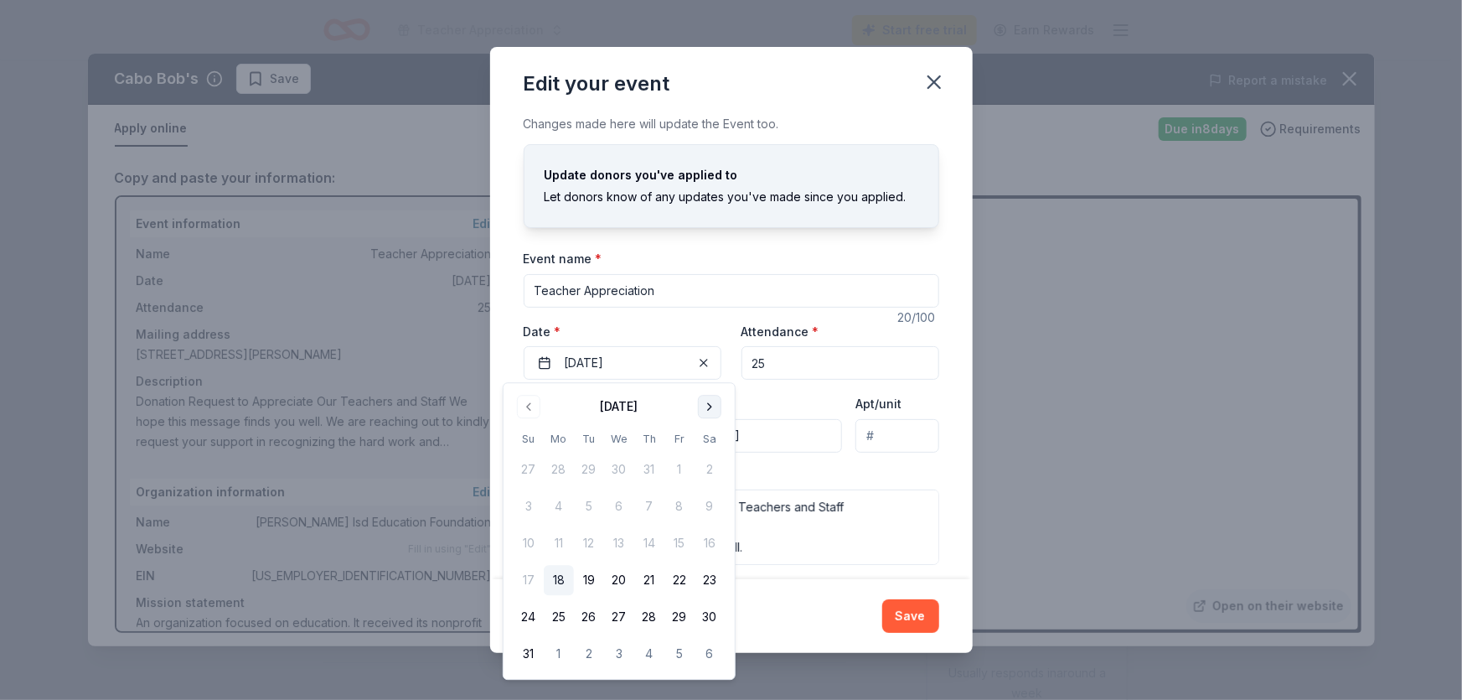
click at [717, 407] on button "Go to next month" at bounding box center [709, 406] width 23 height 23
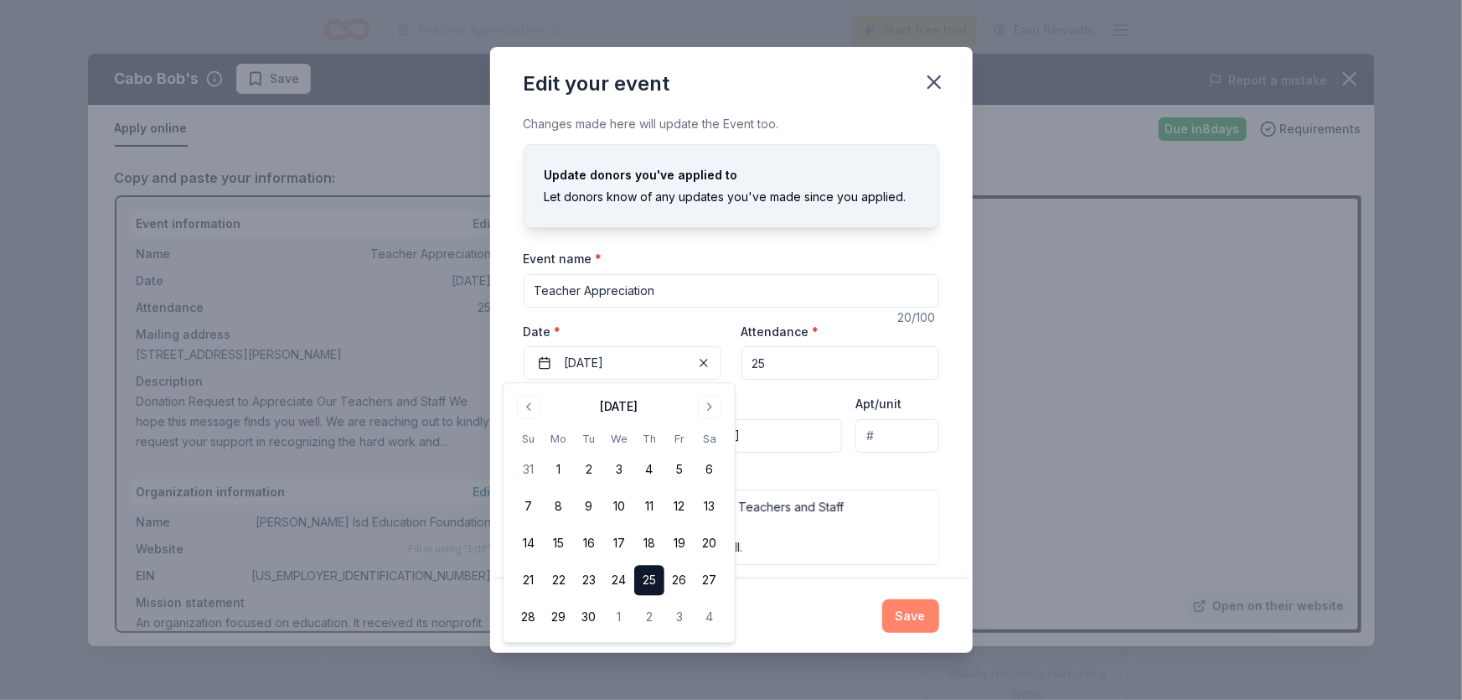
click at [918, 608] on button "Save" at bounding box center [910, 616] width 57 height 34
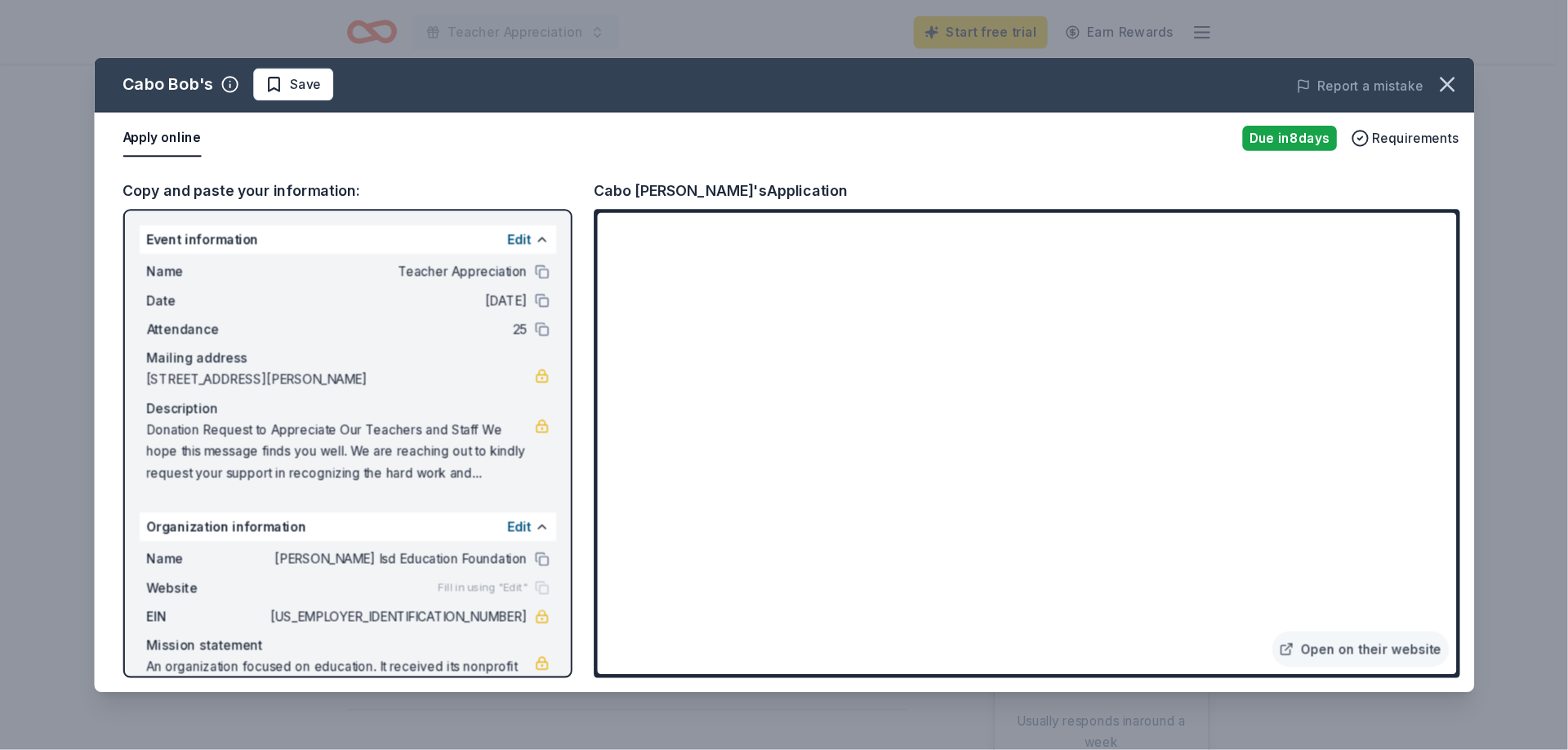
scroll to position [74, 0]
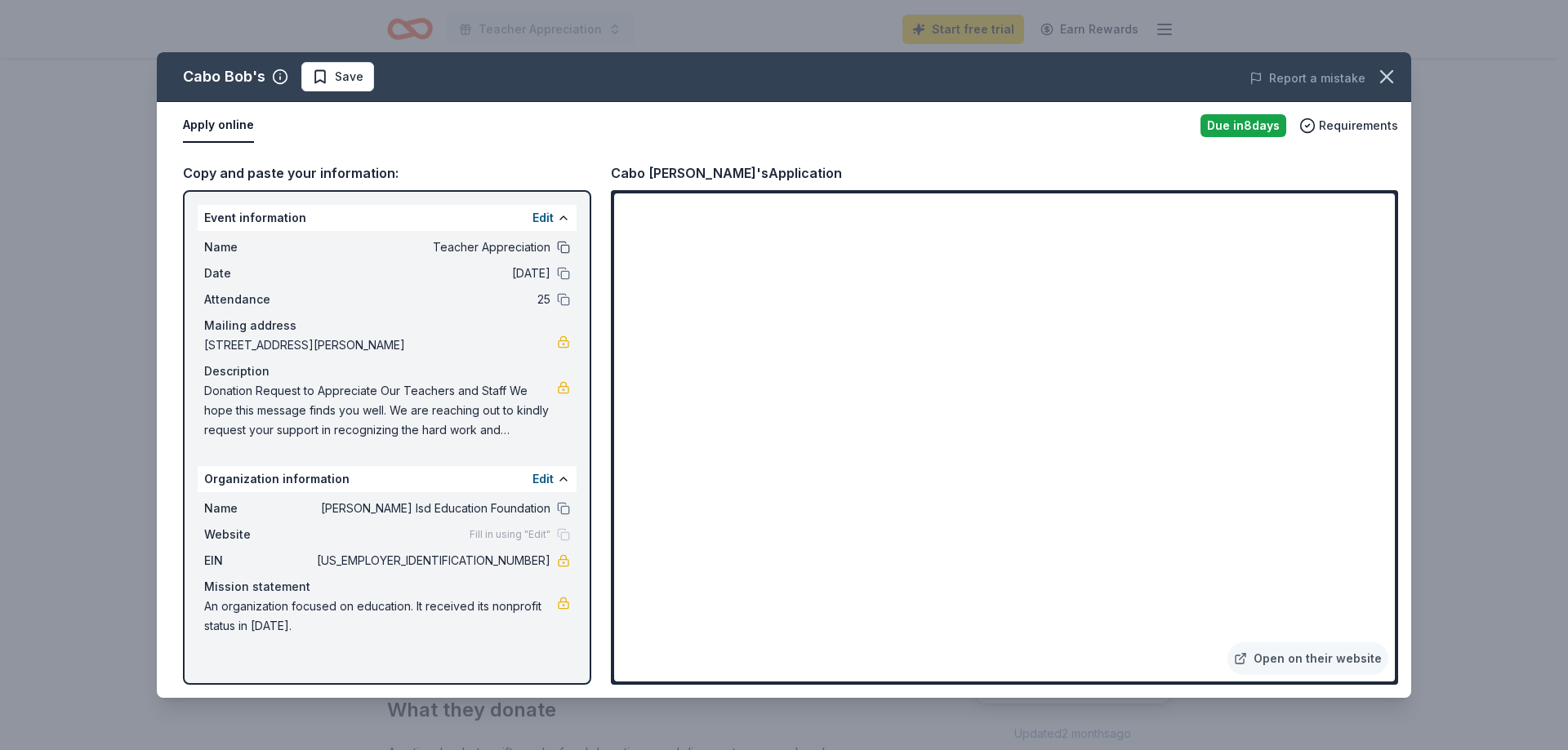
click at [557, 247] on button at bounding box center [563, 246] width 13 height 13
click at [363, 76] on button "Save" at bounding box center [337, 77] width 73 height 29
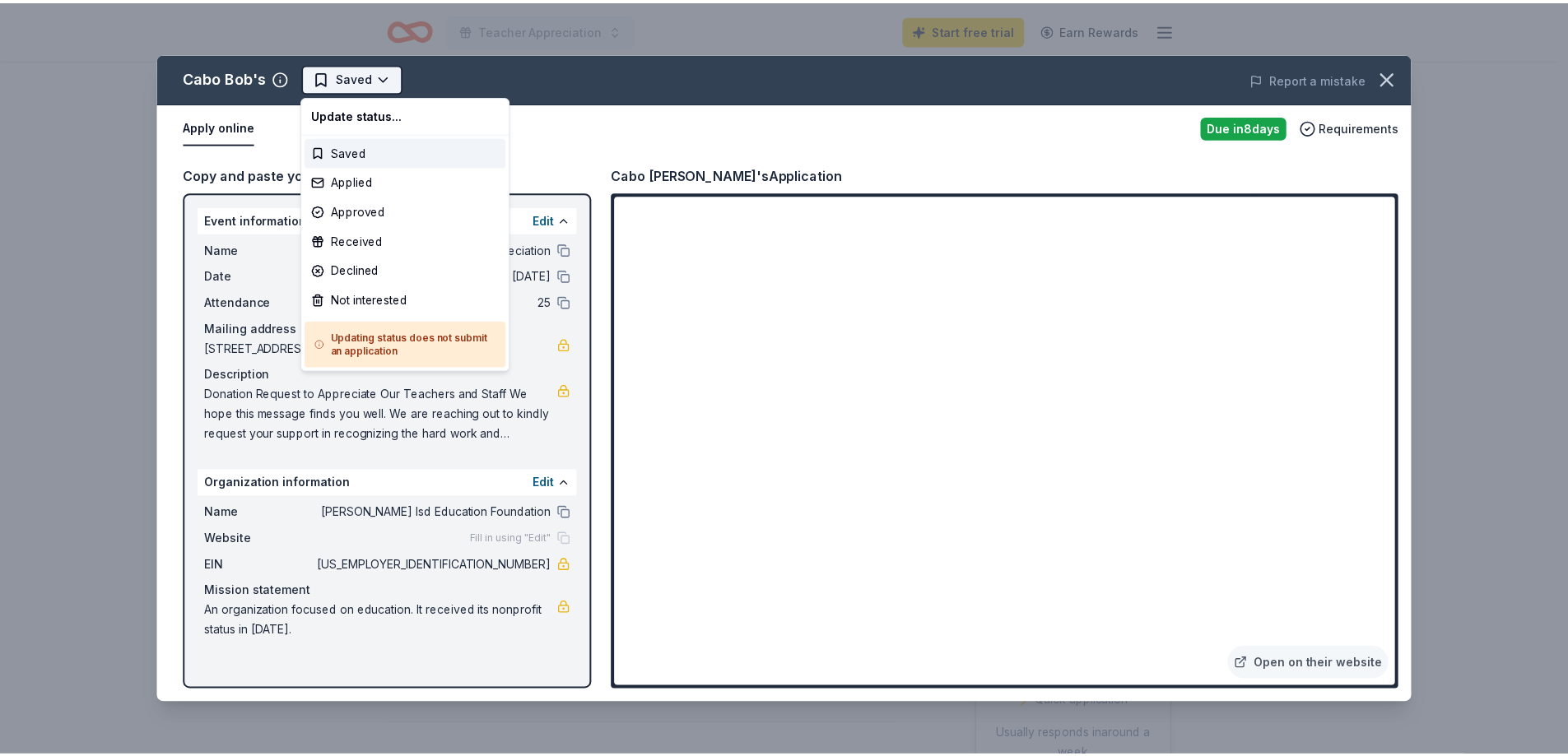
scroll to position [0, 0]
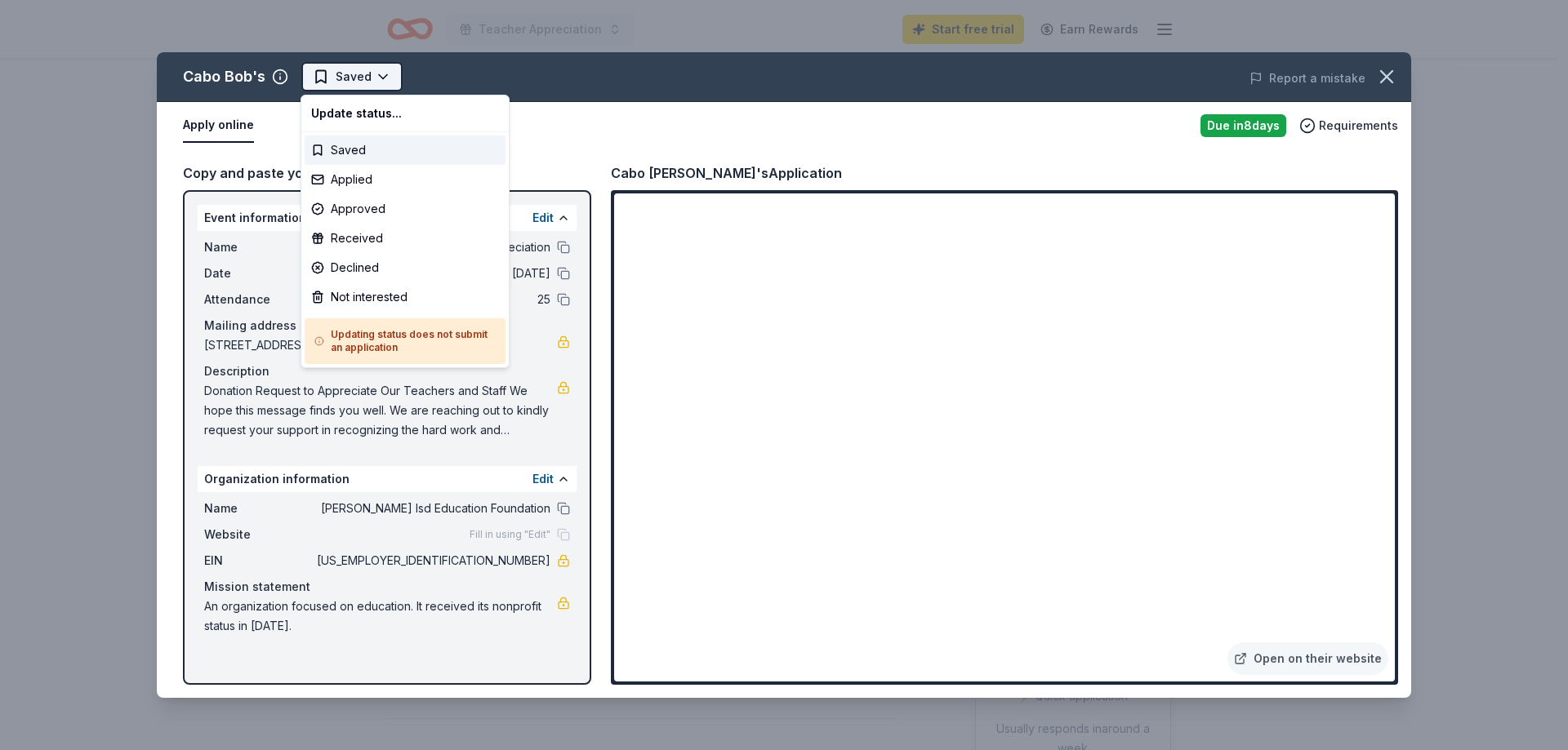
click at [383, 78] on html "Teacher Appreciation Start free trial Earn Rewards Due in 8 days Share Cabo Bob…" at bounding box center [784, 375] width 1568 height 750
click at [360, 181] on div "Applied" at bounding box center [405, 179] width 201 height 29
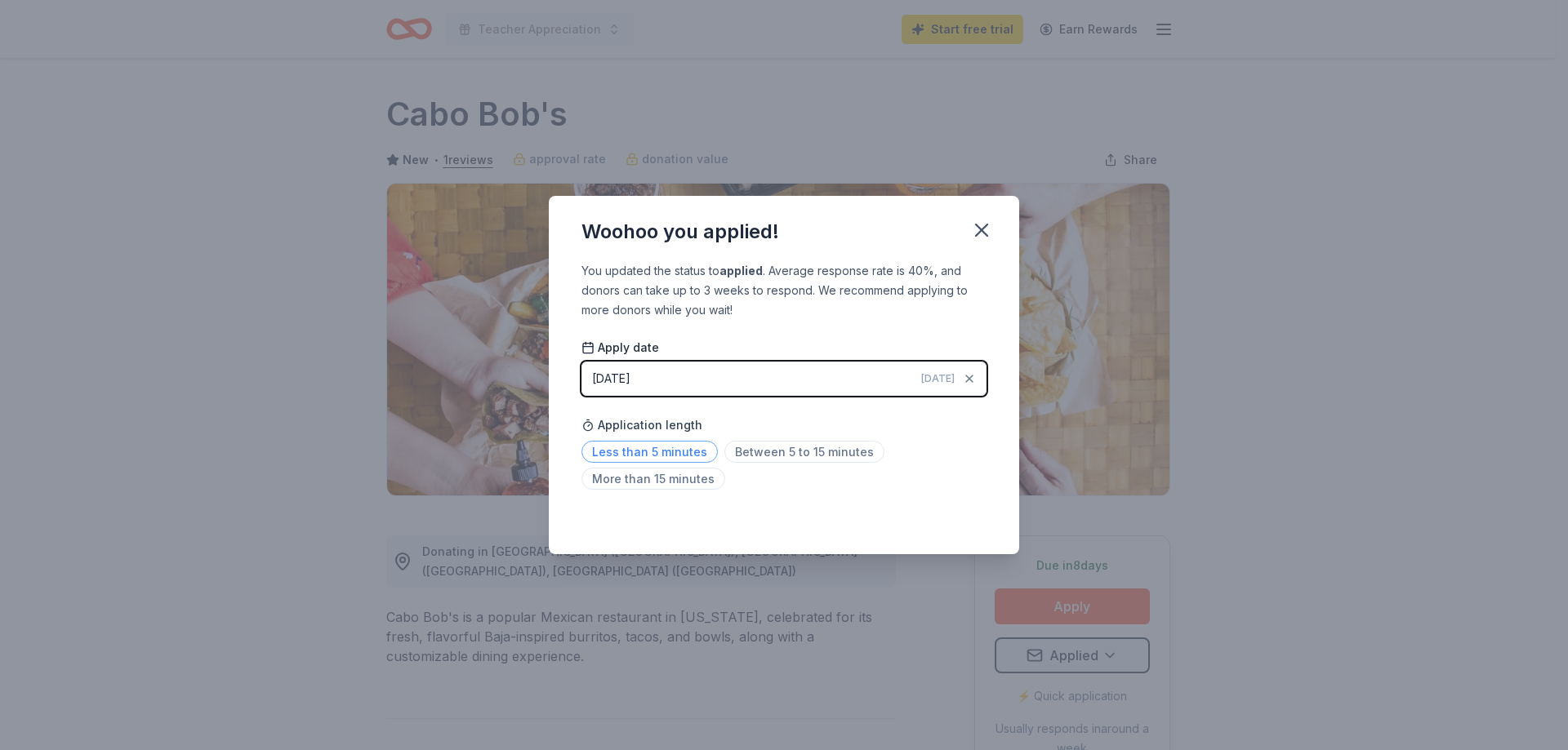
click at [650, 451] on span "Less than 5 minutes" at bounding box center [650, 452] width 136 height 22
click at [977, 233] on icon "button" at bounding box center [981, 230] width 12 height 12
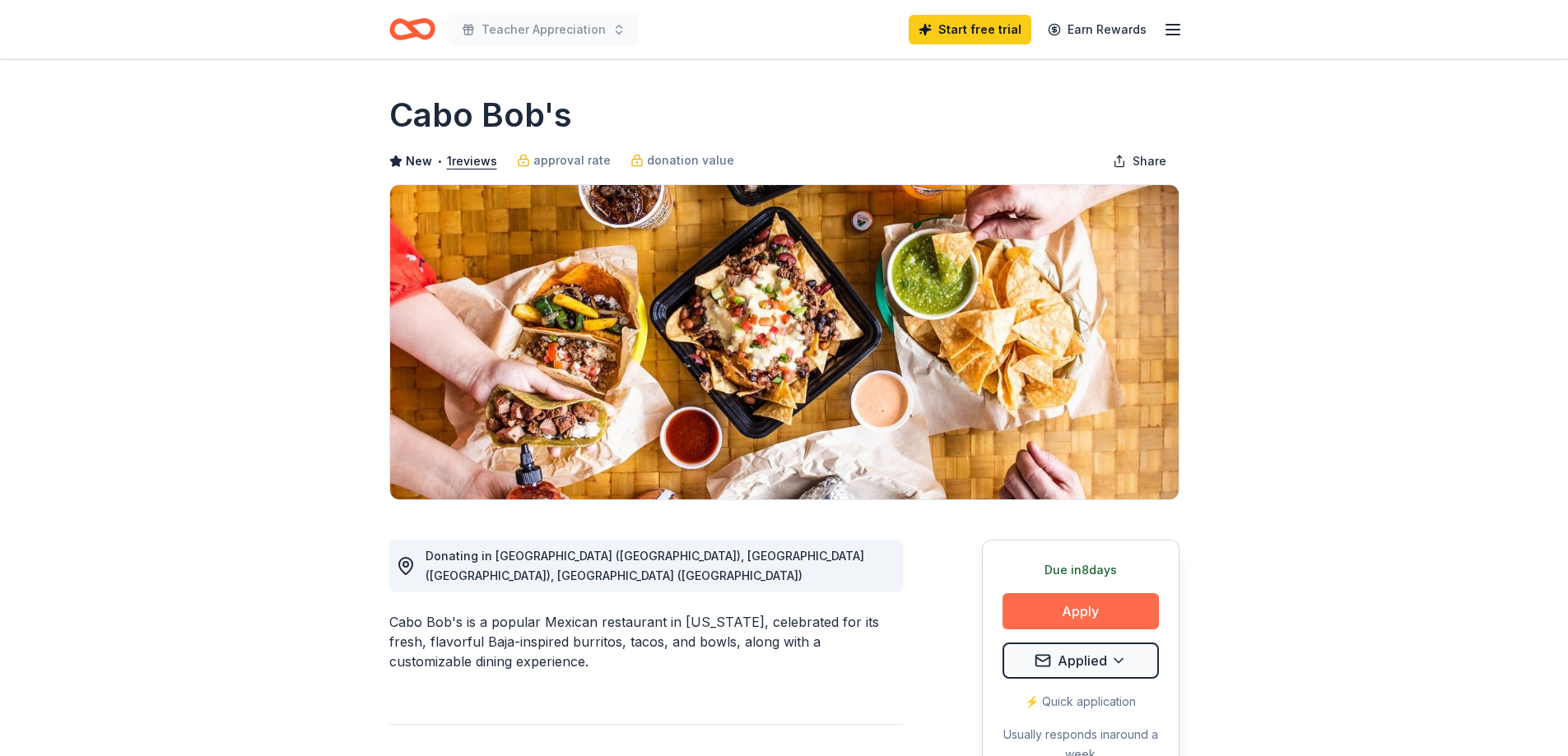
click at [1060, 624] on button "Apply" at bounding box center [1081, 611] width 156 height 36
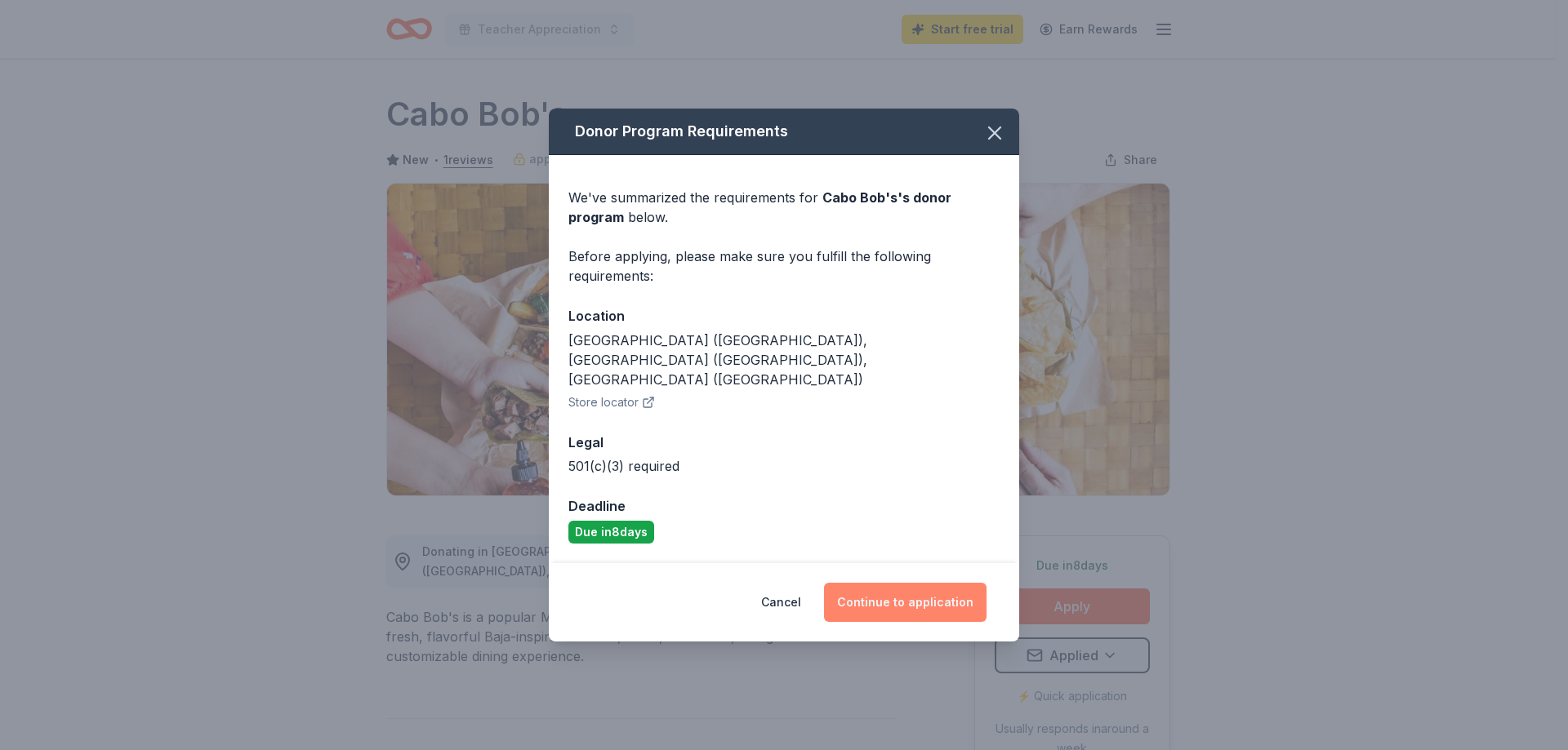
click at [943, 589] on button "Continue to application" at bounding box center [905, 602] width 163 height 39
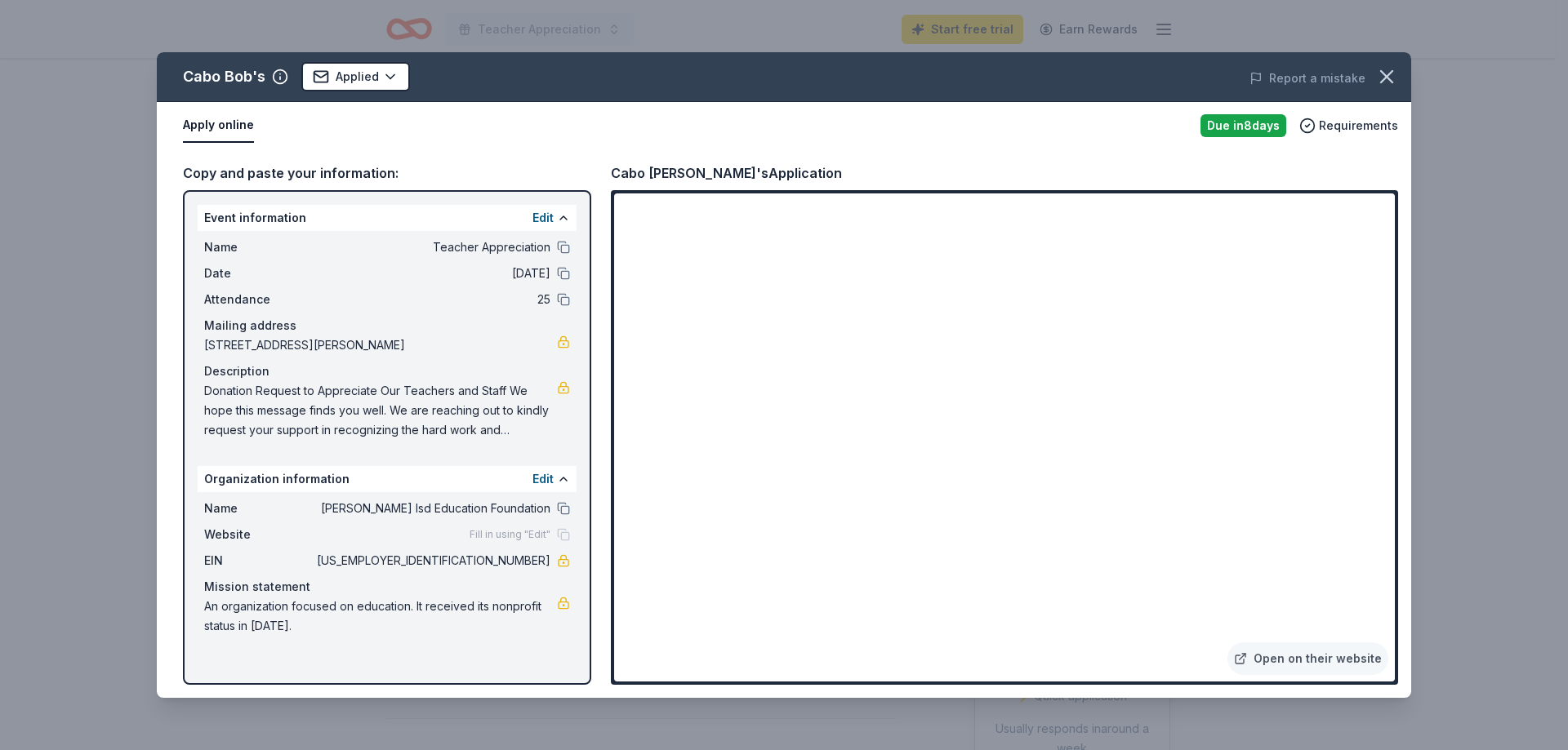
drag, startPoint x: 992, startPoint y: 78, endPoint x: 1094, endPoint y: 94, distance: 103.2
click at [1092, 93] on div "Report a mistake" at bounding box center [1166, 78] width 488 height 46
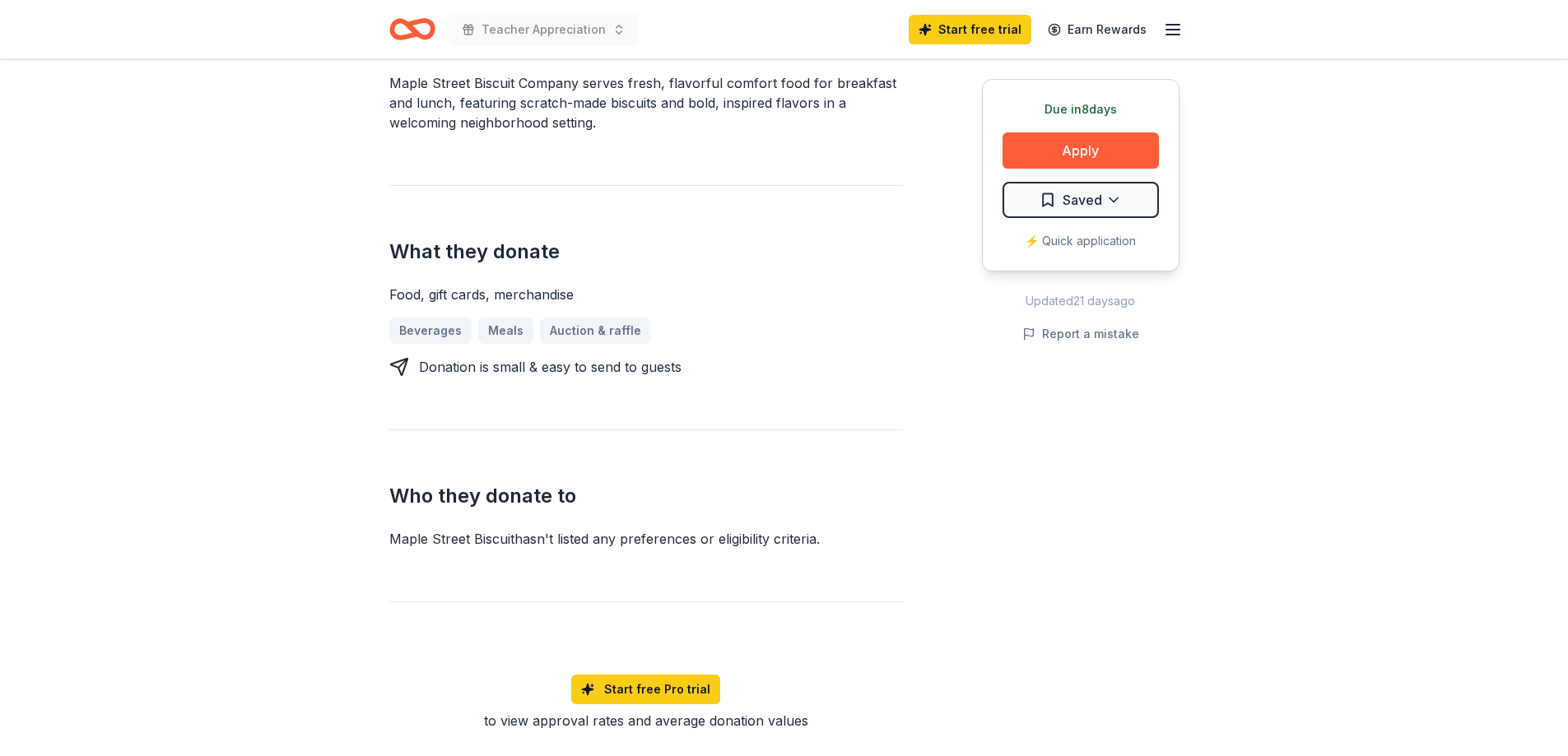
scroll to position [329, 0]
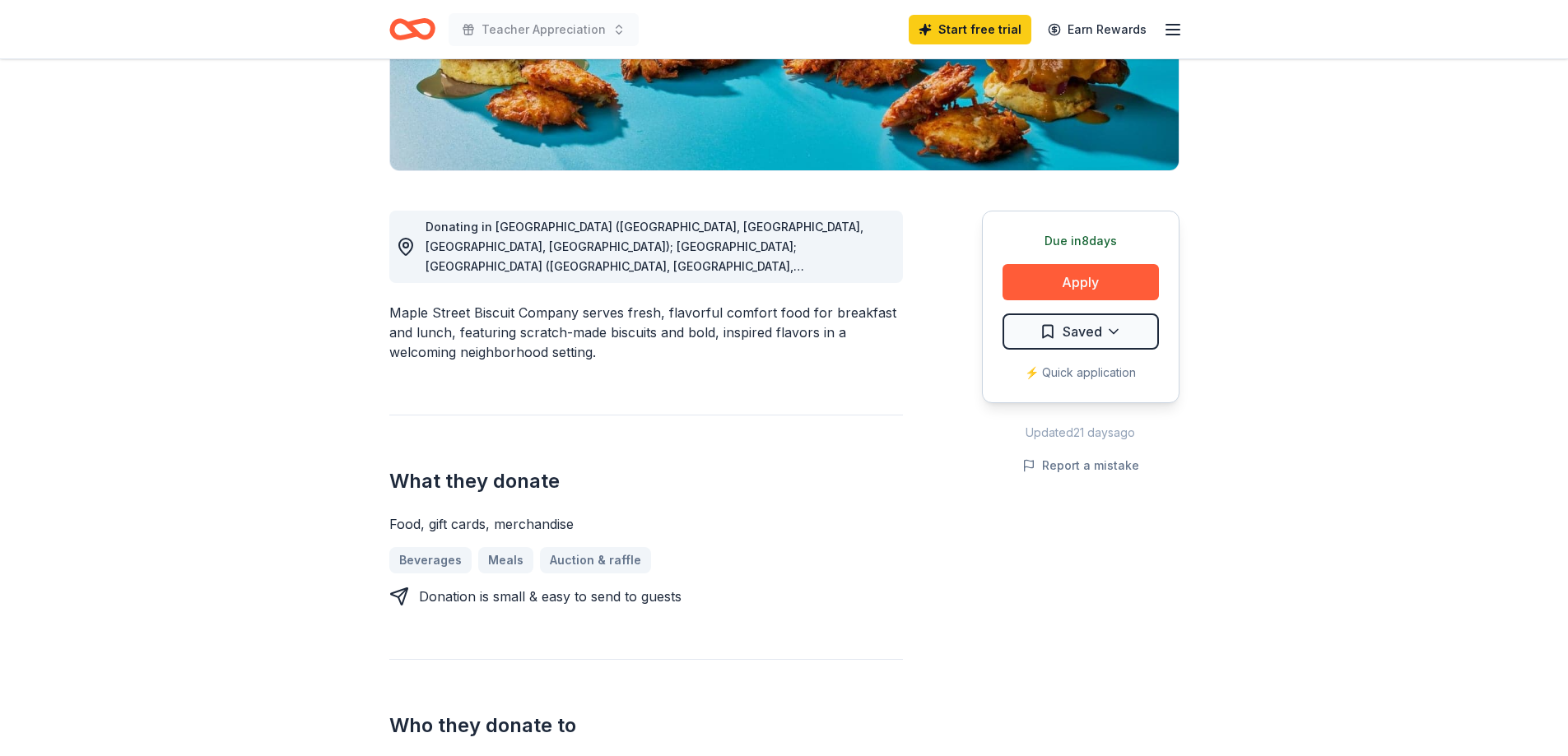
click at [833, 257] on div "Donating in AL (Daphne, Homewood, Madison, Mobile); FL; GA (Alpharetta, Atlanta…" at bounding box center [657, 246] width 465 height 59
click at [414, 251] on icon at bounding box center [406, 246] width 20 height 20
click at [400, 248] on icon at bounding box center [405, 246] width 13 height 17
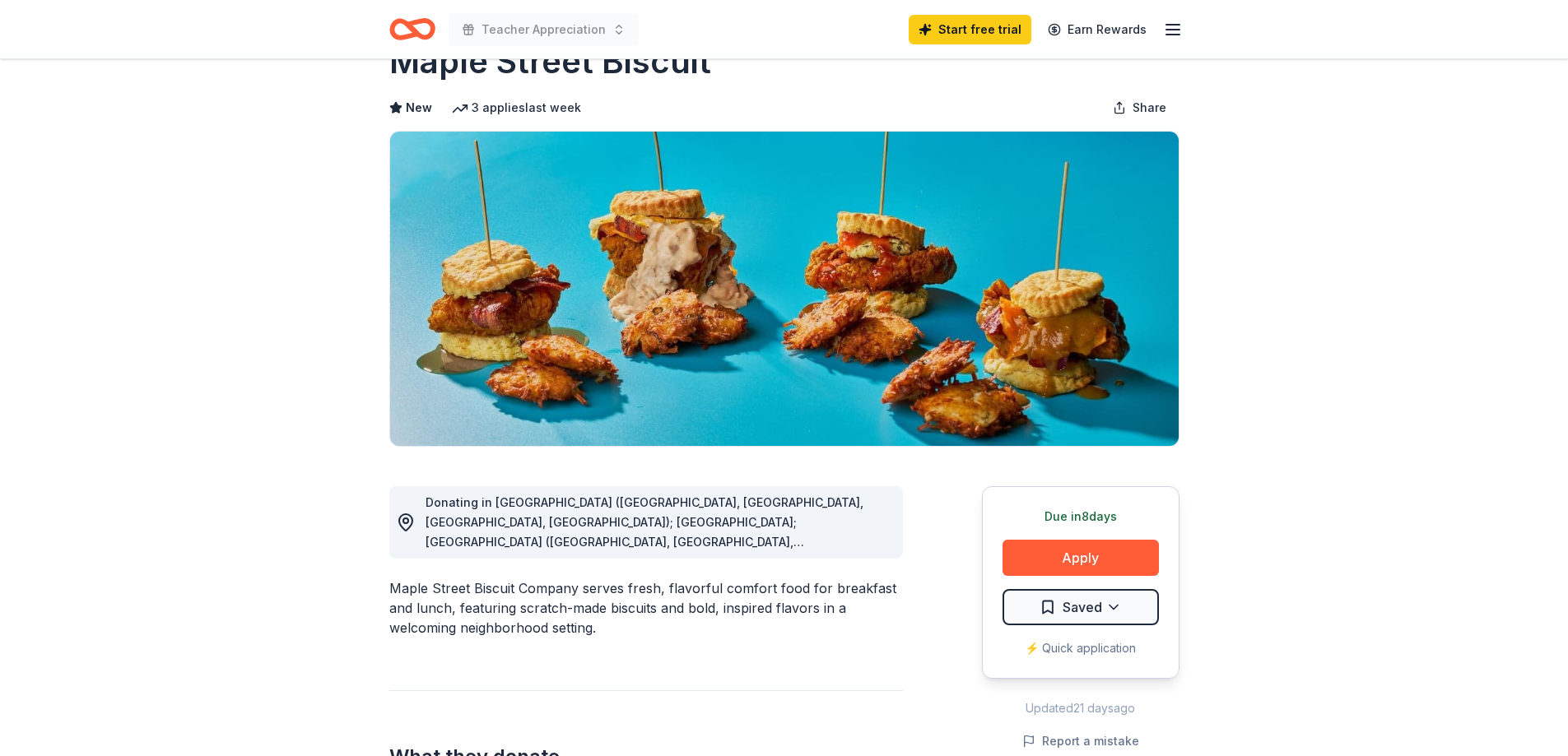
scroll to position [82, 0]
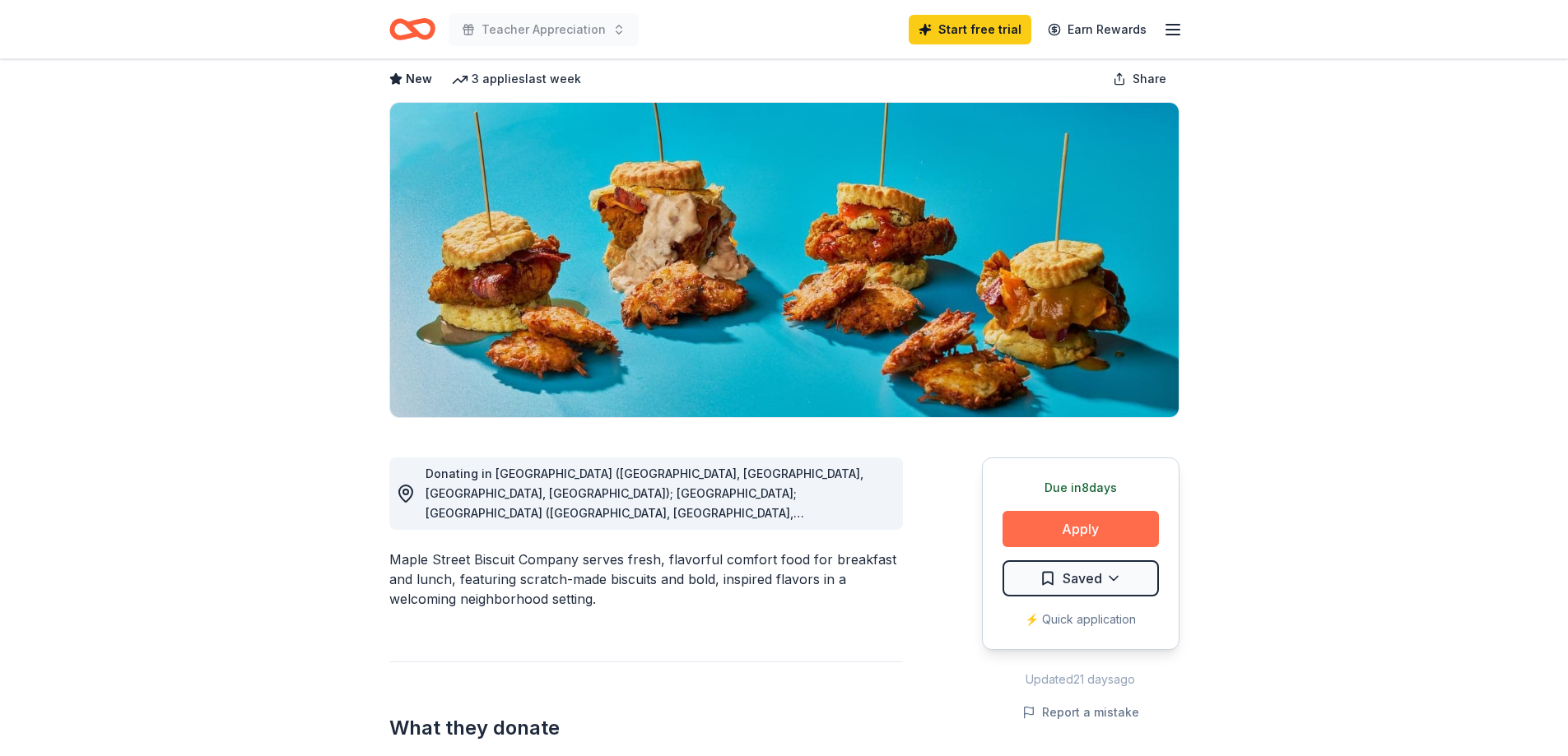
click at [1056, 515] on button "Apply" at bounding box center [1081, 528] width 156 height 36
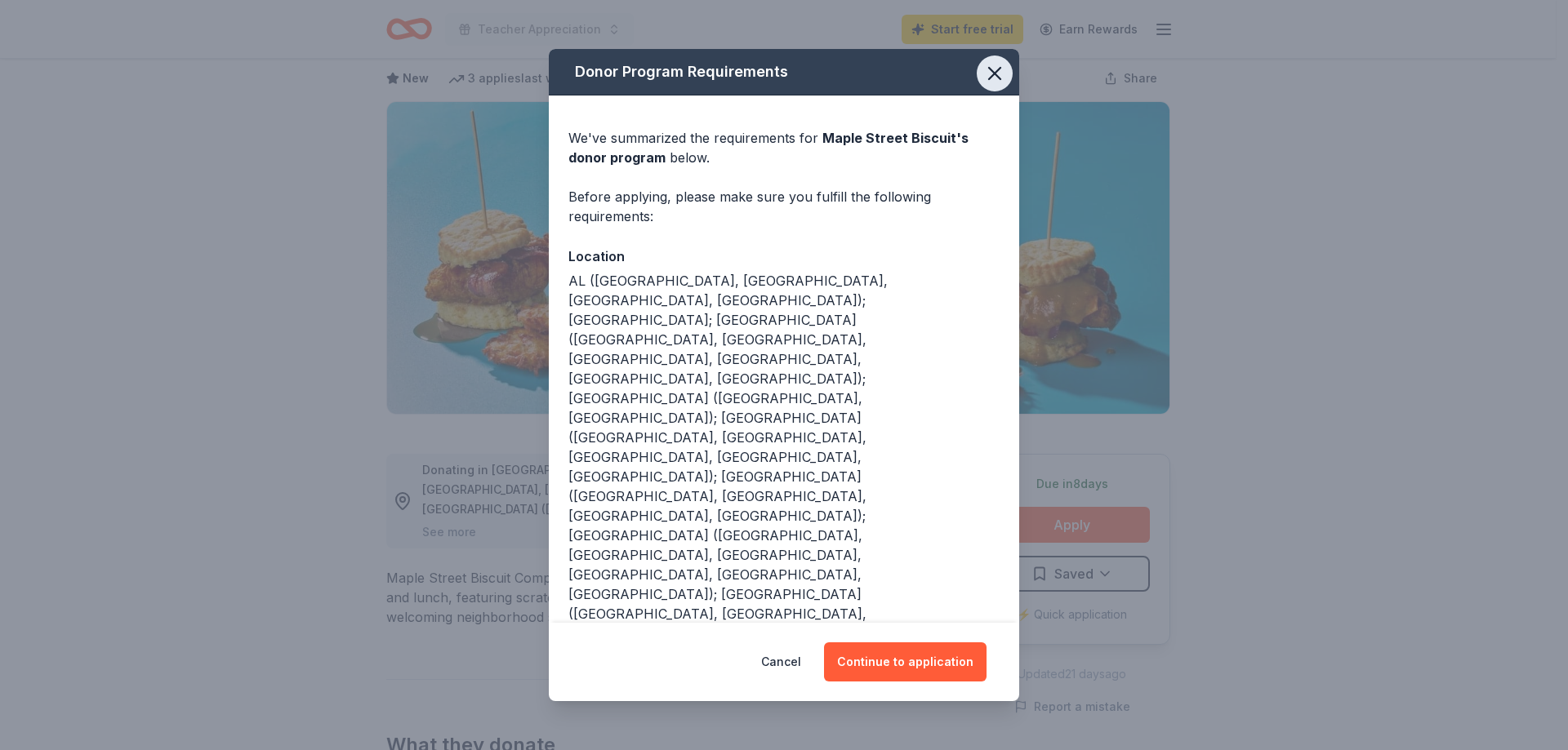
click at [978, 92] on button "button" at bounding box center [994, 73] width 36 height 36
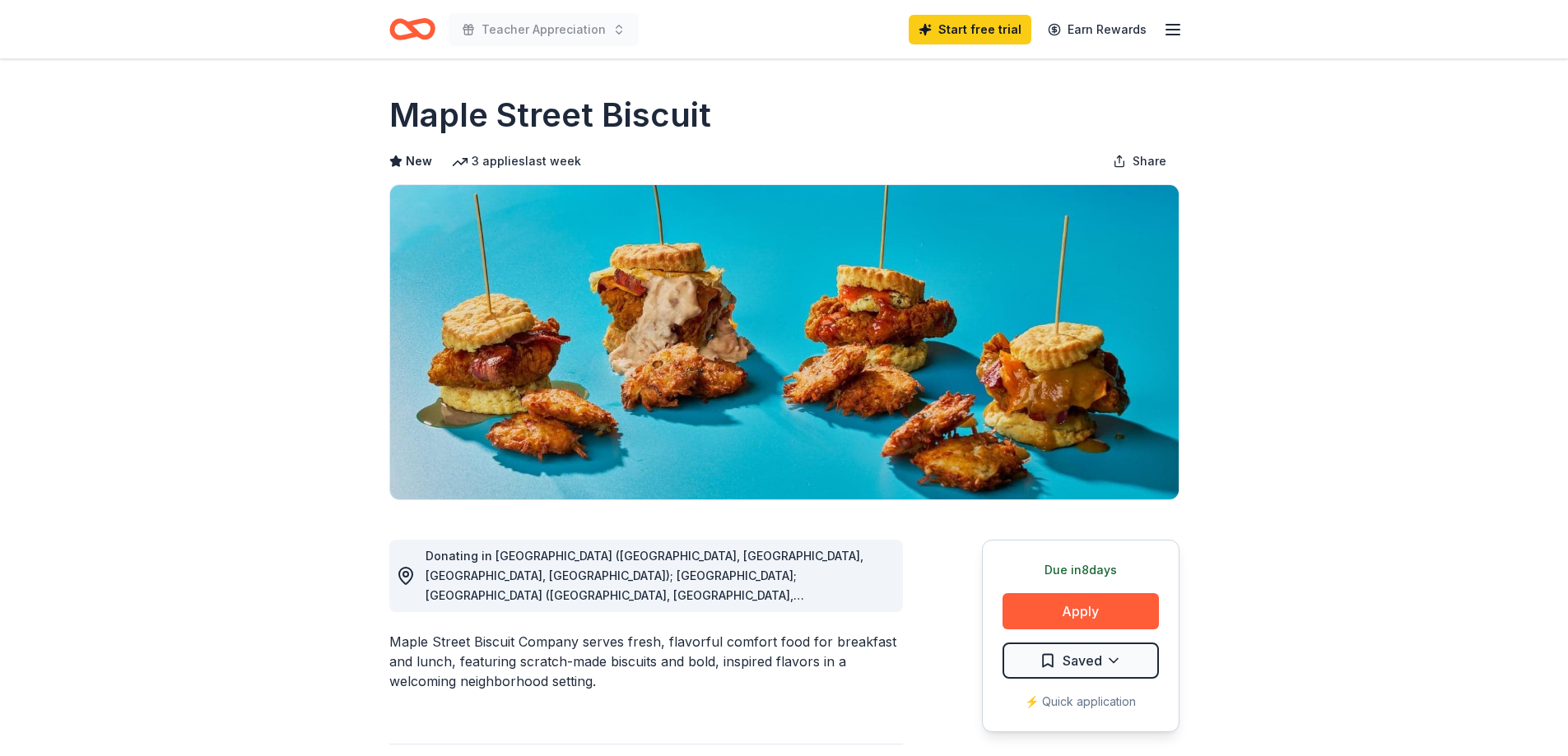
click at [1037, 581] on div "Due [DATE] Apply Saved ⚡️ Quick application" at bounding box center [1081, 636] width 197 height 192
click at [1045, 612] on button "Apply" at bounding box center [1081, 611] width 156 height 36
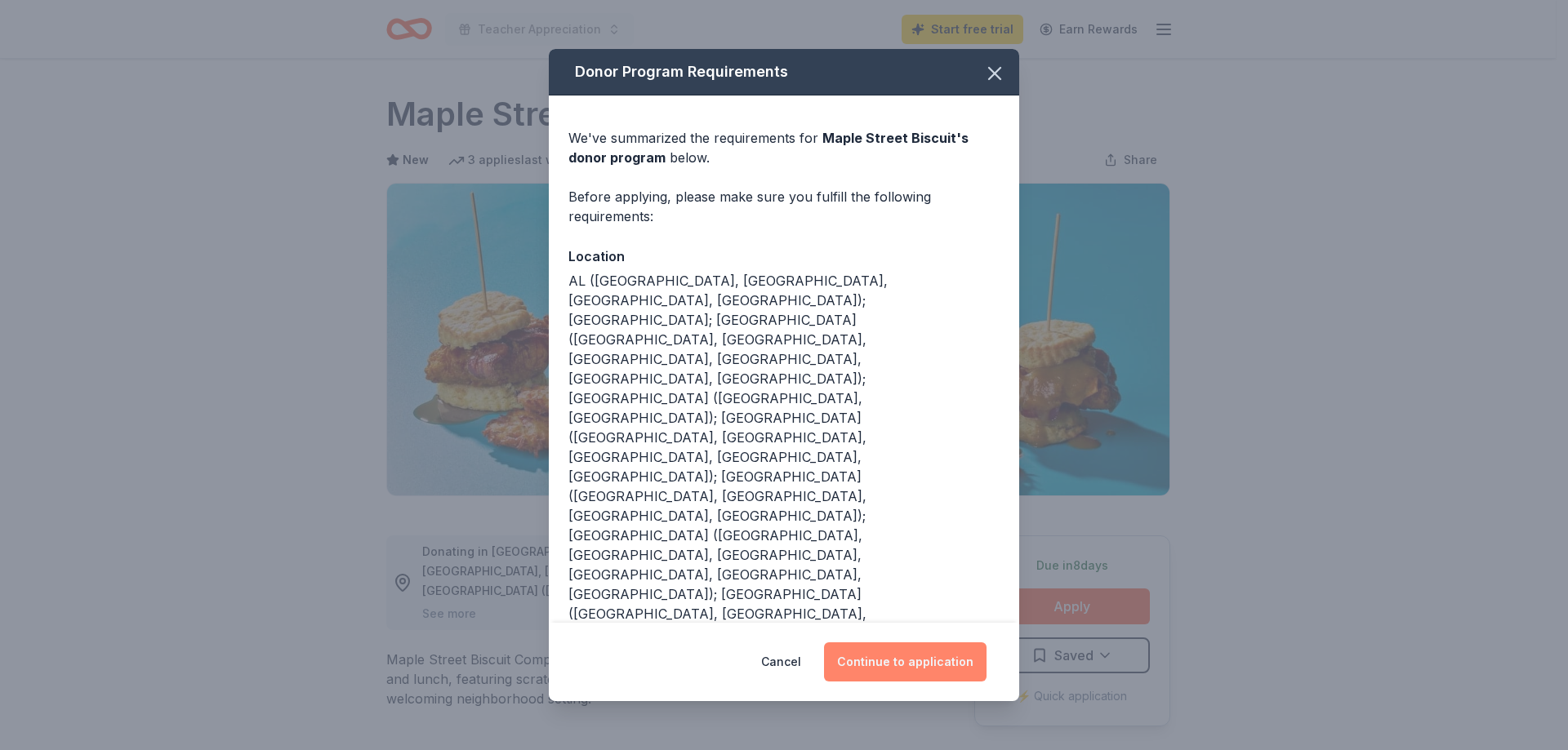
click at [907, 643] on button "Continue to application" at bounding box center [905, 662] width 163 height 39
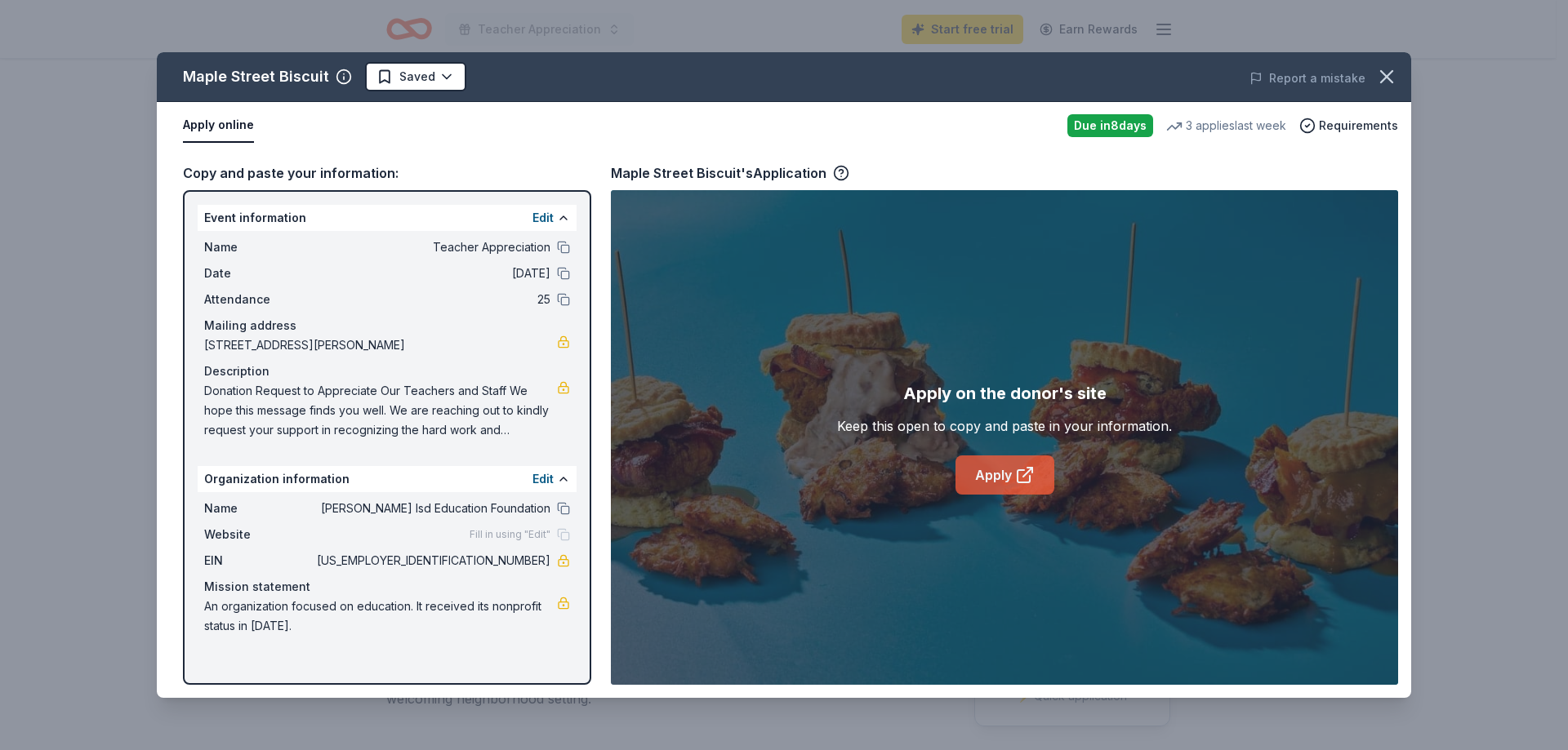
click at [1011, 476] on link "Apply" at bounding box center [1004, 475] width 98 height 39
click at [840, 171] on icon "button" at bounding box center [841, 171] width 4 height 4
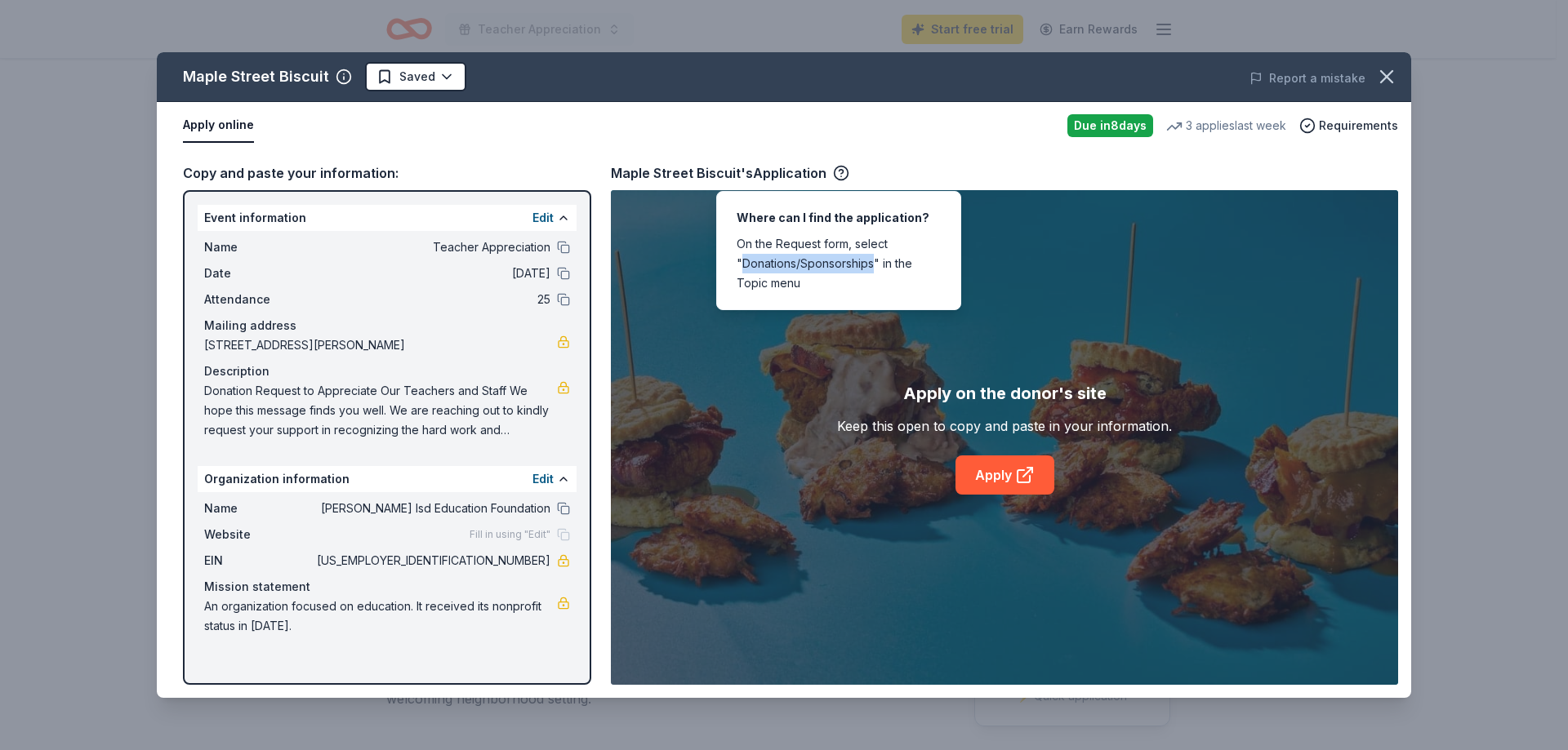
drag, startPoint x: 741, startPoint y: 264, endPoint x: 874, endPoint y: 267, distance: 133.0
click at [874, 267] on div "Where can I find the application? On the Request form, select "Donations/Sponso…" at bounding box center [838, 250] width 245 height 119
copy div "Donations/Sponsorships"
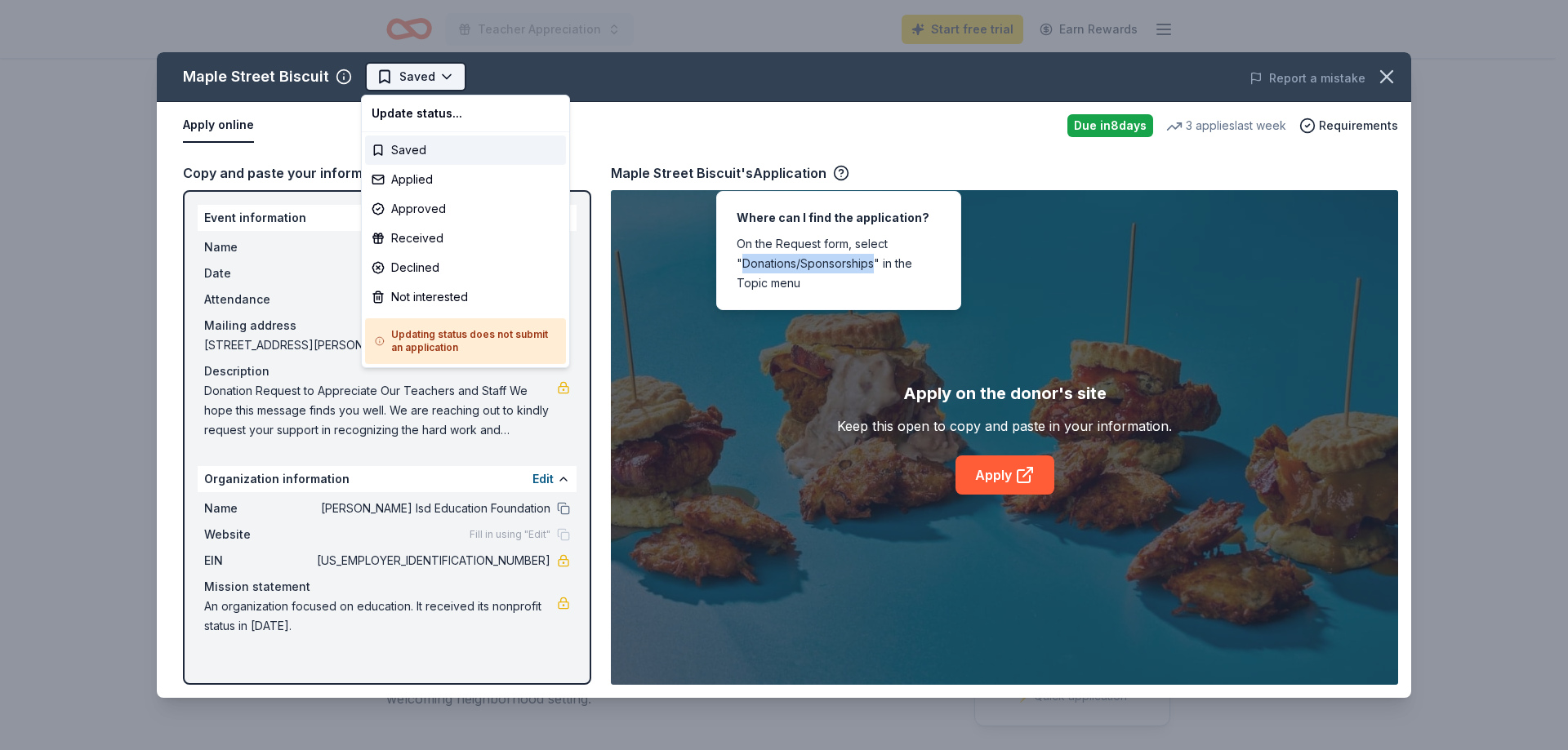
click at [405, 88] on html "Teacher Appreciation Start free trial Earn Rewards Due [DATE] [GEOGRAPHIC_DATA]…" at bounding box center [784, 375] width 1568 height 750
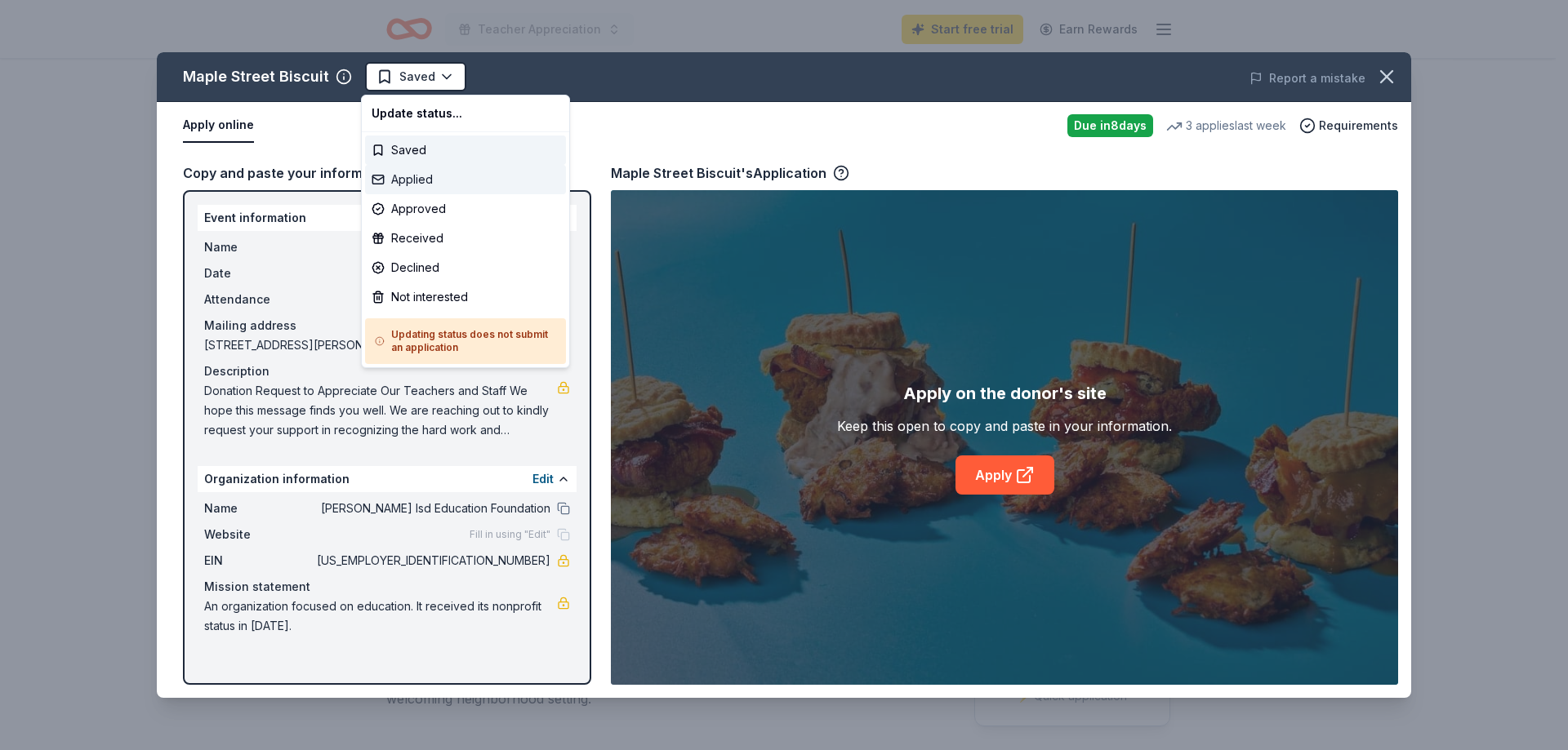
click at [415, 170] on div "Applied" at bounding box center [466, 179] width 201 height 29
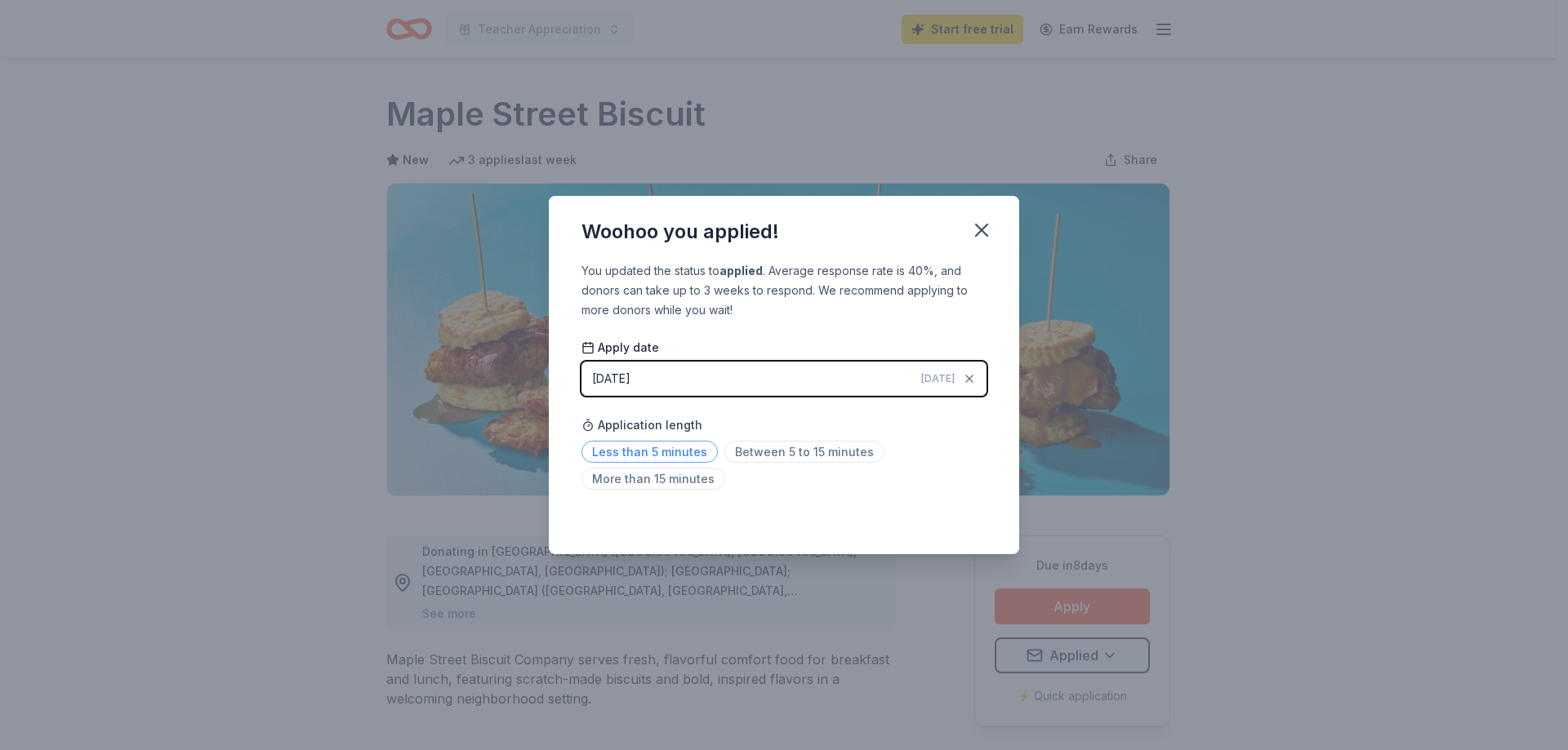
click at [678, 451] on span "Less than 5 minutes" at bounding box center [650, 452] width 136 height 22
click at [988, 228] on icon "button" at bounding box center [981, 230] width 22 height 22
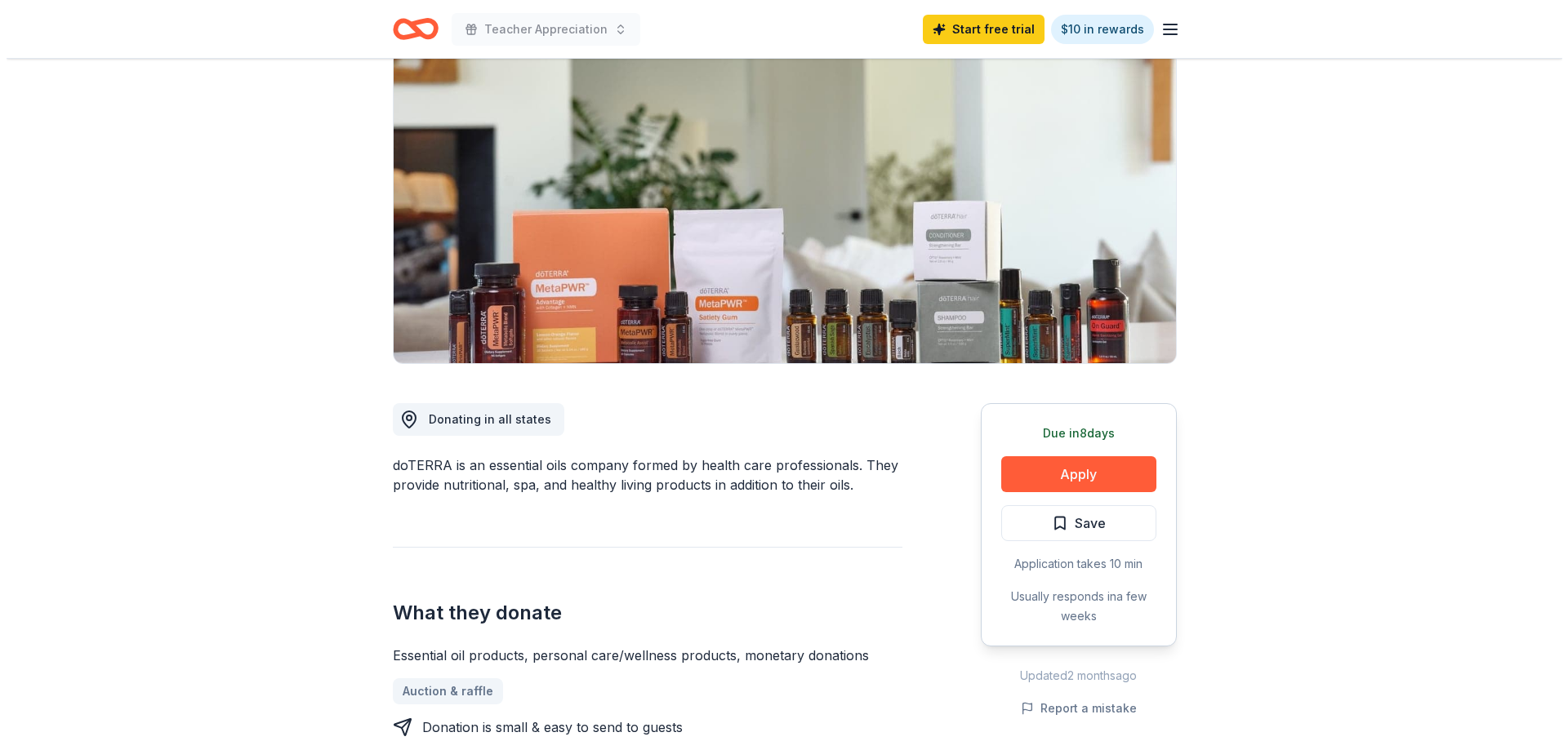
scroll to position [164, 0]
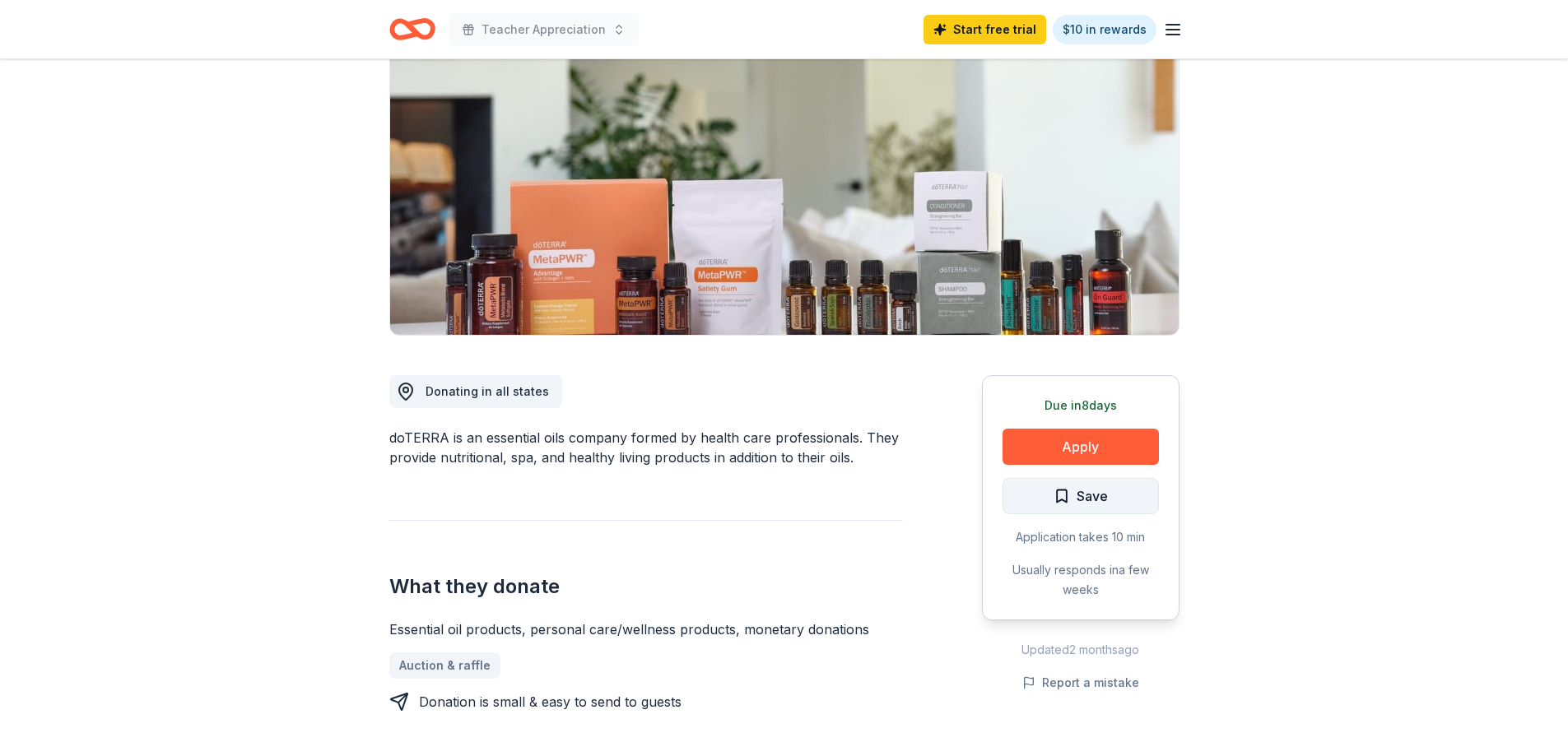
click at [1111, 507] on button "Save" at bounding box center [1081, 496] width 156 height 36
click at [1104, 445] on button "Apply" at bounding box center [1081, 447] width 156 height 36
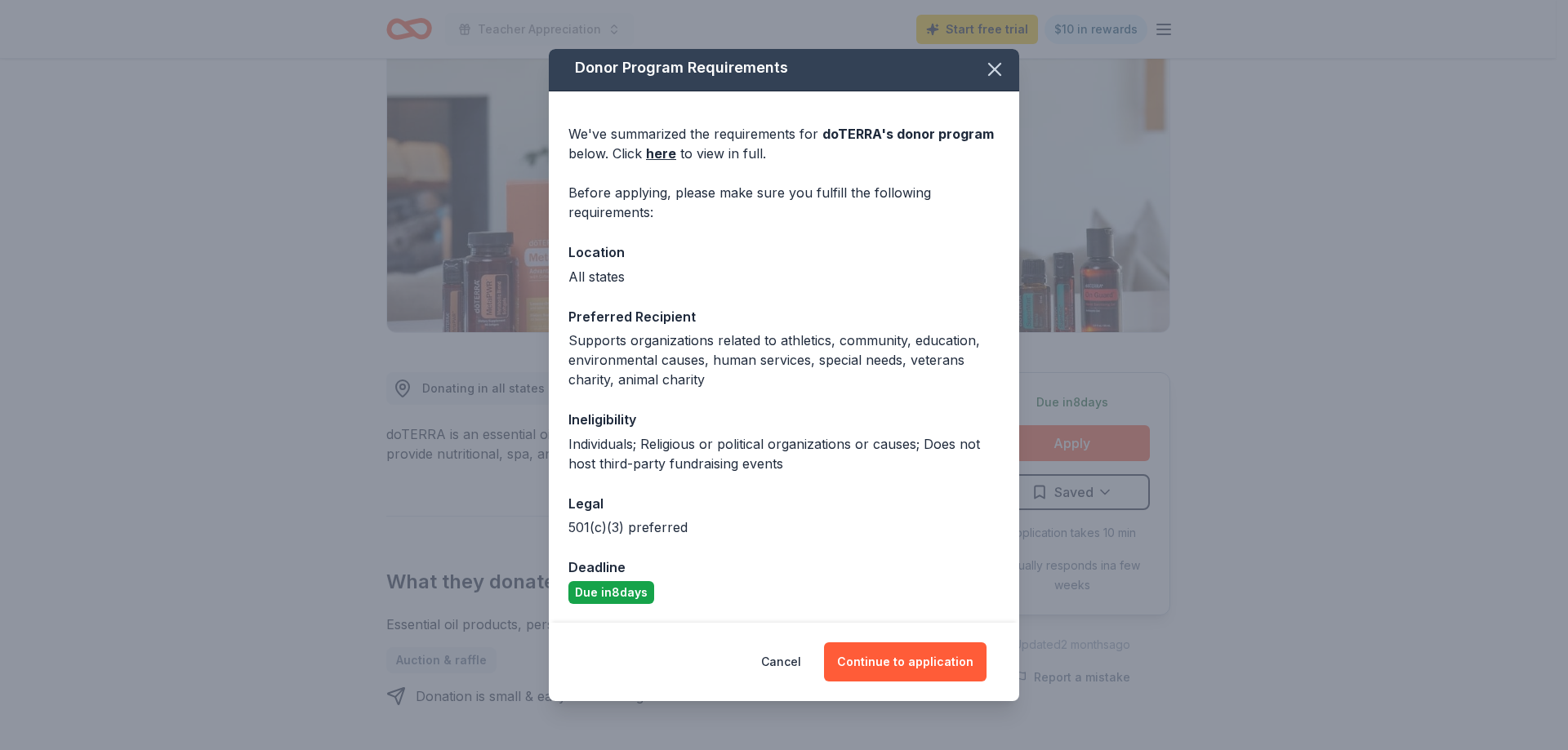
scroll to position [5, 0]
click at [928, 669] on button "Continue to application" at bounding box center [905, 662] width 163 height 39
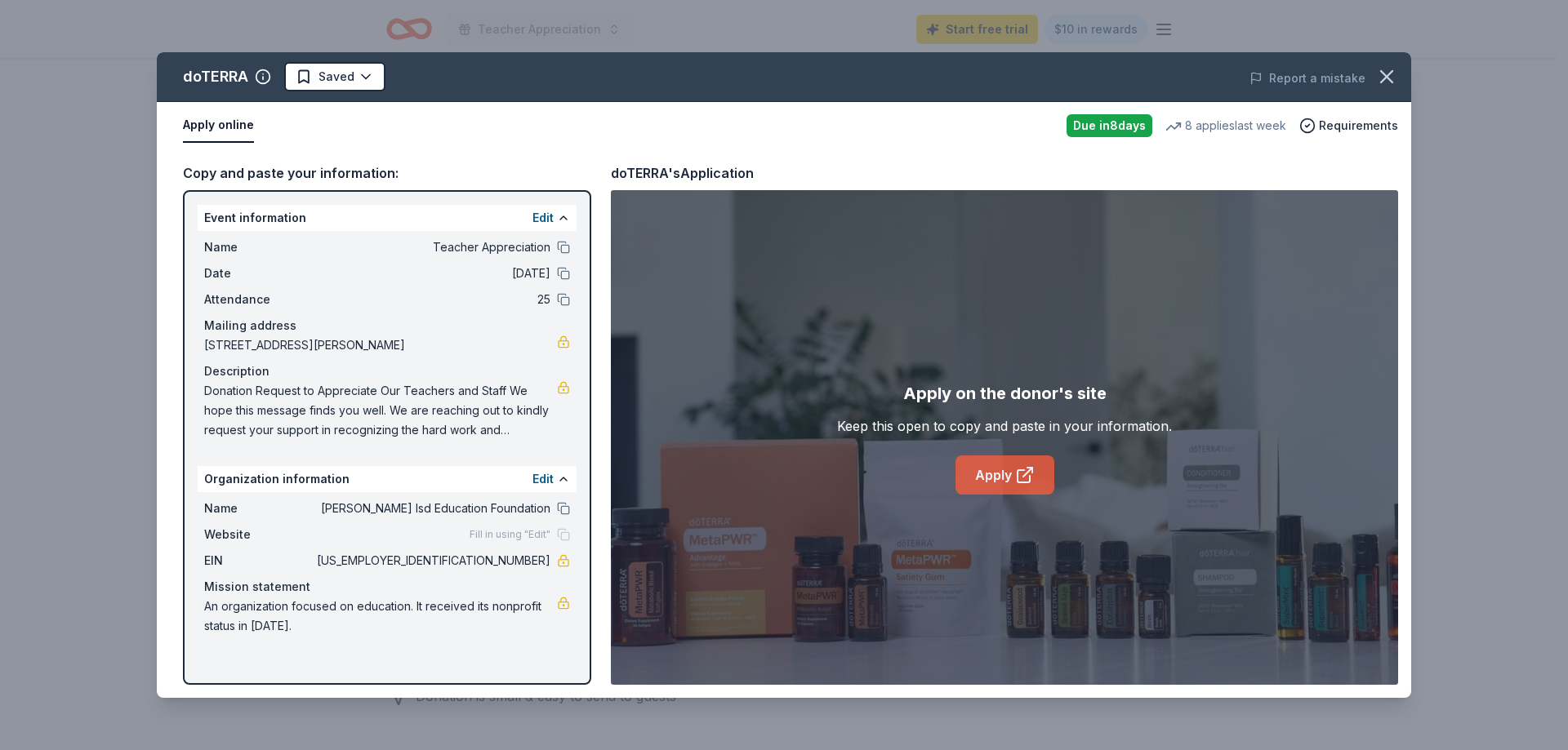
click at [997, 473] on link "Apply" at bounding box center [1004, 475] width 98 height 39
click at [1323, 120] on span "Requirements" at bounding box center [1358, 126] width 79 height 19
click at [1031, 480] on icon at bounding box center [1025, 475] width 19 height 19
click at [1018, 460] on link "Apply" at bounding box center [1004, 475] width 98 height 39
click at [370, 90] on body "Teacher Appreciation Start free trial $10 in rewards Due [DATE] Share doTERRA 4…" at bounding box center [778, 211] width 1555 height 750
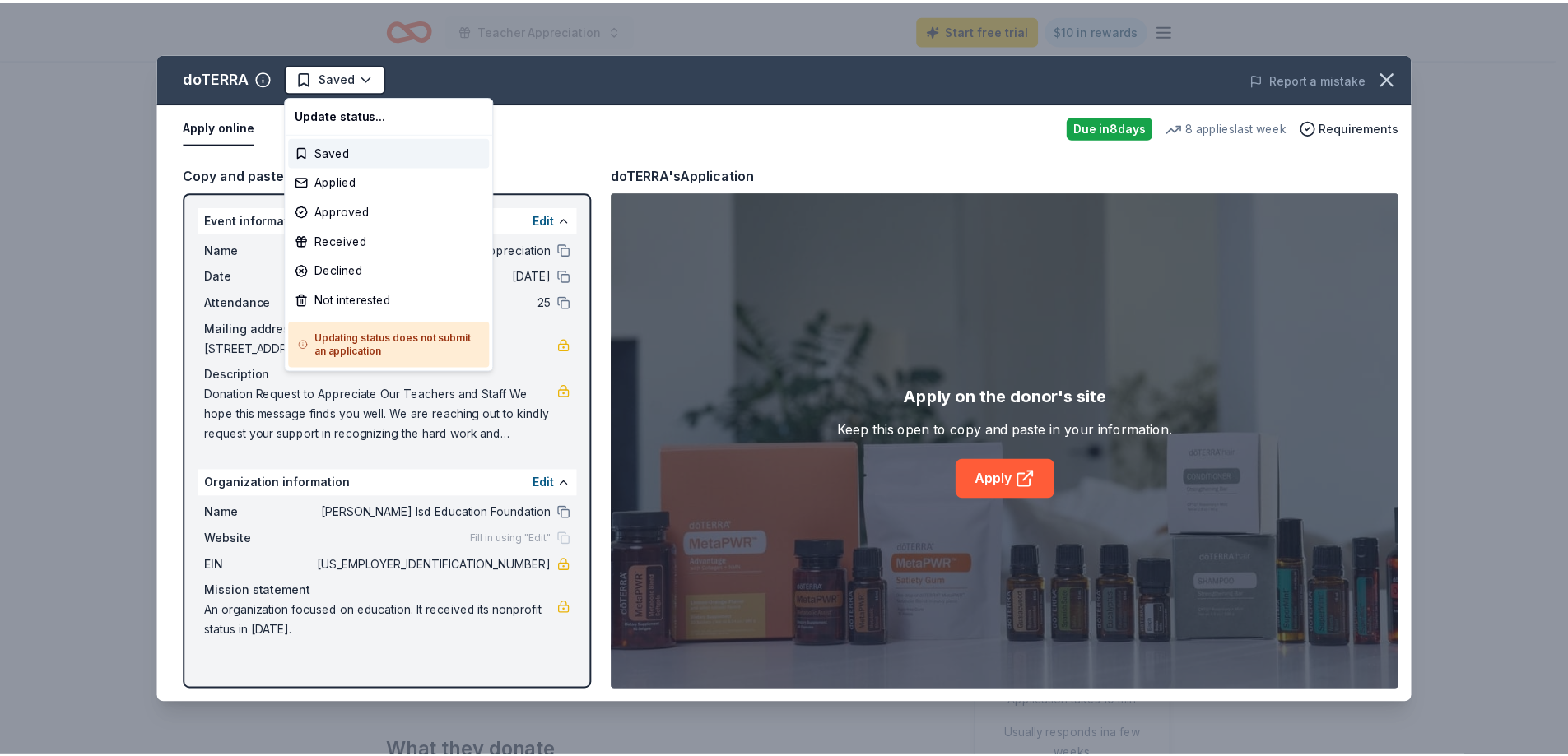
scroll to position [0, 0]
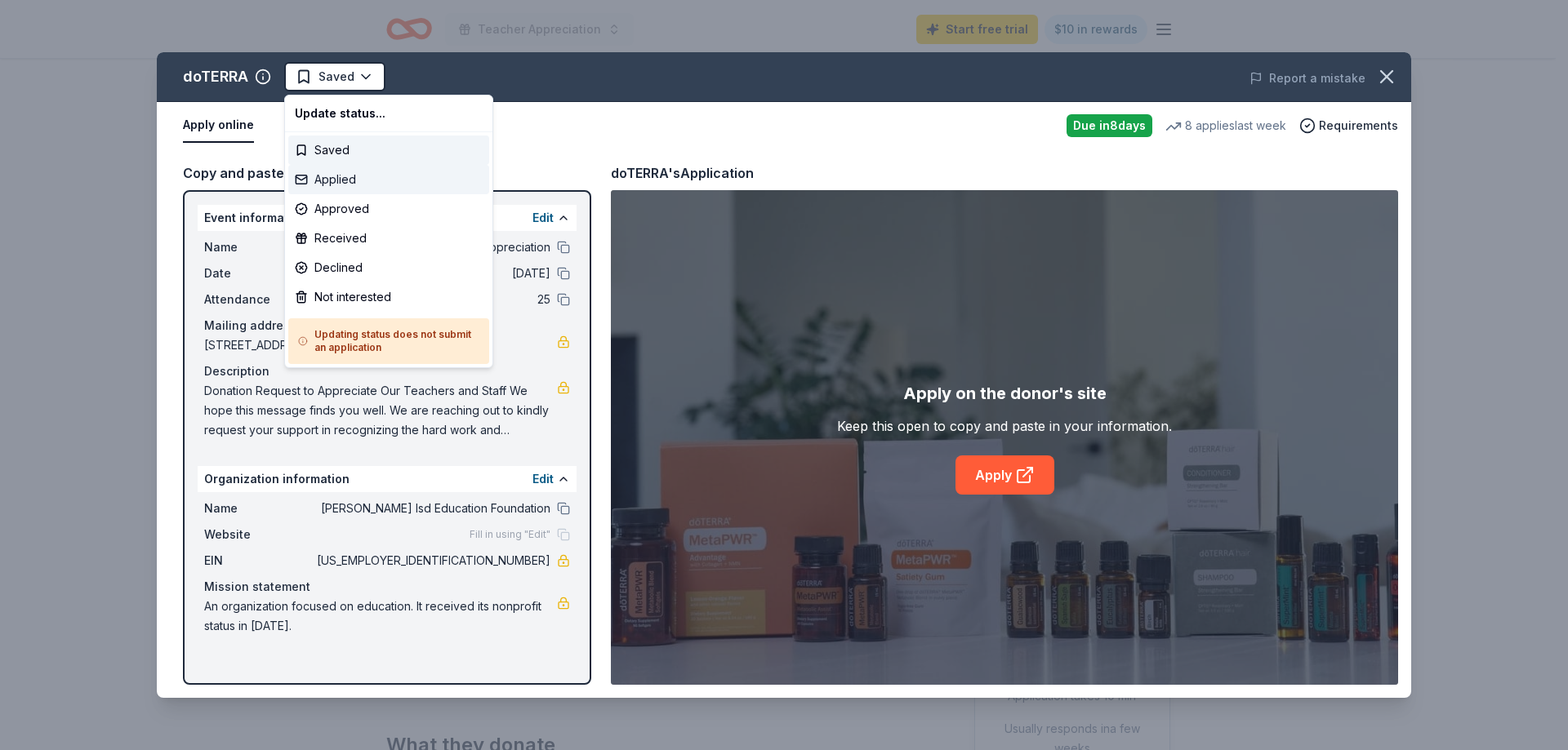
click at [359, 180] on div "Applied" at bounding box center [389, 179] width 201 height 29
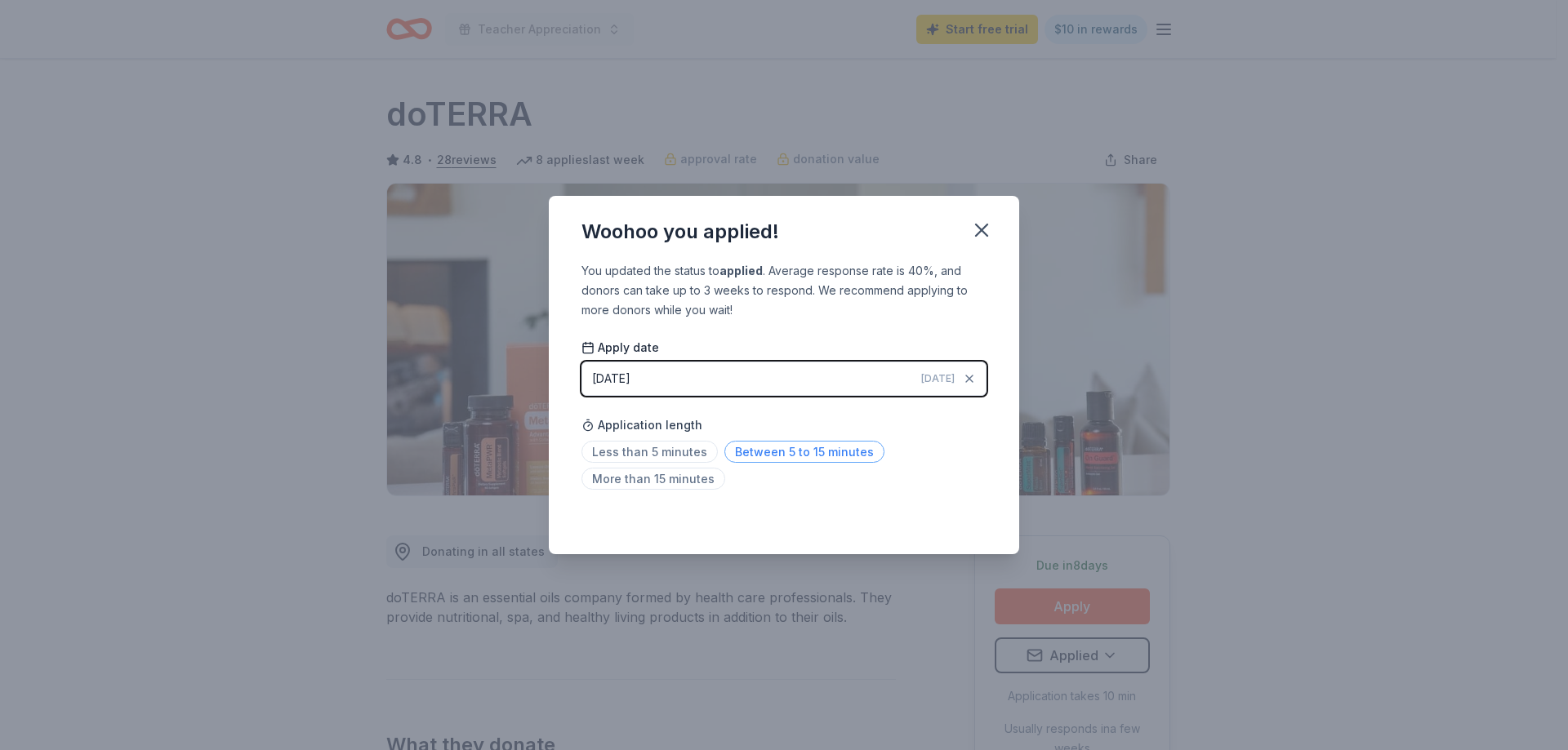
click at [757, 451] on span "Between 5 to 15 minutes" at bounding box center [804, 452] width 160 height 22
click at [985, 225] on icon "button" at bounding box center [981, 230] width 12 height 12
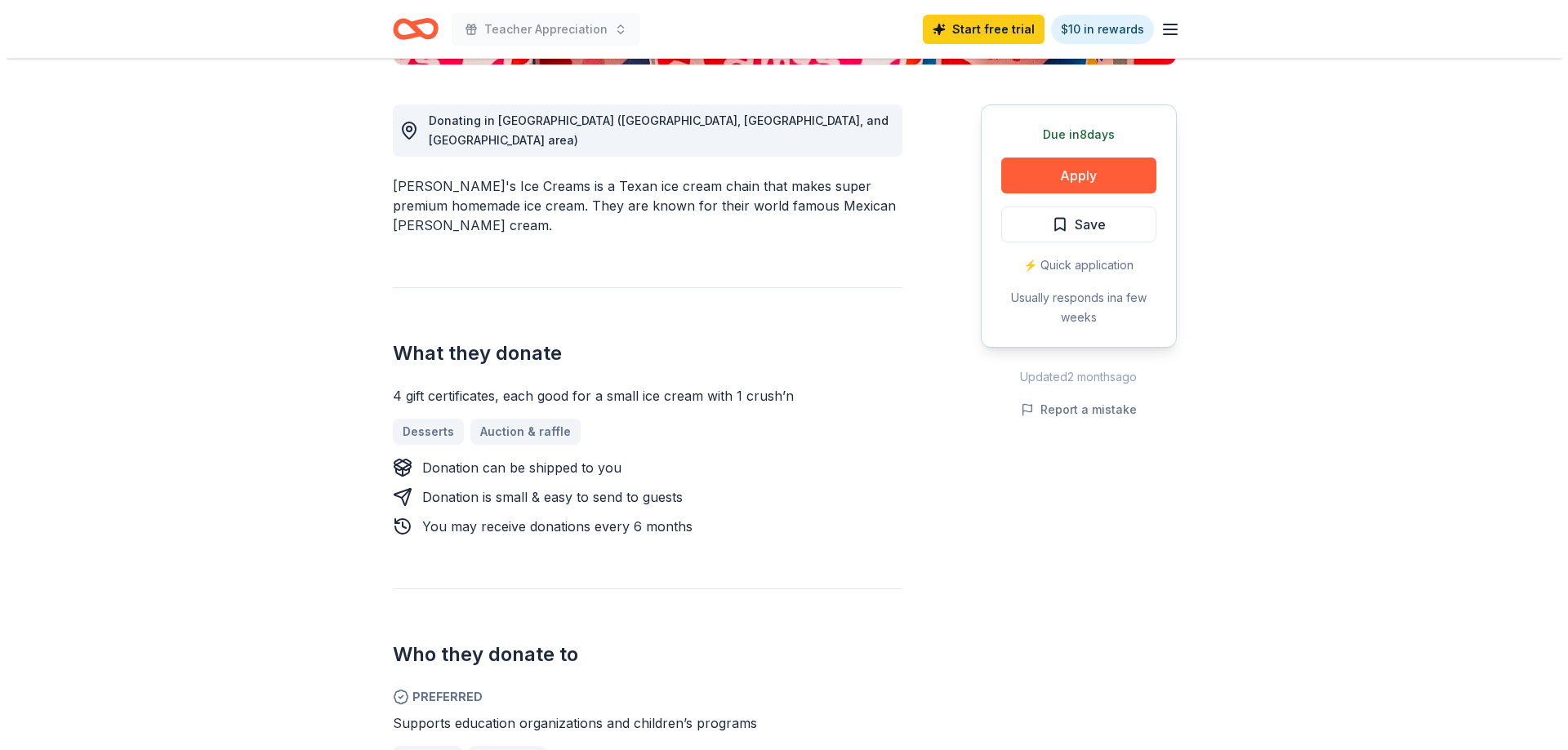
scroll to position [408, 0]
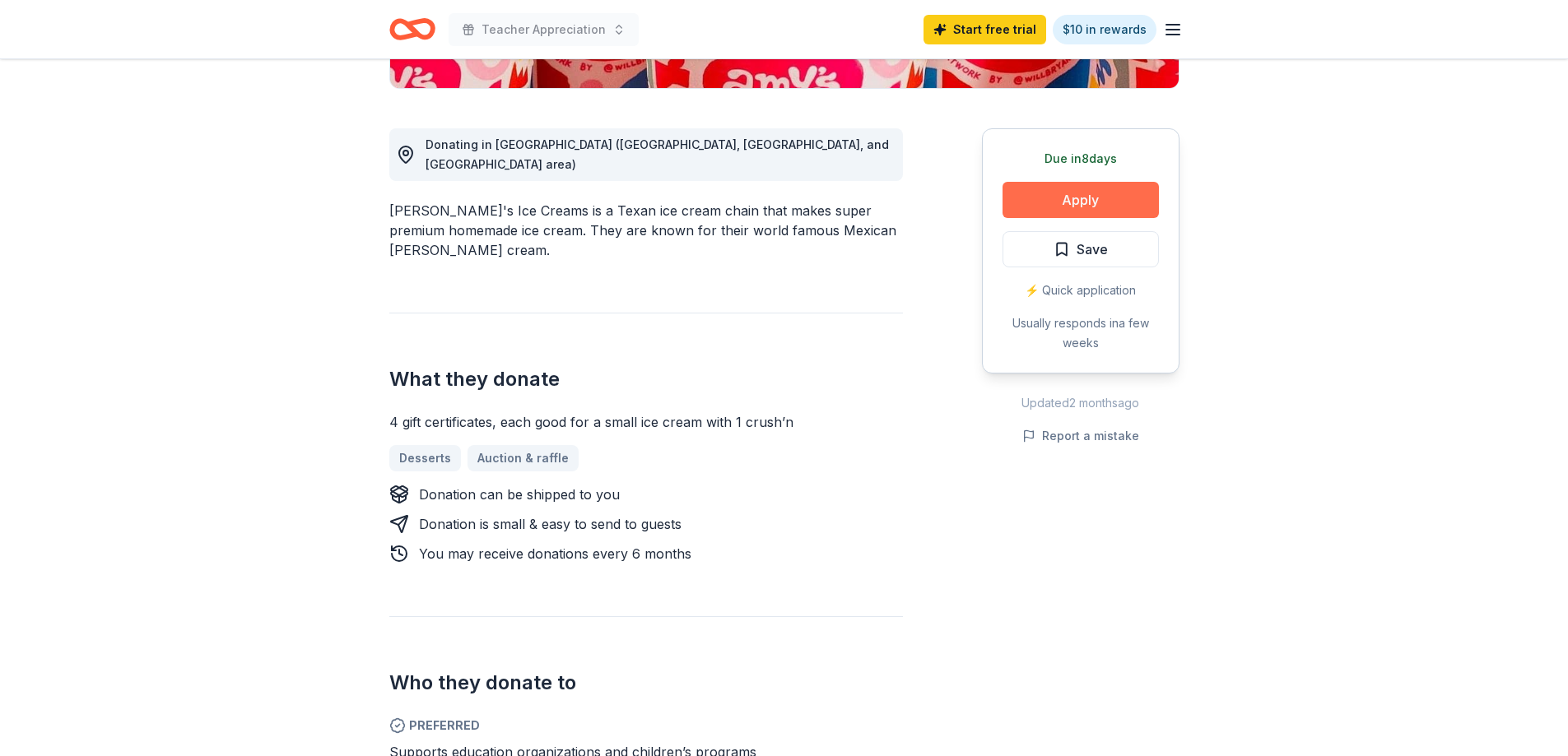
click at [1068, 195] on button "Apply" at bounding box center [1081, 199] width 156 height 36
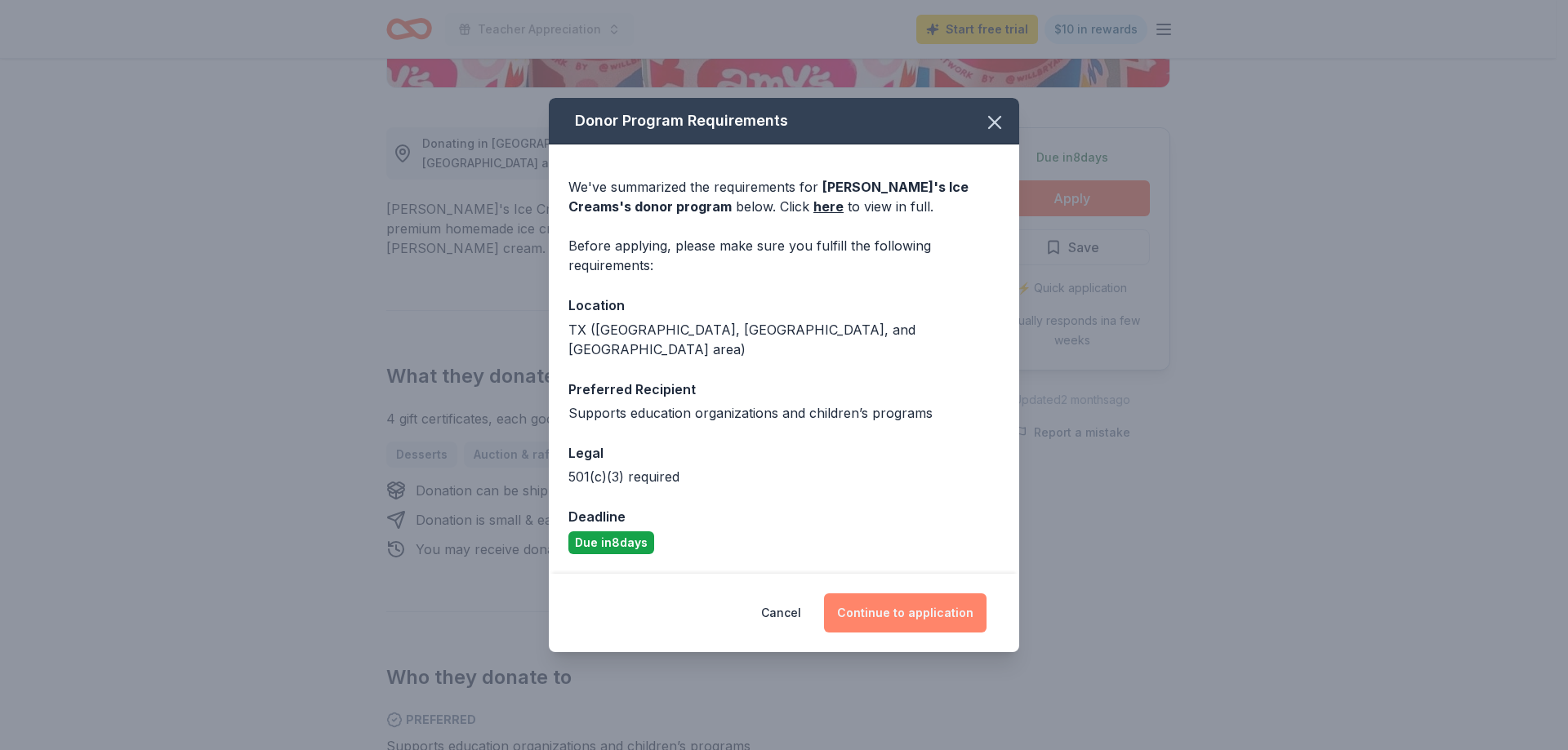
click at [895, 597] on button "Continue to application" at bounding box center [905, 613] width 163 height 39
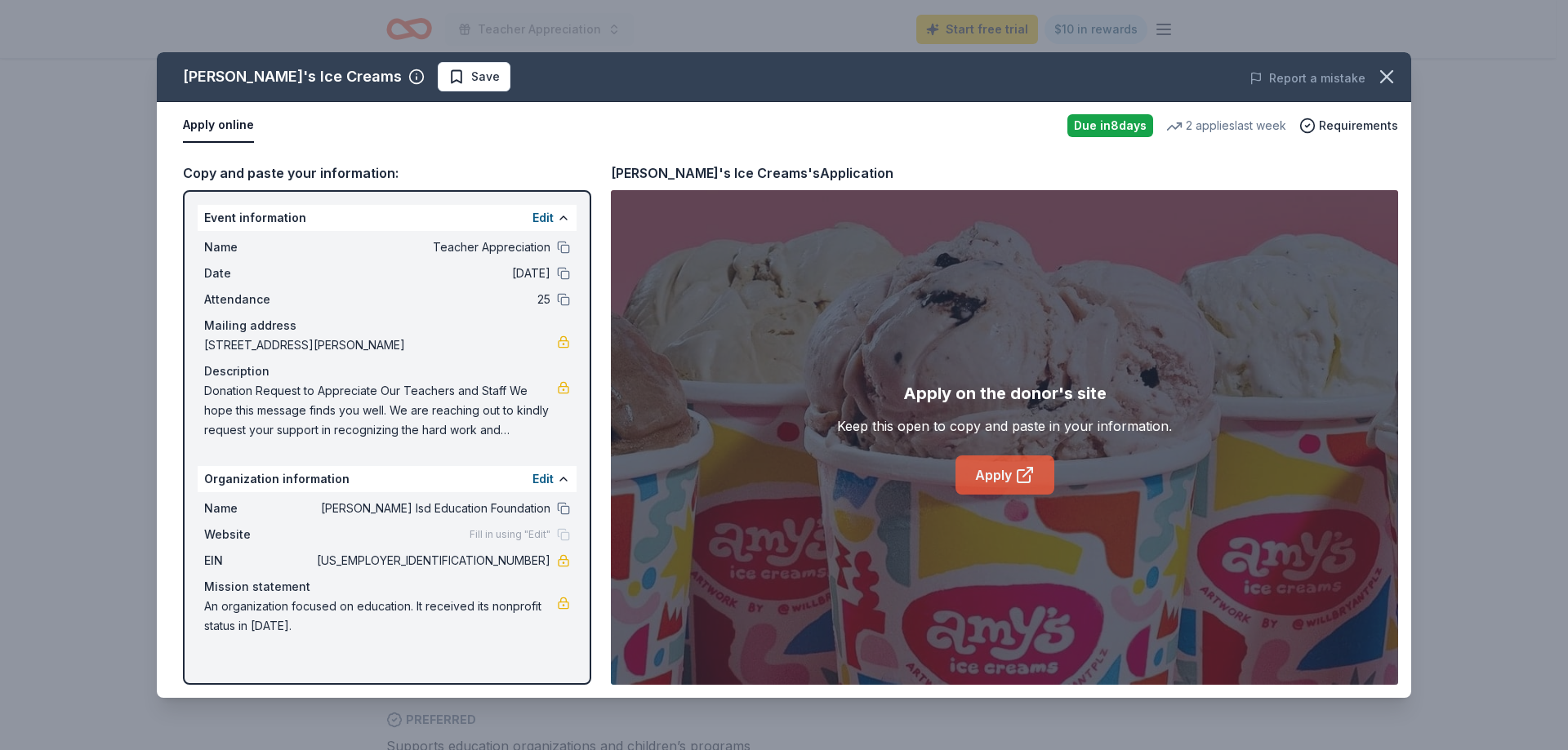
click at [1002, 458] on link "Apply" at bounding box center [1004, 475] width 98 height 39
click at [438, 66] on button "Save" at bounding box center [474, 77] width 73 height 29
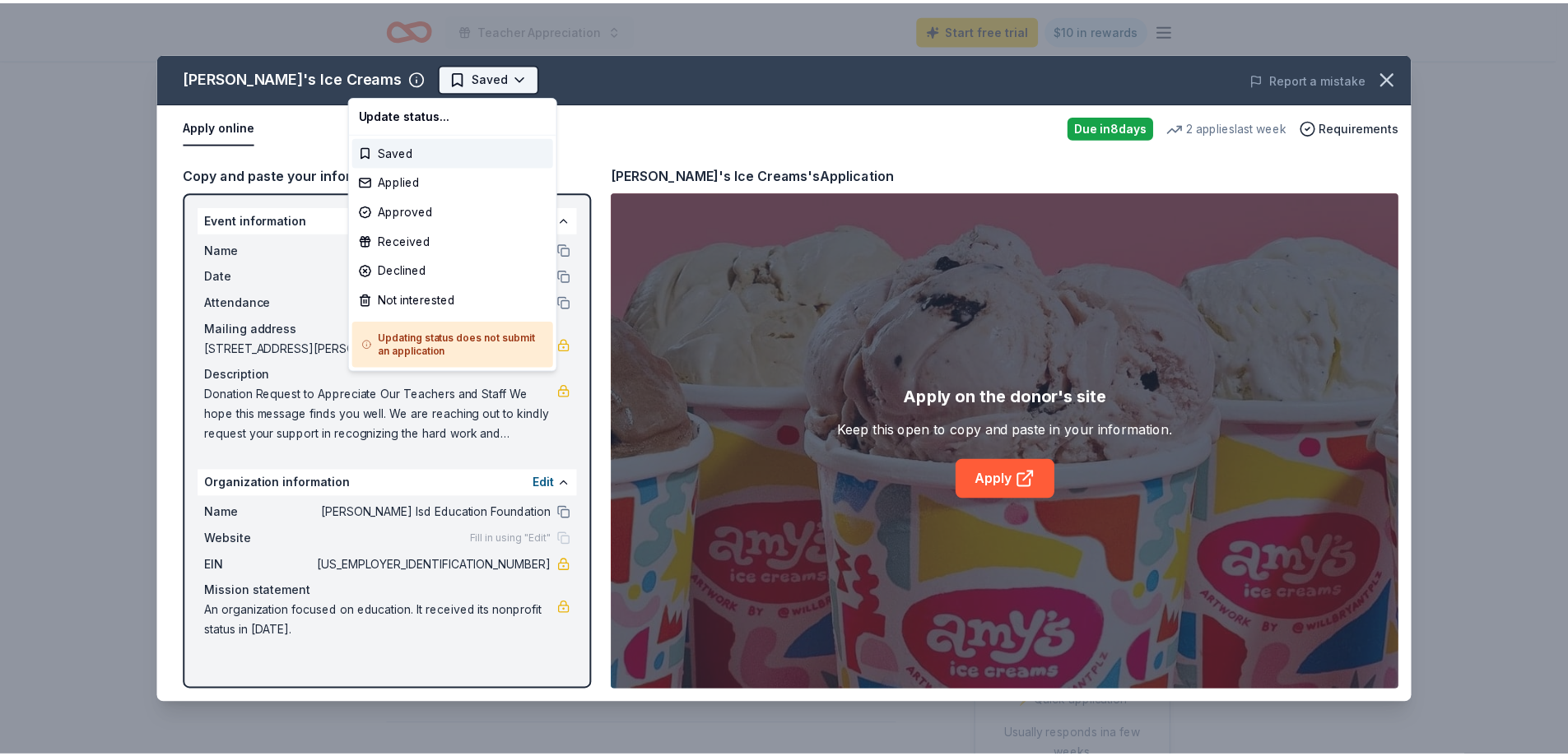
scroll to position [0, 0]
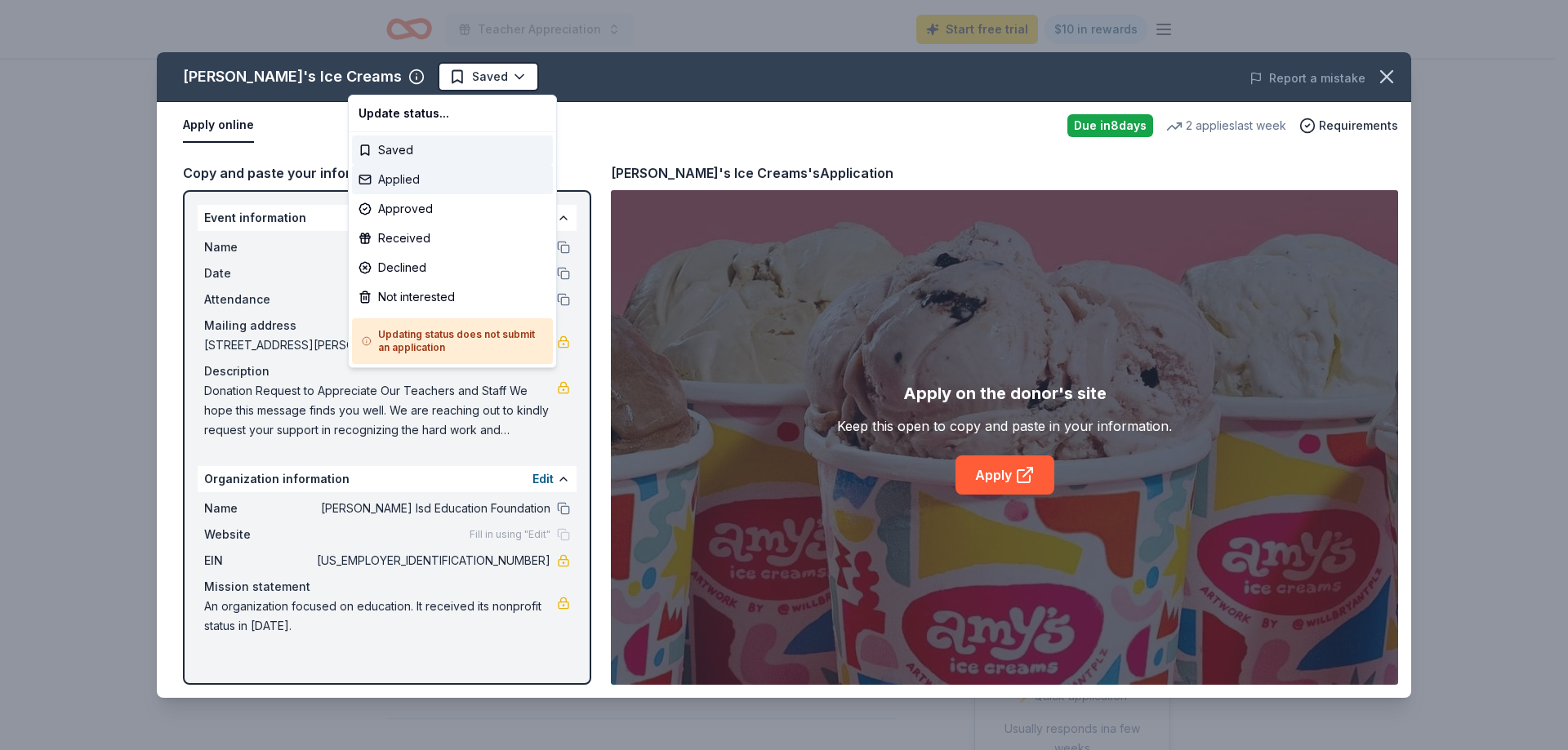
click at [416, 182] on div "Applied" at bounding box center [452, 179] width 201 height 29
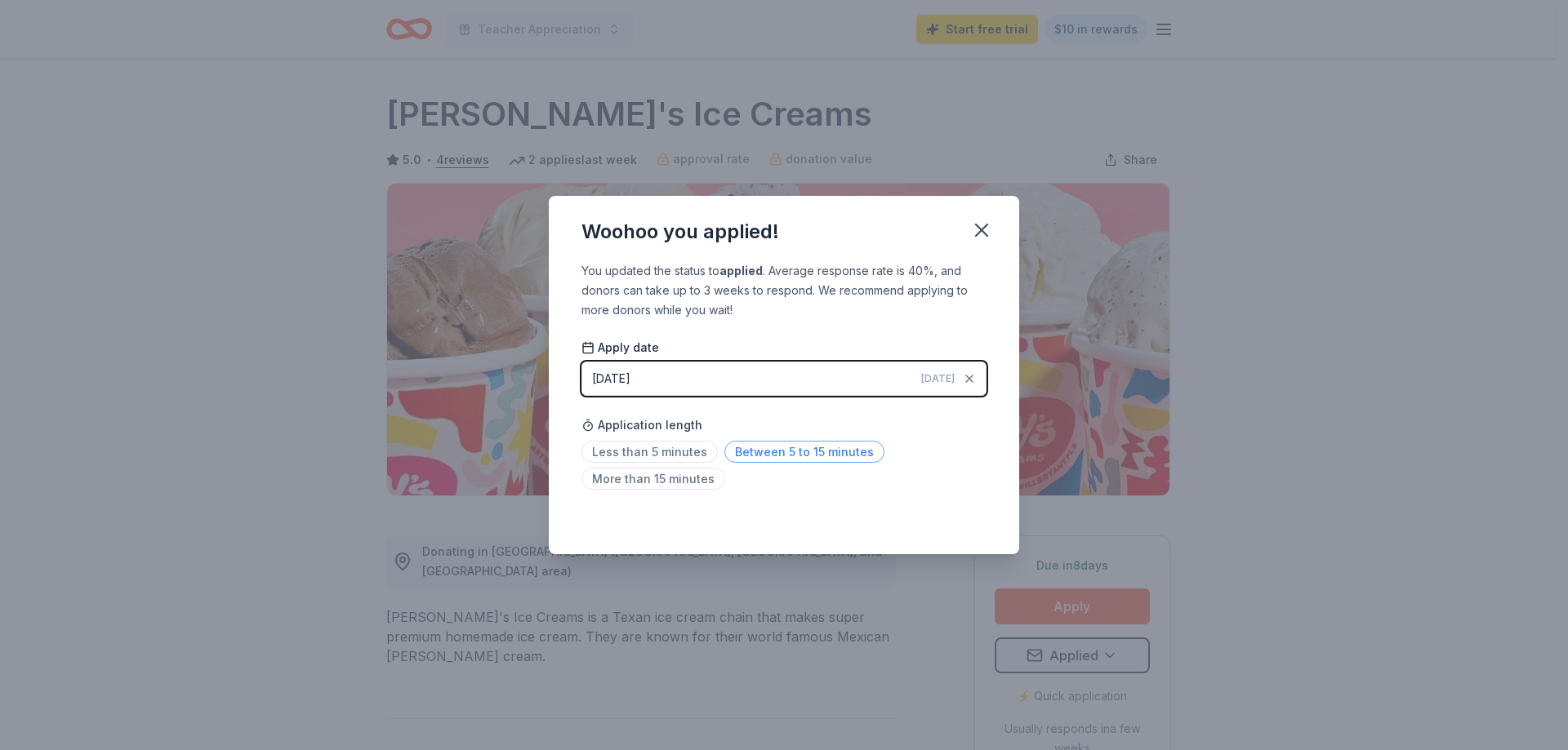
click at [754, 448] on span "Between 5 to 15 minutes" at bounding box center [804, 452] width 160 height 22
click at [981, 227] on icon "button" at bounding box center [981, 230] width 22 height 22
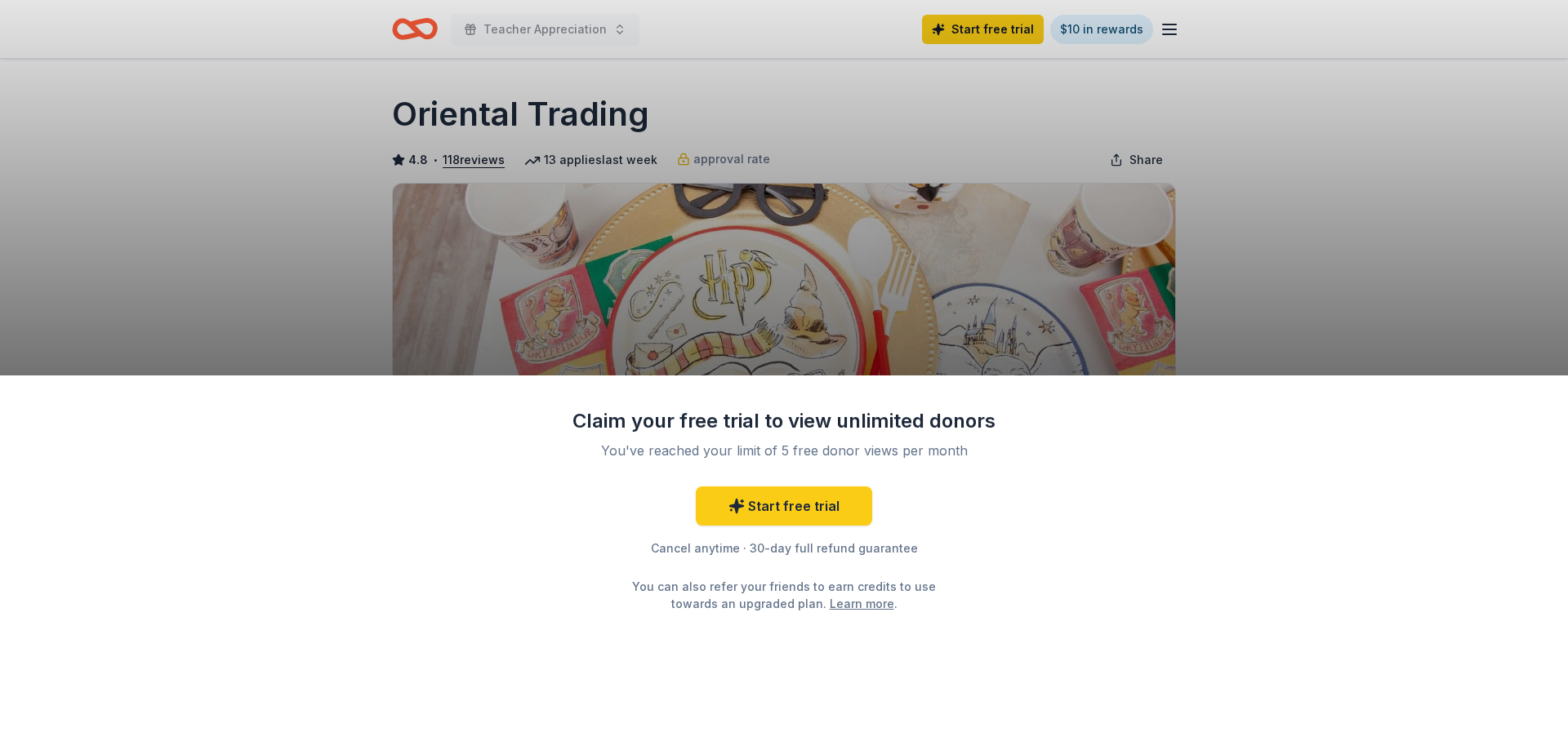
click at [1124, 292] on div "Claim your free trial to view unlimited donors You've reached your limit of 5 f…" at bounding box center [784, 375] width 1568 height 750
click at [1427, 249] on div "Claim your free trial to view unlimited donors You've reached your limit of 5 f…" at bounding box center [784, 375] width 1568 height 750
click at [1320, 157] on div "Claim your free trial to view unlimited donors You've reached your limit of 5 f…" at bounding box center [784, 375] width 1568 height 750
click at [545, 129] on div "Claim your free trial to view unlimited donors You've reached your limit of 5 f…" at bounding box center [784, 375] width 1568 height 750
click at [516, 138] on div "Claim your free trial to view unlimited donors You've reached your limit of 5 f…" at bounding box center [784, 375] width 1568 height 750
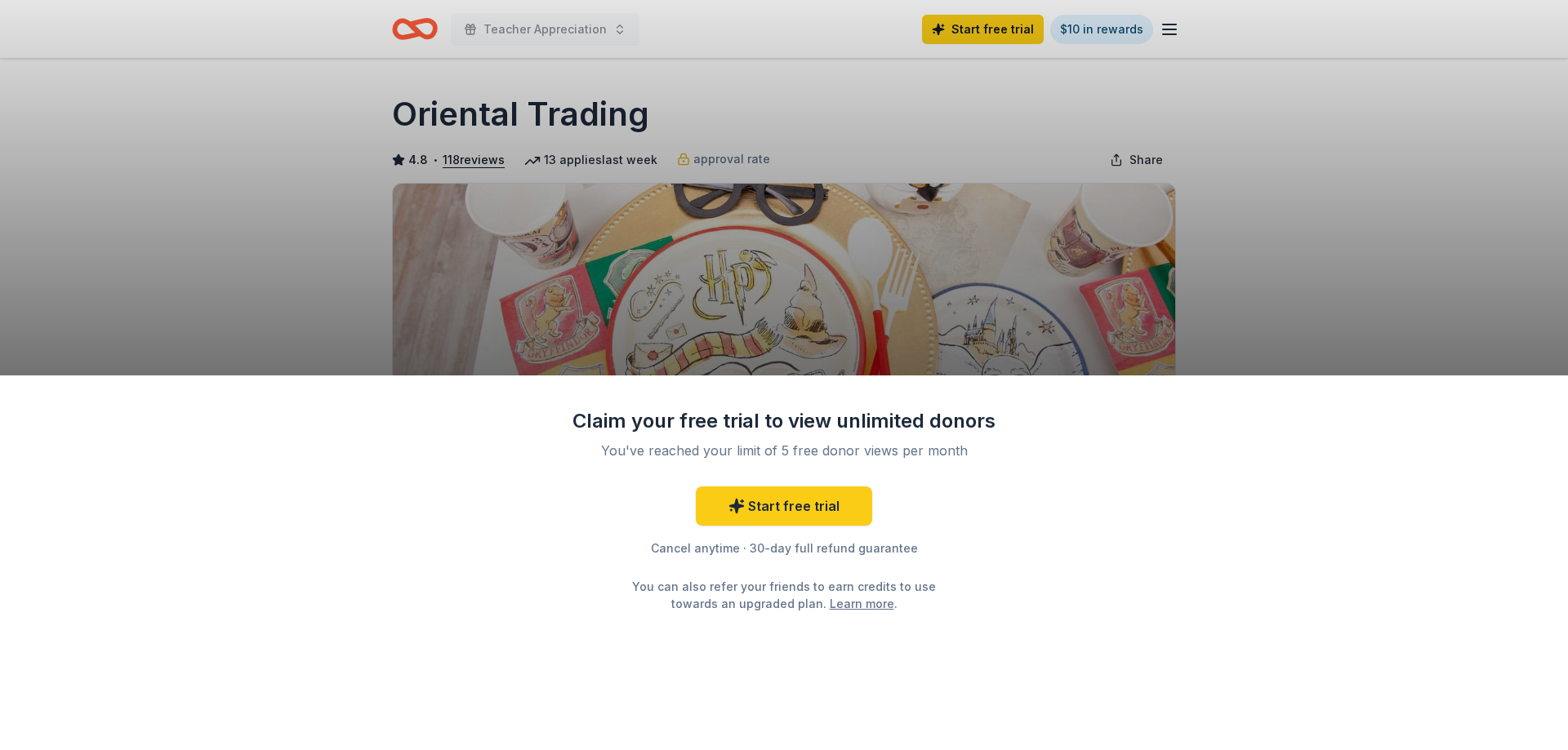
click at [653, 265] on div "Claim your free trial to view unlimited donors You've reached your limit of 5 f…" at bounding box center [784, 375] width 1568 height 750
click at [775, 513] on link "Start free trial" at bounding box center [784, 506] width 176 height 39
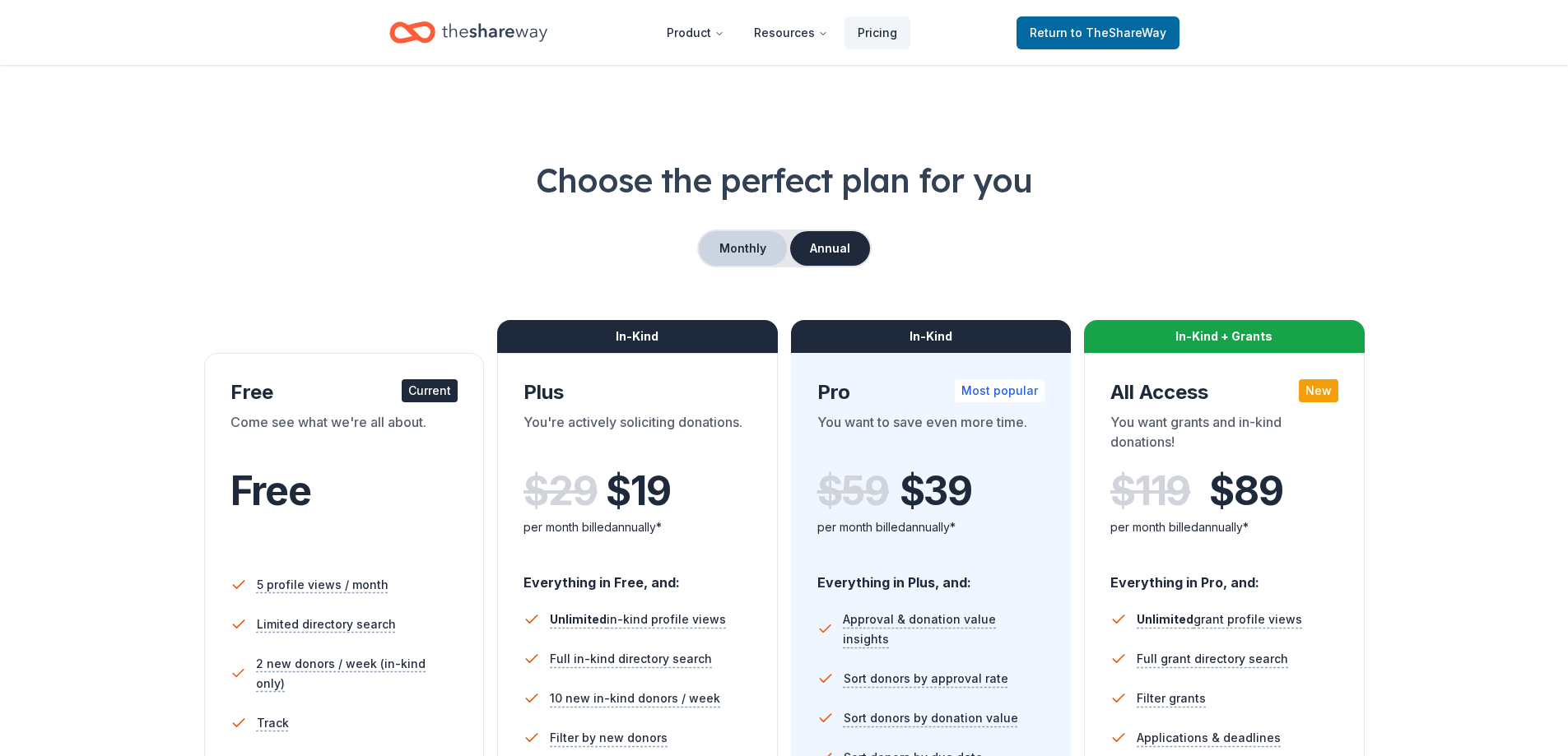
click at [735, 250] on button "Monthly" at bounding box center [743, 247] width 88 height 34
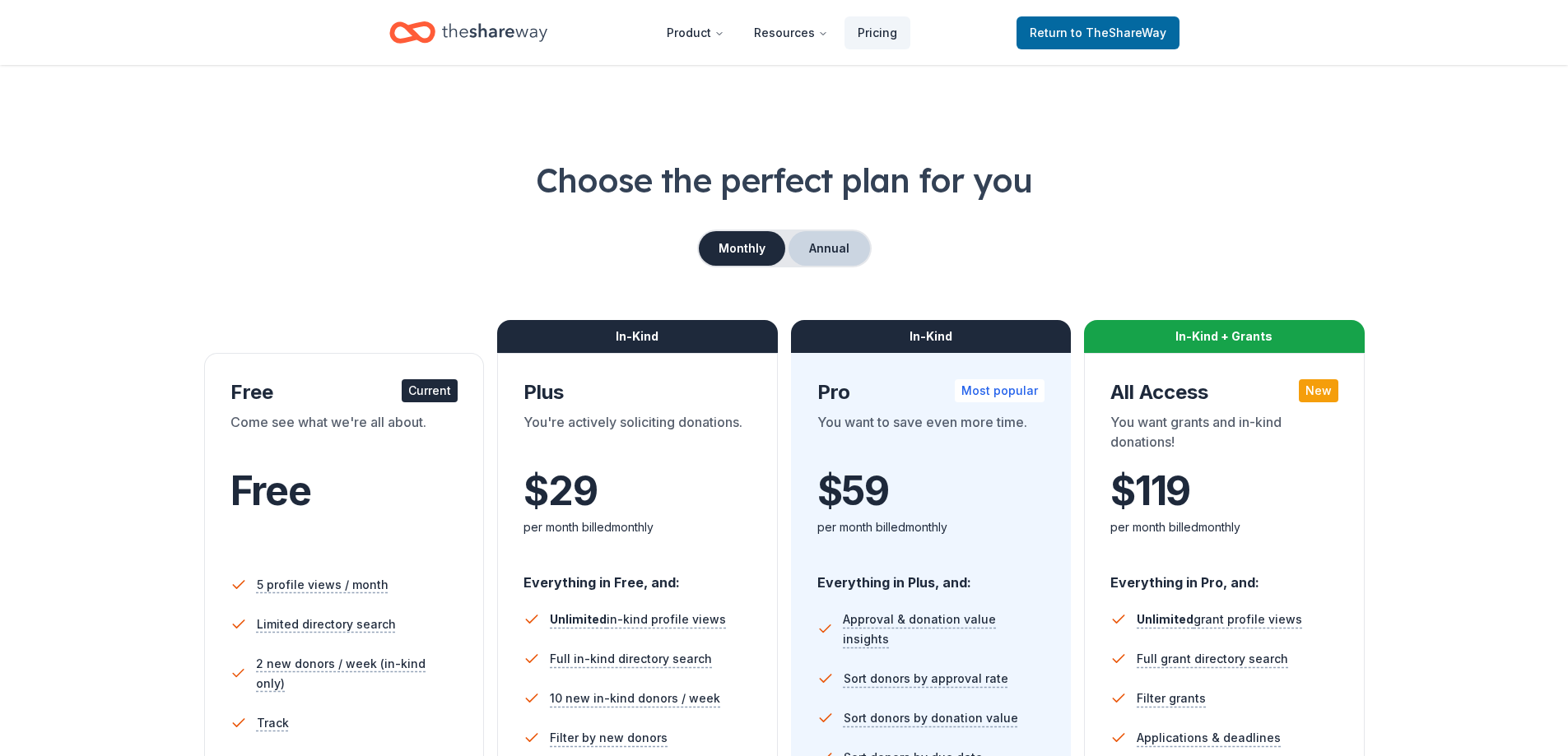
click at [808, 249] on button "Annual" at bounding box center [829, 247] width 82 height 34
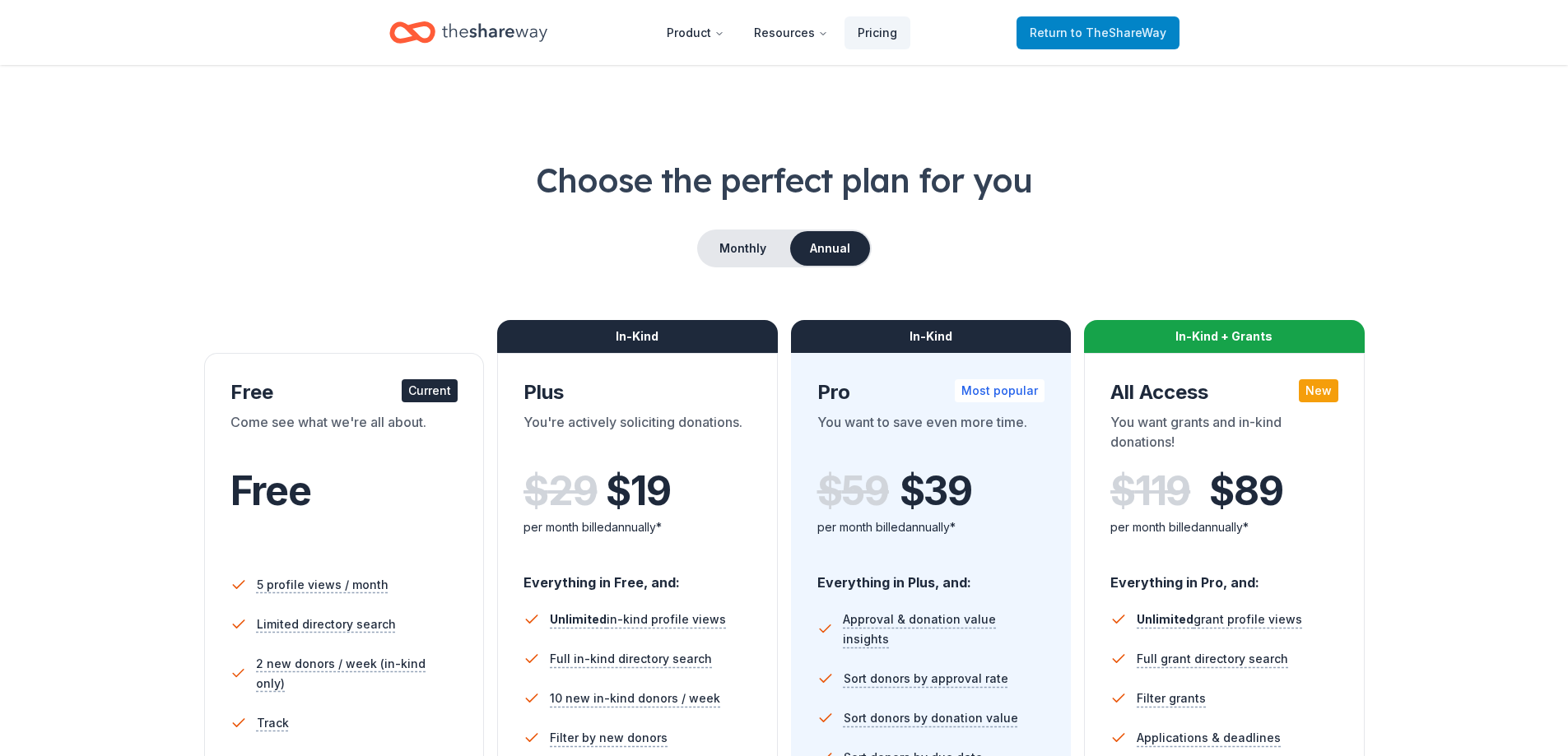
click at [1099, 33] on span "to TheShareWay" at bounding box center [1118, 32] width 95 height 14
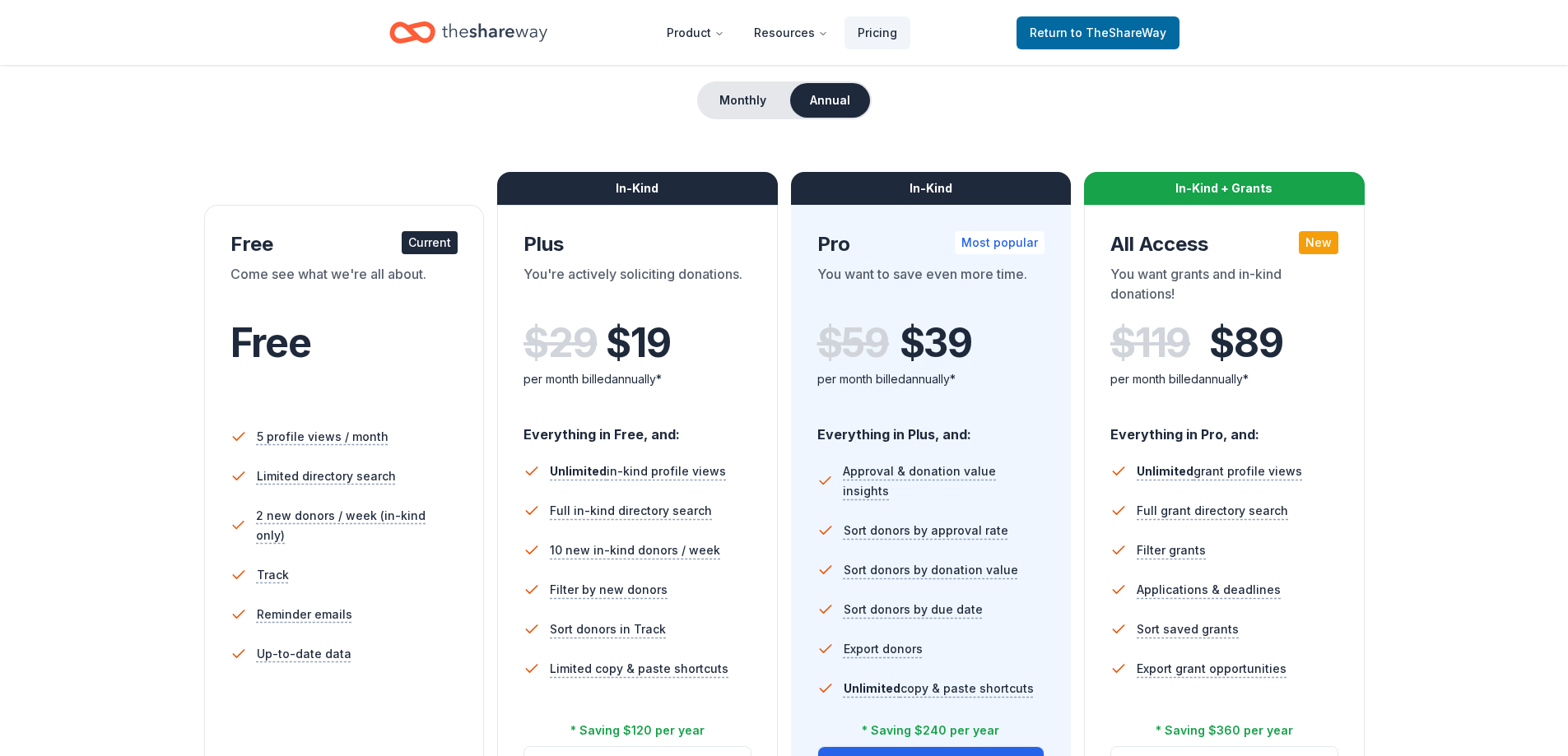
scroll to position [165, 0]
